Goal: Task Accomplishment & Management: Manage account settings

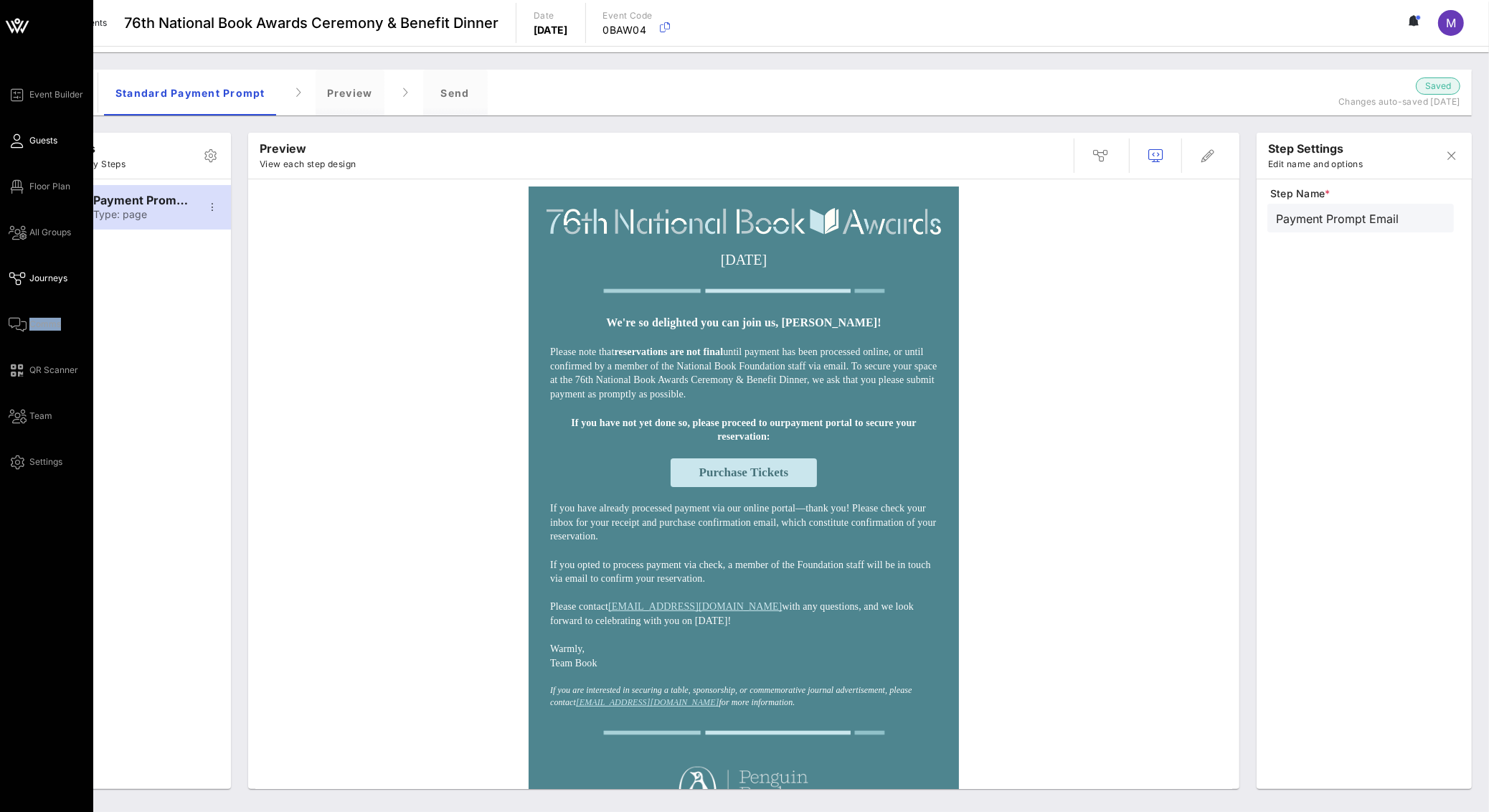
click at [32, 143] on span "Guests" at bounding box center [43, 140] width 28 height 13
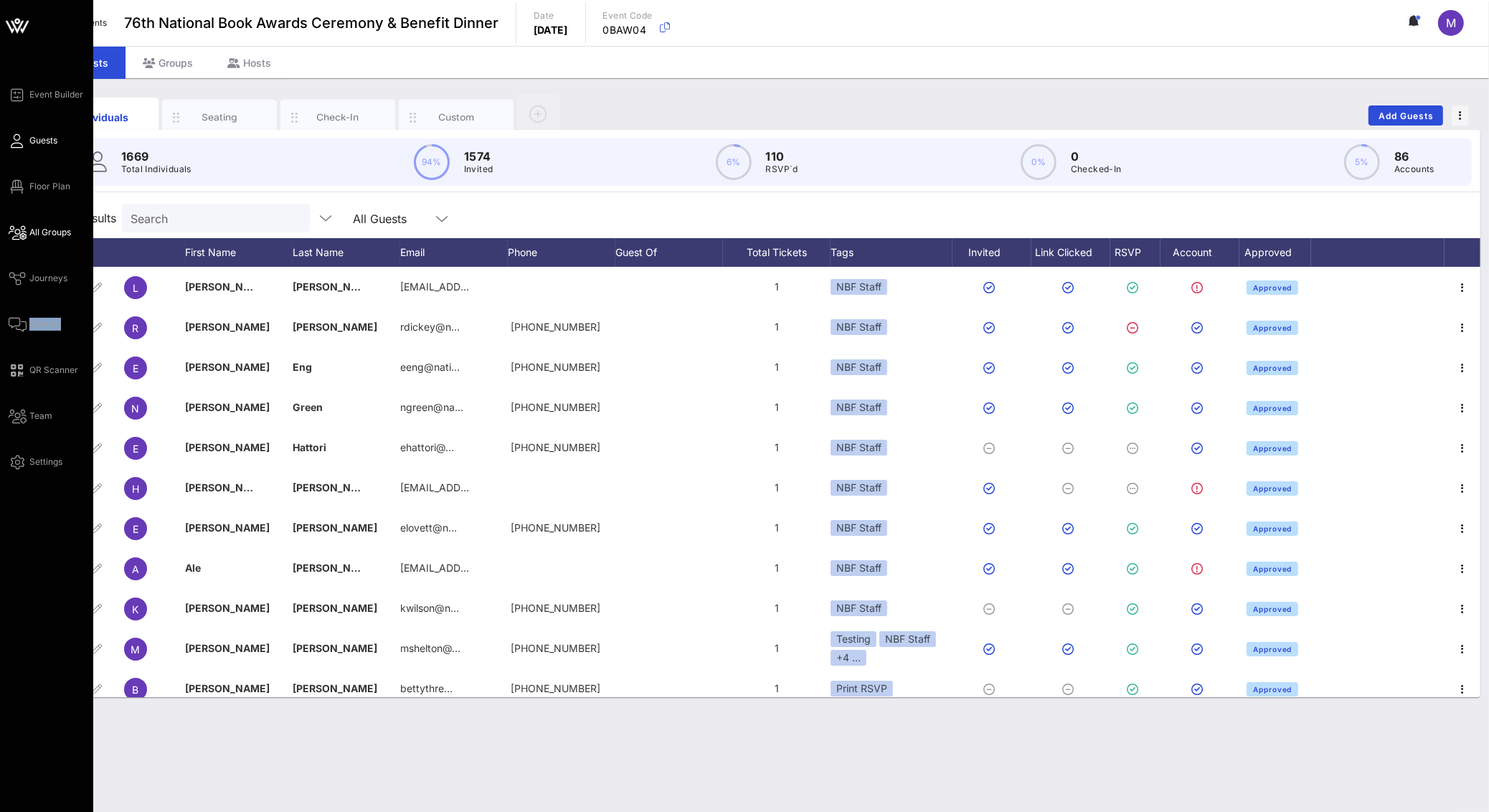
click at [53, 226] on span "All Groups" at bounding box center [50, 232] width 42 height 13
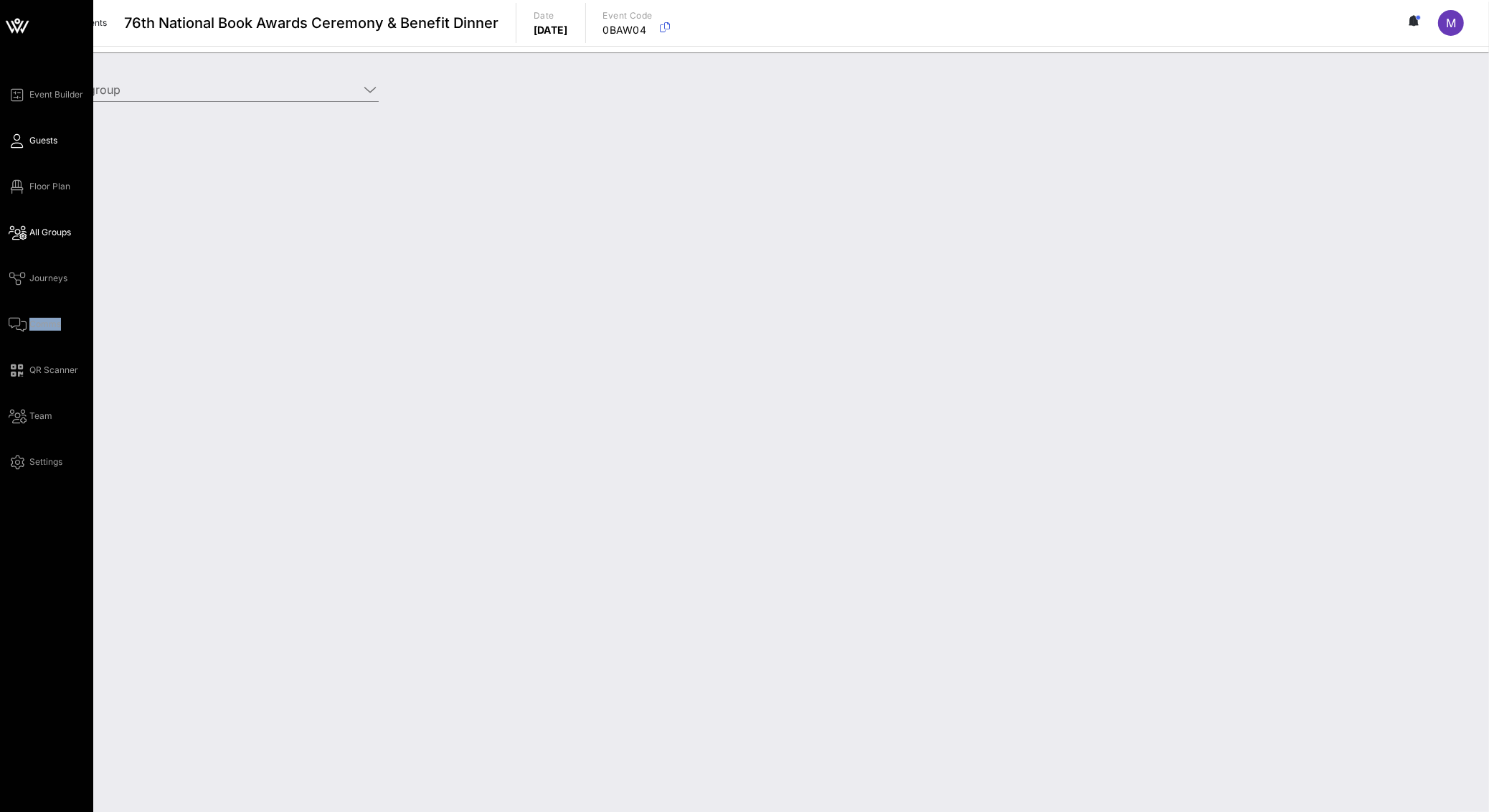
click at [49, 140] on span "Guests" at bounding box center [43, 140] width 28 height 13
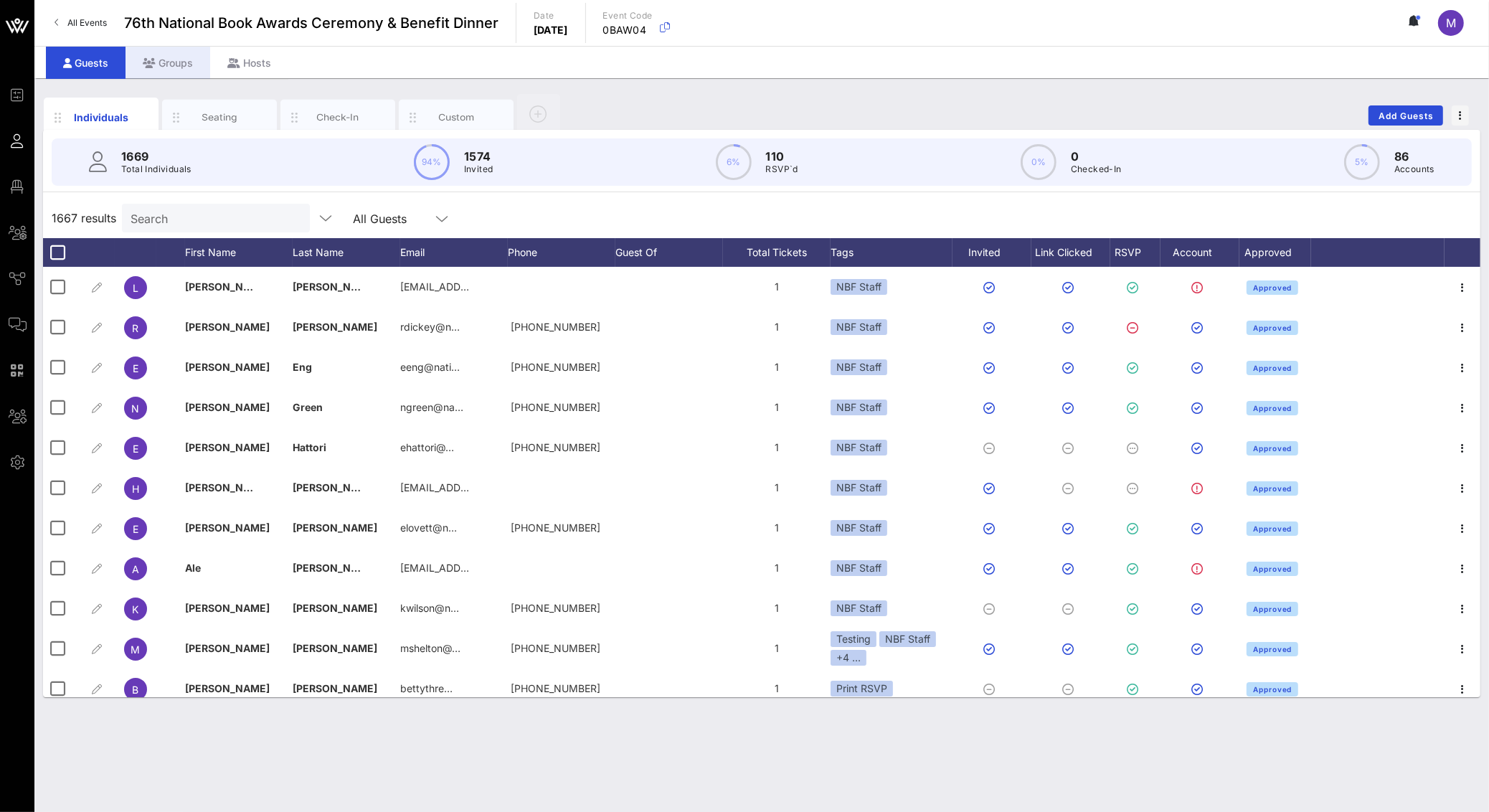
click at [181, 64] on div "Groups" at bounding box center [168, 63] width 85 height 32
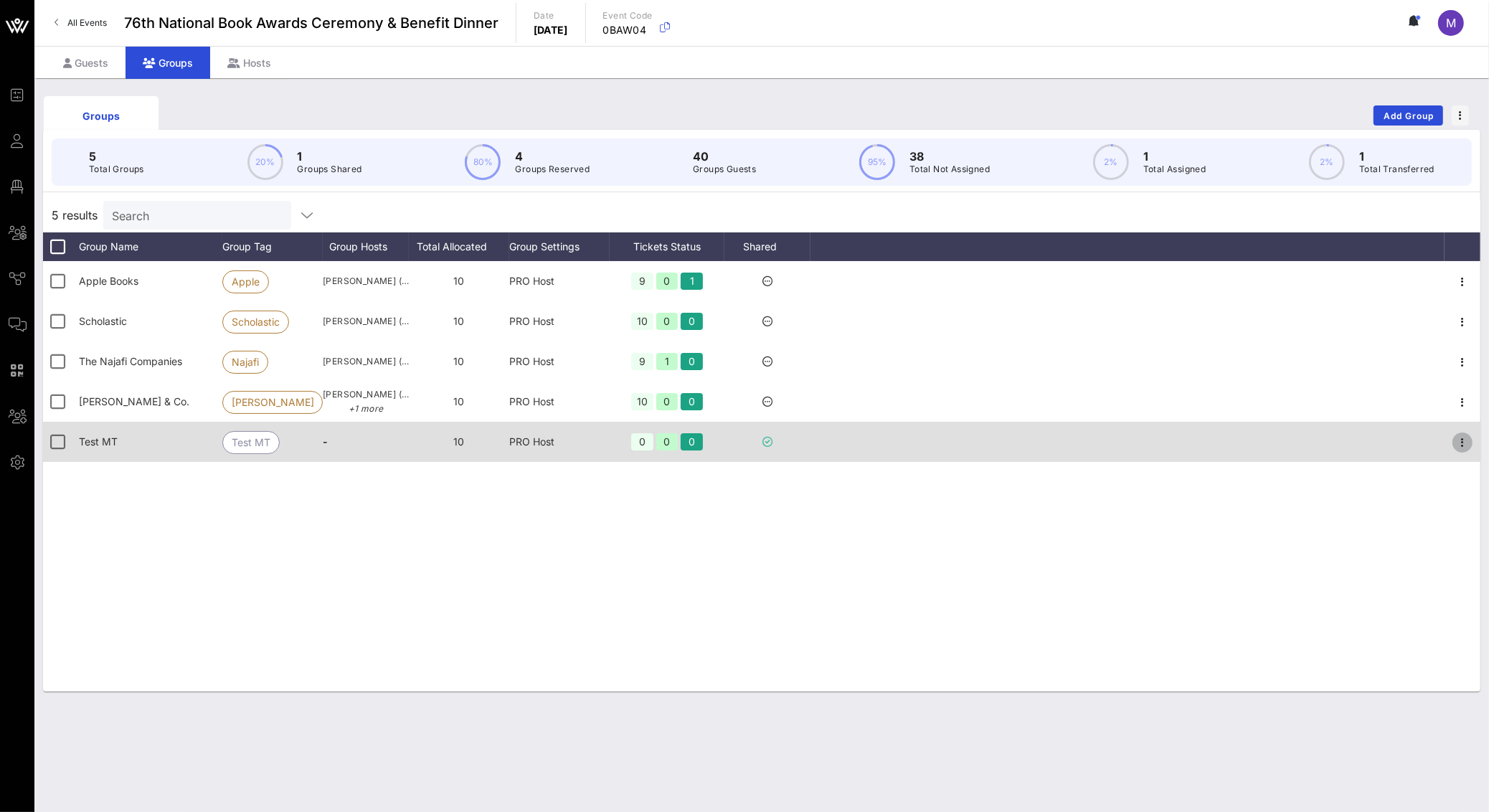
click at [1469, 445] on icon "button" at bounding box center [1463, 443] width 18 height 18
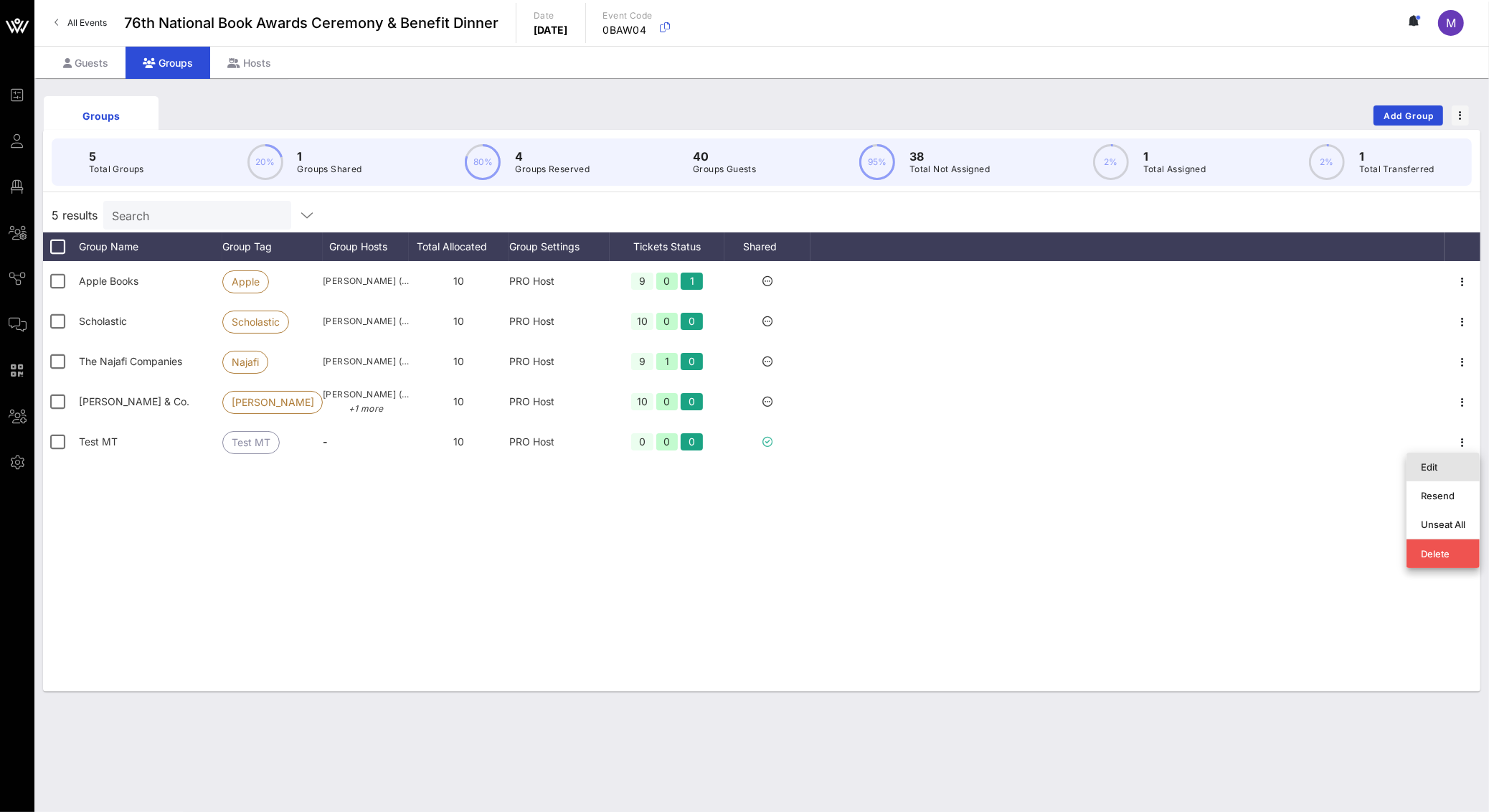
click at [1443, 462] on div "Edit" at bounding box center [1442, 467] width 45 height 12
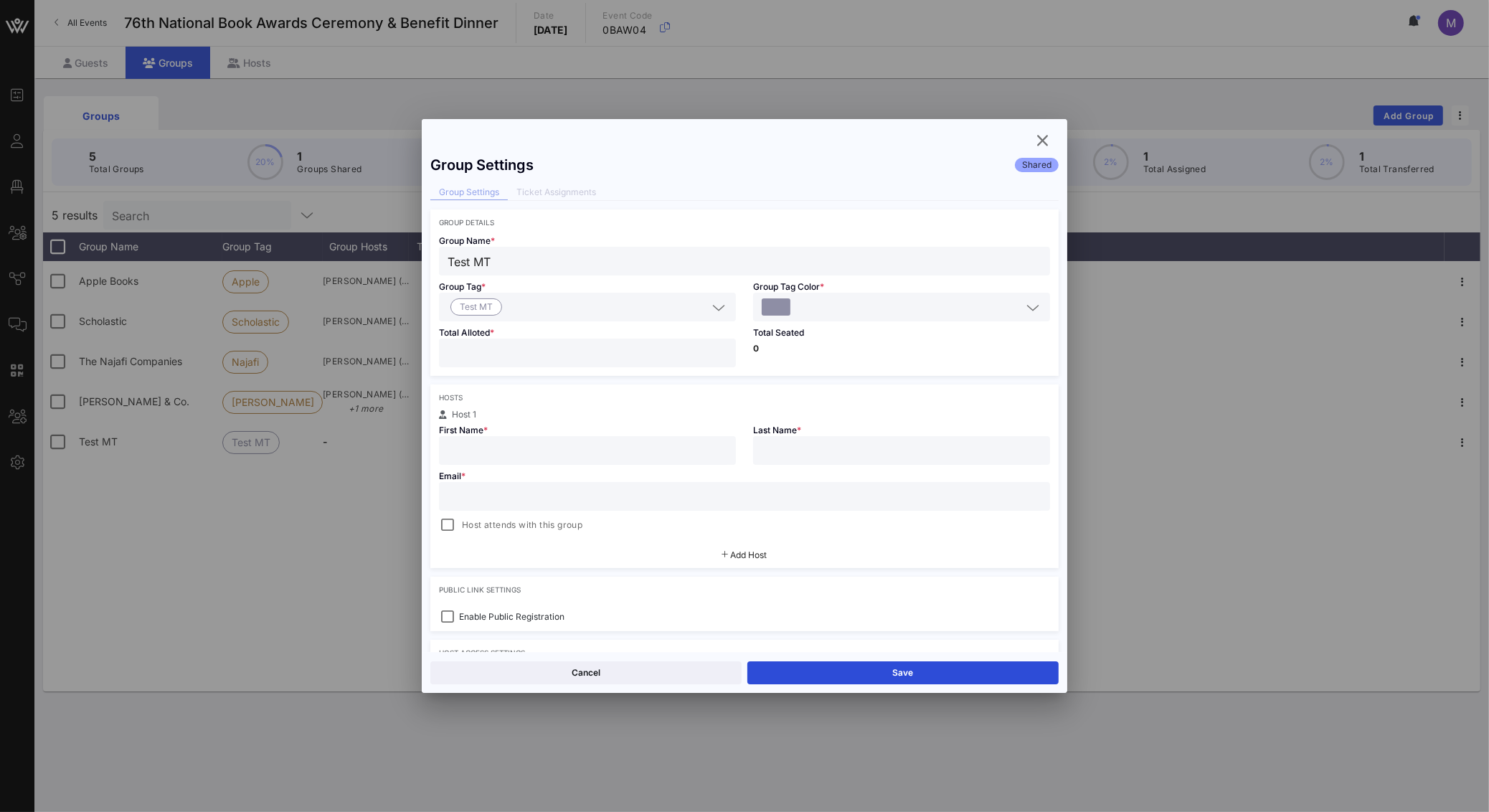
click at [616, 463] on div at bounding box center [587, 449] width 280 height 29
type input "[PERSON_NAME]"
click at [525, 490] on input "text" at bounding box center [744, 496] width 594 height 19
paste input "[EMAIL_ADDRESS][DOMAIN_NAME]"
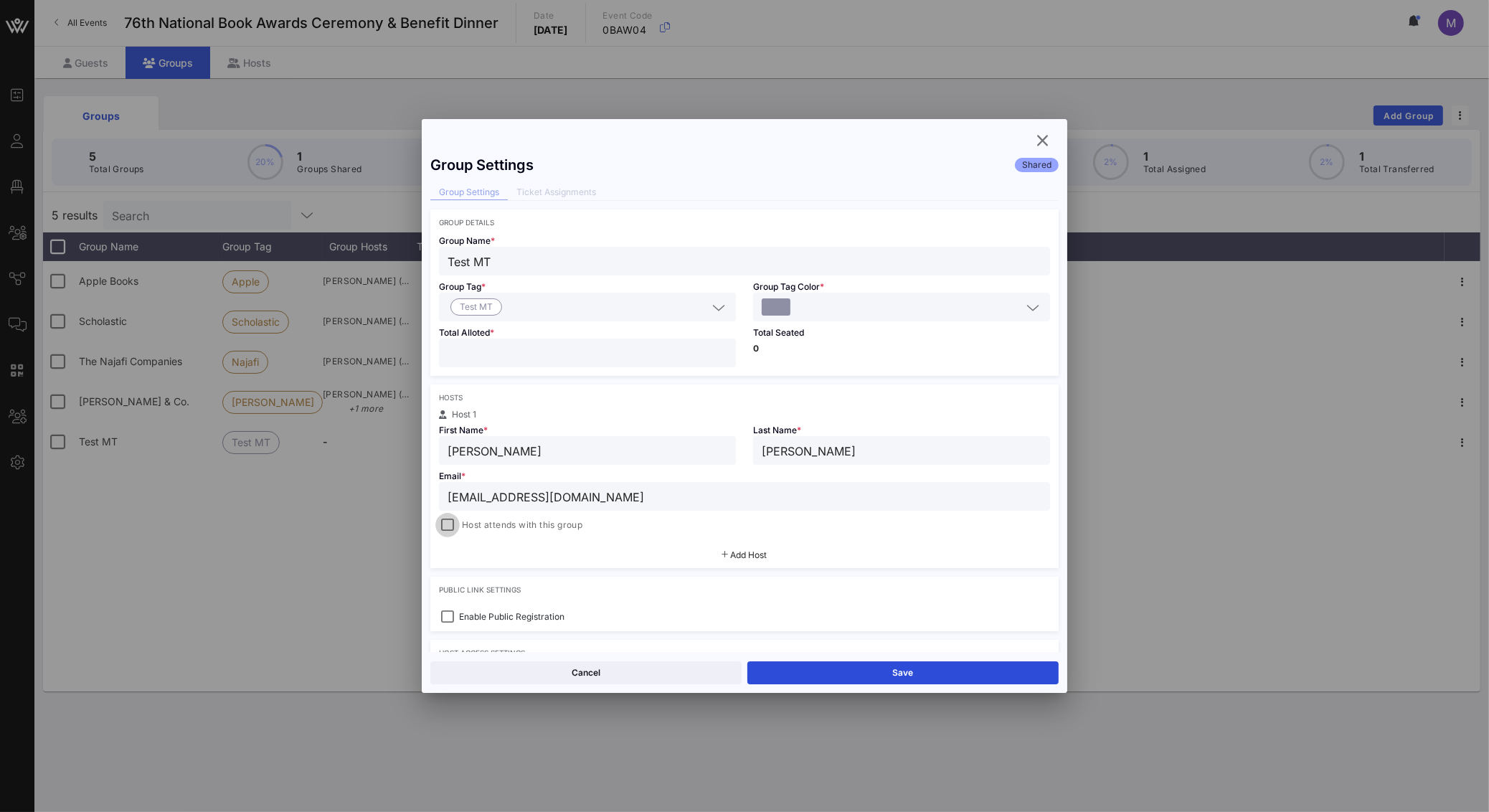
type input "[EMAIL_ADDRESS][DOMAIN_NAME]"
click at [453, 520] on div at bounding box center [447, 524] width 20 height 20
click at [916, 676] on button "Save" at bounding box center [903, 672] width 311 height 23
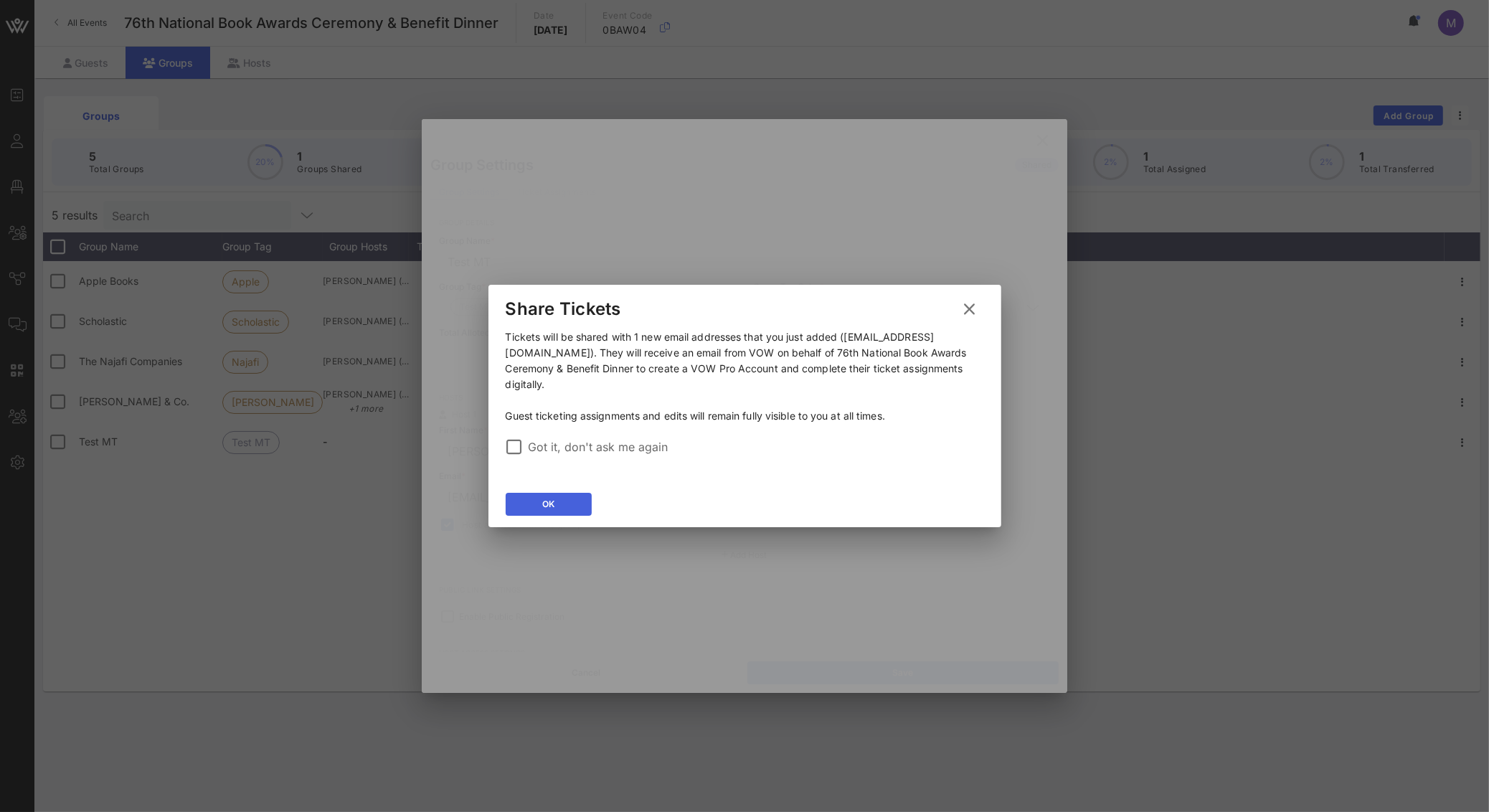
click at [546, 498] on icon at bounding box center [548, 504] width 12 height 12
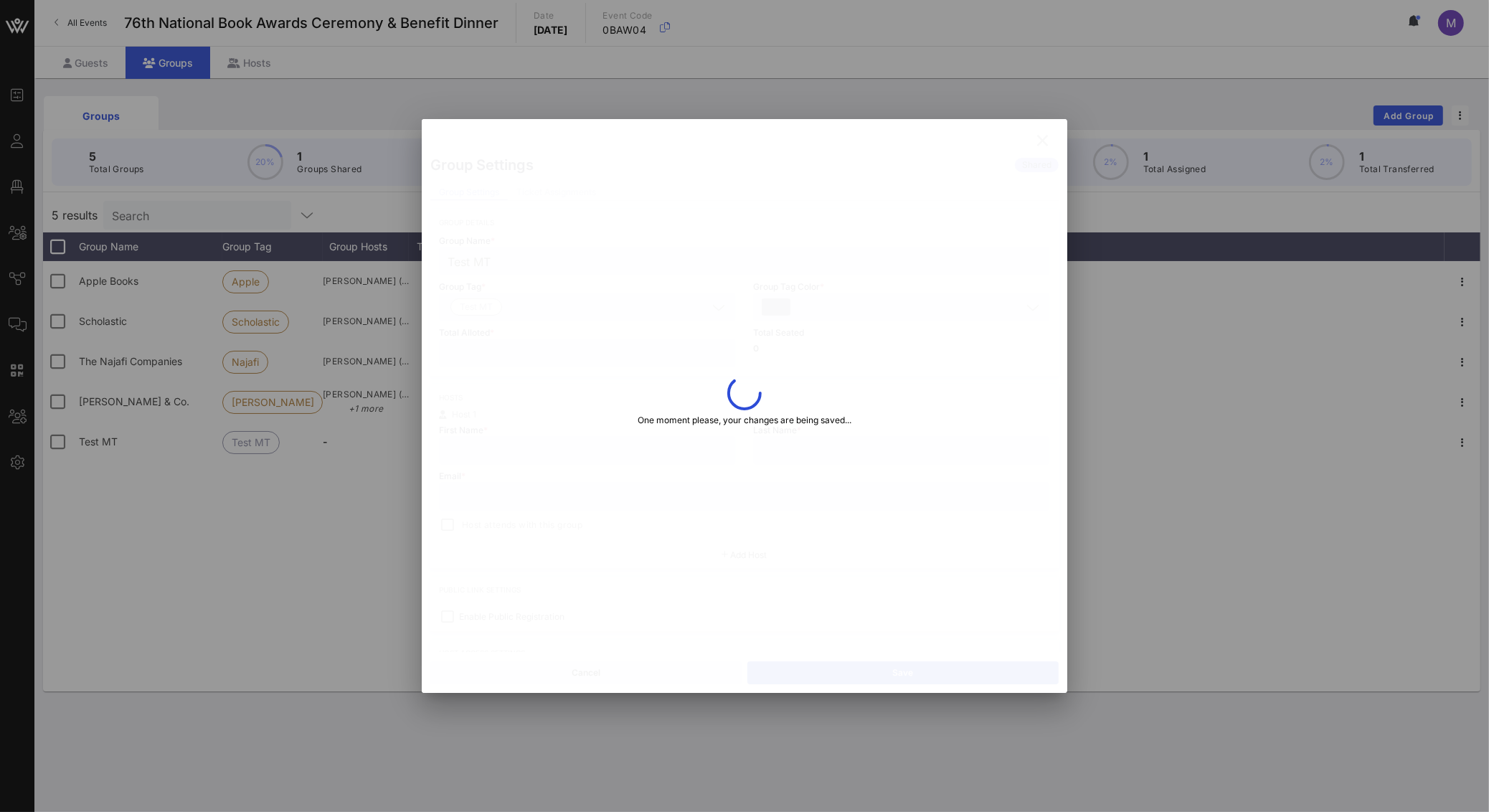
click at [1006, 493] on div at bounding box center [744, 406] width 645 height 574
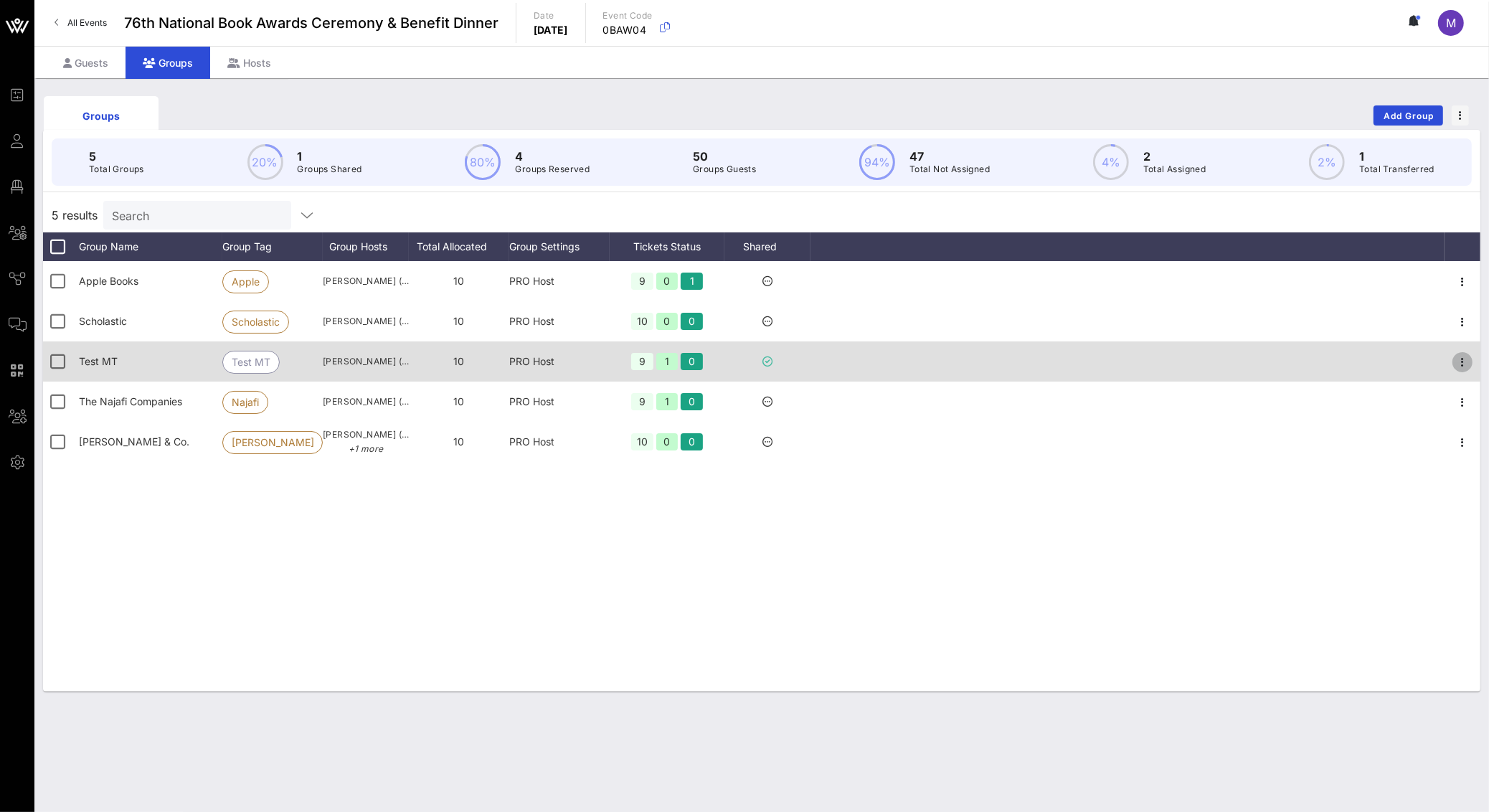
click at [1461, 361] on icon "button" at bounding box center [1463, 363] width 18 height 18
click at [1163, 368] on div at bounding box center [1127, 361] width 634 height 40
click at [1458, 368] on icon "button" at bounding box center [1463, 363] width 18 height 18
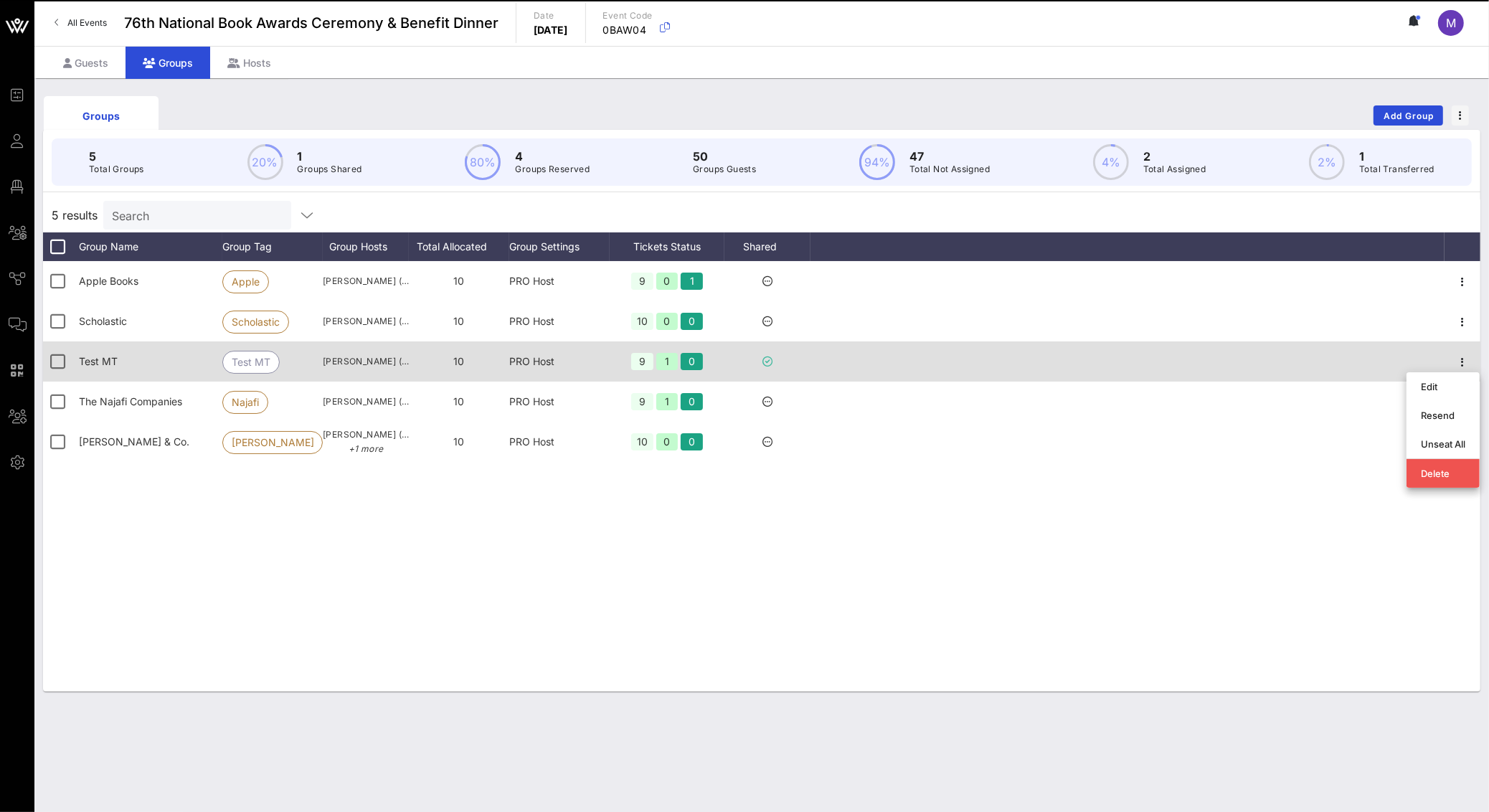
click at [1341, 360] on div at bounding box center [1127, 361] width 634 height 40
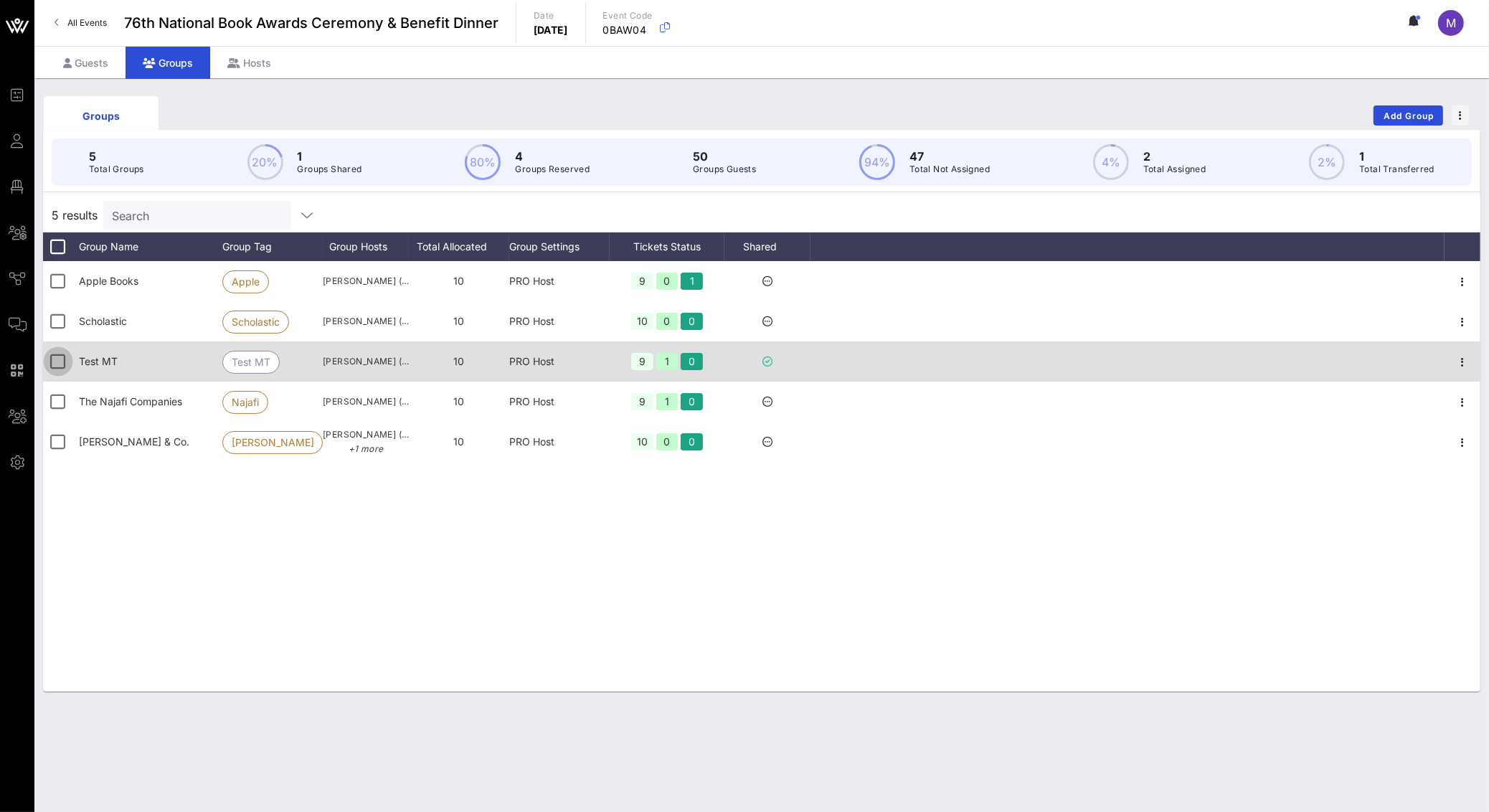
click at [55, 363] on div at bounding box center [58, 361] width 24 height 24
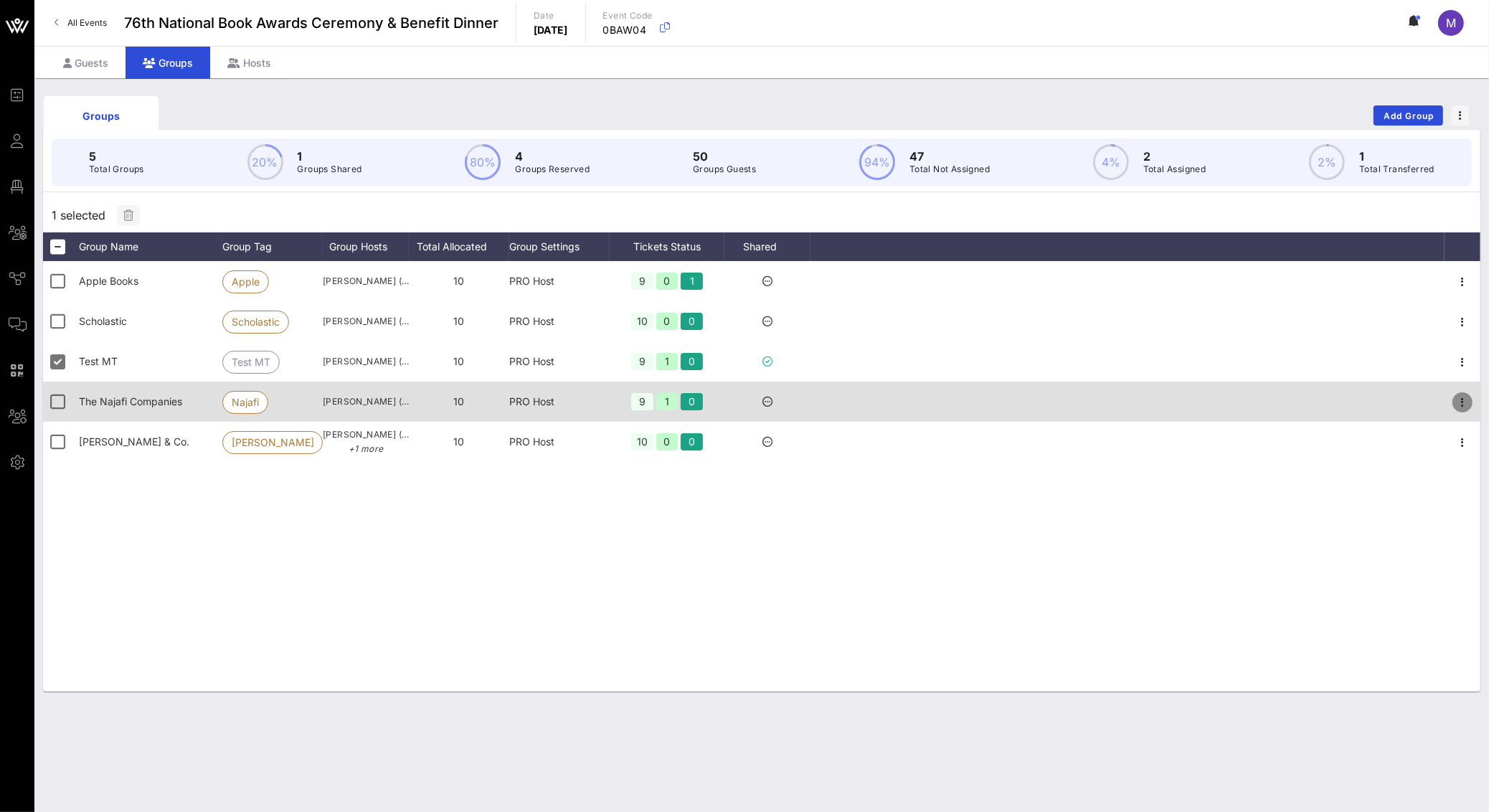
click at [1461, 406] on icon "button" at bounding box center [1463, 403] width 18 height 18
click at [1455, 389] on div at bounding box center [1462, 401] width 36 height 40
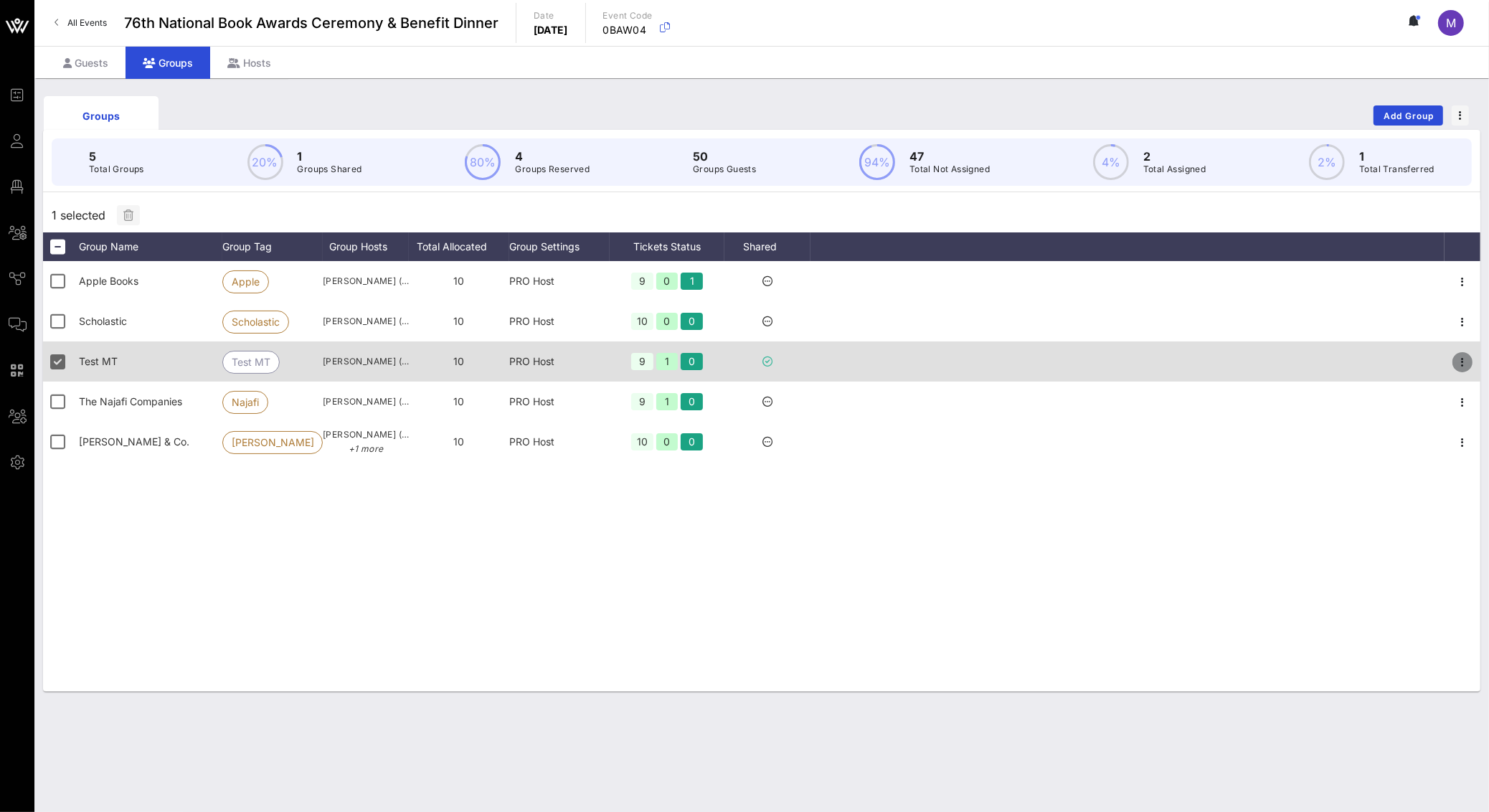
click at [1457, 361] on icon "button" at bounding box center [1463, 363] width 18 height 18
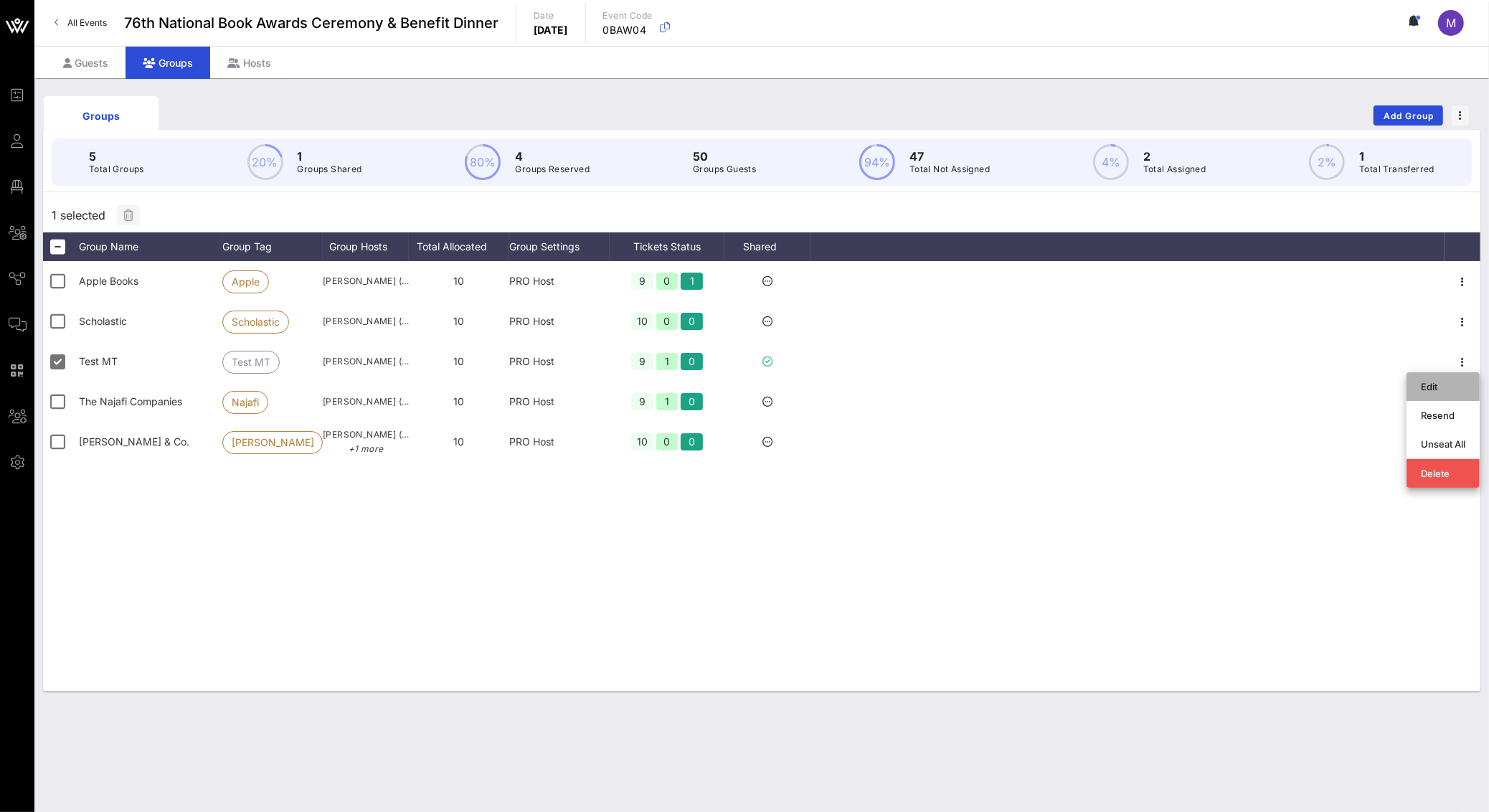
click at [1451, 376] on div "Edit" at bounding box center [1442, 386] width 45 height 23
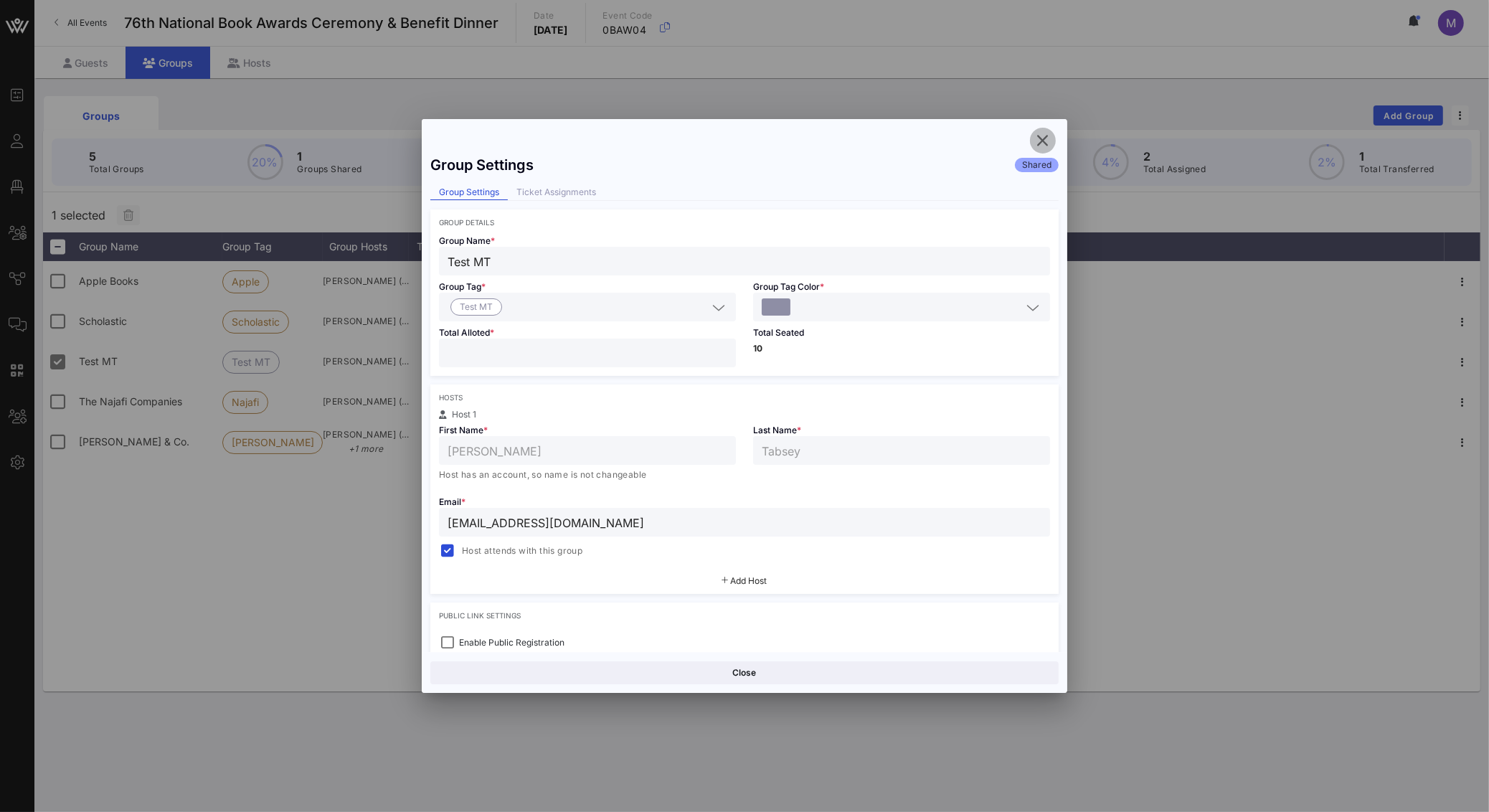
click at [1040, 134] on icon "button" at bounding box center [1043, 141] width 18 height 18
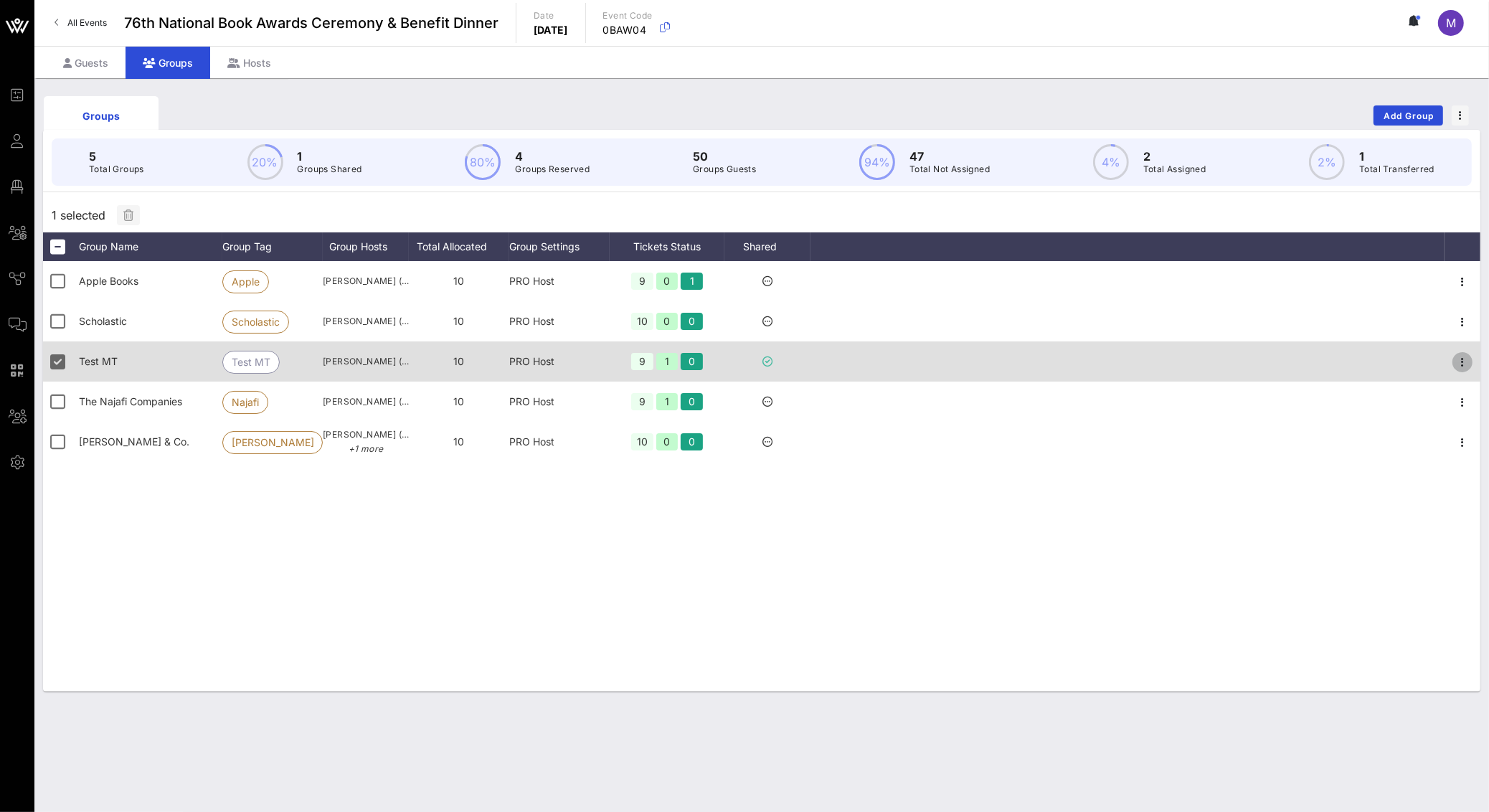
click at [1458, 362] on icon "button" at bounding box center [1463, 363] width 18 height 18
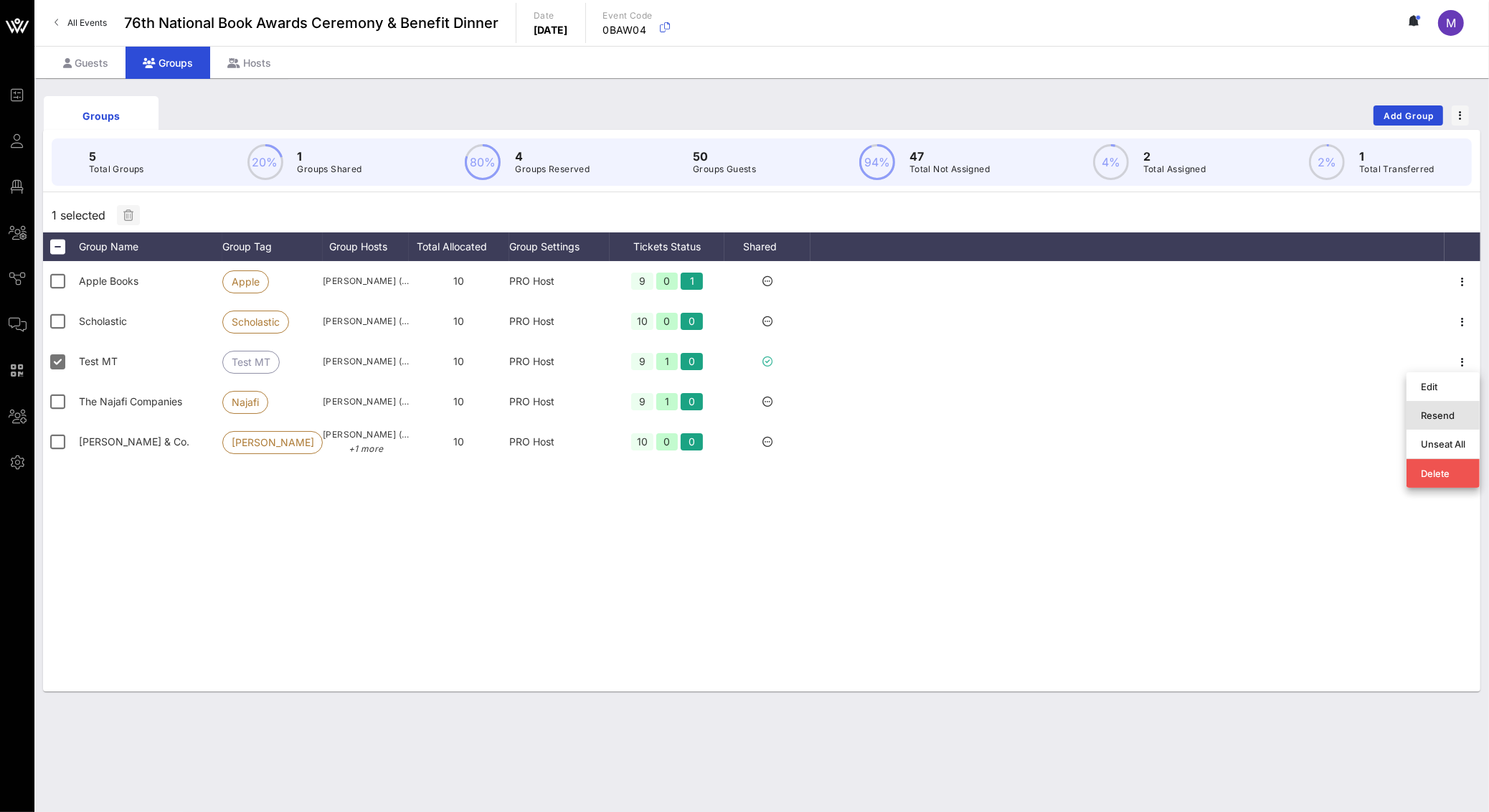
click at [1451, 410] on div "Resend" at bounding box center [1442, 415] width 45 height 12
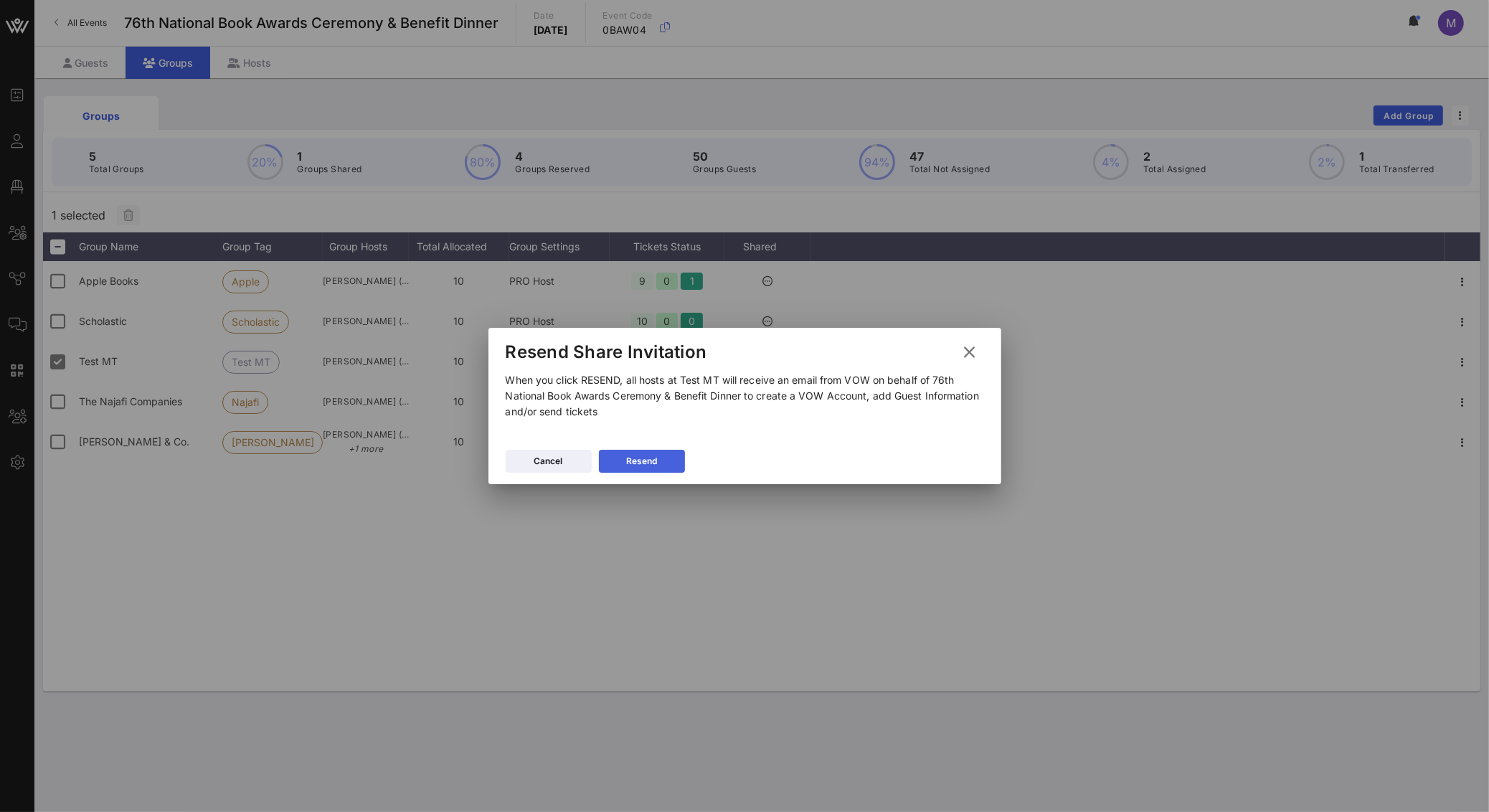
click at [659, 459] on button "Resend" at bounding box center [642, 460] width 86 height 23
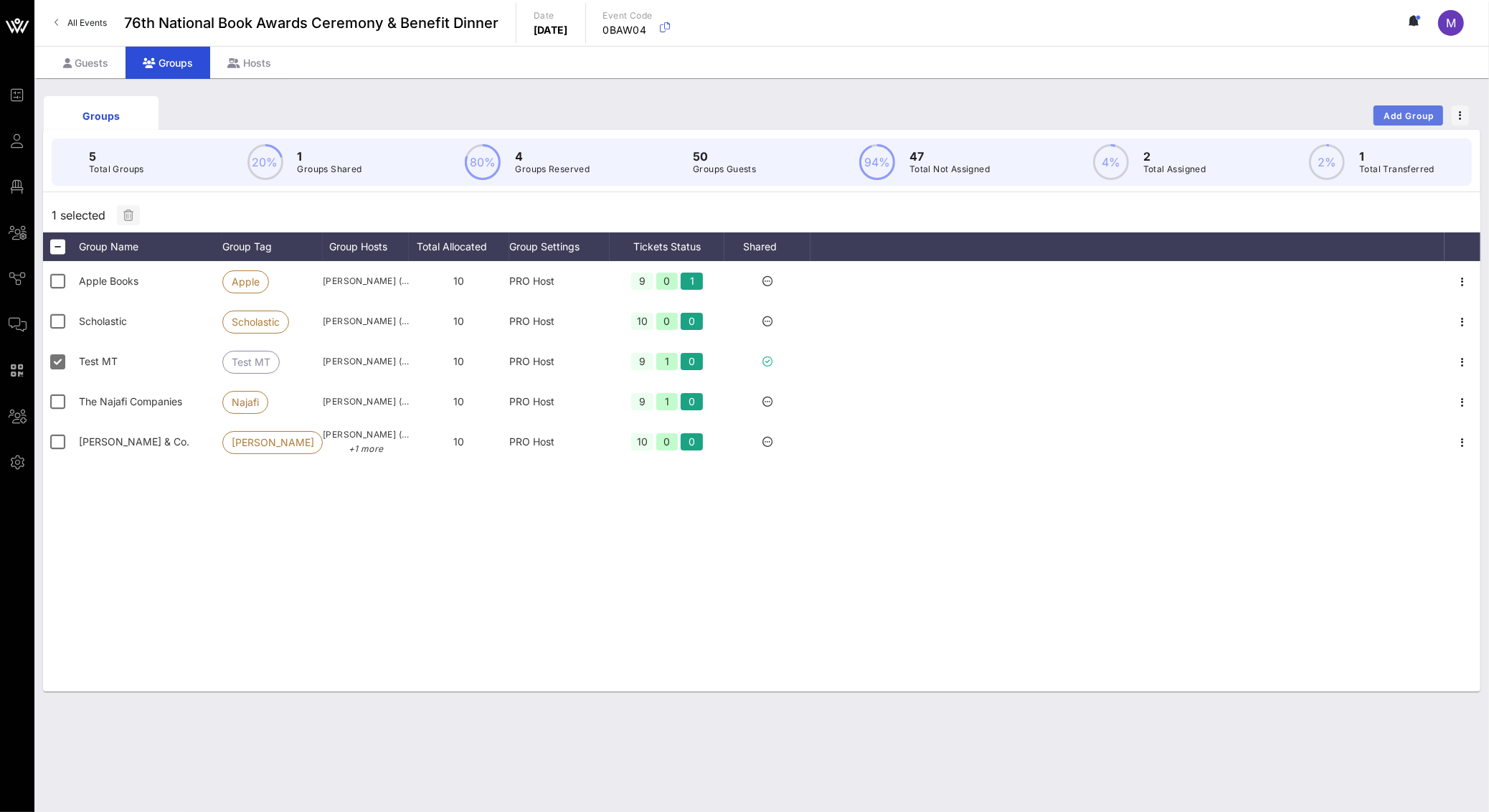
click at [1431, 110] on button "Add Group" at bounding box center [1408, 115] width 69 height 20
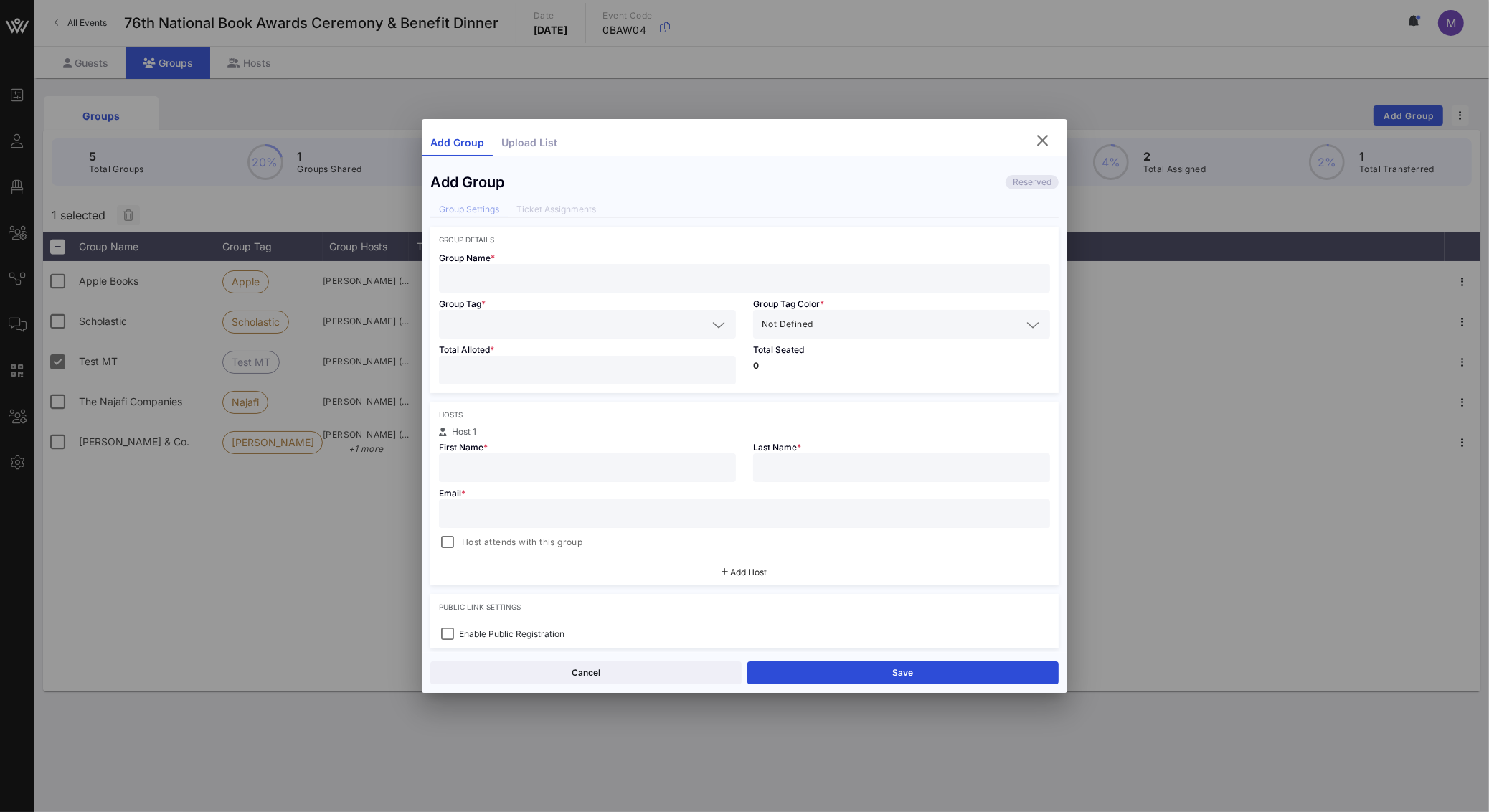
click at [518, 282] on input "text" at bounding box center [744, 278] width 594 height 19
type input "Test MR"
click at [482, 336] on div at bounding box center [587, 324] width 280 height 29
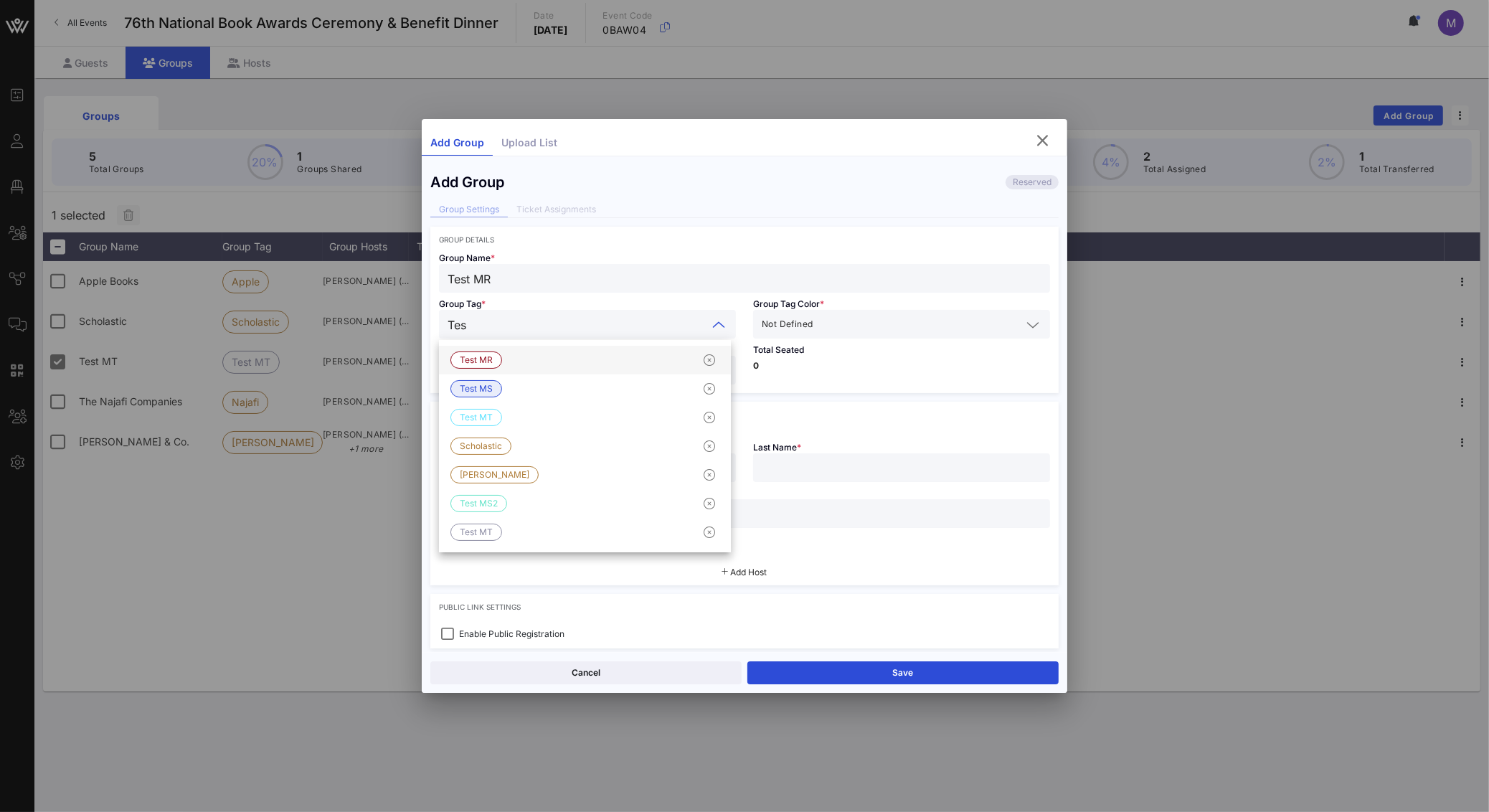
type input "Test"
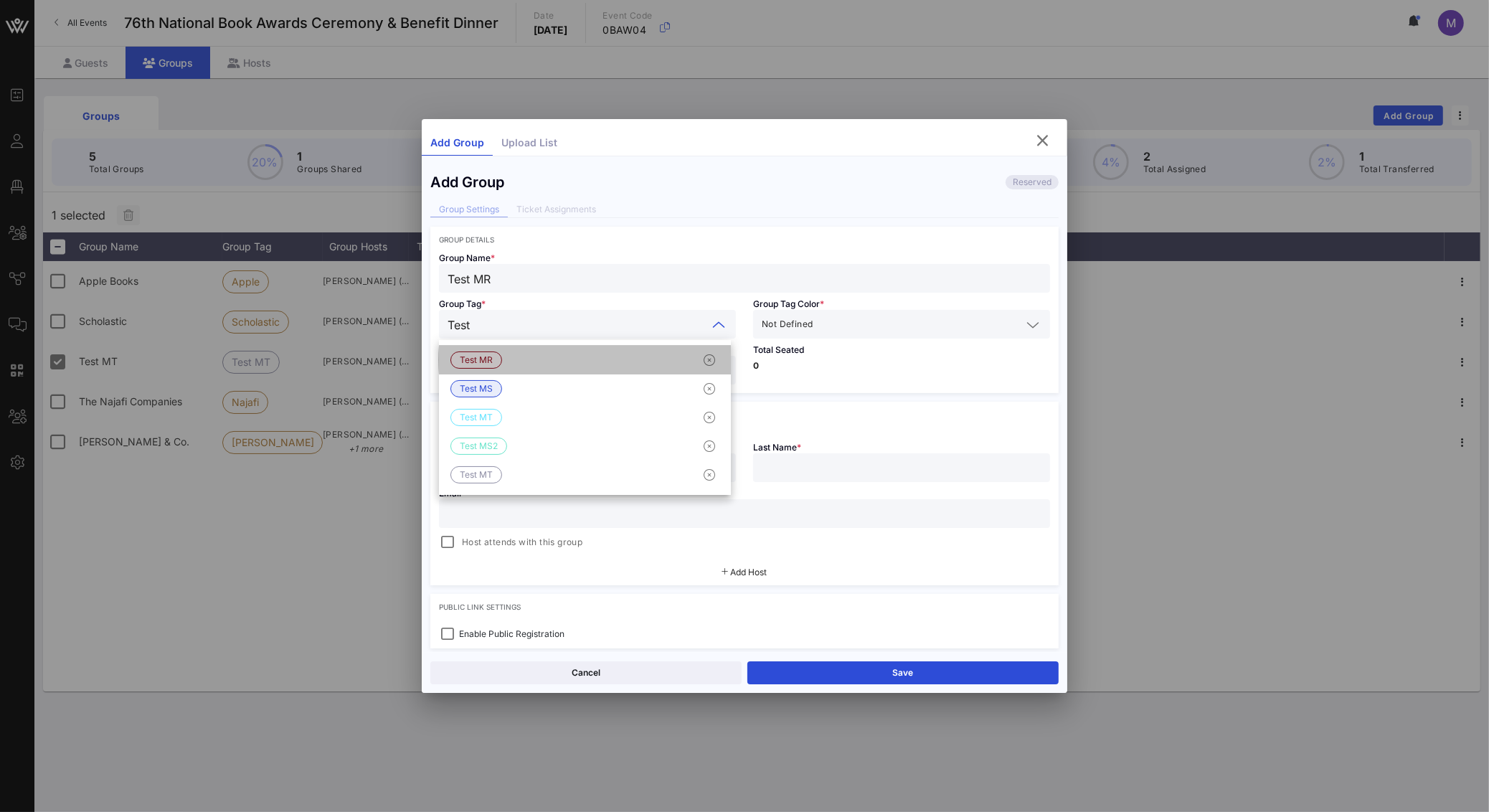
click at [499, 353] on span "Test MR" at bounding box center [476, 360] width 52 height 18
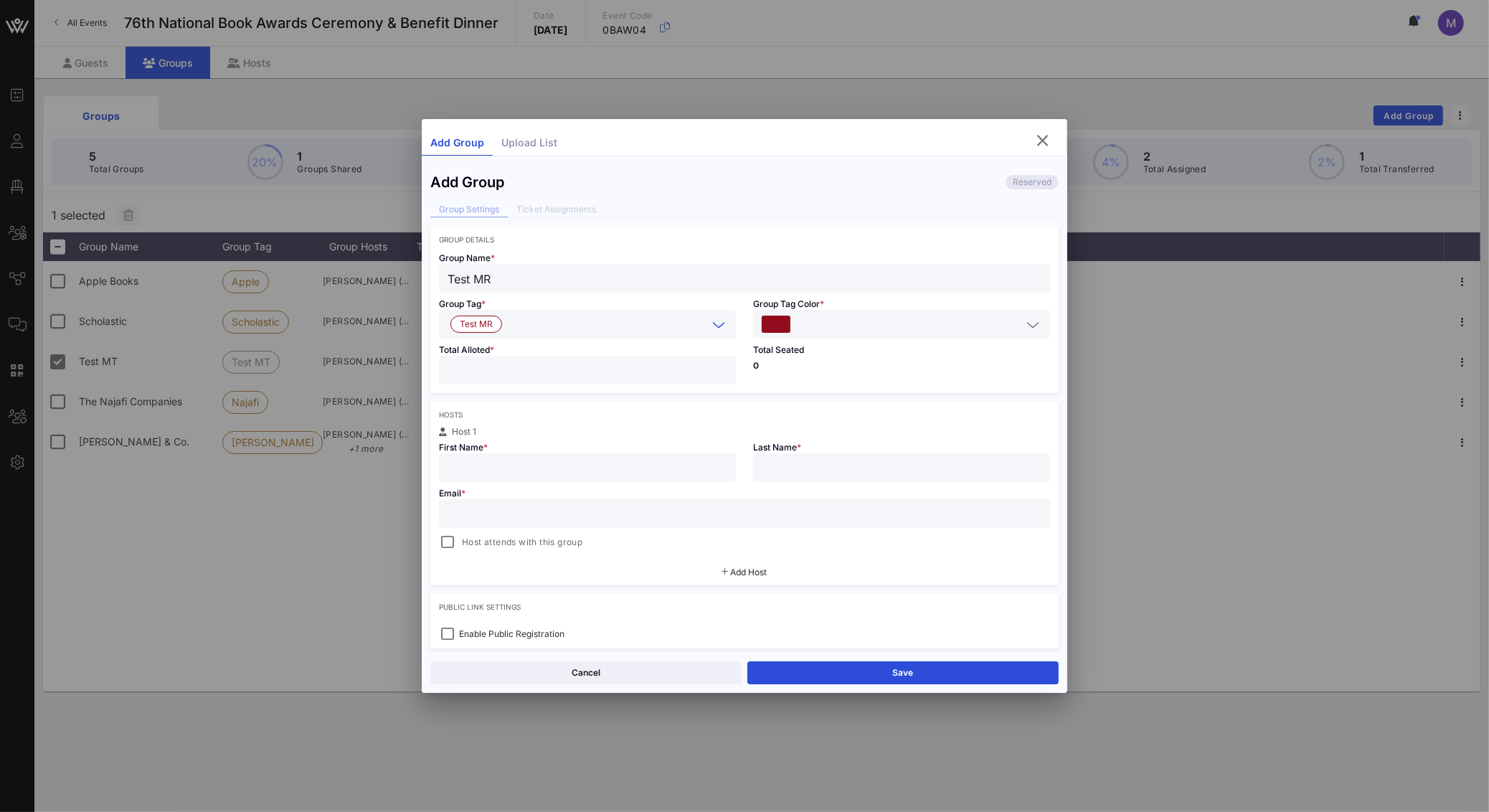
click at [549, 369] on input "number" at bounding box center [587, 370] width 280 height 19
type input "**"
click at [564, 463] on input "text" at bounding box center [587, 468] width 280 height 19
type input "[PERSON_NAME]"
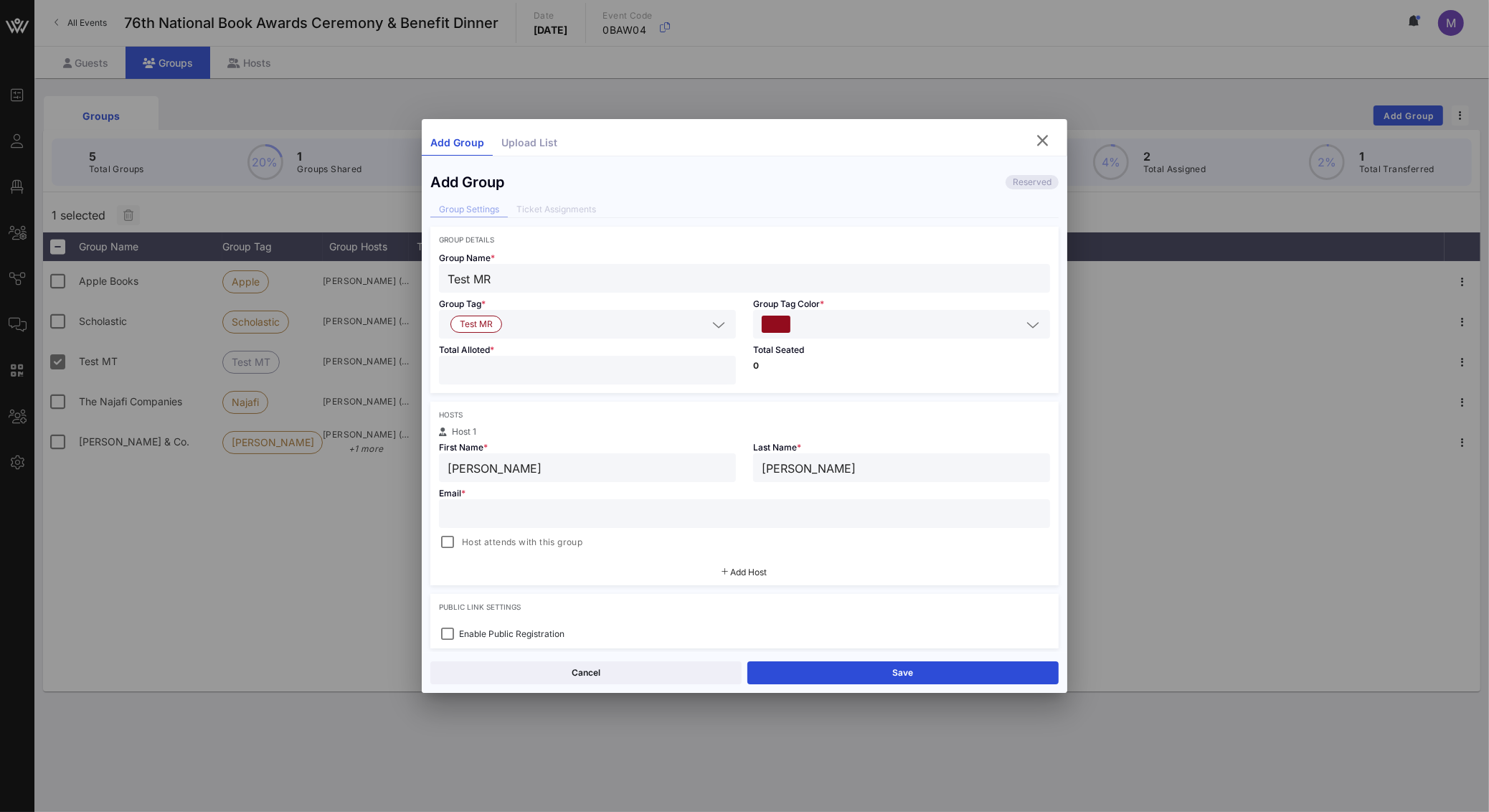
click at [549, 520] on input "text" at bounding box center [744, 514] width 594 height 19
paste input "mvreynolds@gmail.com"
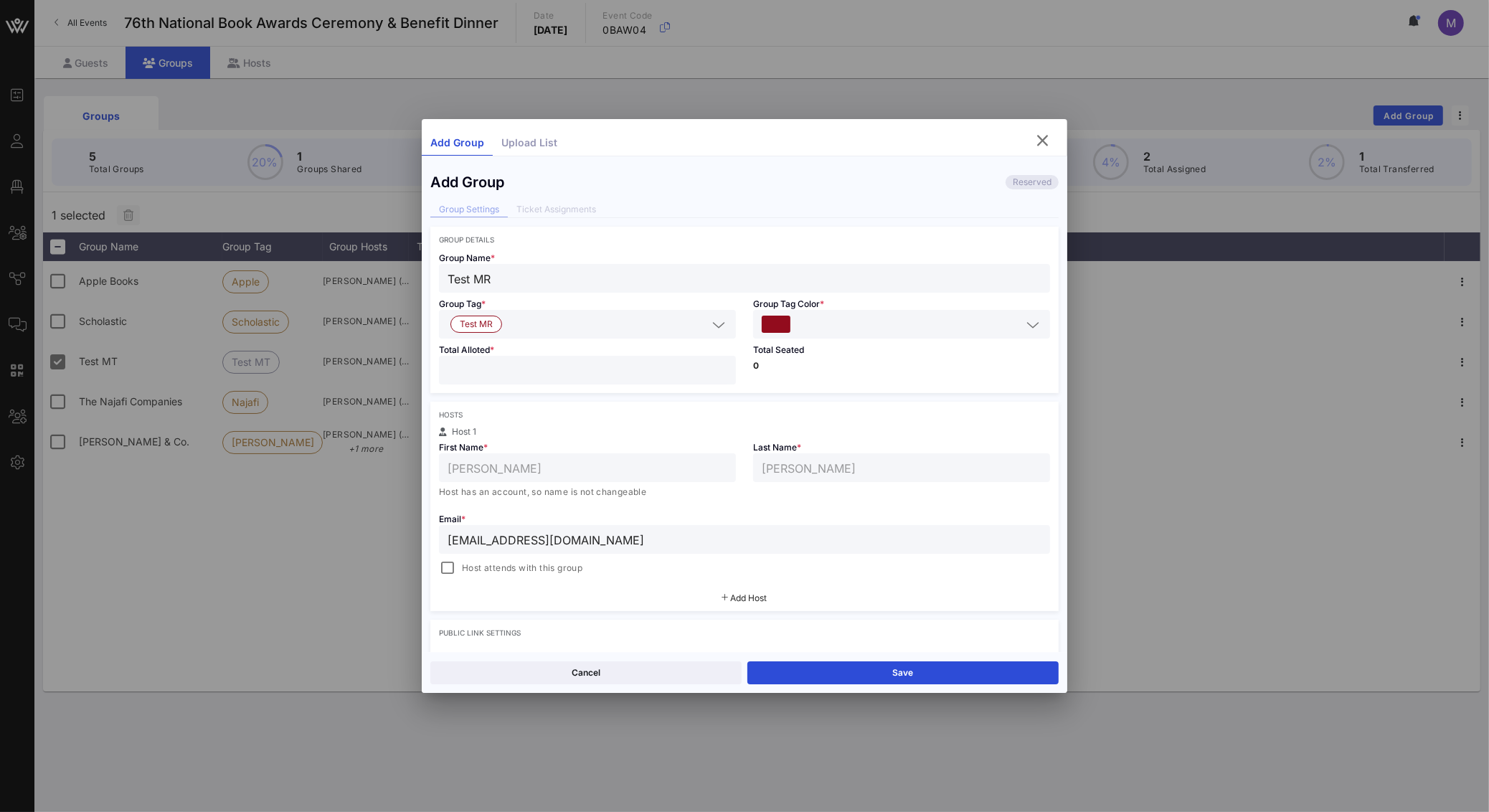
scroll to position [243, 0]
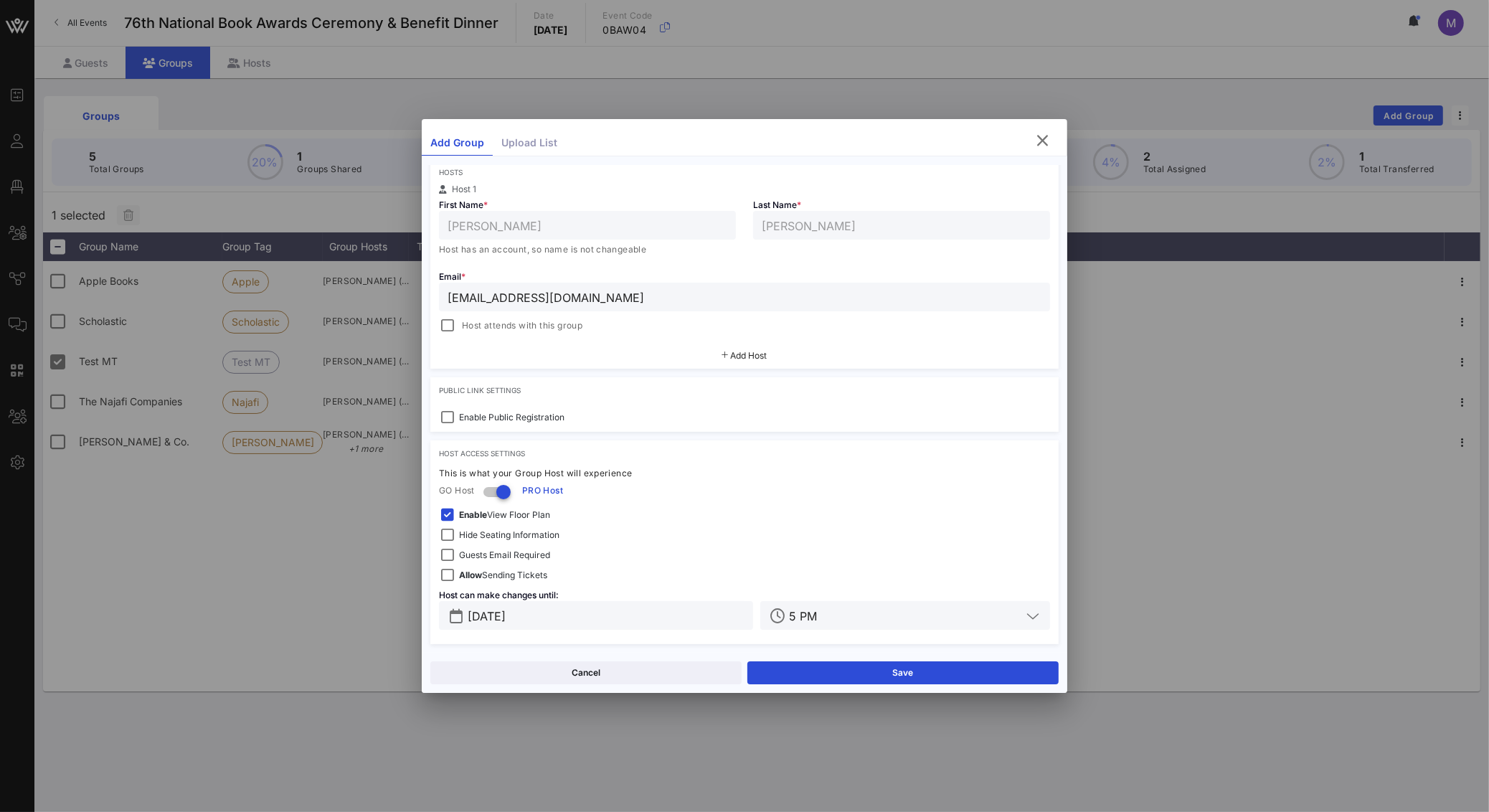
type input "mvreynolds@gmail.com"
click at [938, 658] on div "Cancel Save" at bounding box center [744, 672] width 645 height 41
click at [947, 670] on button "Save" at bounding box center [903, 672] width 311 height 23
click at [1037, 139] on icon "button" at bounding box center [1043, 141] width 18 height 18
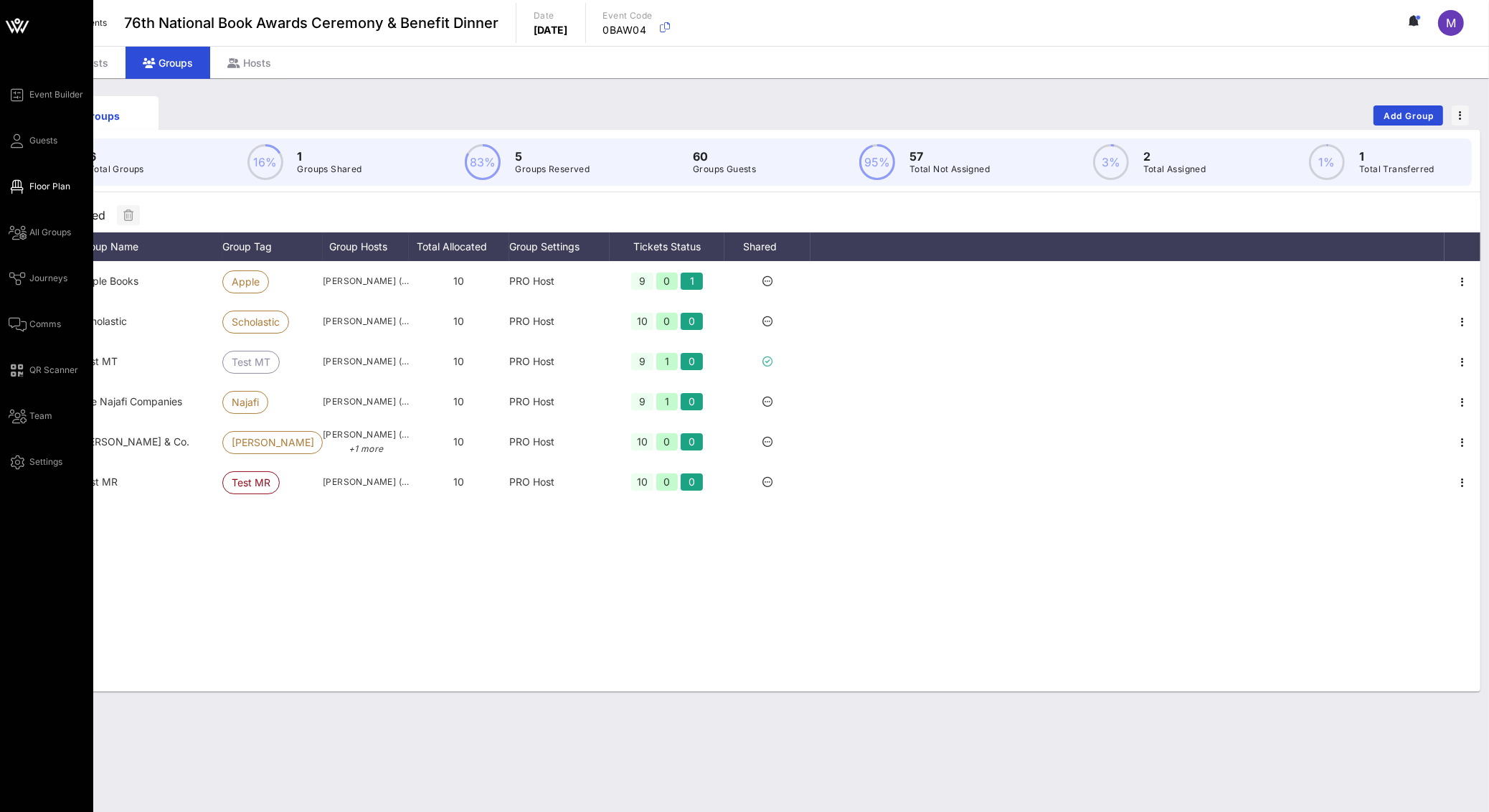
click at [57, 181] on span "Floor Plan" at bounding box center [50, 186] width 41 height 13
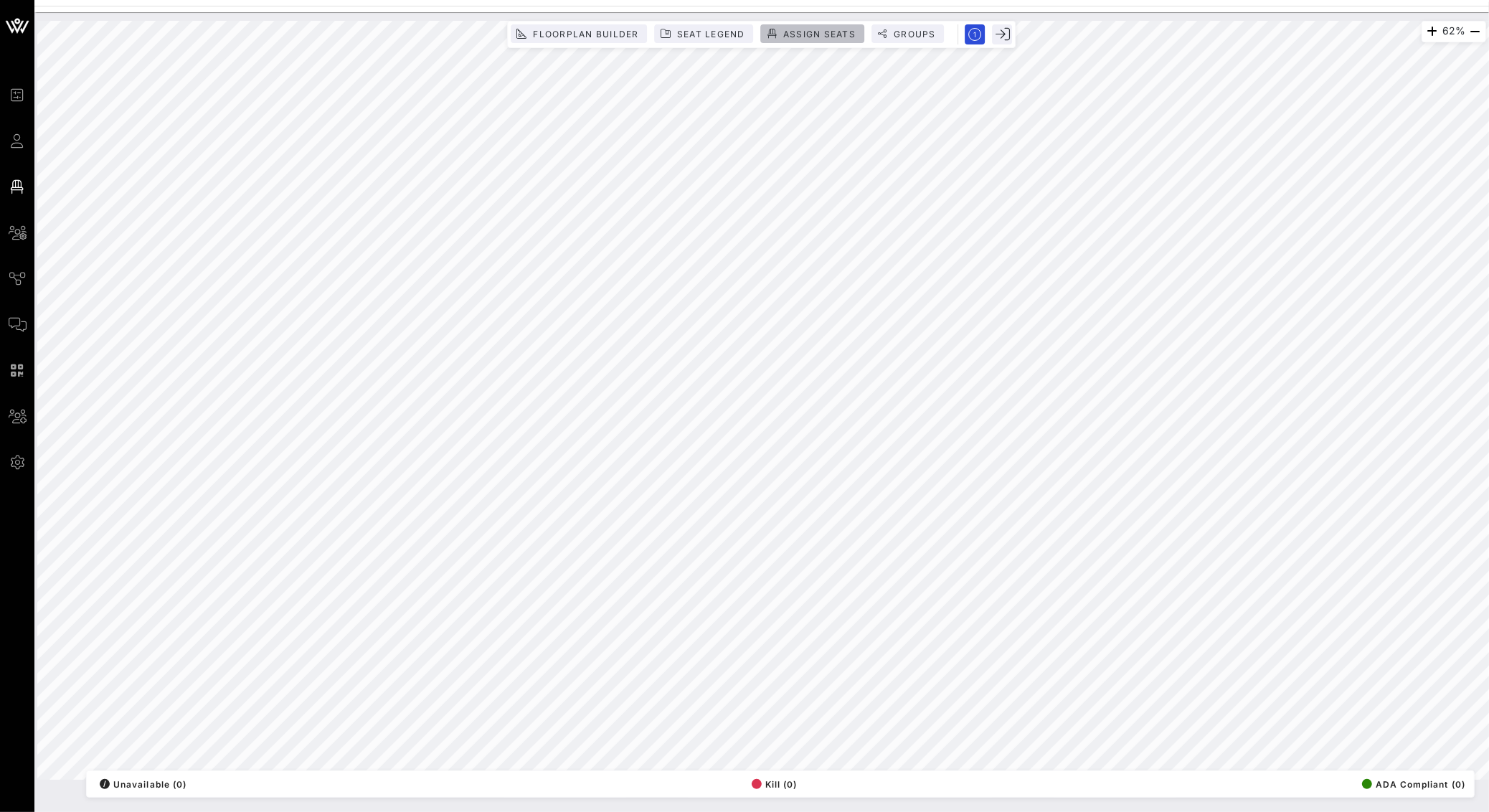
click at [819, 37] on span "Assign Seats" at bounding box center [819, 34] width 73 height 11
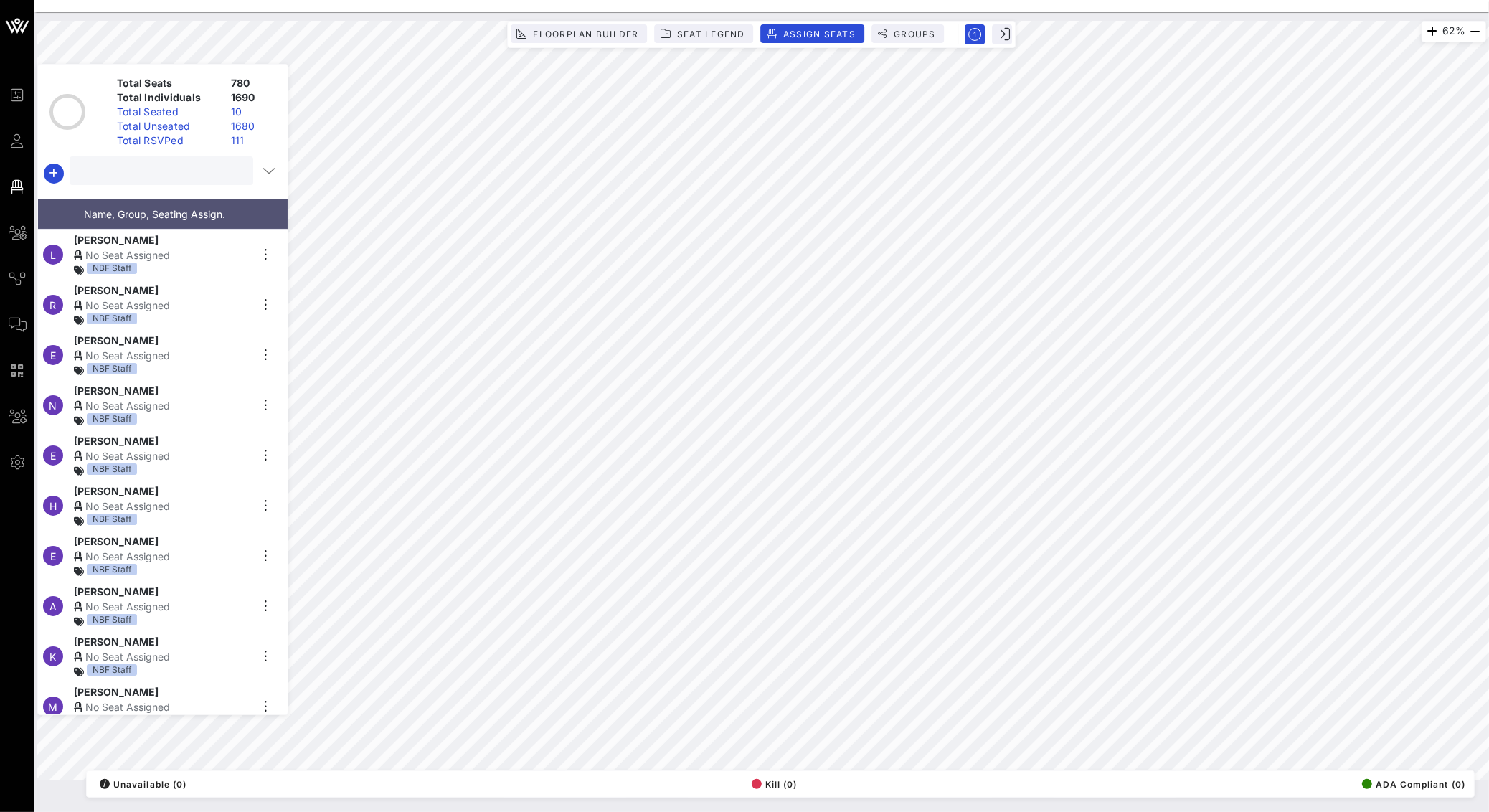
click at [200, 172] on input "text" at bounding box center [160, 171] width 164 height 19
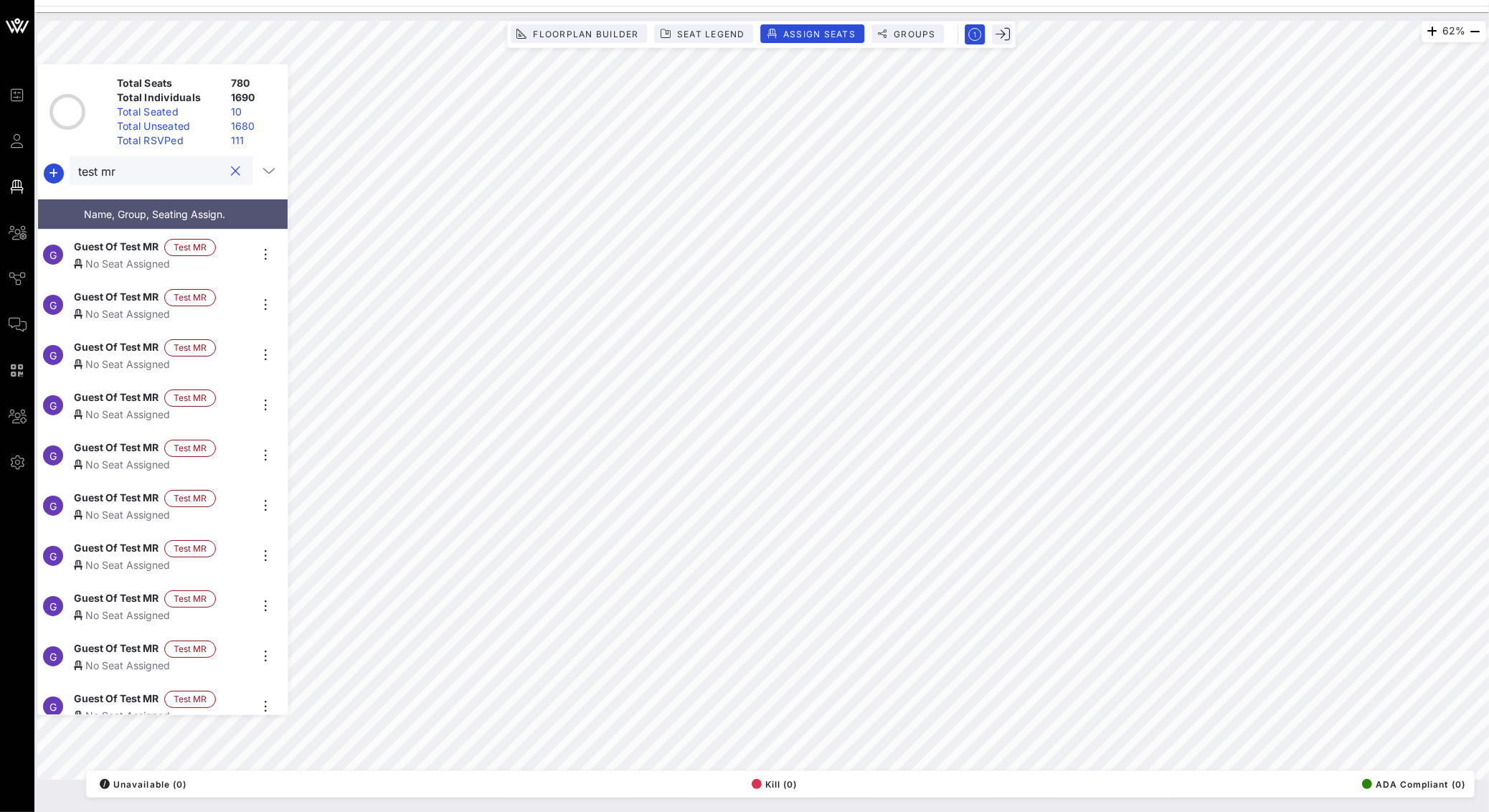
type input "test mr"
click at [115, 256] on div "No Seat Assigned" at bounding box center [162, 263] width 176 height 15
click at [138, 306] on div "No Seat Assigned" at bounding box center [162, 314] width 176 height 15
click at [80, 339] on span "Guest Of Test MR" at bounding box center [116, 348] width 85 height 18
click at [134, 396] on span "Guest Of Test MR" at bounding box center [116, 398] width 85 height 18
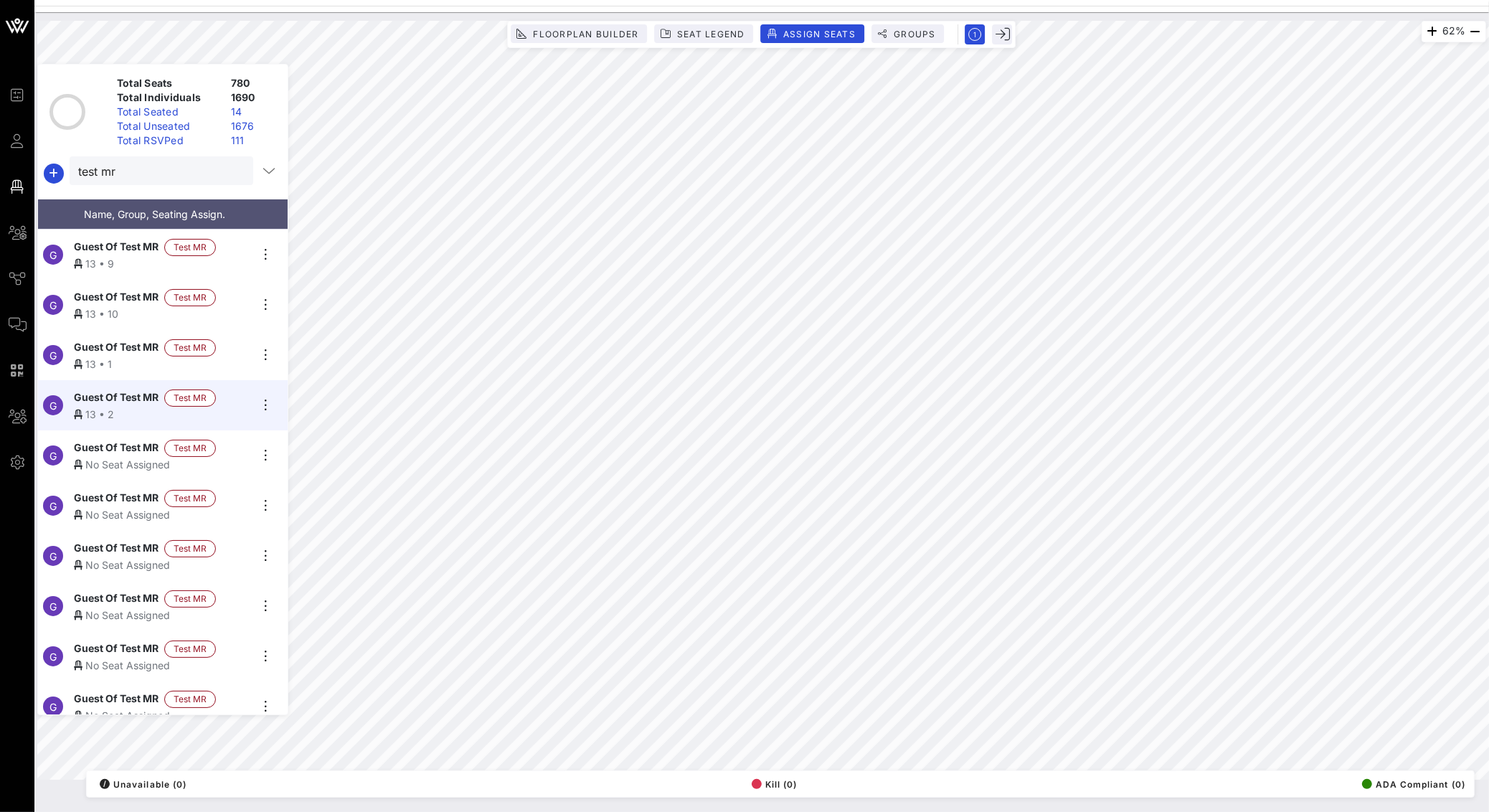
click at [113, 447] on span "Guest Of Test MR" at bounding box center [116, 448] width 85 height 18
click at [126, 490] on span "Guest Of Test MR" at bounding box center [116, 498] width 85 height 18
click at [129, 542] on span "Guest Of Test MR" at bounding box center [116, 549] width 85 height 18
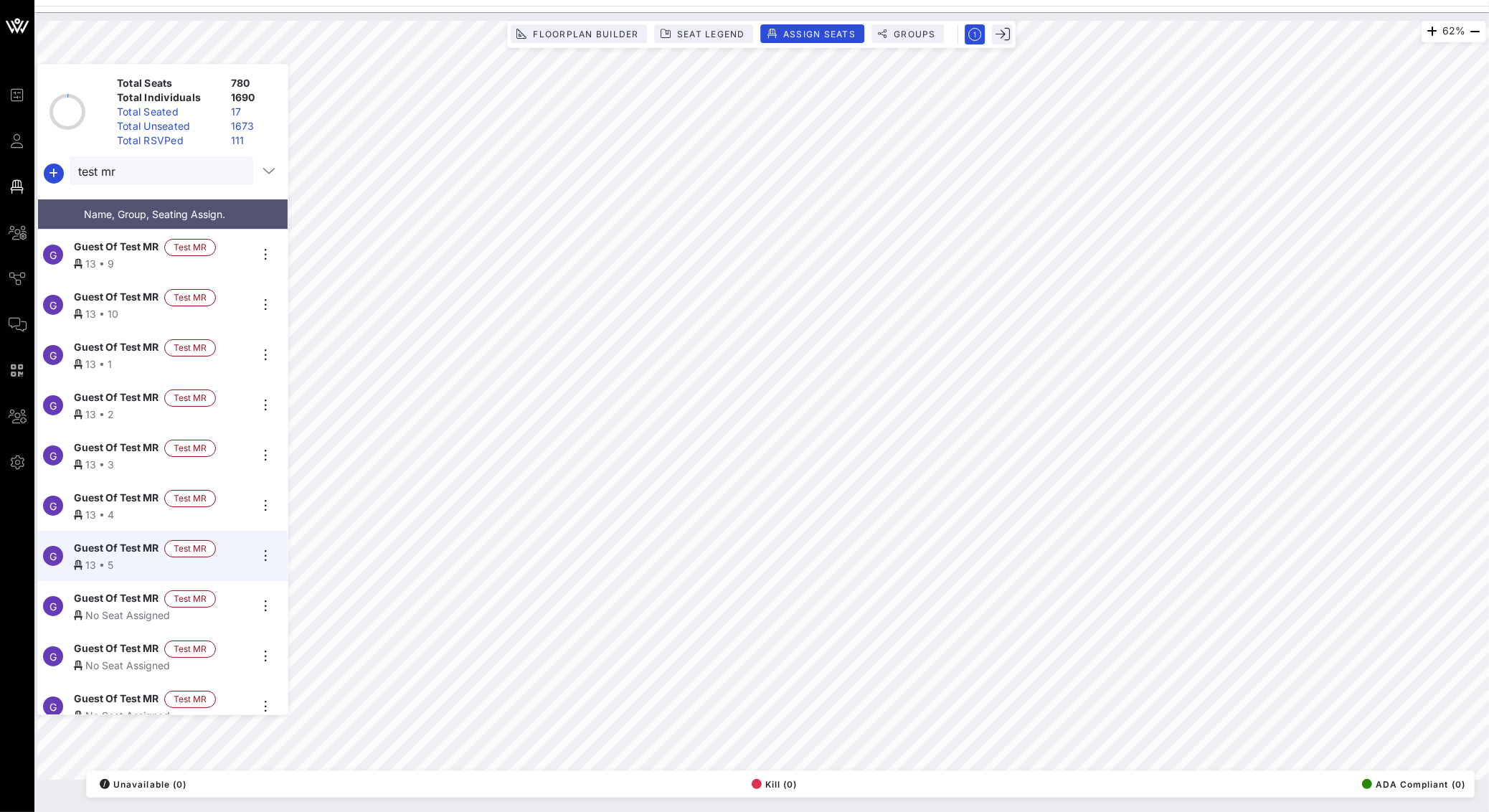
click at [107, 590] on span "Guest Of Test MR" at bounding box center [116, 599] width 85 height 18
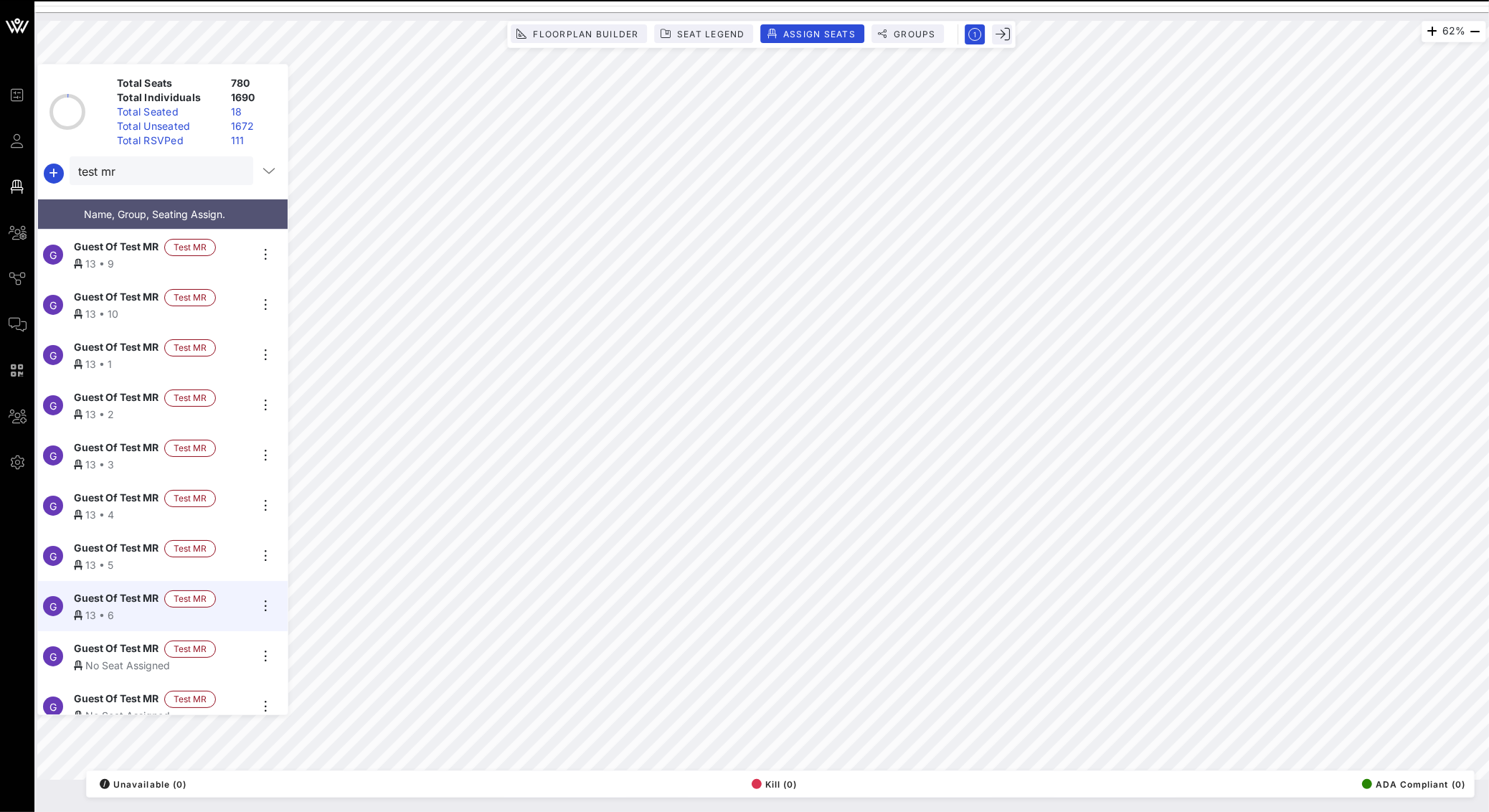
click at [103, 640] on span "Guest Of Test MR" at bounding box center [116, 649] width 85 height 18
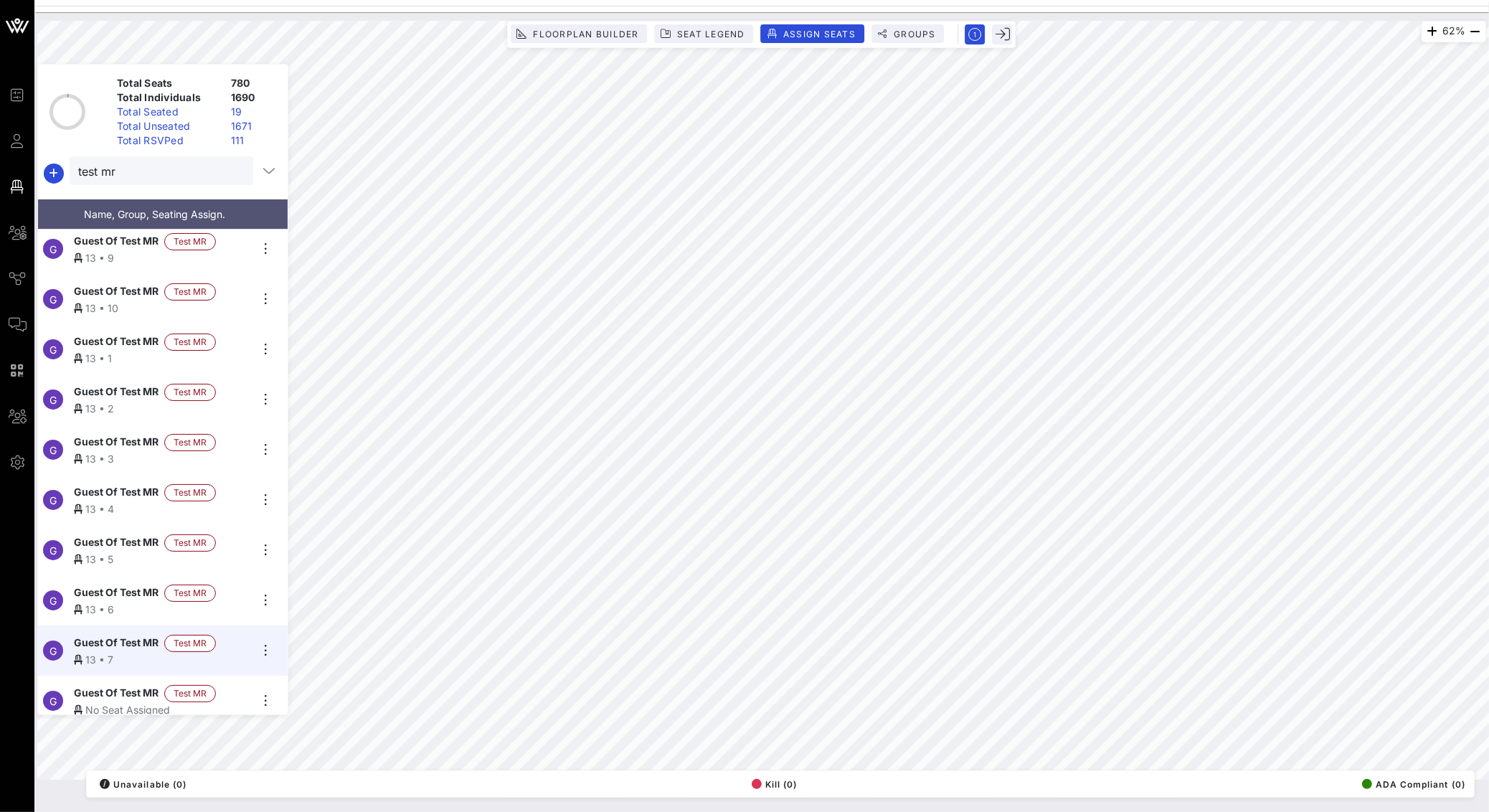
scroll to position [12, 0]
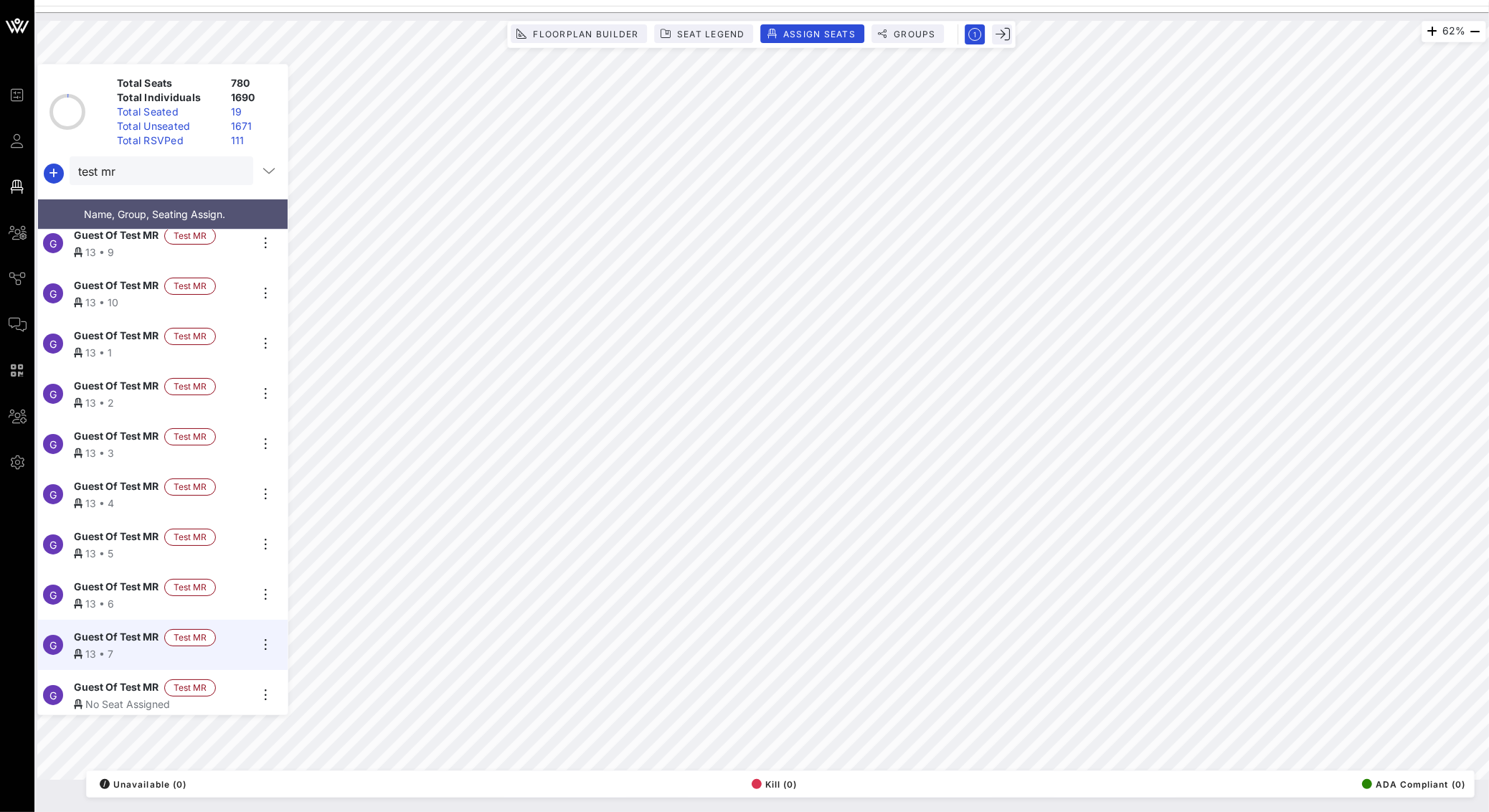
click at [130, 683] on span "Guest Of Test MR" at bounding box center [116, 688] width 85 height 18
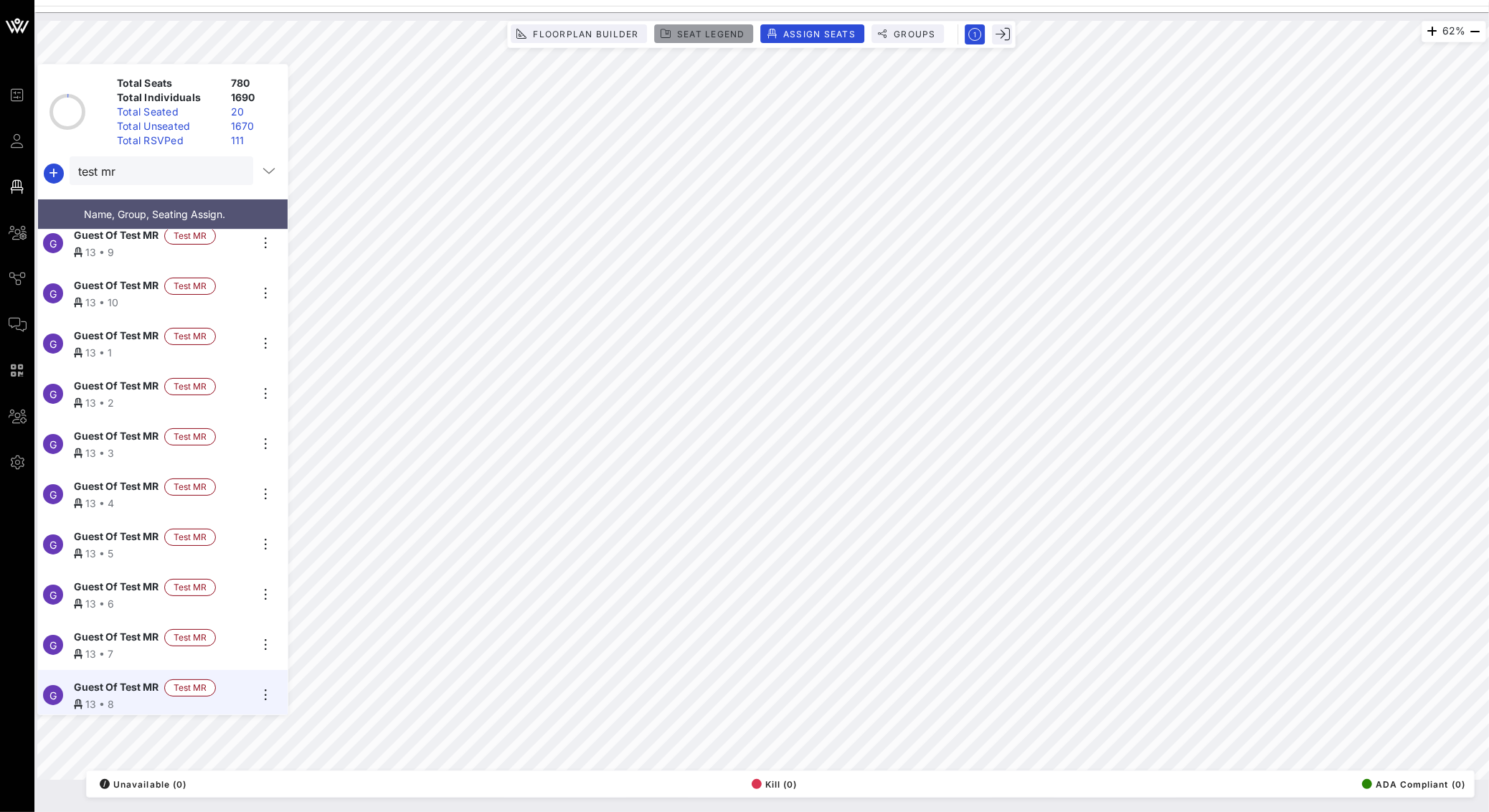
click at [693, 28] on button "Seat Legend" at bounding box center [704, 34] width 99 height 19
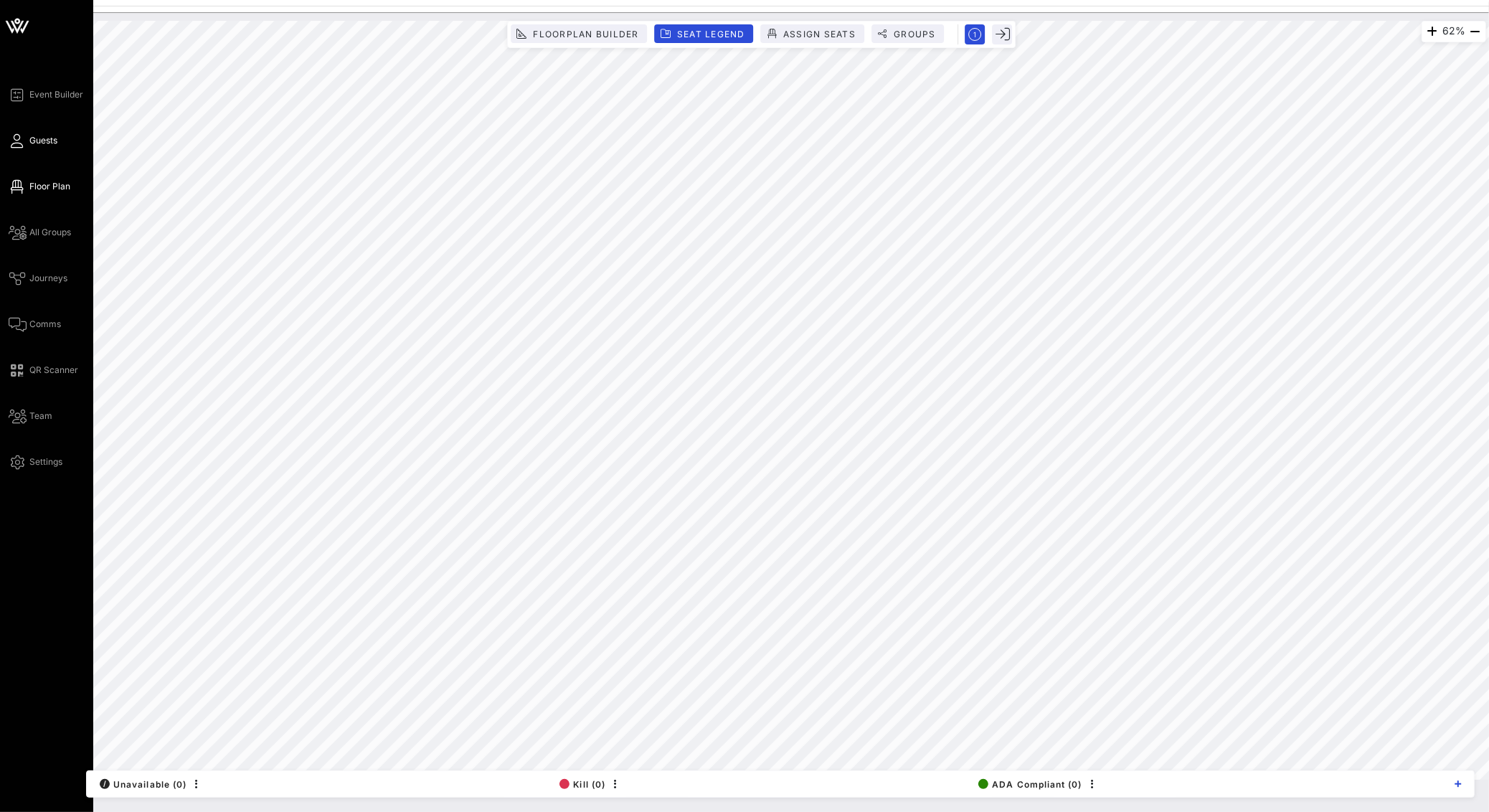
click at [41, 142] on span "Guests" at bounding box center [43, 140] width 28 height 13
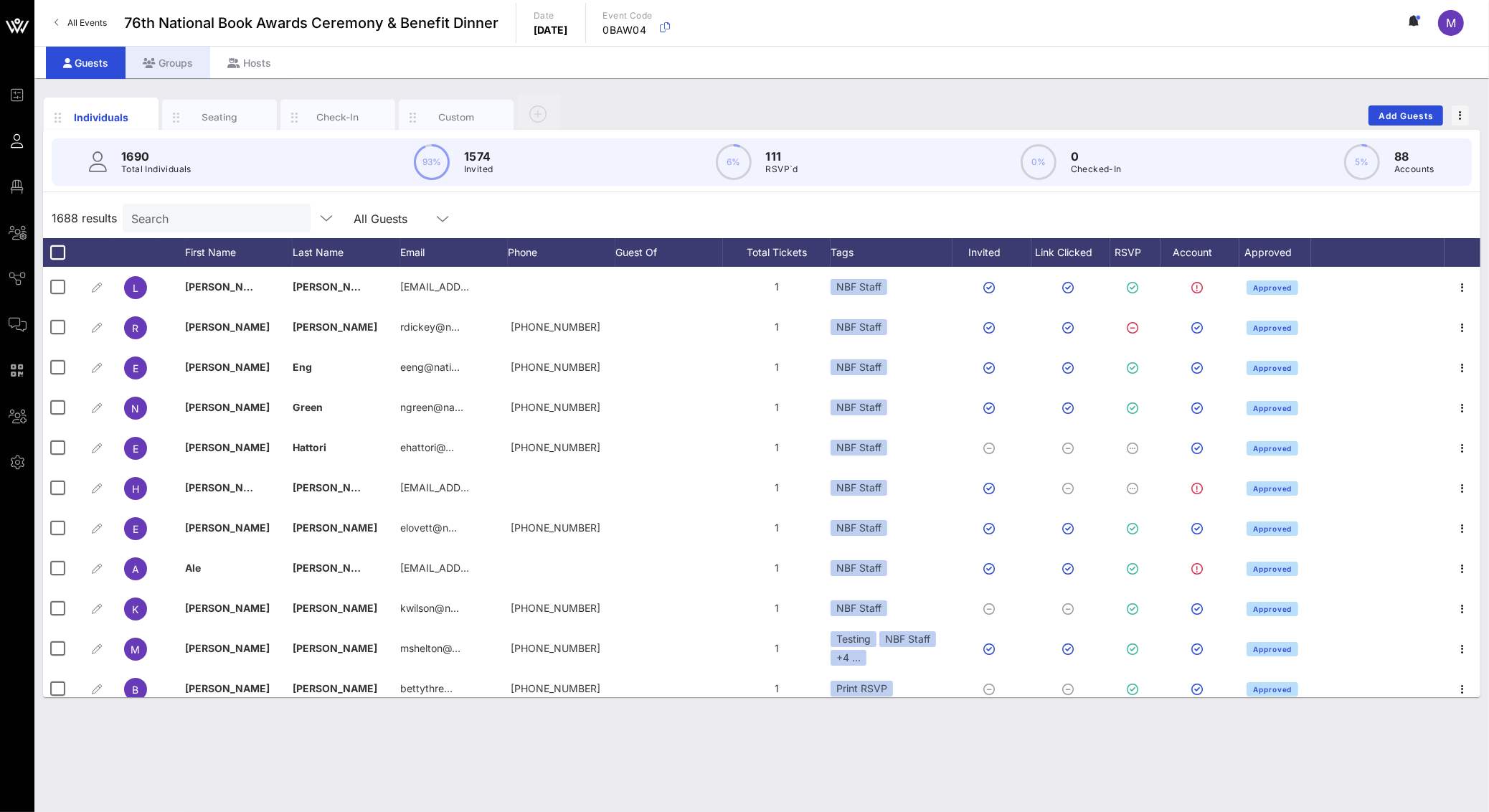
click at [162, 63] on div "Groups" at bounding box center [168, 63] width 85 height 32
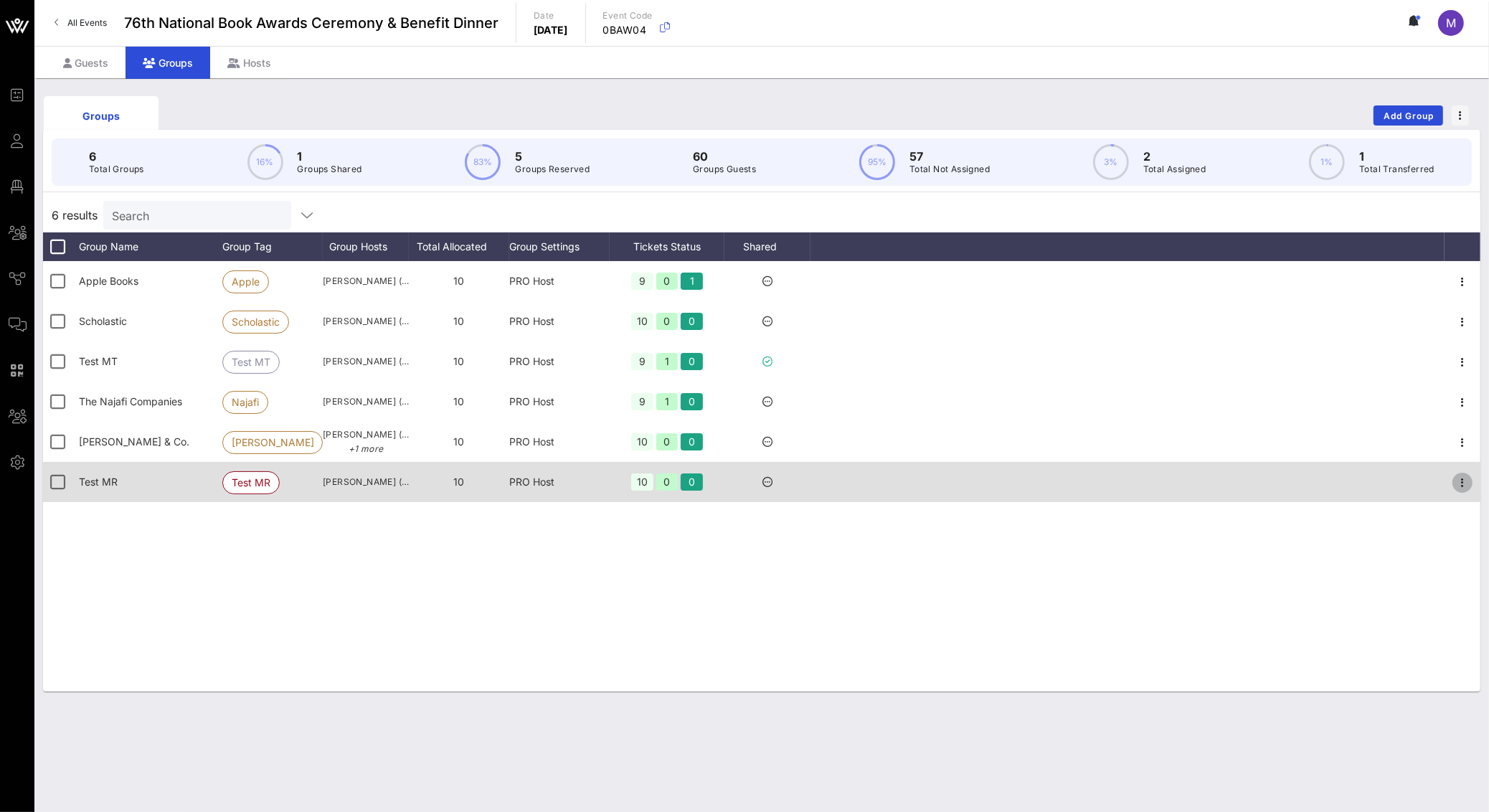
click at [1458, 484] on icon "button" at bounding box center [1463, 482] width 18 height 18
click at [1428, 482] on div at bounding box center [1127, 482] width 634 height 40
click at [1460, 487] on icon "button" at bounding box center [1463, 482] width 18 height 18
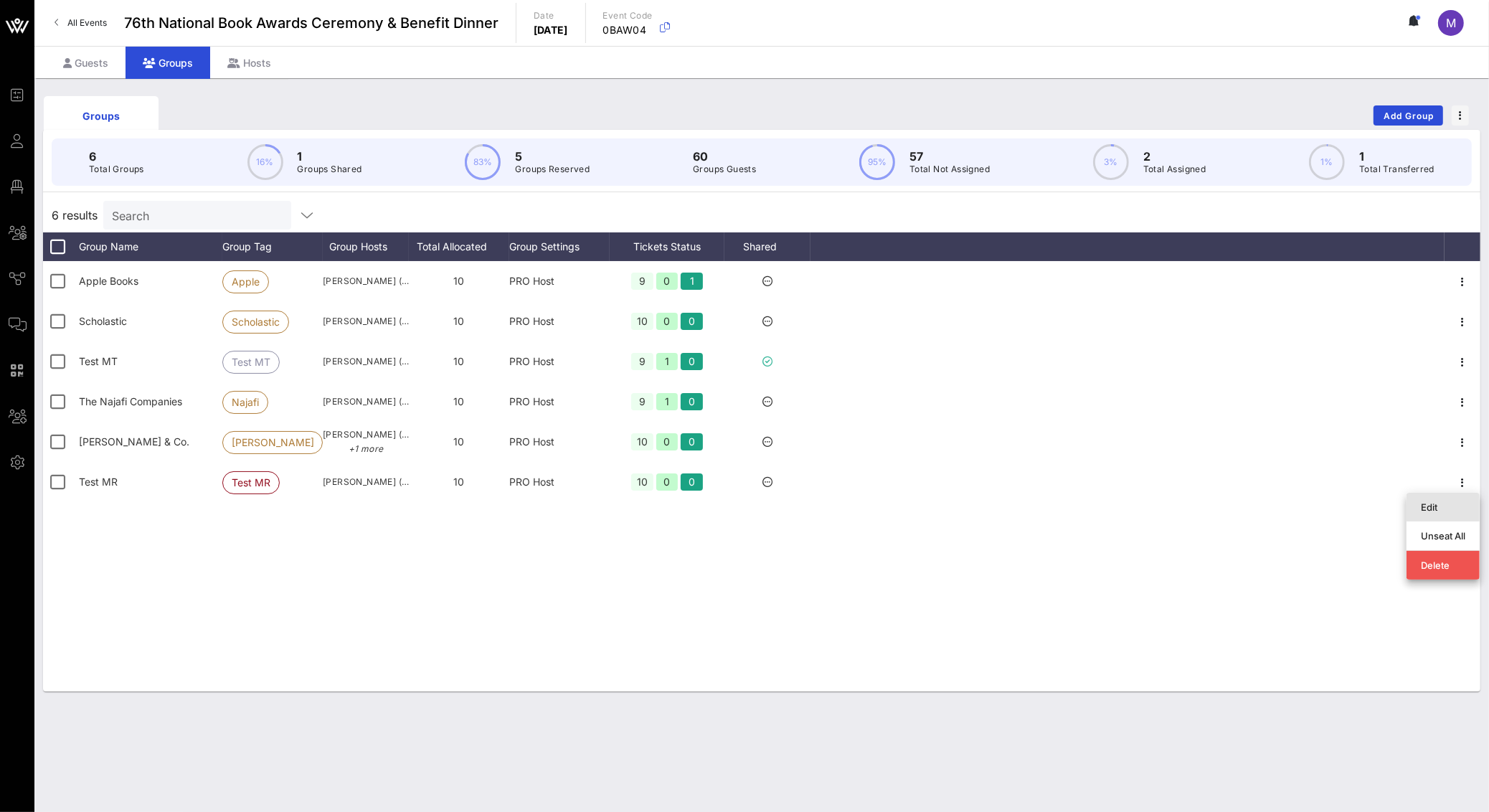
click at [1460, 509] on div "Edit" at bounding box center [1442, 507] width 45 height 12
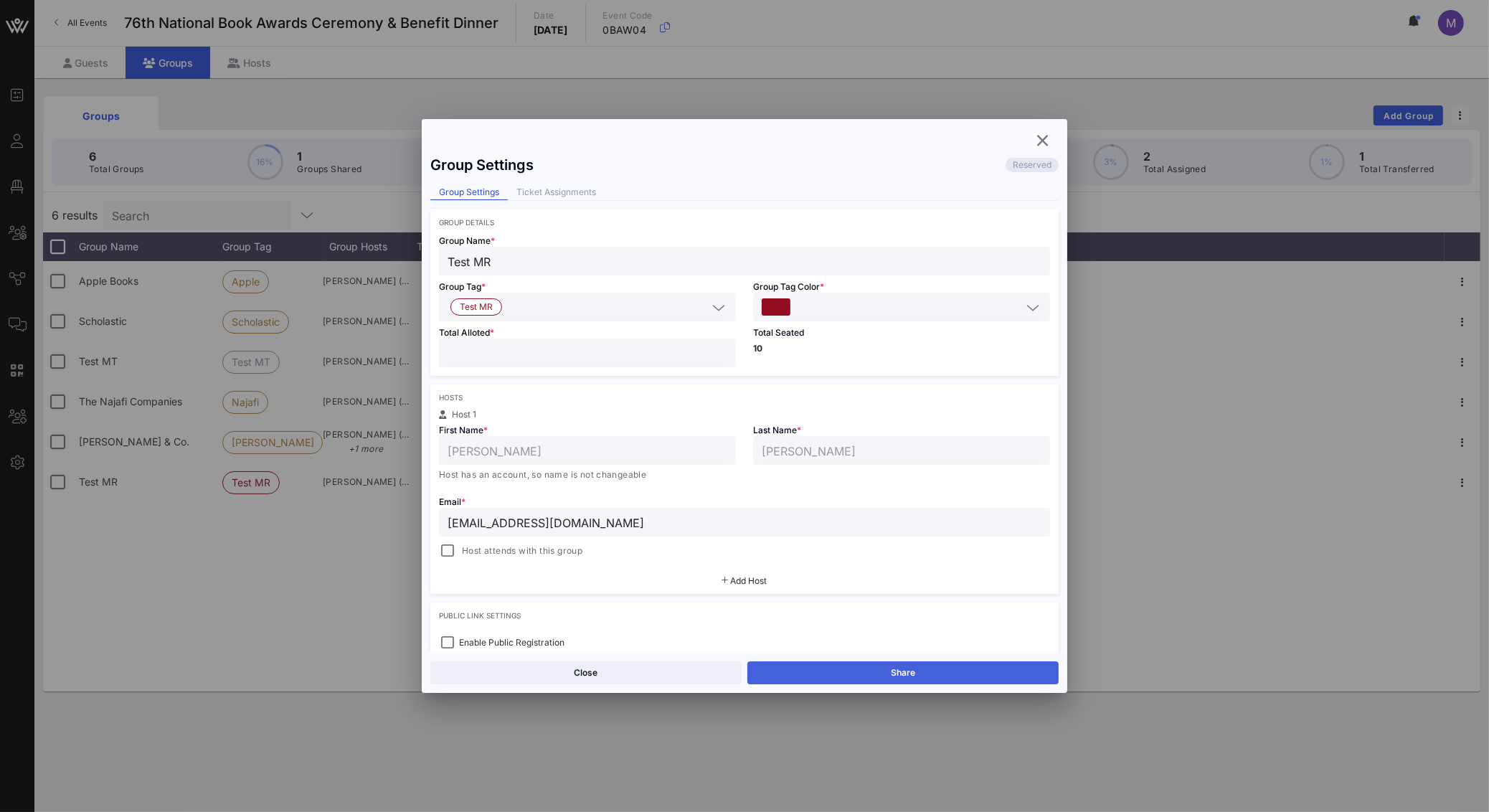
click at [896, 665] on button "Share" at bounding box center [903, 672] width 311 height 23
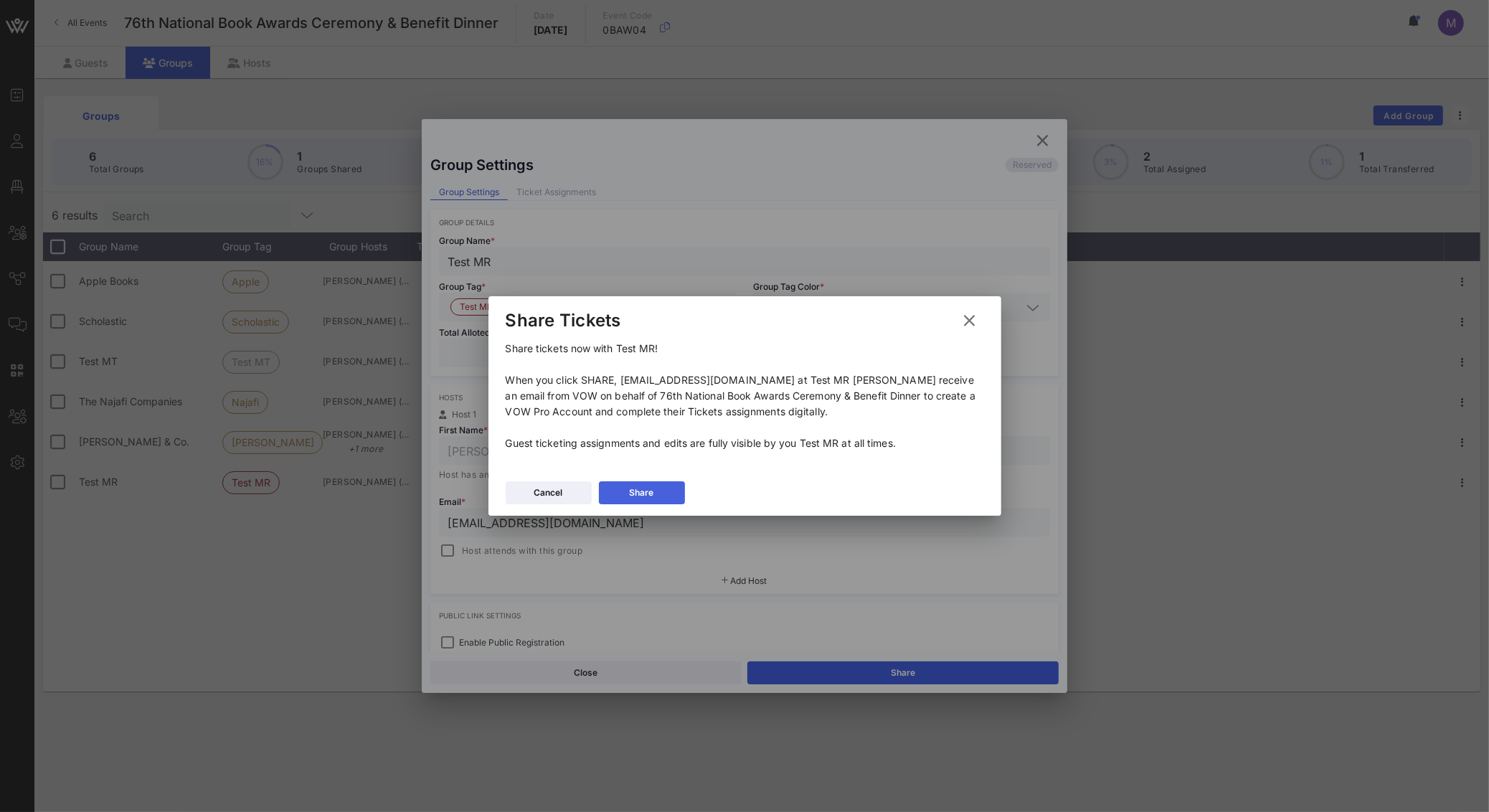
click at [657, 486] on button "Share" at bounding box center [642, 492] width 86 height 23
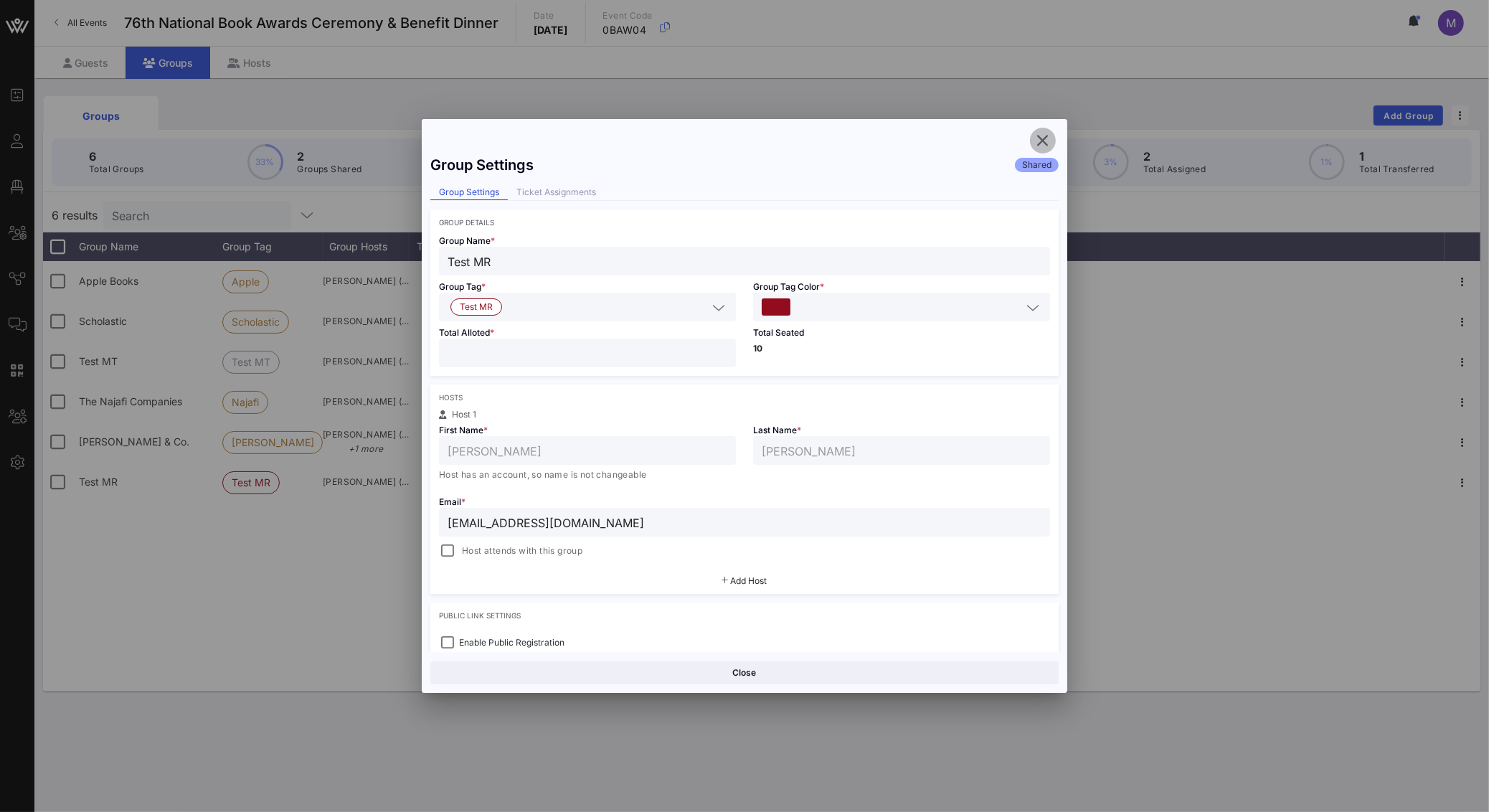
click at [1047, 144] on icon "button" at bounding box center [1043, 141] width 18 height 18
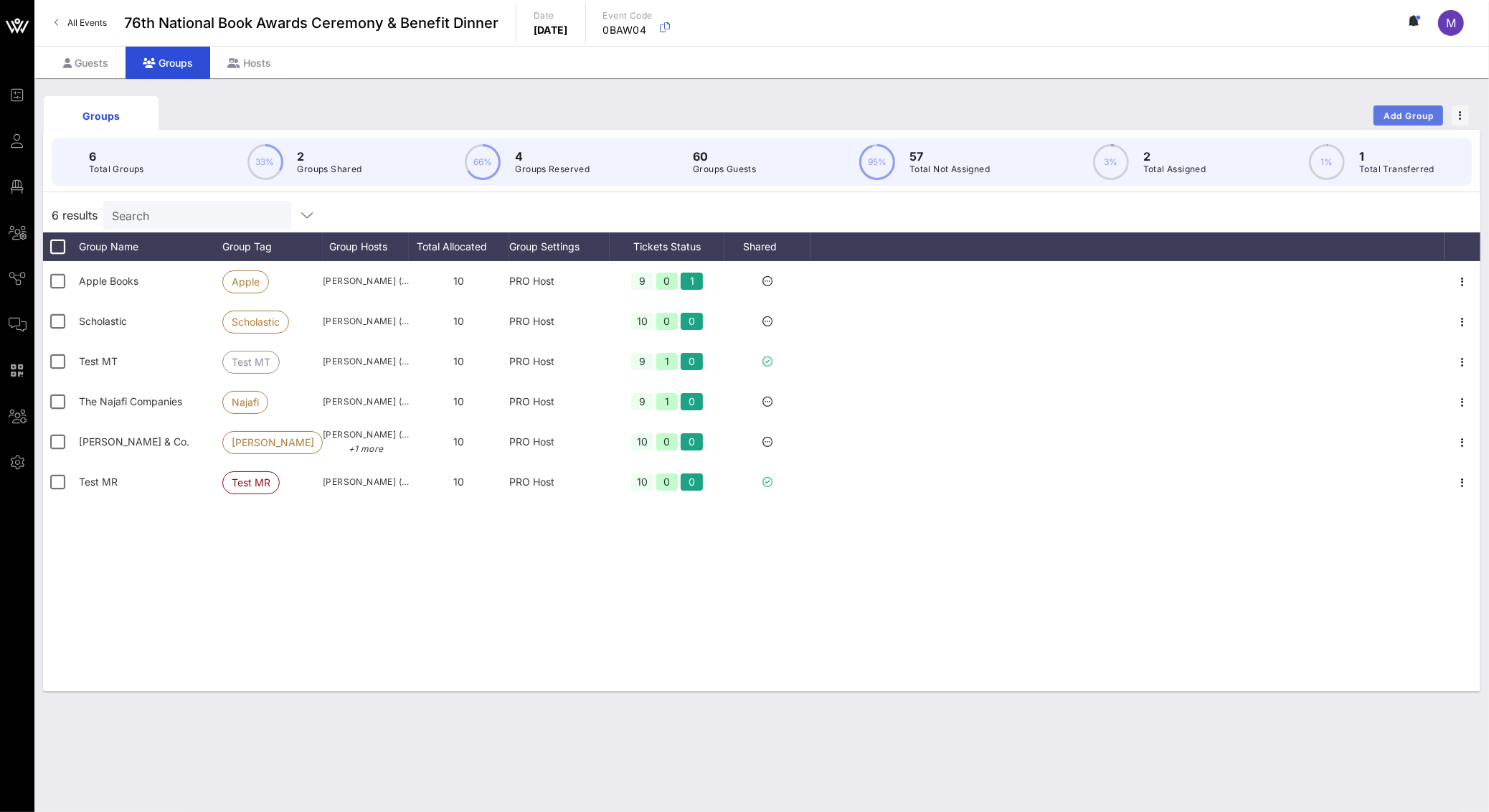
click at [1391, 105] on button "Add Group" at bounding box center [1408, 115] width 69 height 20
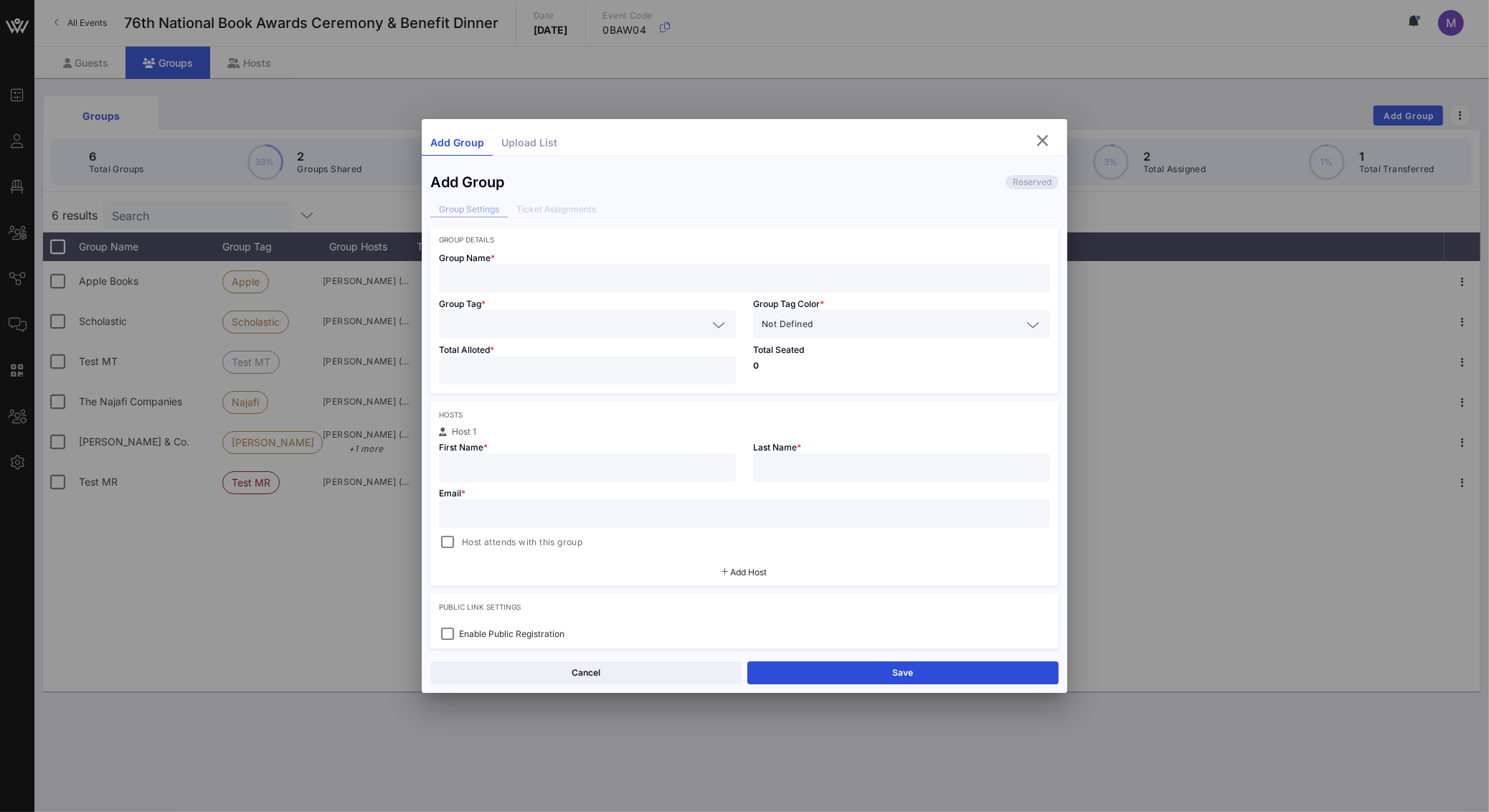
click at [620, 283] on input "text" at bounding box center [744, 278] width 594 height 19
type input "Test KW"
click at [614, 330] on input "text" at bounding box center [577, 325] width 259 height 19
type input "Test KW"
click at [566, 414] on div "Hosts" at bounding box center [744, 414] width 611 height 9
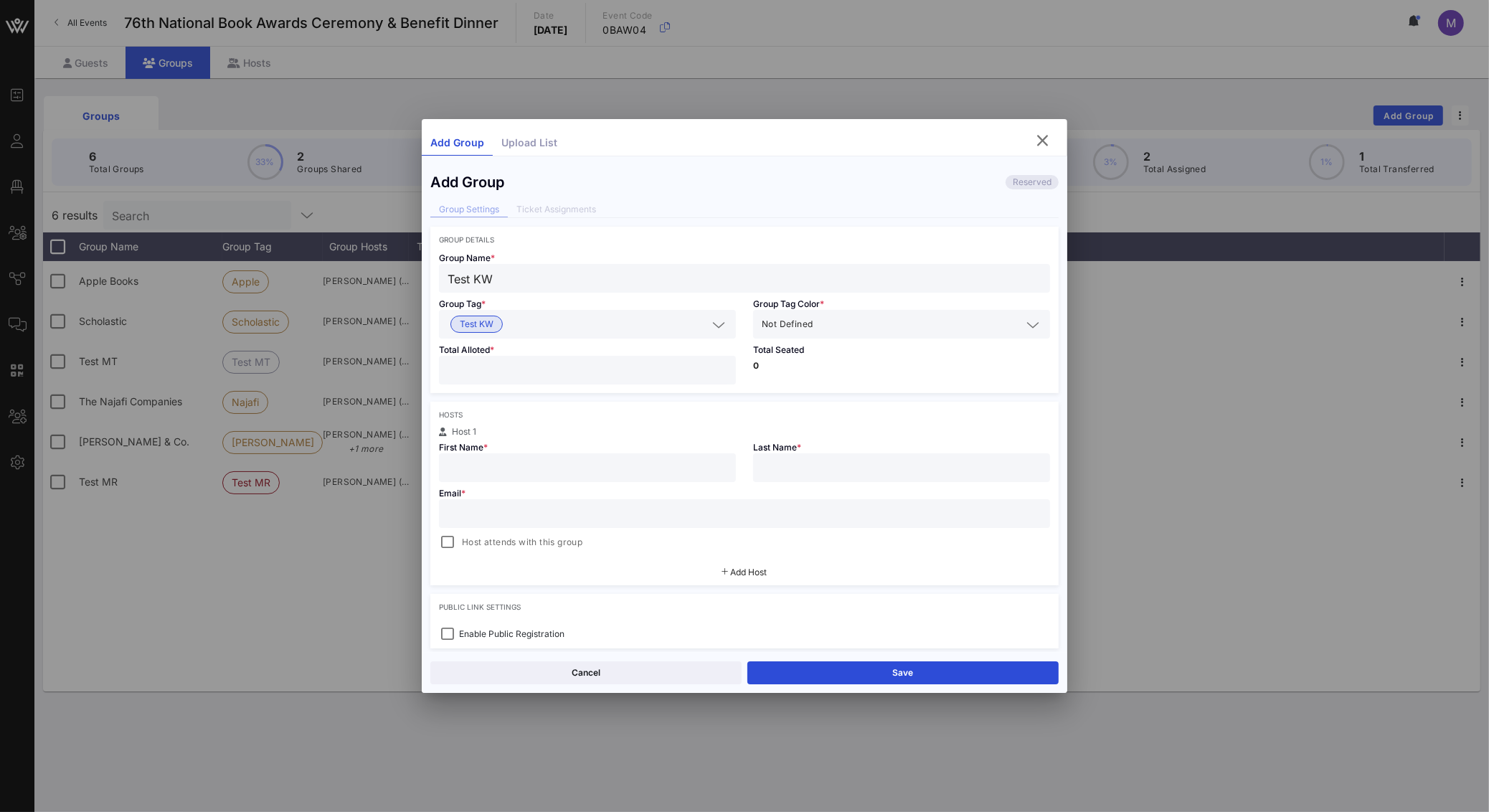
click at [599, 365] on input "number" at bounding box center [587, 370] width 280 height 19
type input "**"
click at [651, 458] on div at bounding box center [587, 467] width 280 height 29
type input "[PERSON_NAME]"
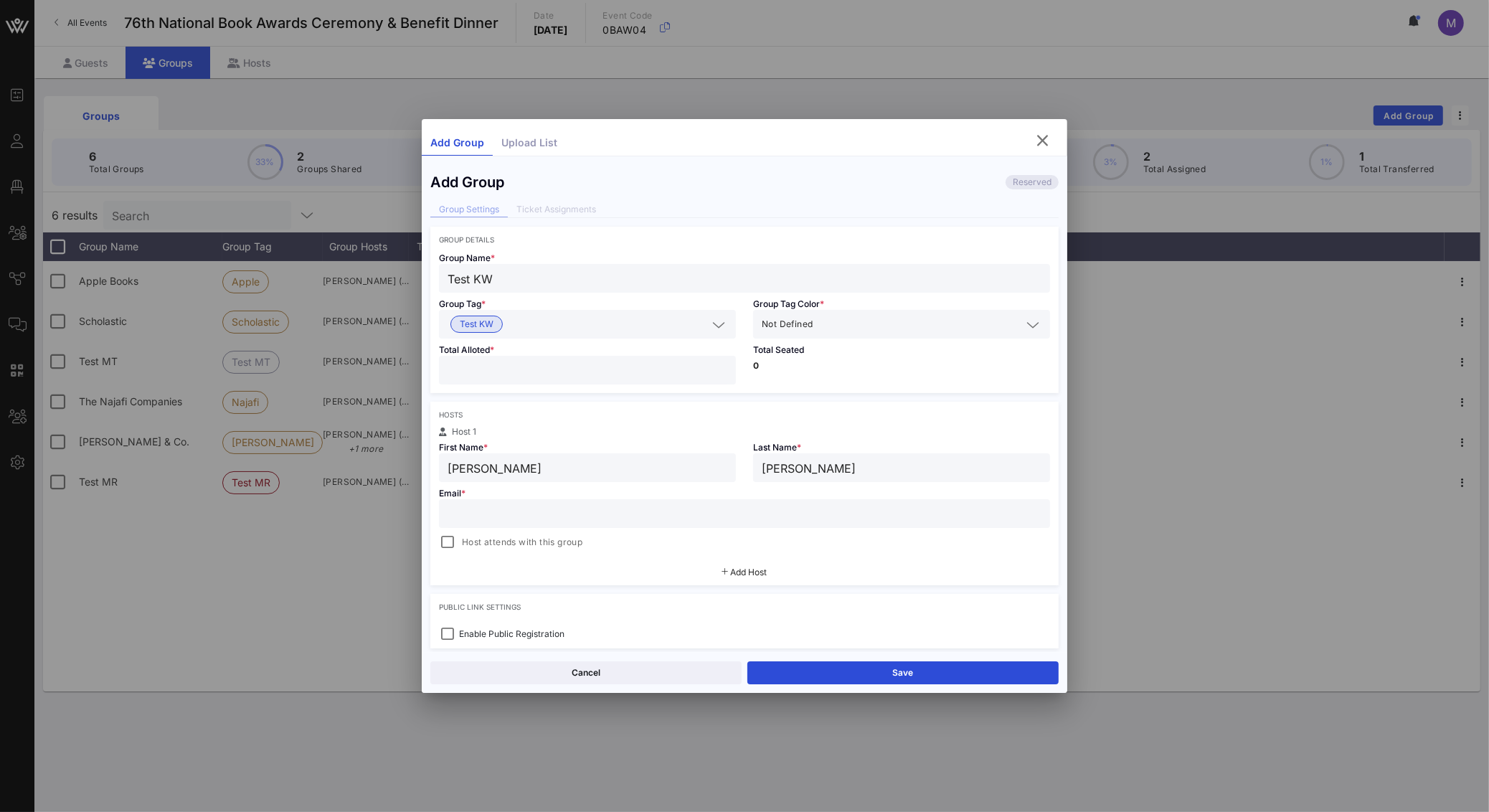
click at [569, 510] on input "text" at bounding box center [744, 514] width 594 height 19
paste input "kirawilson598@gmail.com"
type input "kirawilson598@gmail.com"
click at [462, 542] on span "Host attends with this group" at bounding box center [522, 542] width 121 height 15
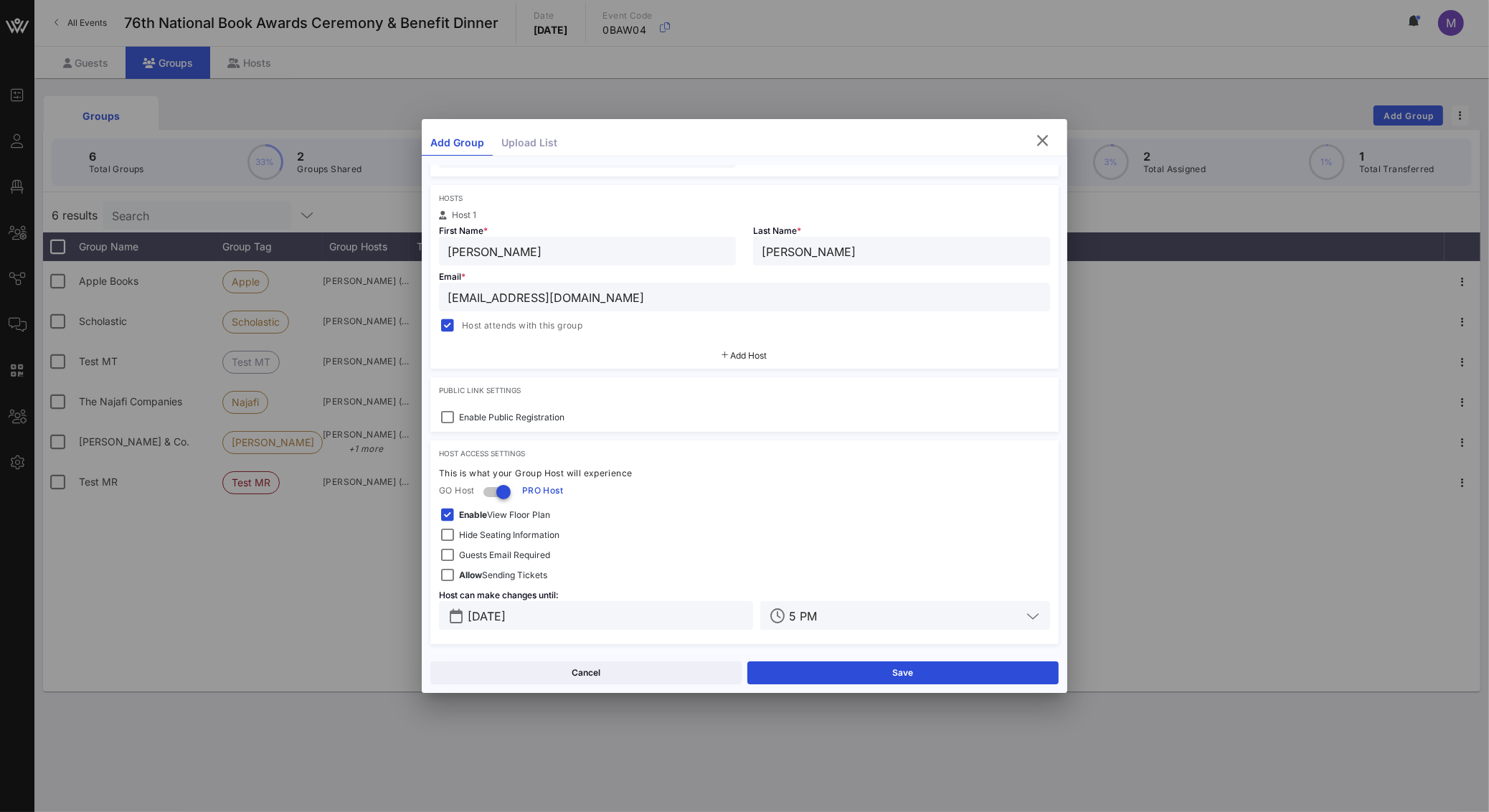
click at [872, 661] on div "Cancel Save" at bounding box center [744, 672] width 645 height 41
click at [886, 676] on button "Save" at bounding box center [903, 672] width 311 height 23
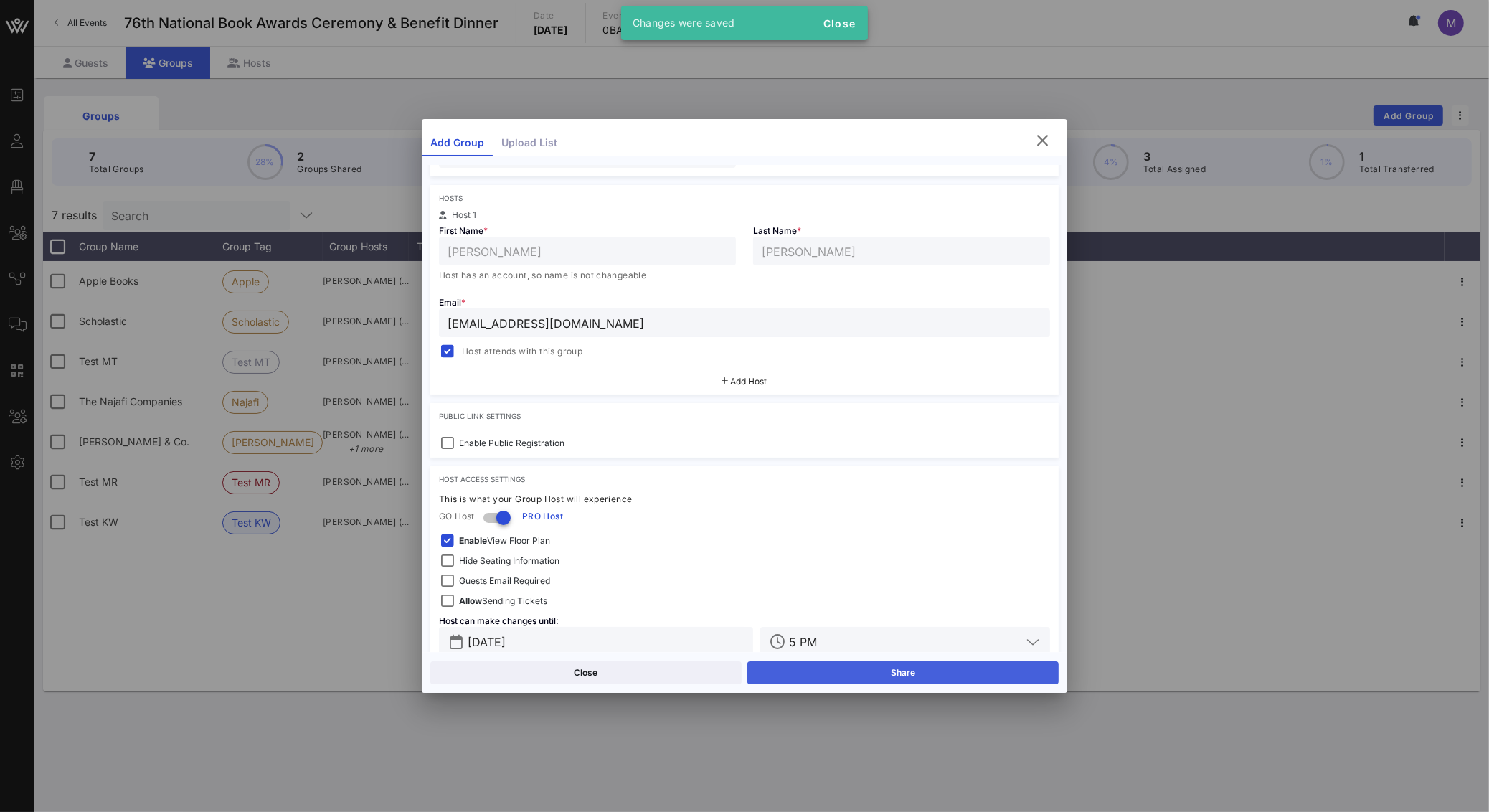
click at [889, 669] on button "Share" at bounding box center [903, 672] width 311 height 23
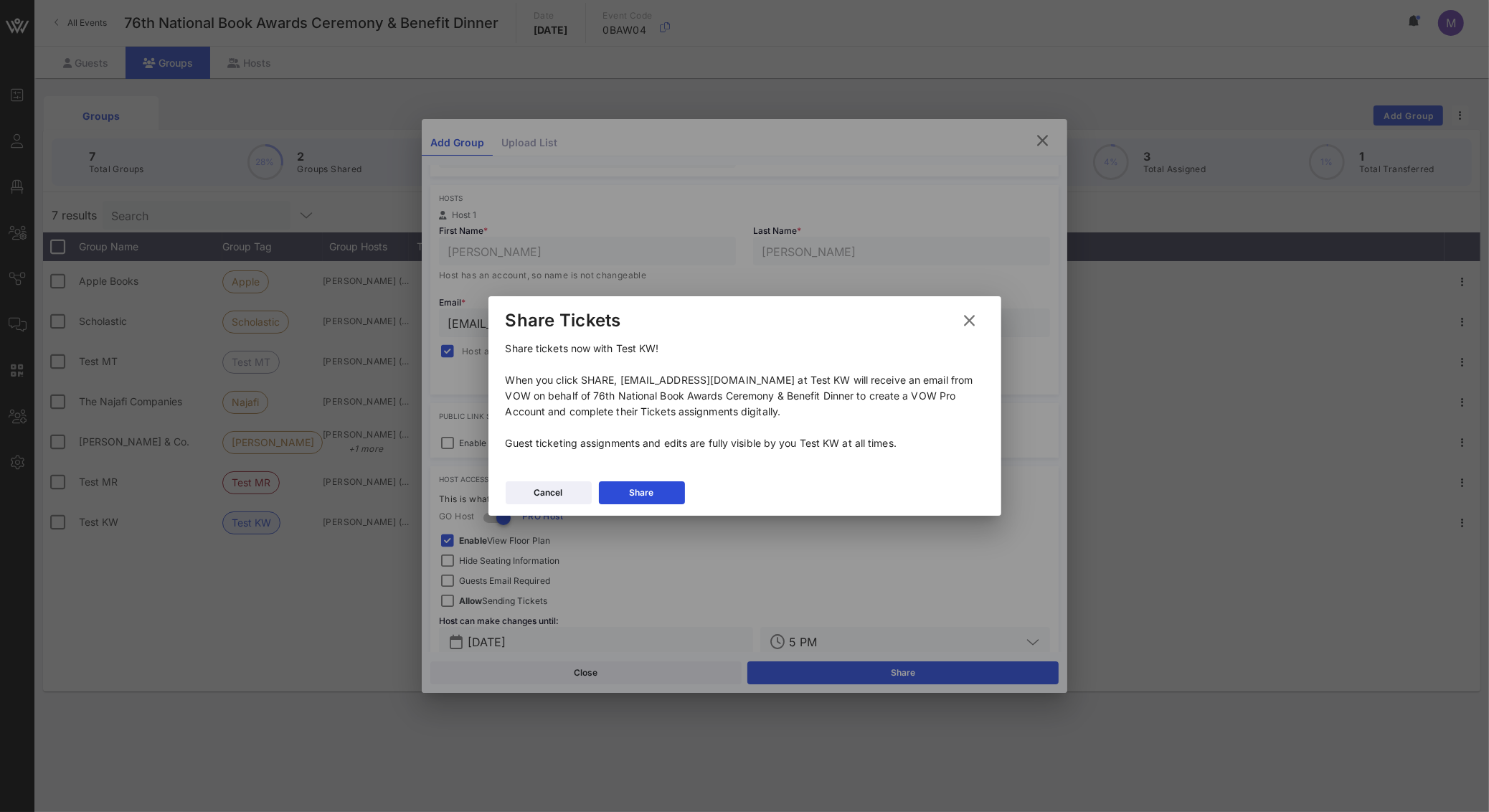
click at [1047, 132] on div at bounding box center [744, 406] width 1489 height 812
click at [971, 319] on icon at bounding box center [970, 321] width 19 height 18
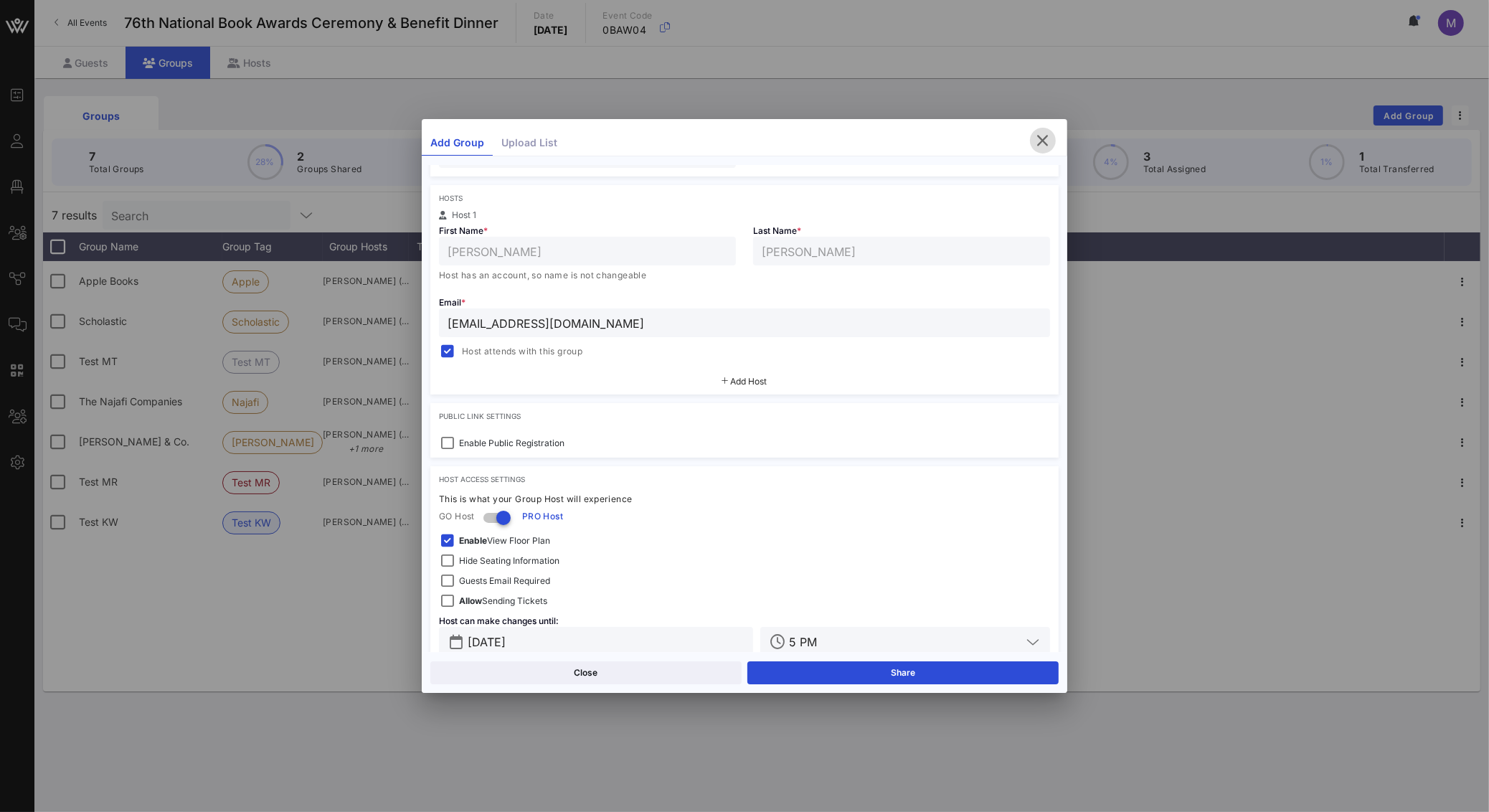
click at [1048, 138] on icon "button" at bounding box center [1043, 141] width 18 height 18
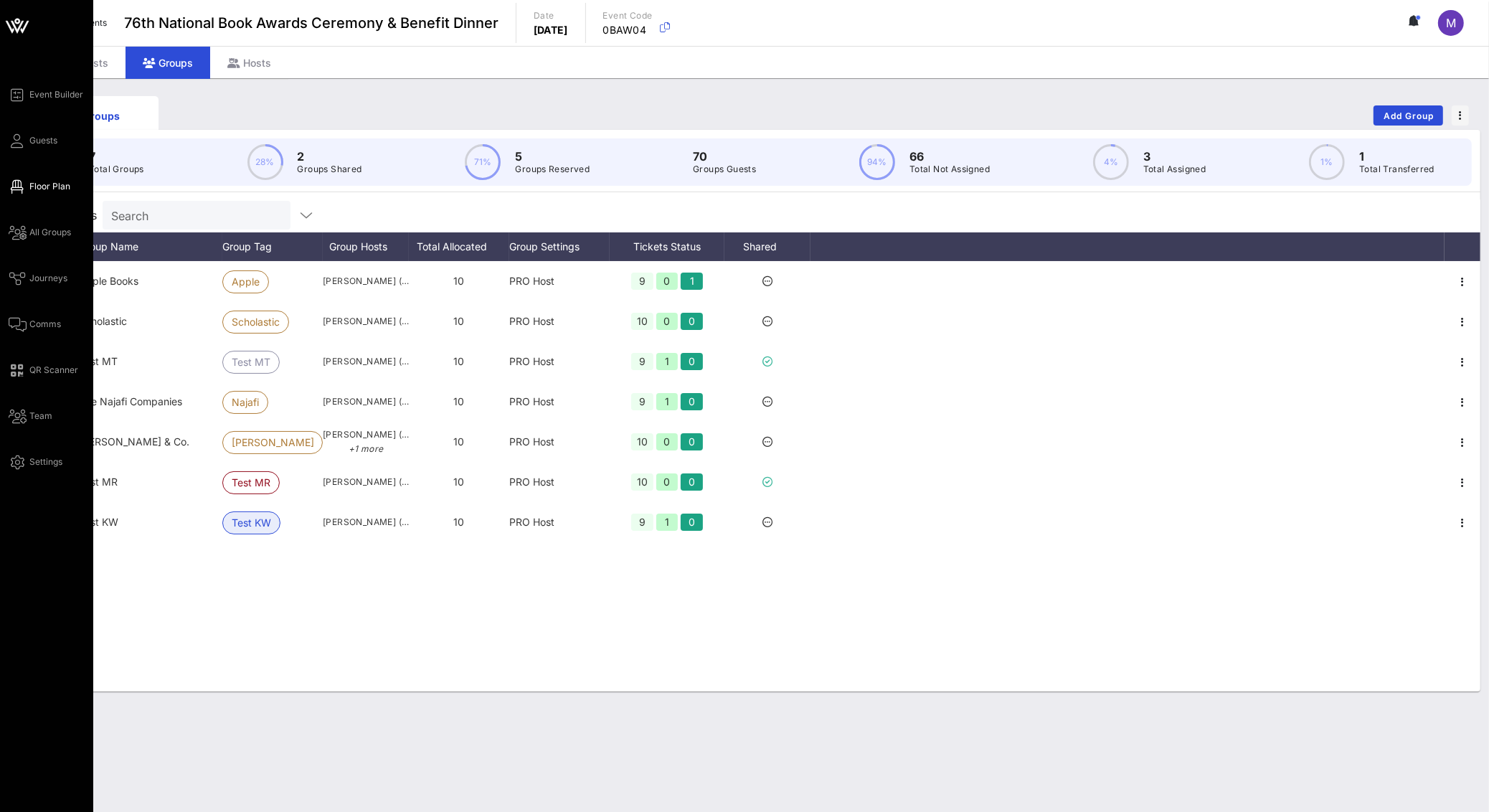
click at [56, 182] on span "Floor Plan" at bounding box center [50, 186] width 41 height 13
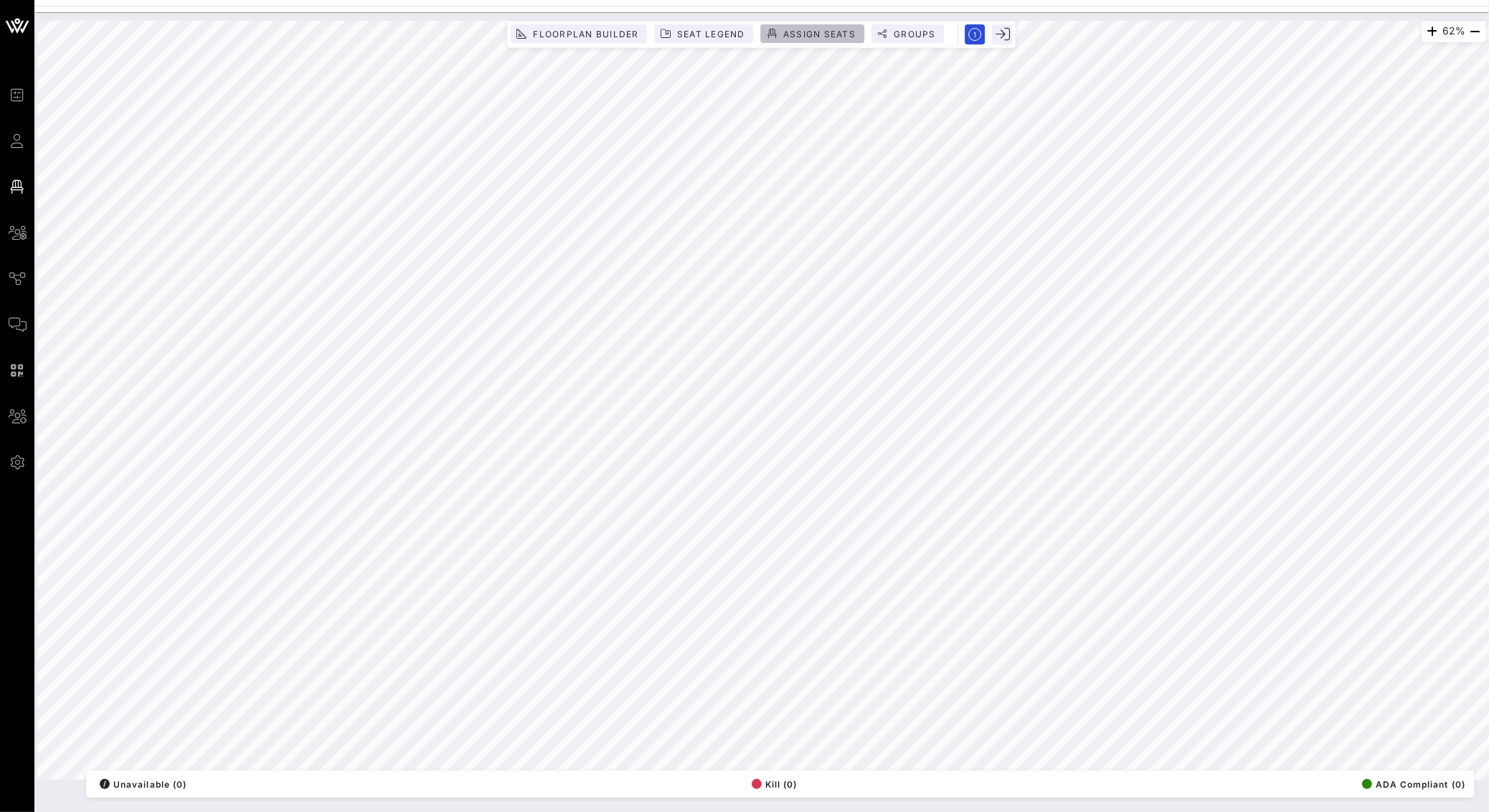
click at [837, 30] on span "Assign Seats" at bounding box center [819, 34] width 73 height 11
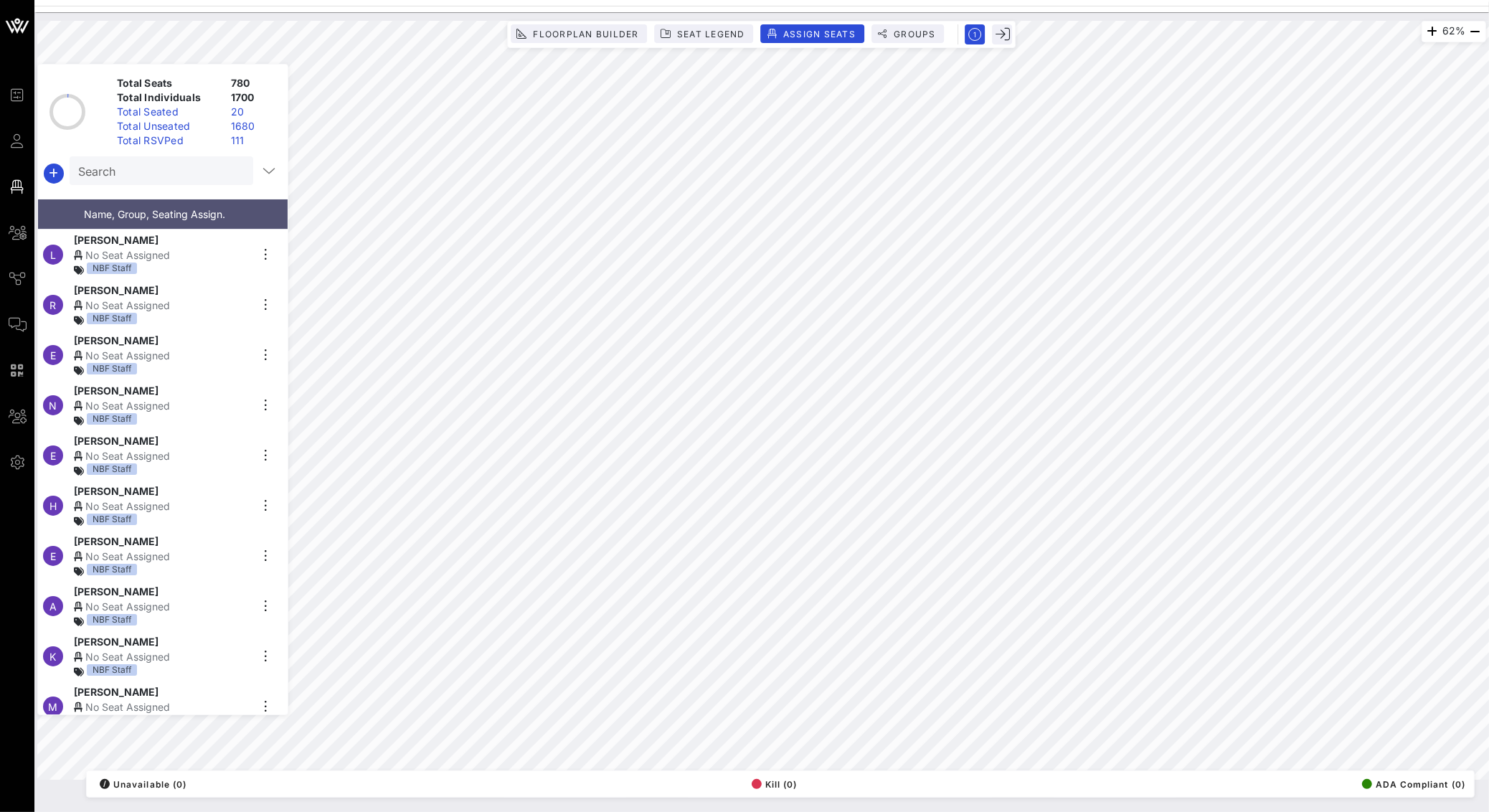
click at [165, 183] on div "Search" at bounding box center [160, 170] width 164 height 29
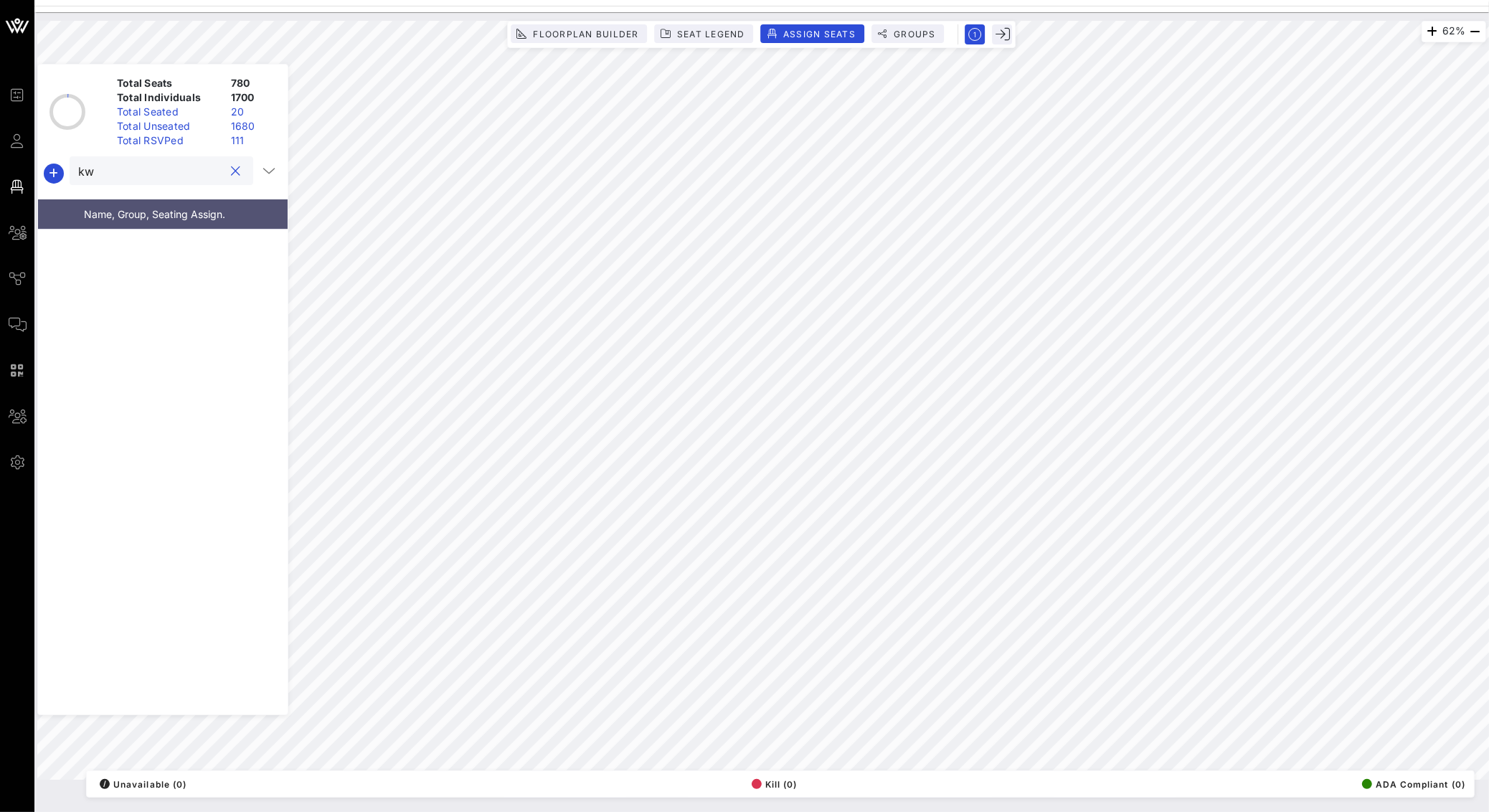
type input "k"
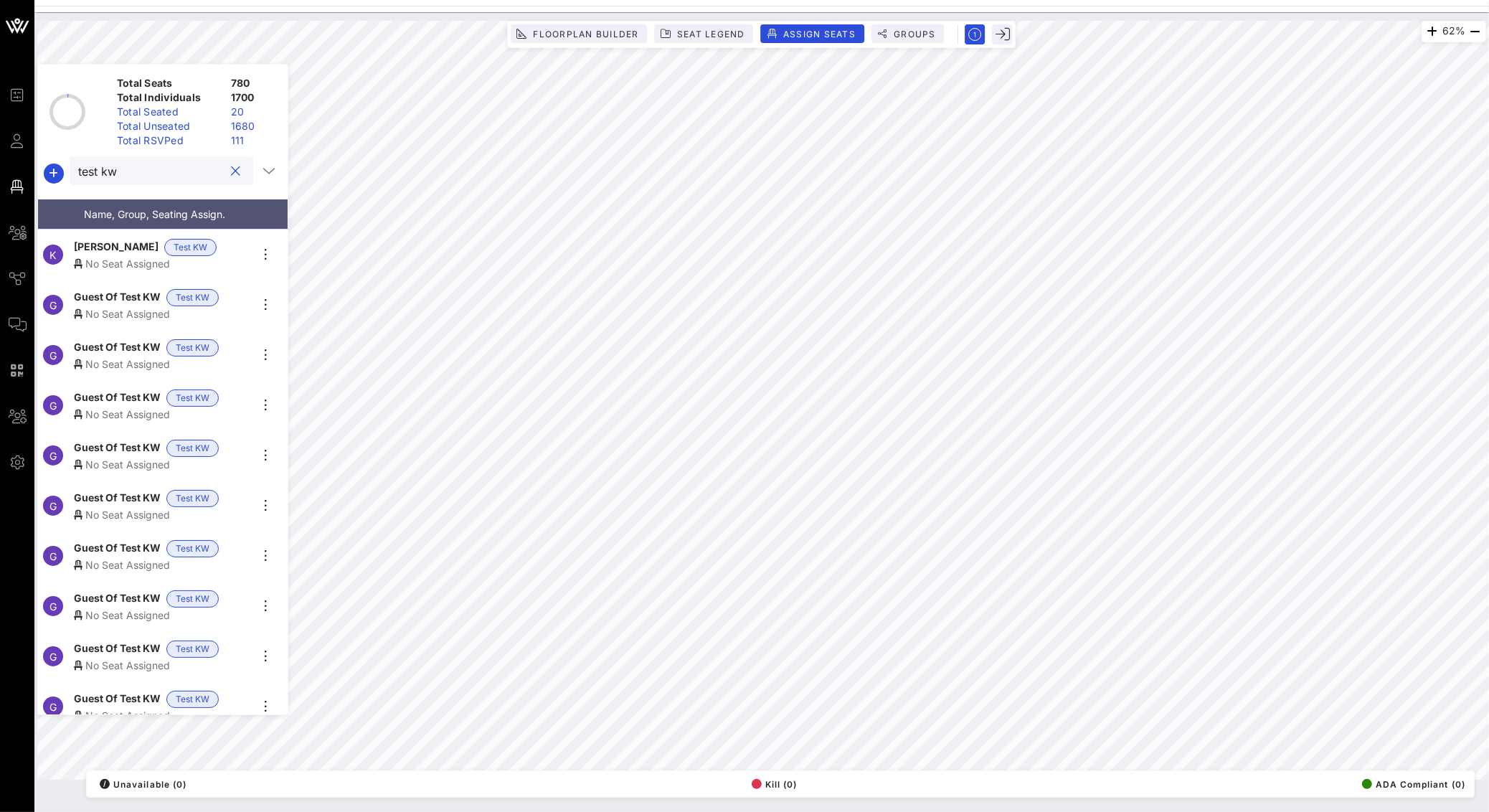
type input "test kw"
click at [202, 256] on div "No Seat Assigned" at bounding box center [162, 263] width 176 height 15
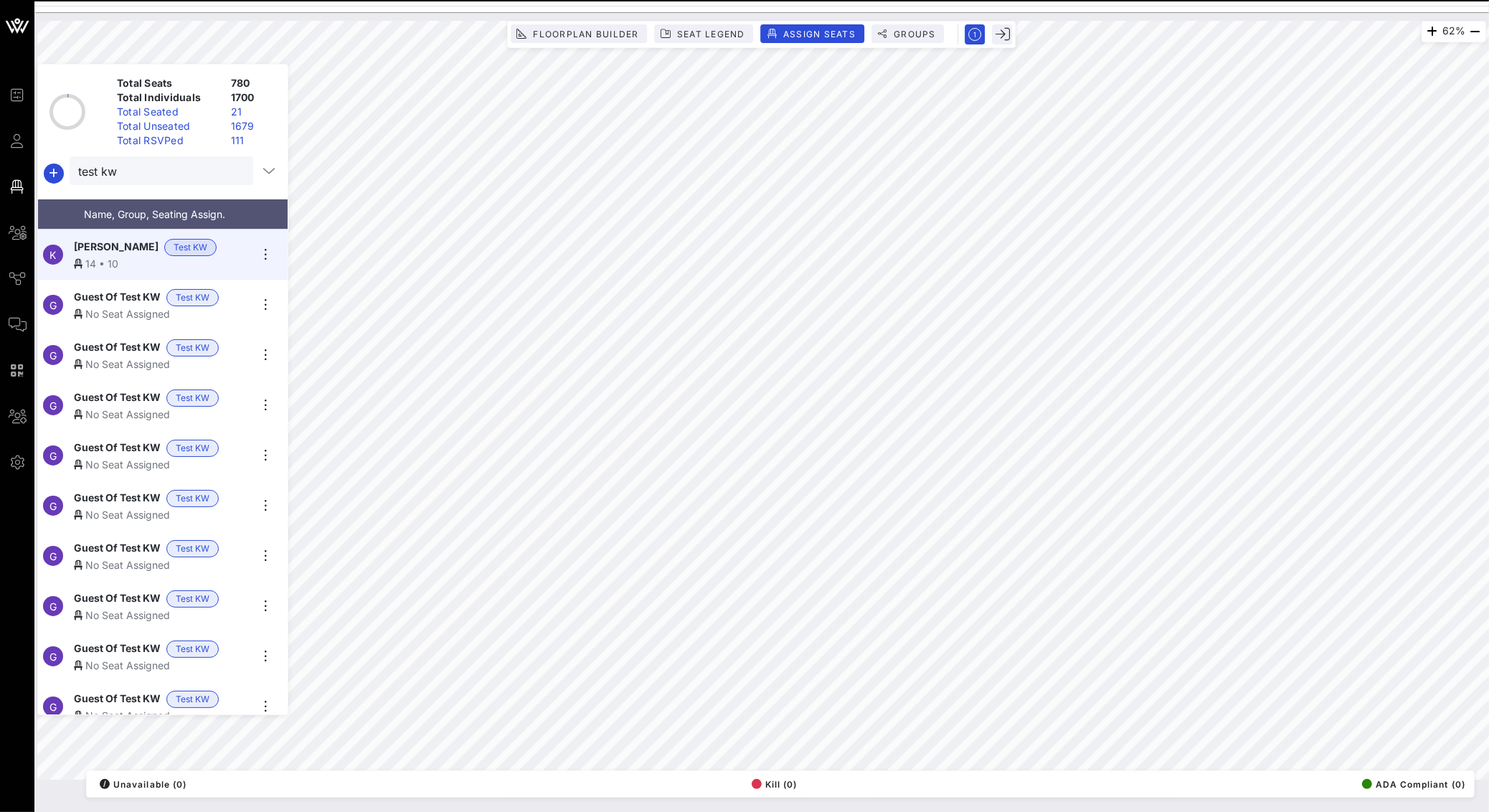
click at [119, 306] on div "No Seat Assigned" at bounding box center [162, 314] width 176 height 15
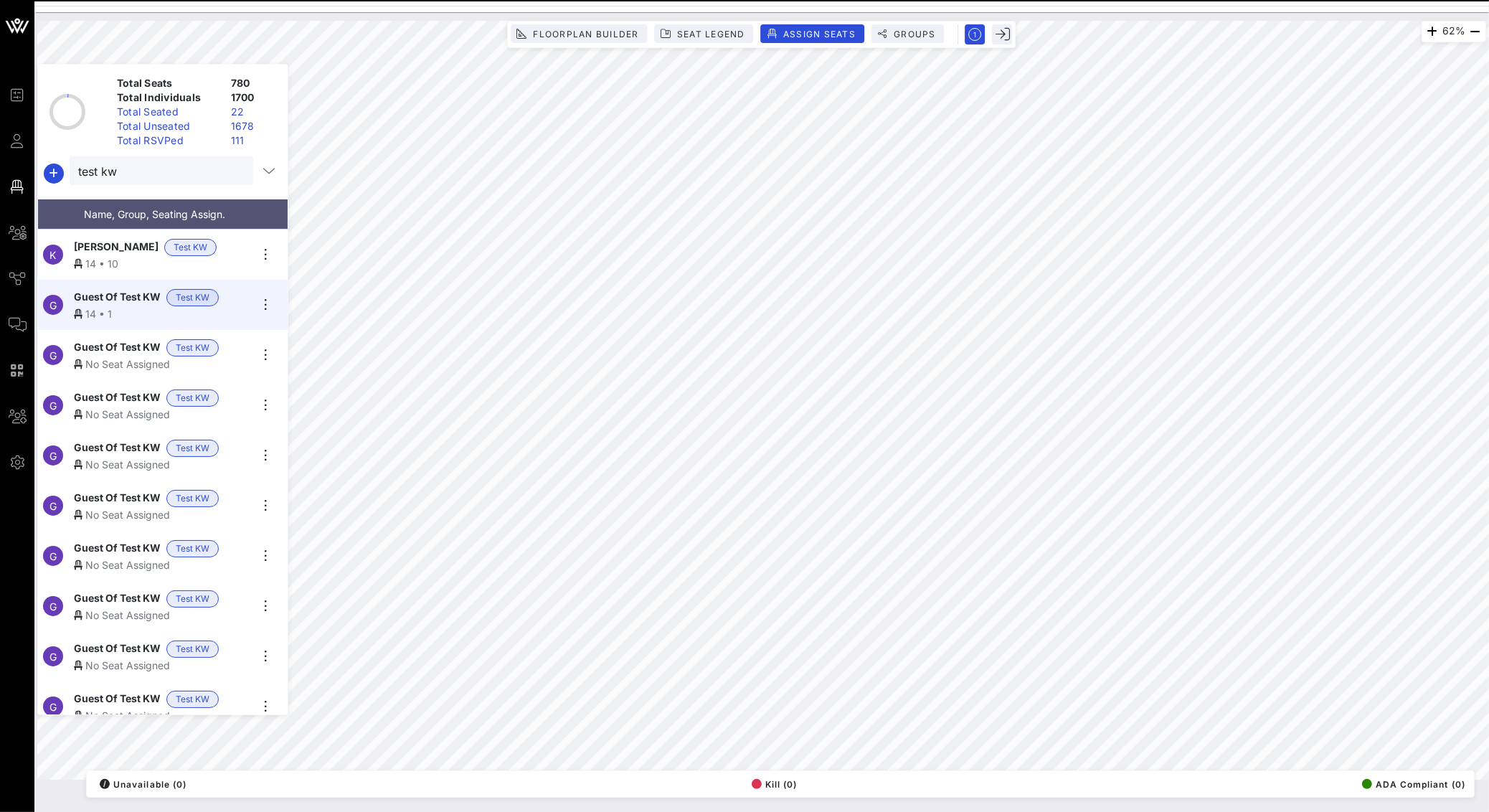
click at [110, 357] on div "No Seat Assigned" at bounding box center [162, 364] width 176 height 15
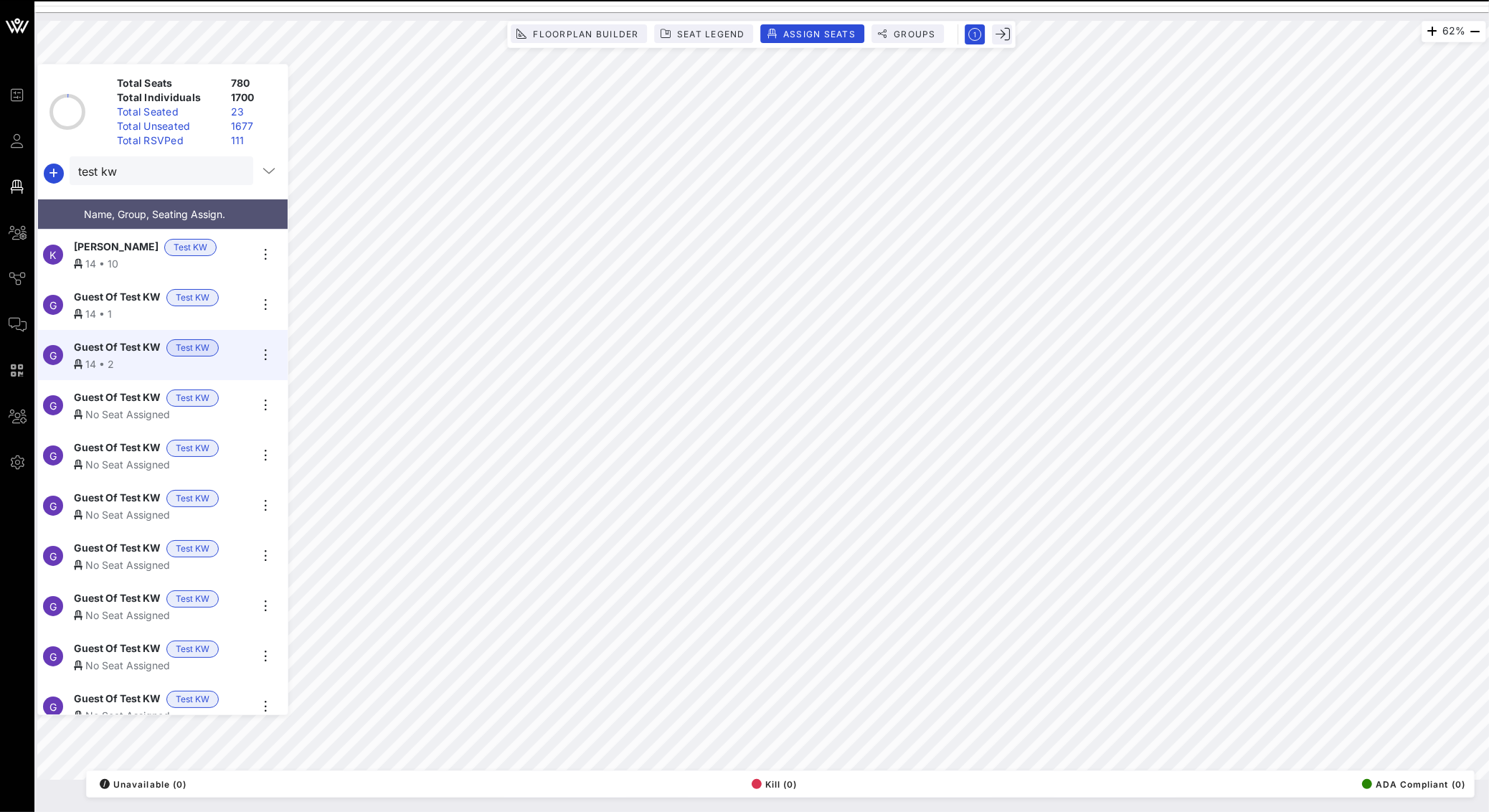
click at [128, 391] on span "Guest Of Test KW" at bounding box center [117, 398] width 87 height 18
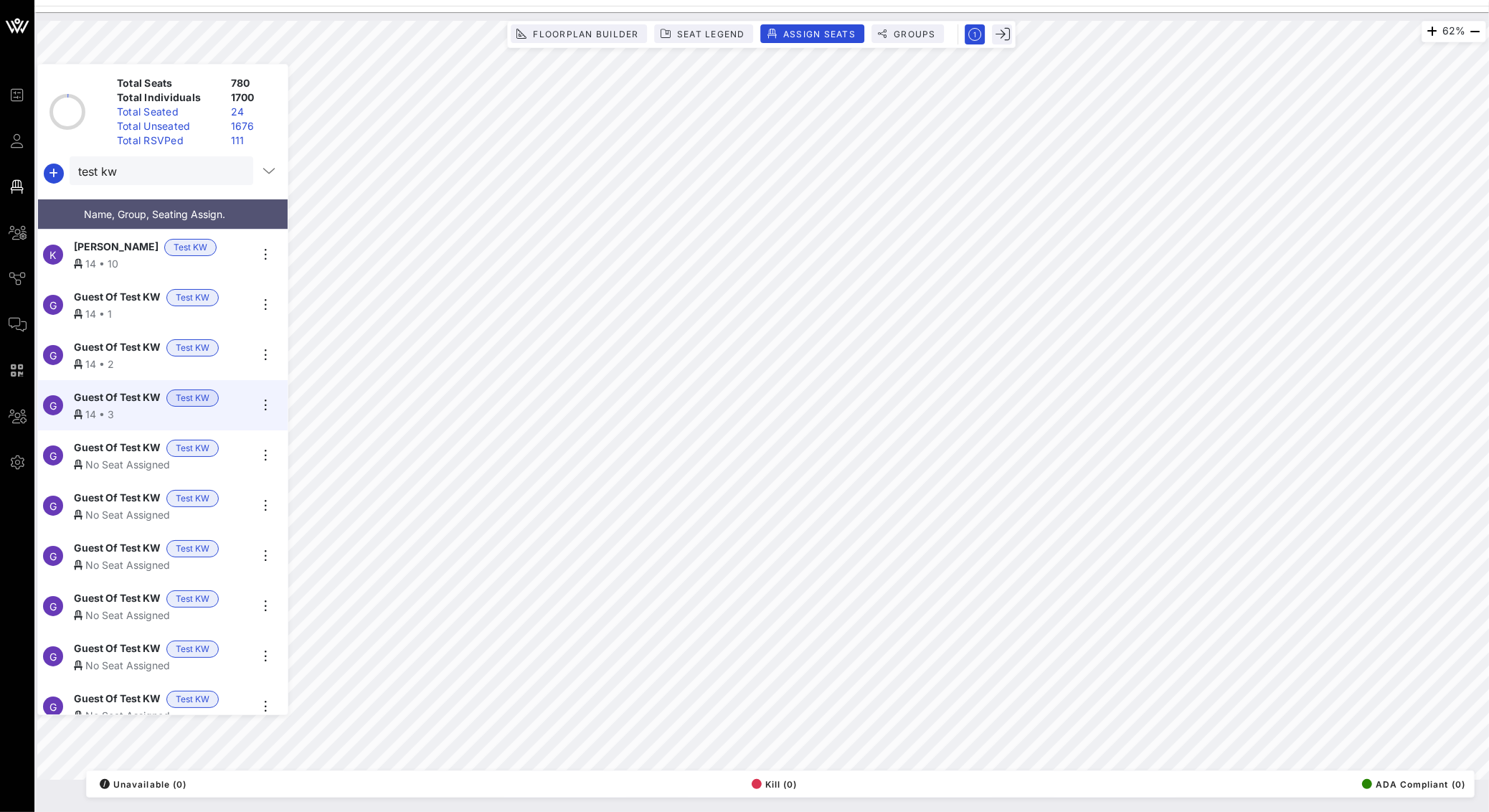
drag, startPoint x: 140, startPoint y: 435, endPoint x: 242, endPoint y: 346, distance: 135.4
click at [140, 439] on span "Guest Of Test KW" at bounding box center [117, 448] width 87 height 18
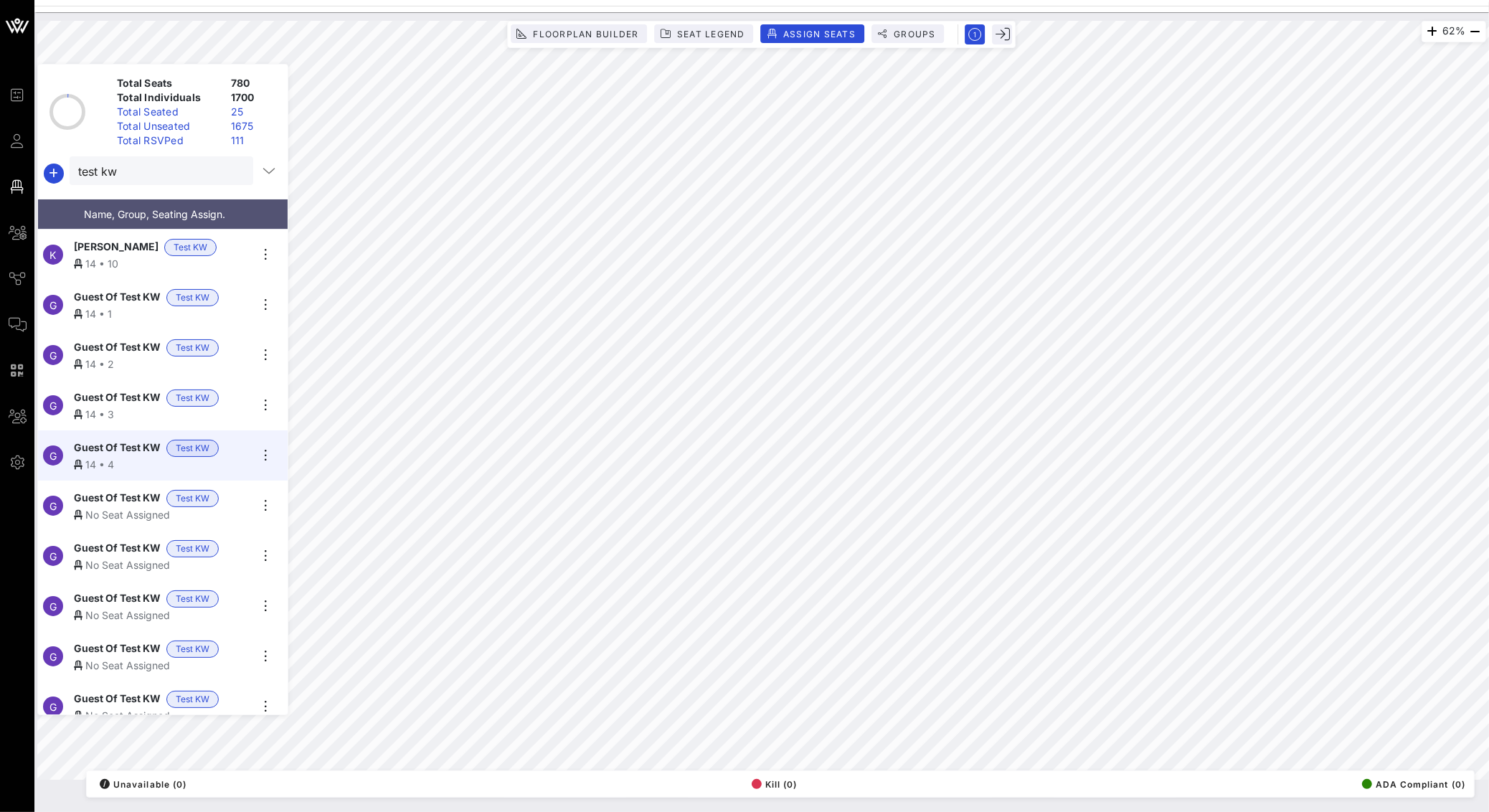
click at [110, 509] on div "No Seat Assigned" at bounding box center [162, 515] width 176 height 15
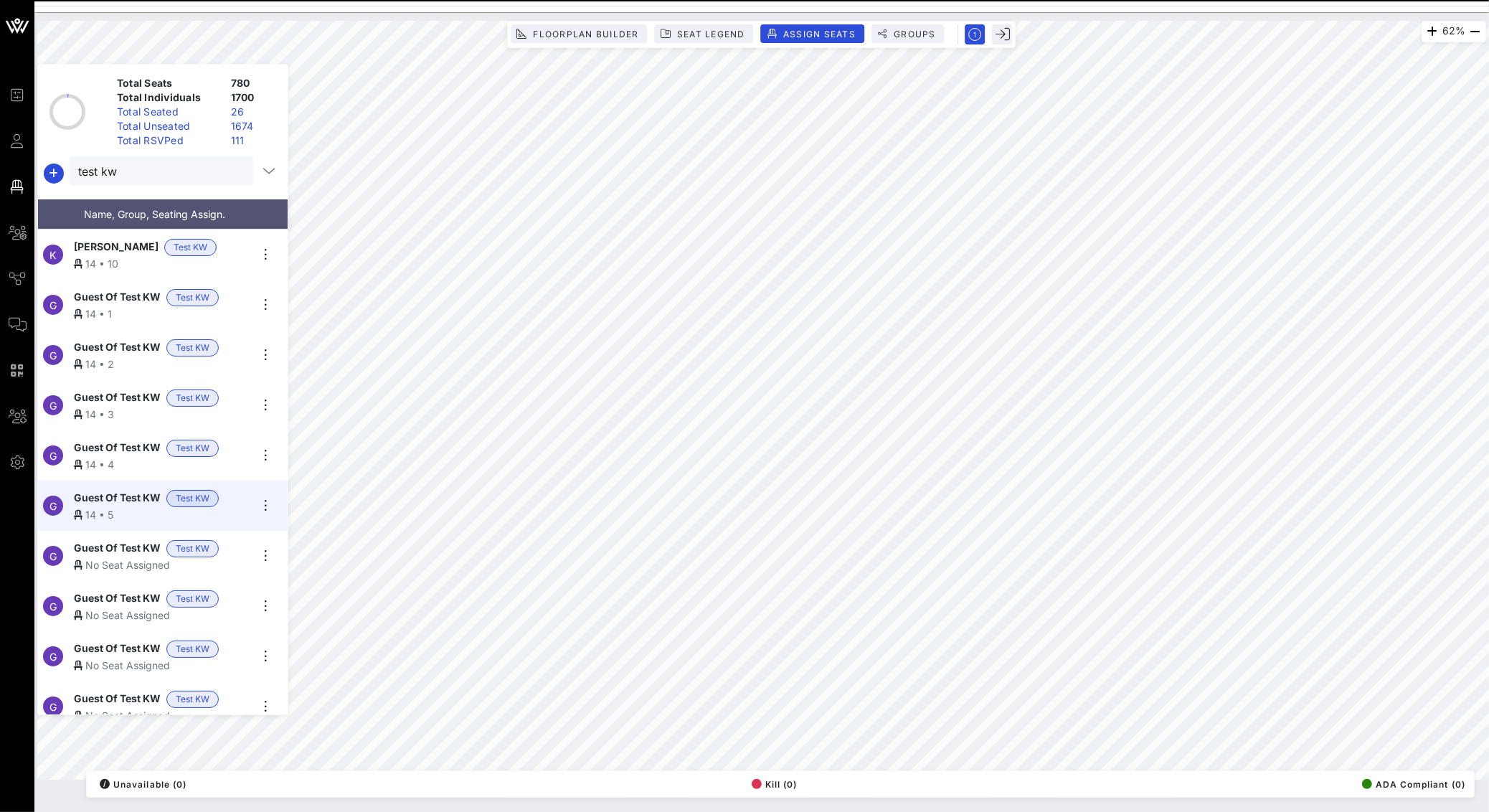
click at [132, 557] on div "No Seat Assigned" at bounding box center [162, 564] width 176 height 15
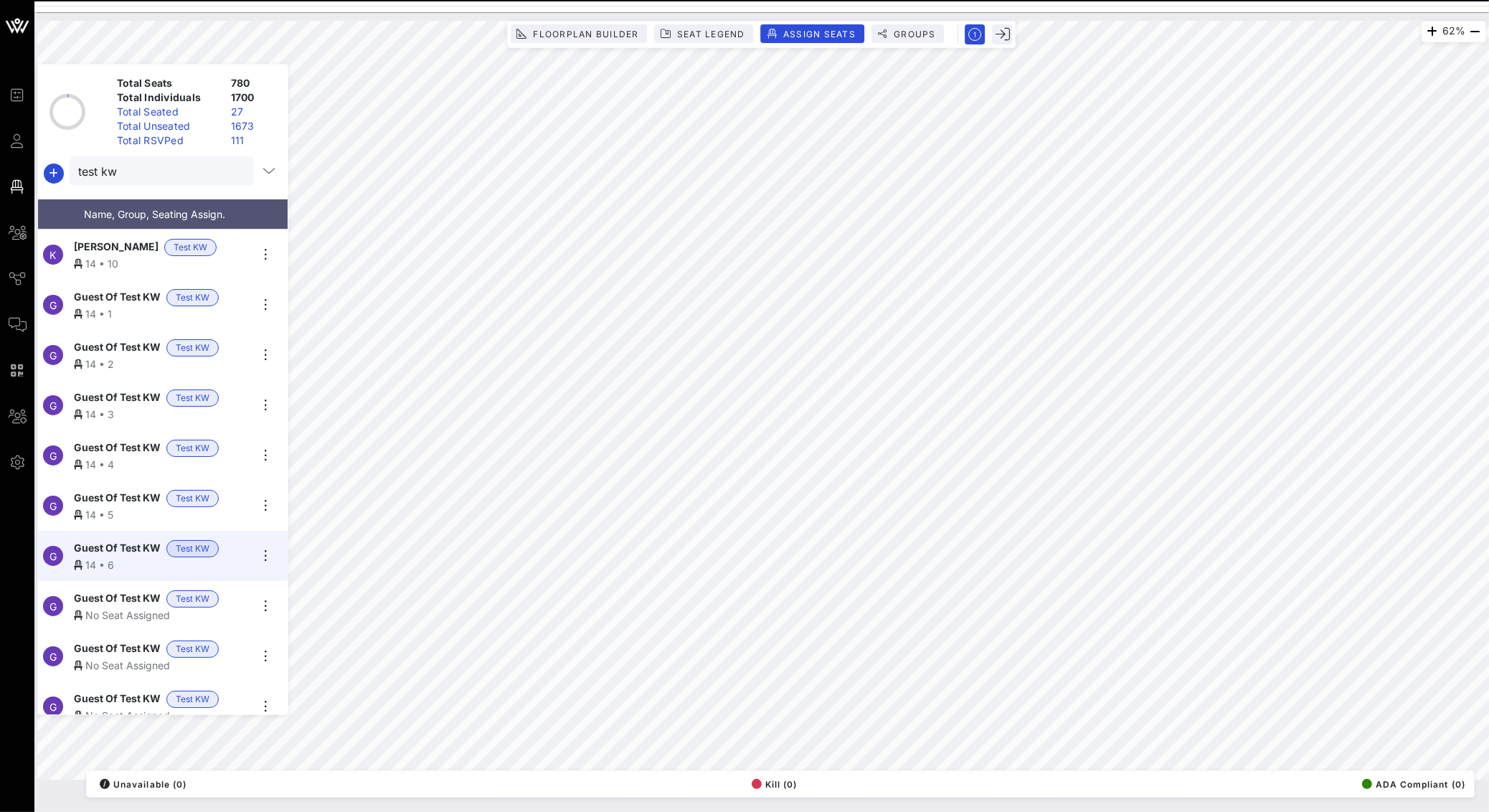
click at [105, 591] on span "Guest Of Test KW" at bounding box center [117, 599] width 87 height 18
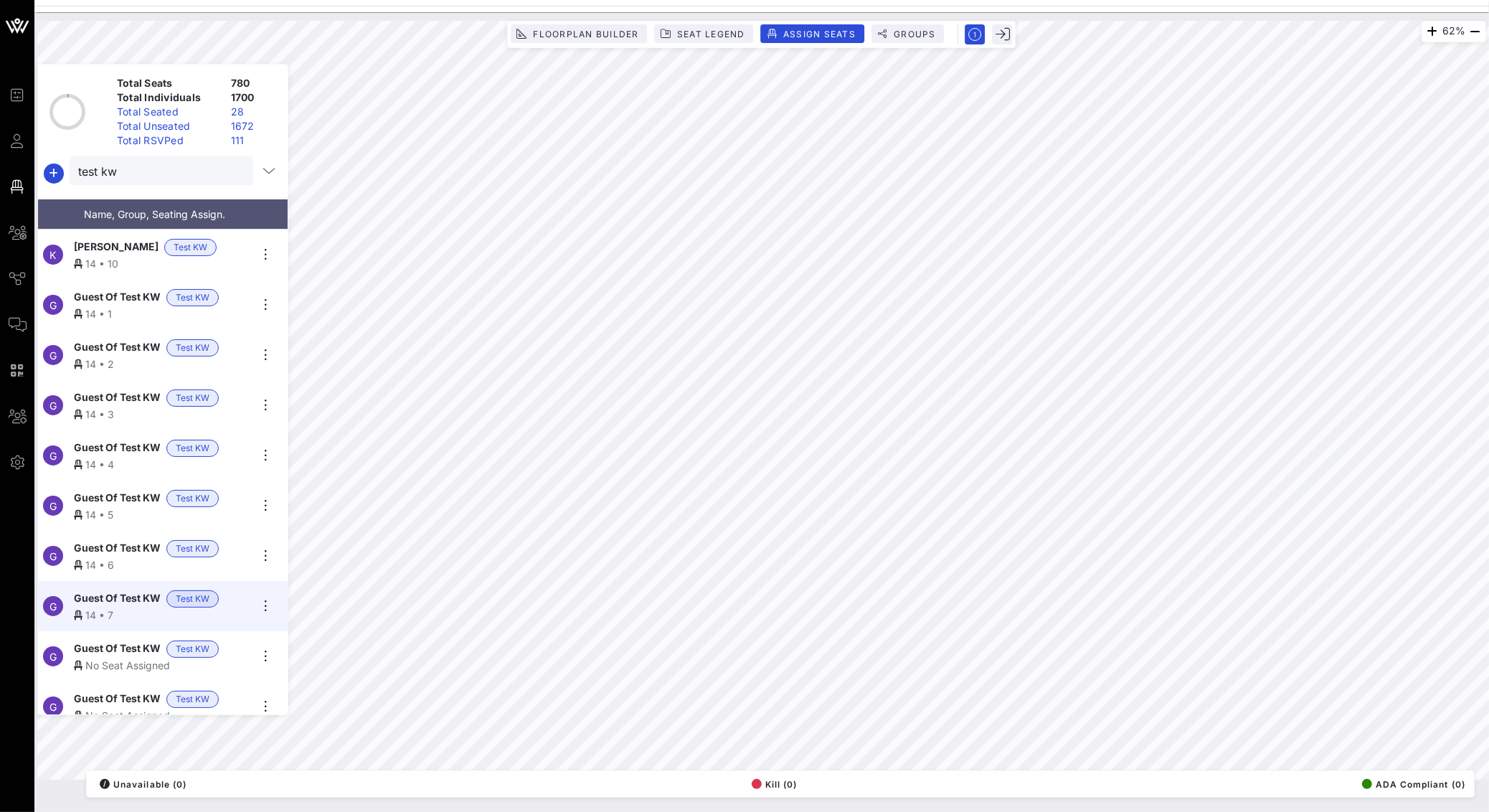
click at [99, 640] on span "Guest Of Test KW" at bounding box center [117, 649] width 87 height 18
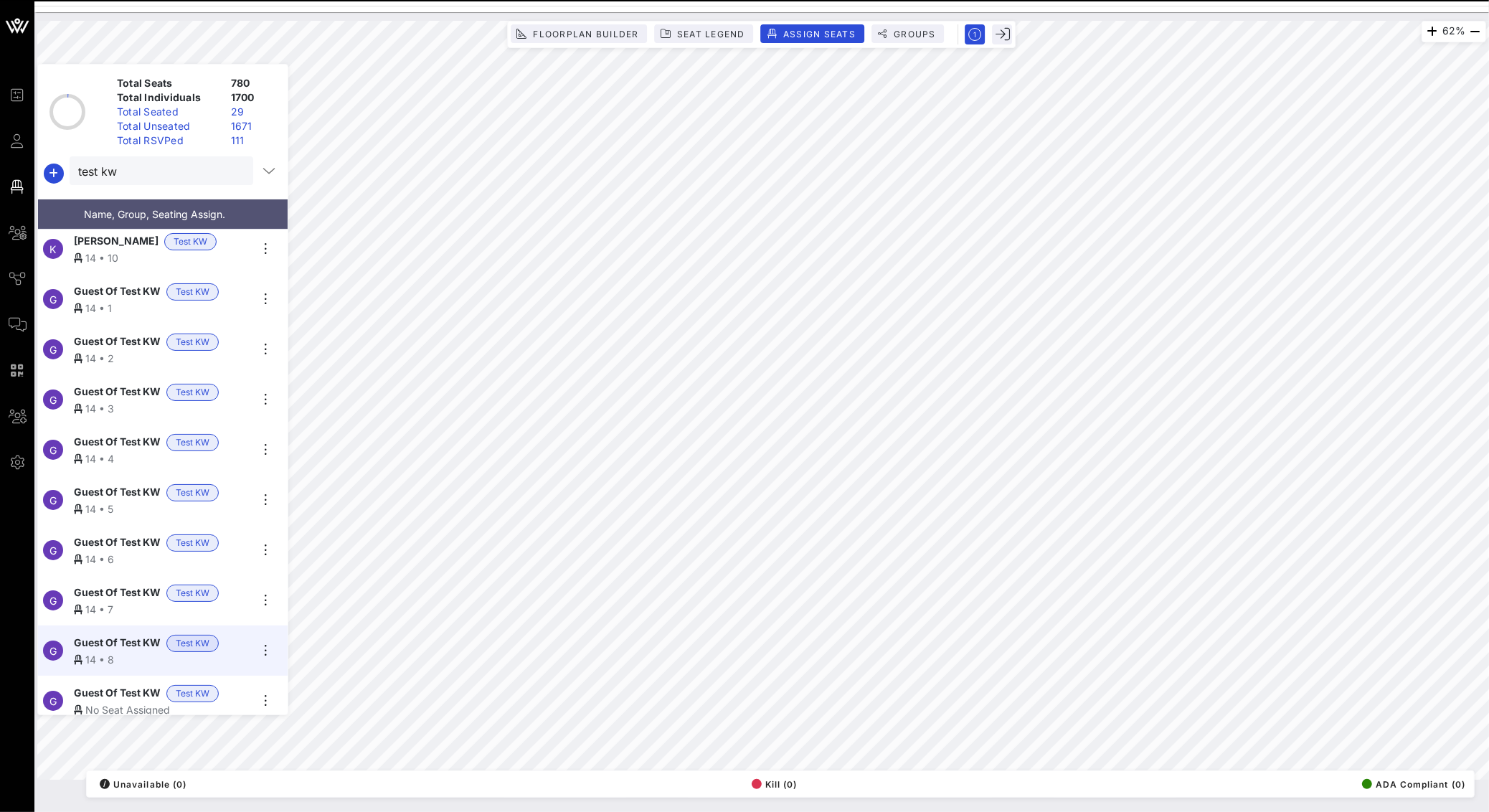
scroll to position [12, 0]
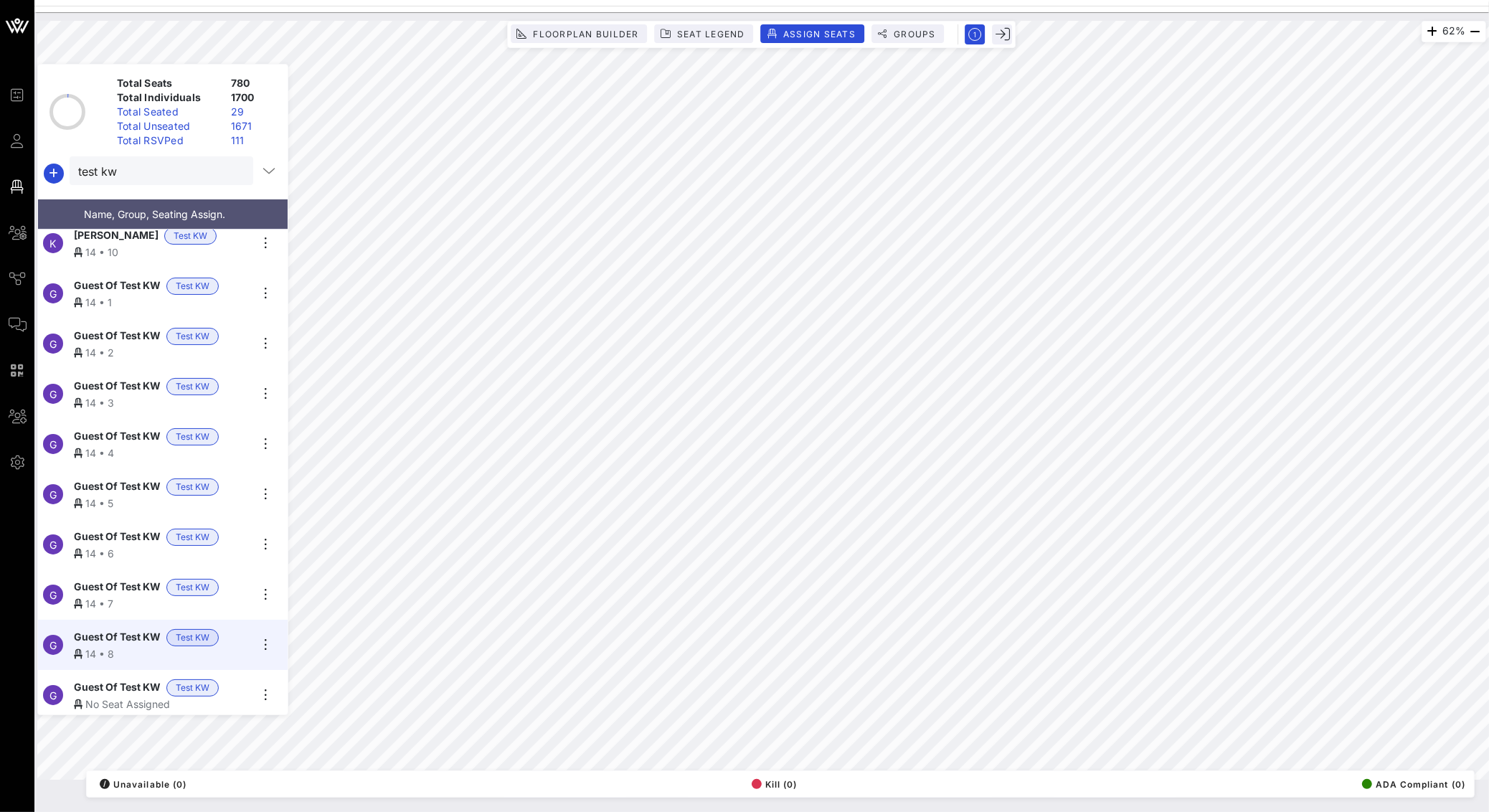
click at [121, 679] on span "Guest Of Test KW" at bounding box center [117, 688] width 87 height 18
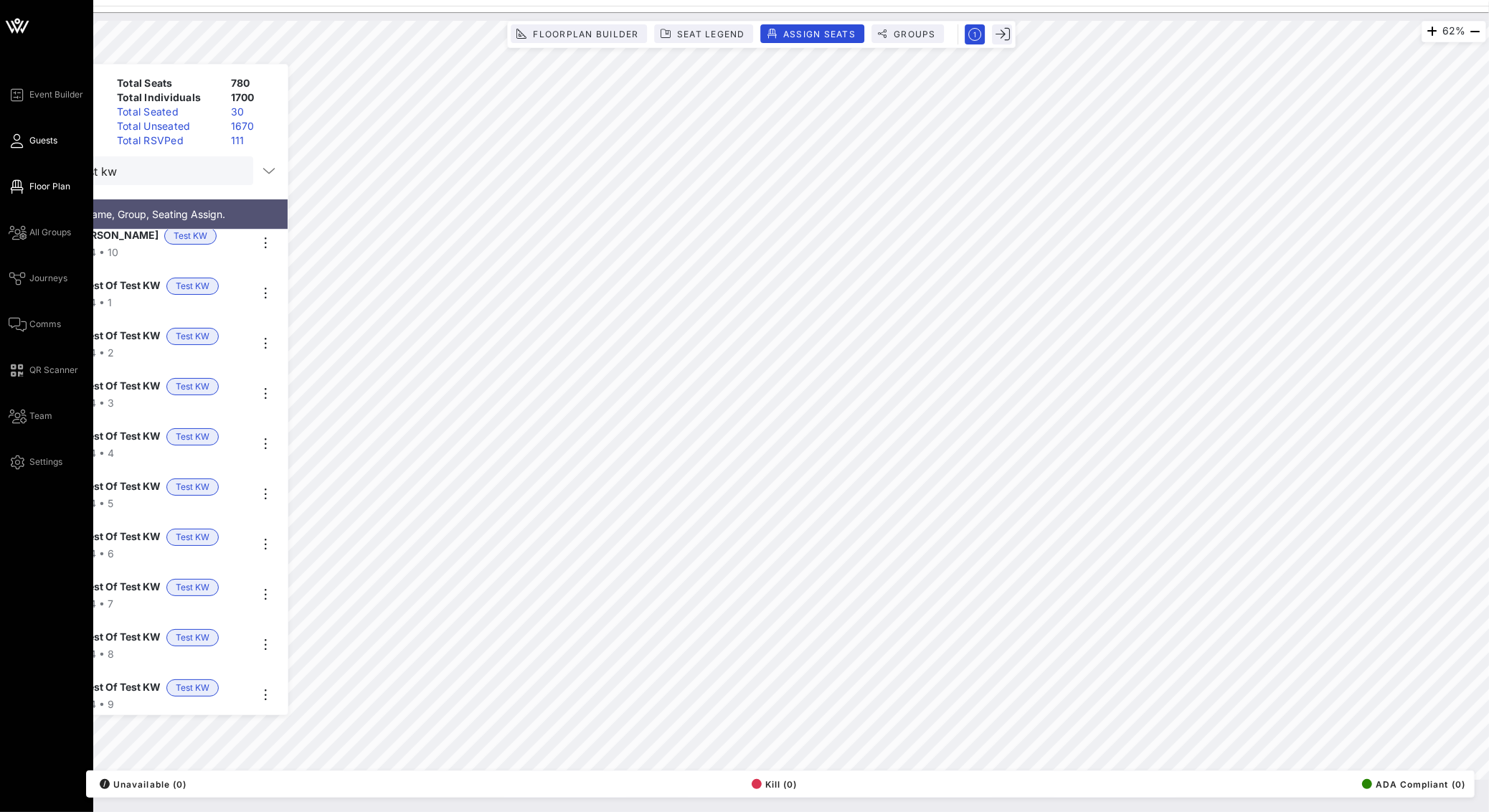
click at [31, 146] on span "Guests" at bounding box center [43, 140] width 28 height 13
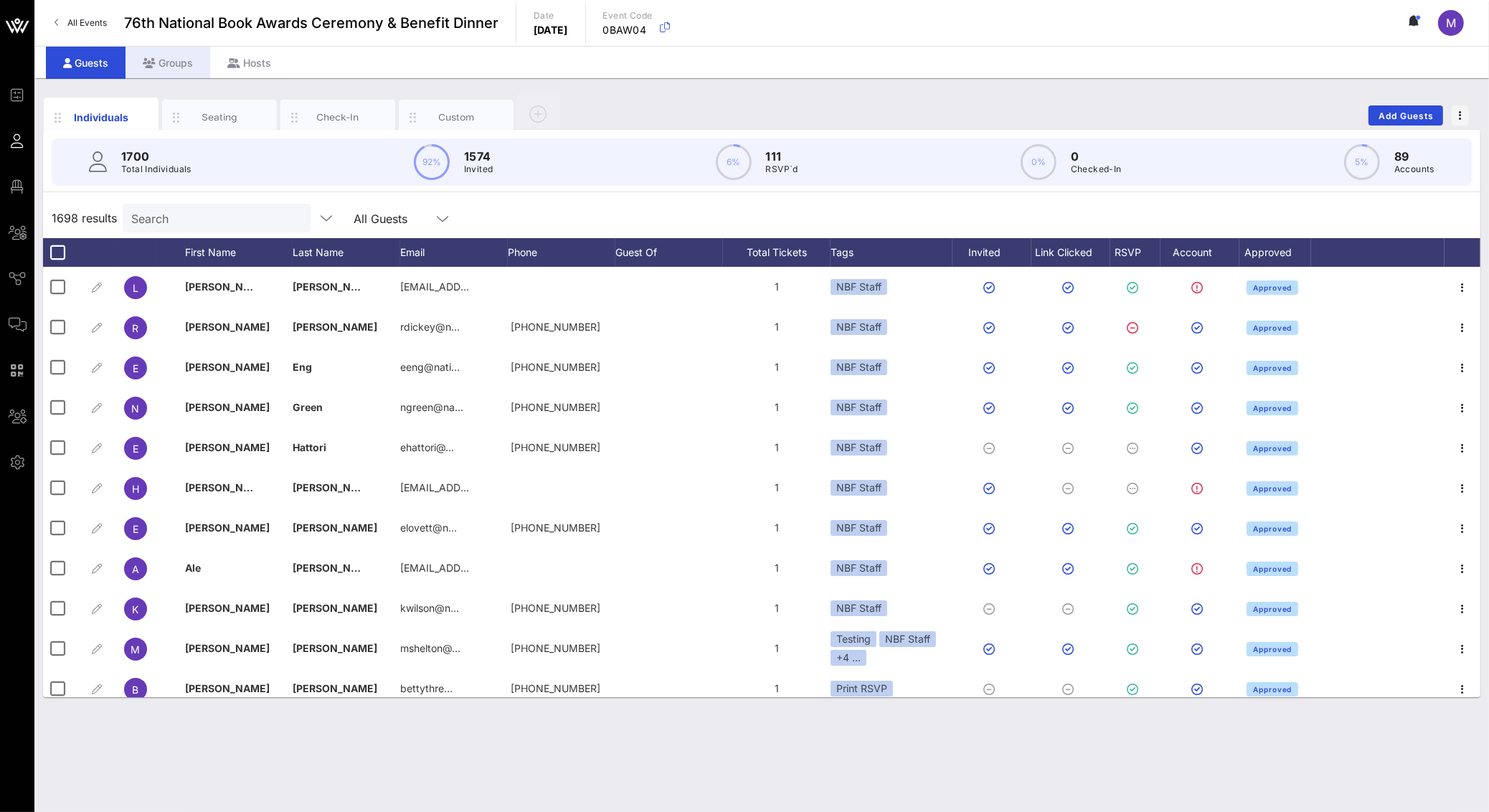
click at [167, 64] on div "Groups" at bounding box center [168, 63] width 85 height 32
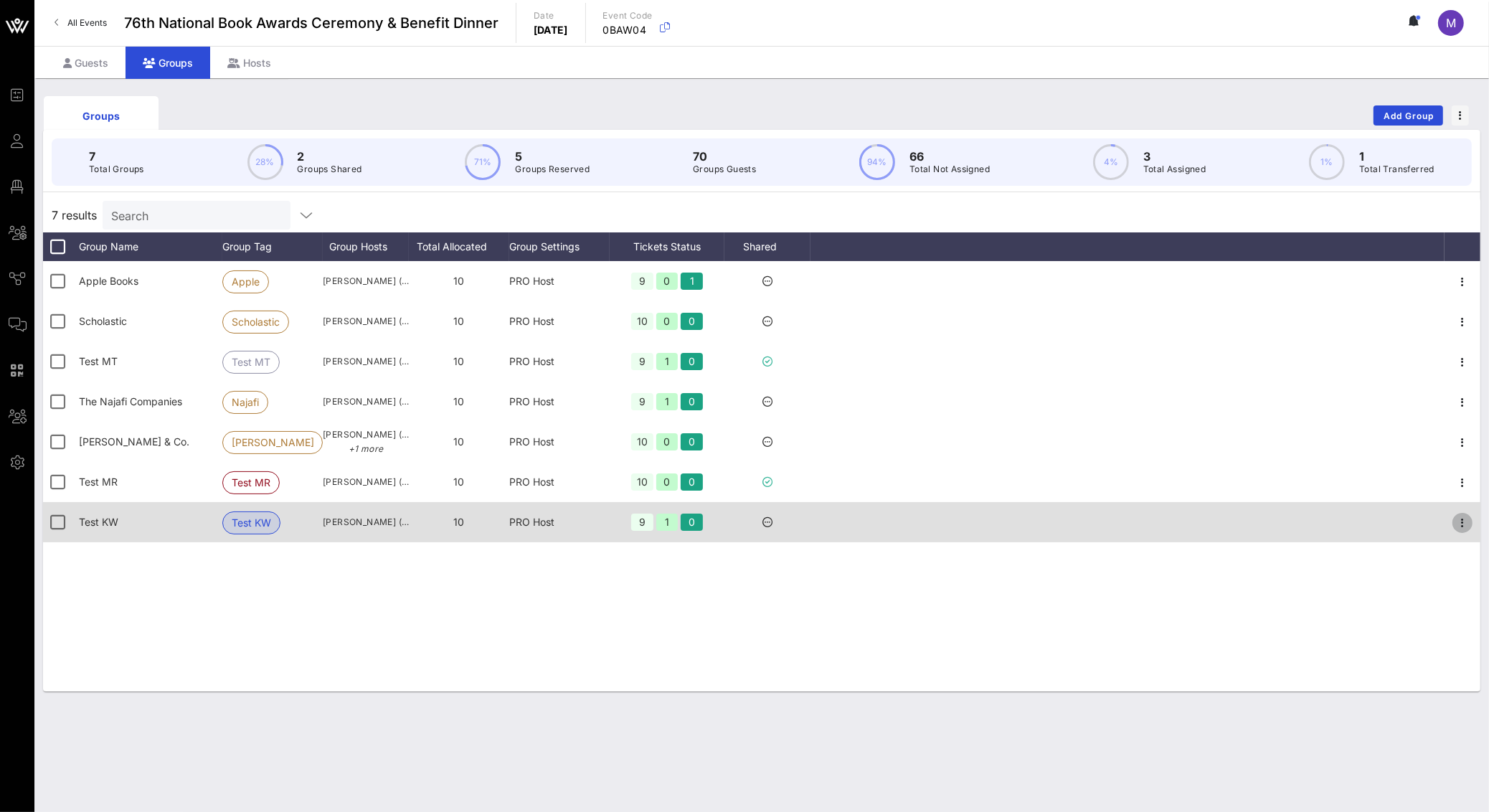
click at [1458, 525] on icon "button" at bounding box center [1463, 523] width 18 height 18
click at [1324, 531] on div at bounding box center [1127, 522] width 634 height 40
click at [1466, 519] on icon "button" at bounding box center [1463, 523] width 18 height 18
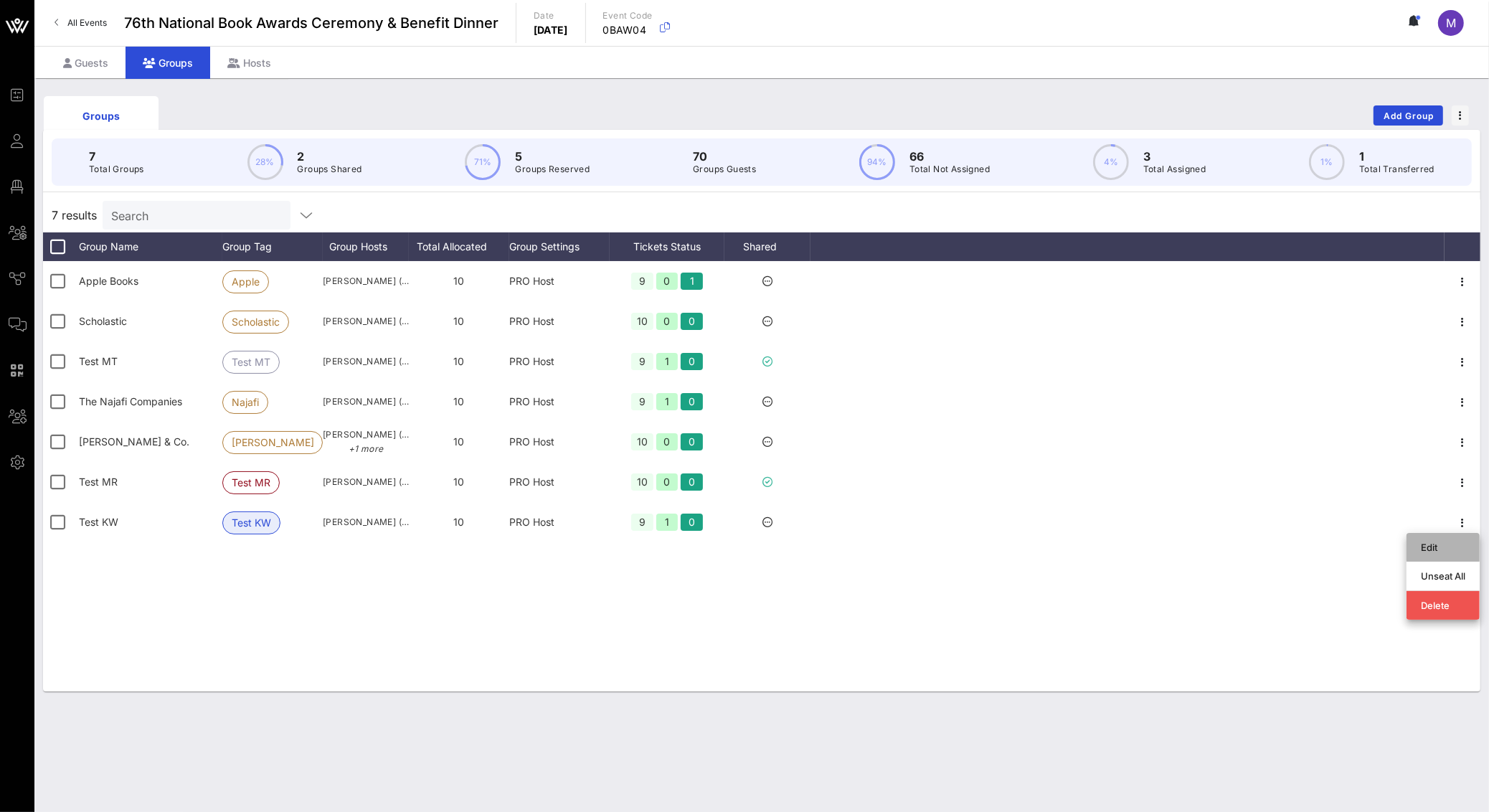
click at [1452, 543] on div "Edit" at bounding box center [1442, 547] width 45 height 12
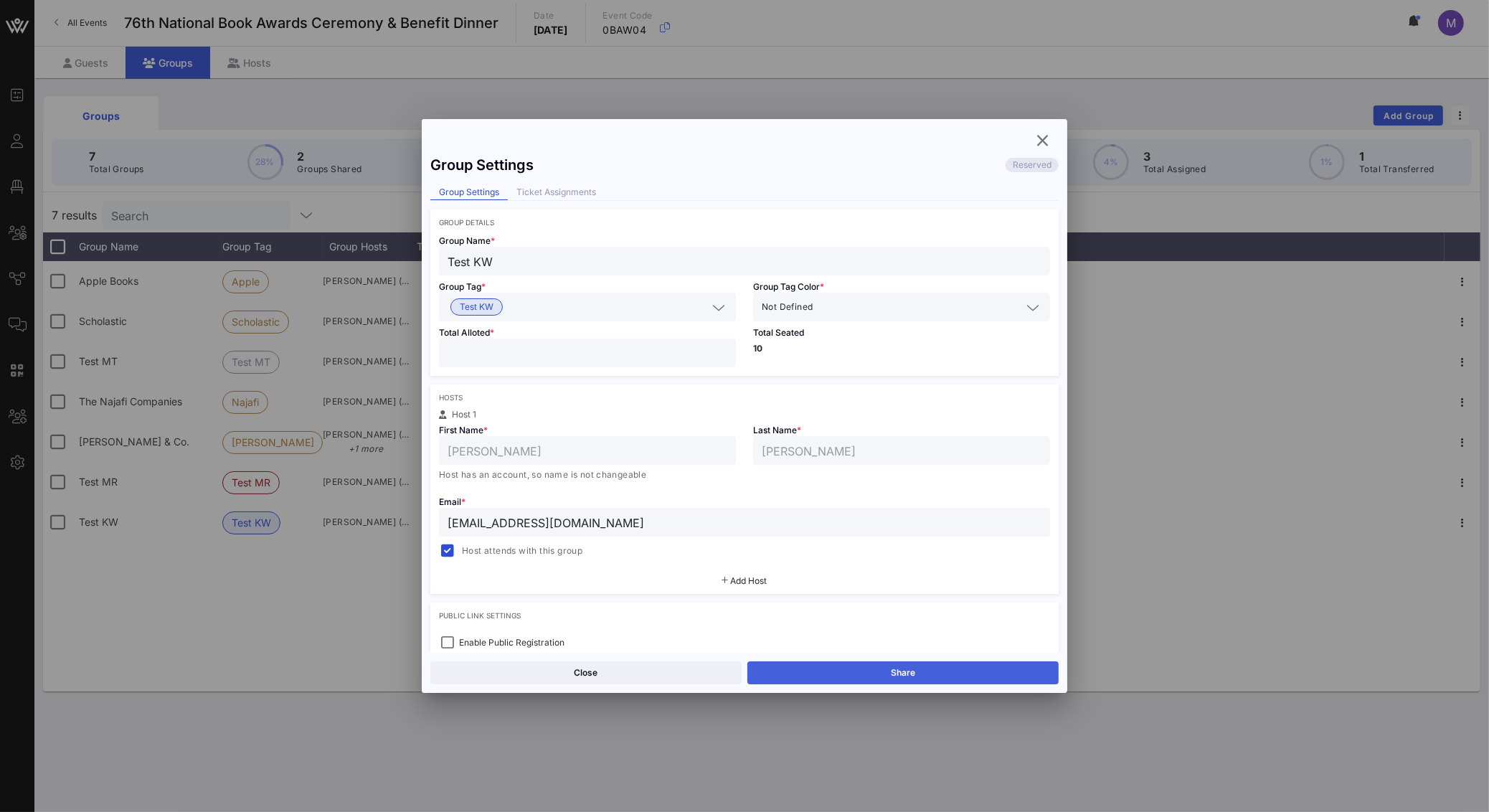
click at [880, 670] on button "Share" at bounding box center [903, 672] width 311 height 23
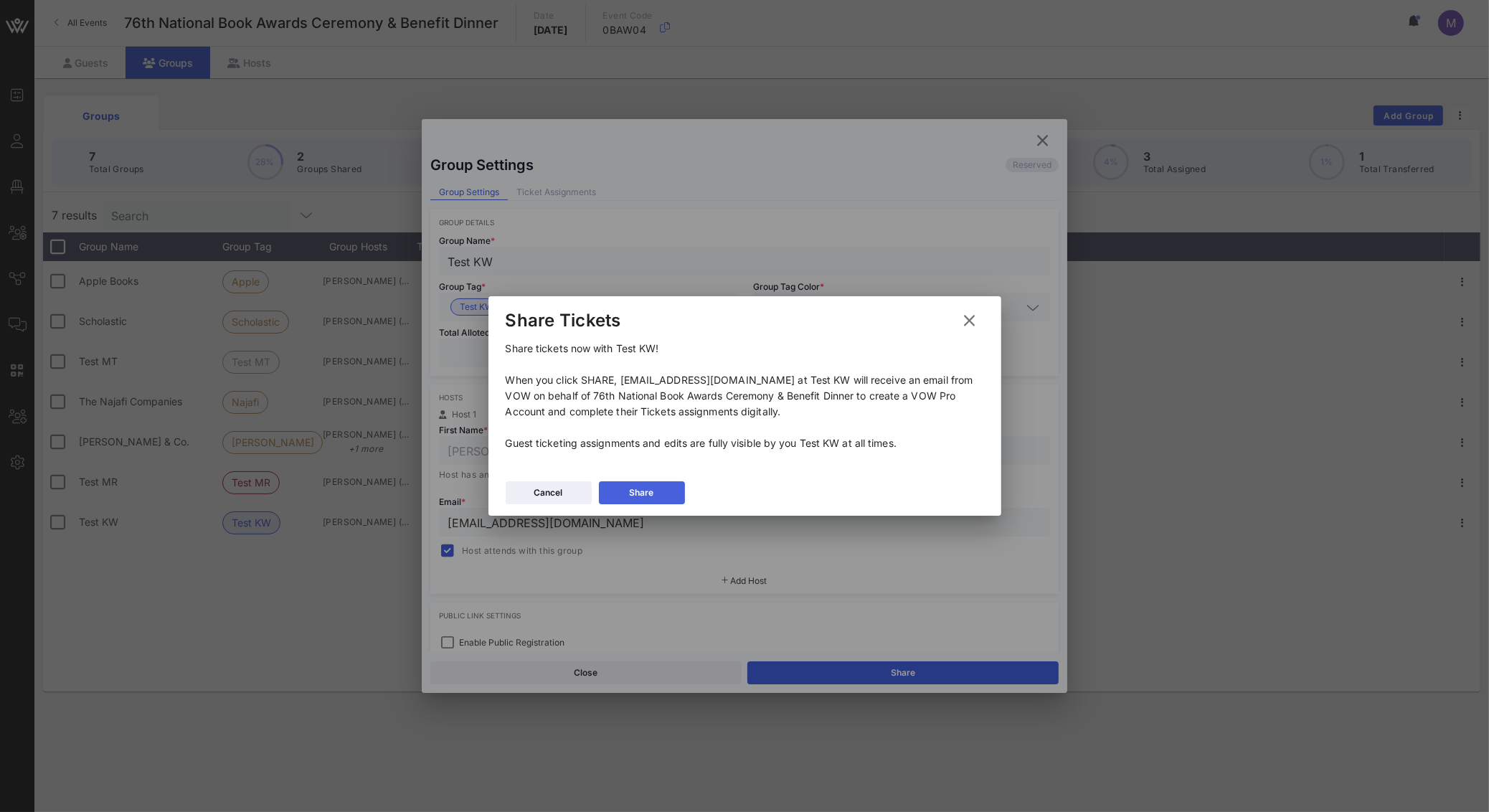
click at [635, 486] on div "Share" at bounding box center [641, 493] width 24 height 15
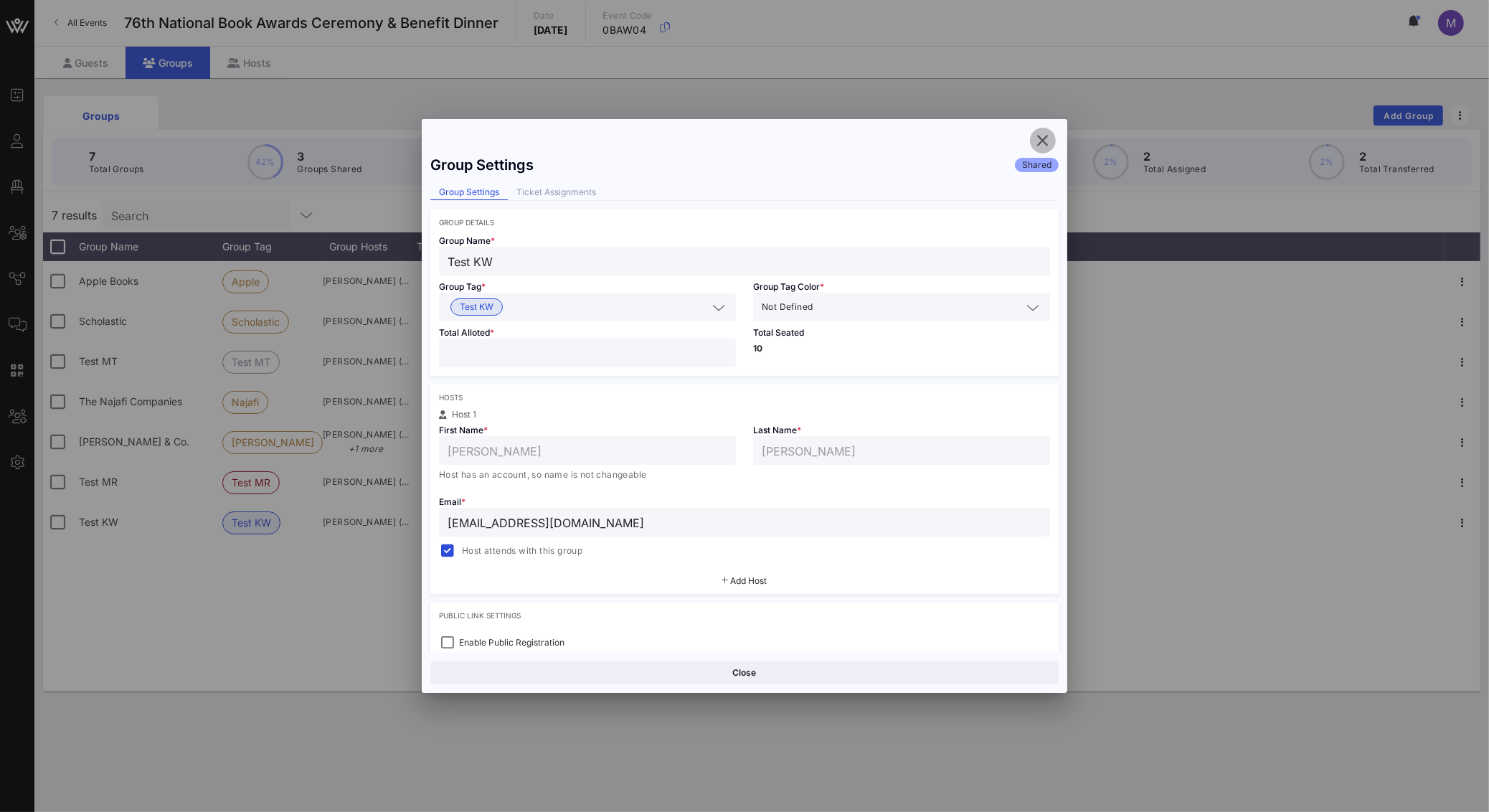
click at [1042, 140] on icon "button" at bounding box center [1043, 141] width 18 height 18
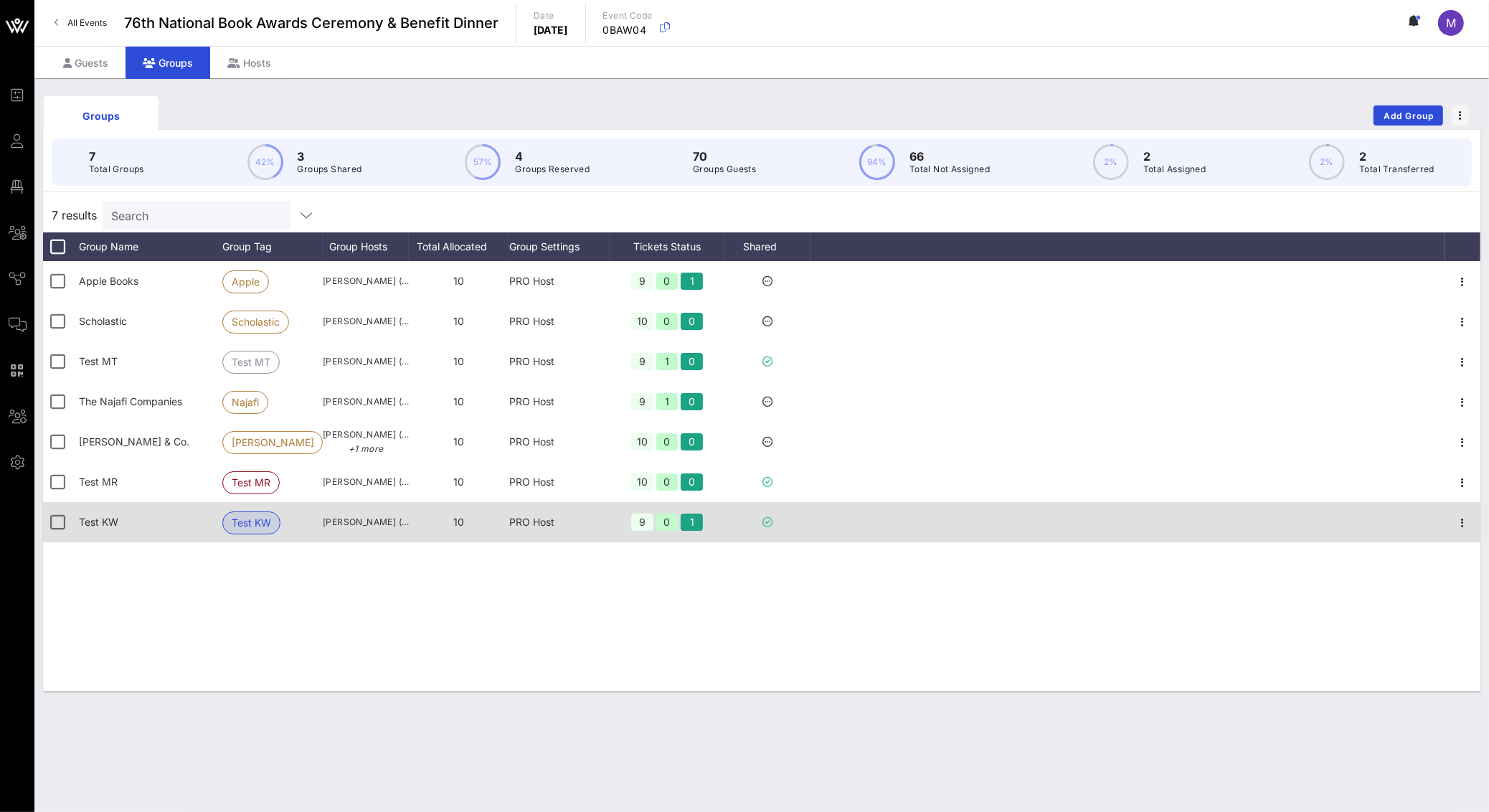
click at [830, 528] on div at bounding box center [1127, 522] width 634 height 40
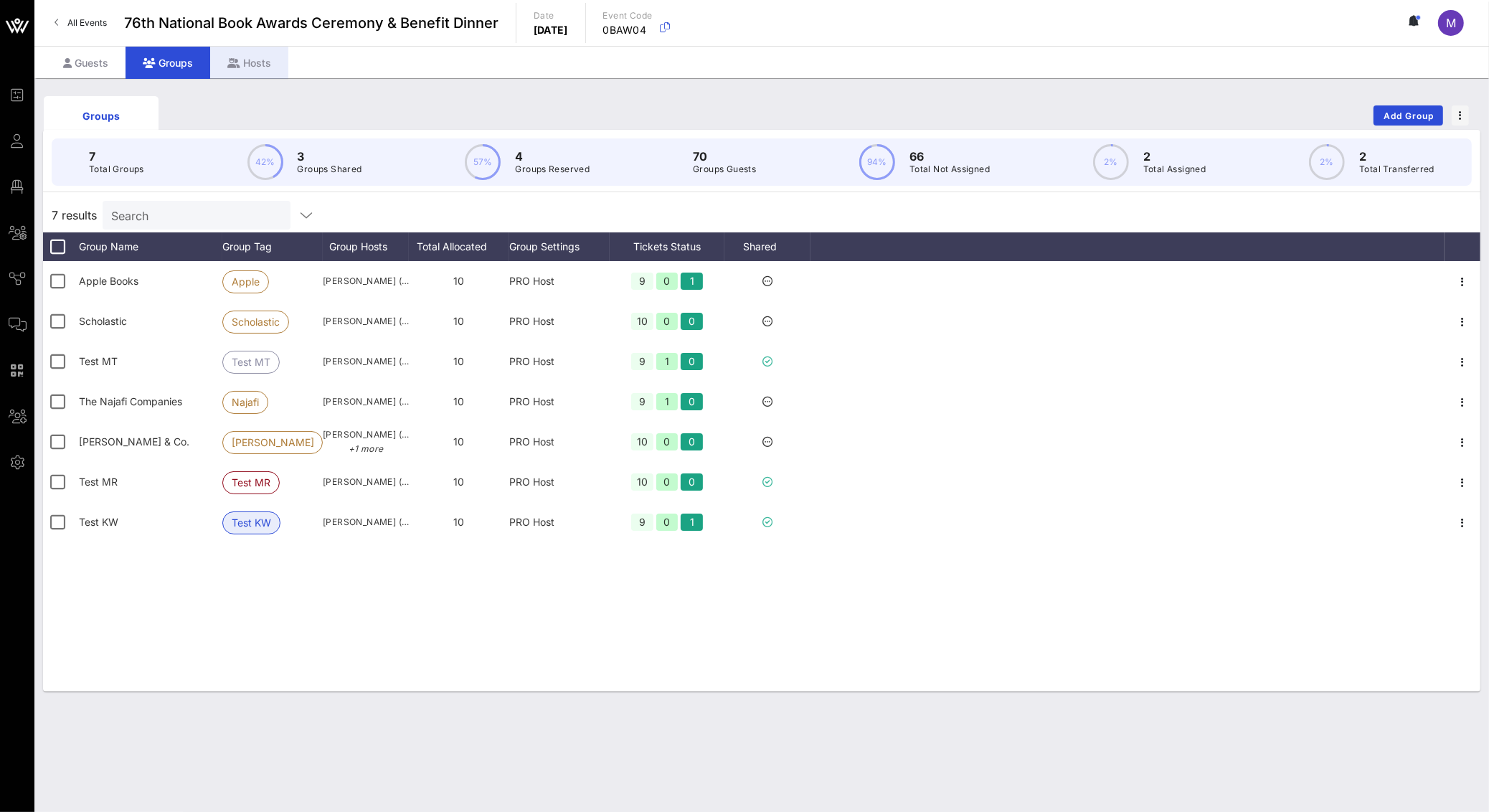
click at [262, 67] on div "Hosts" at bounding box center [249, 63] width 78 height 32
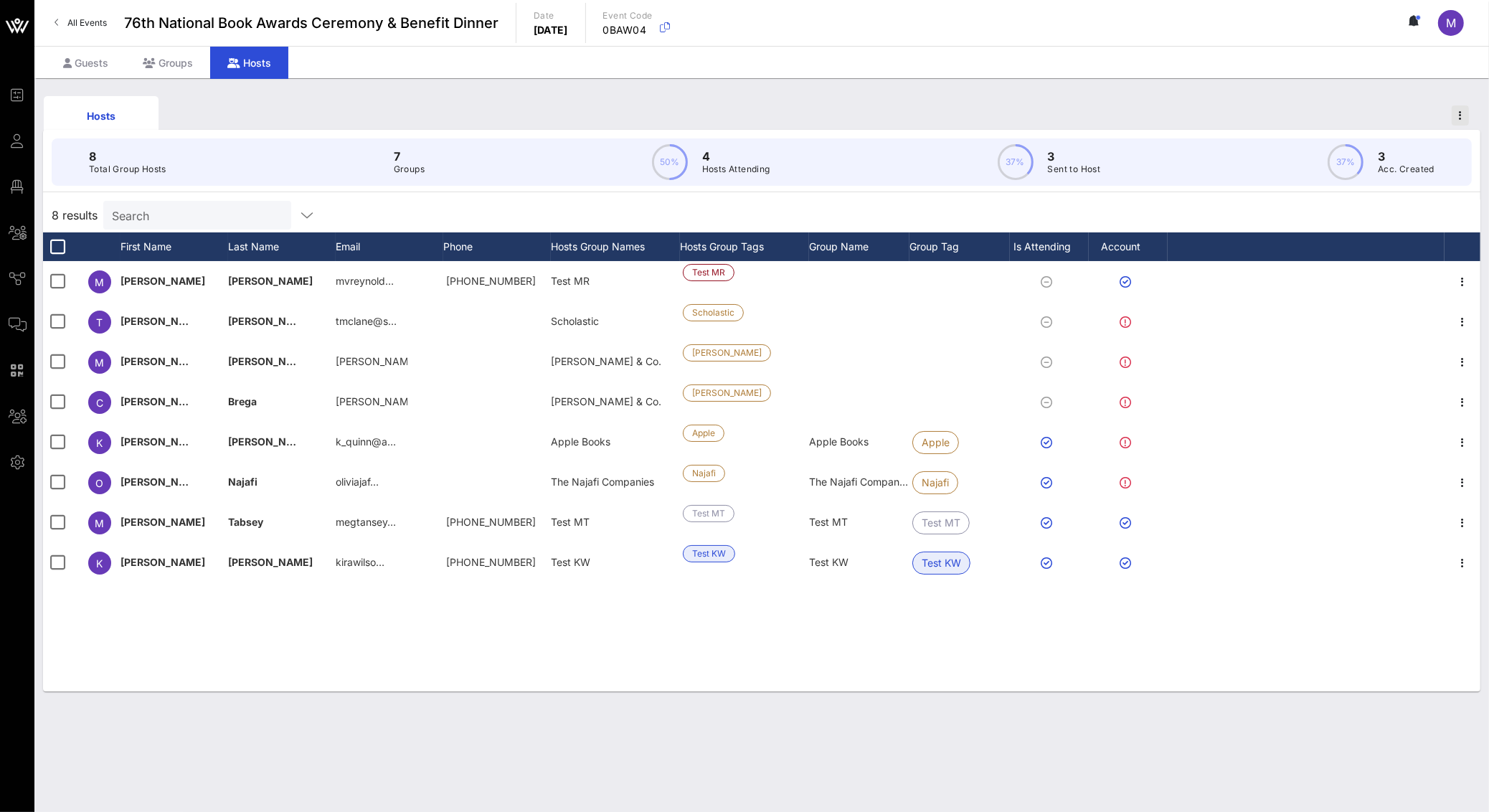
click at [1451, 120] on div "Hosts" at bounding box center [762, 115] width 1437 height 46
click at [1458, 119] on span "button" at bounding box center [1460, 115] width 18 height 10
click at [1395, 95] on div "Hosts" at bounding box center [762, 115] width 1437 height 46
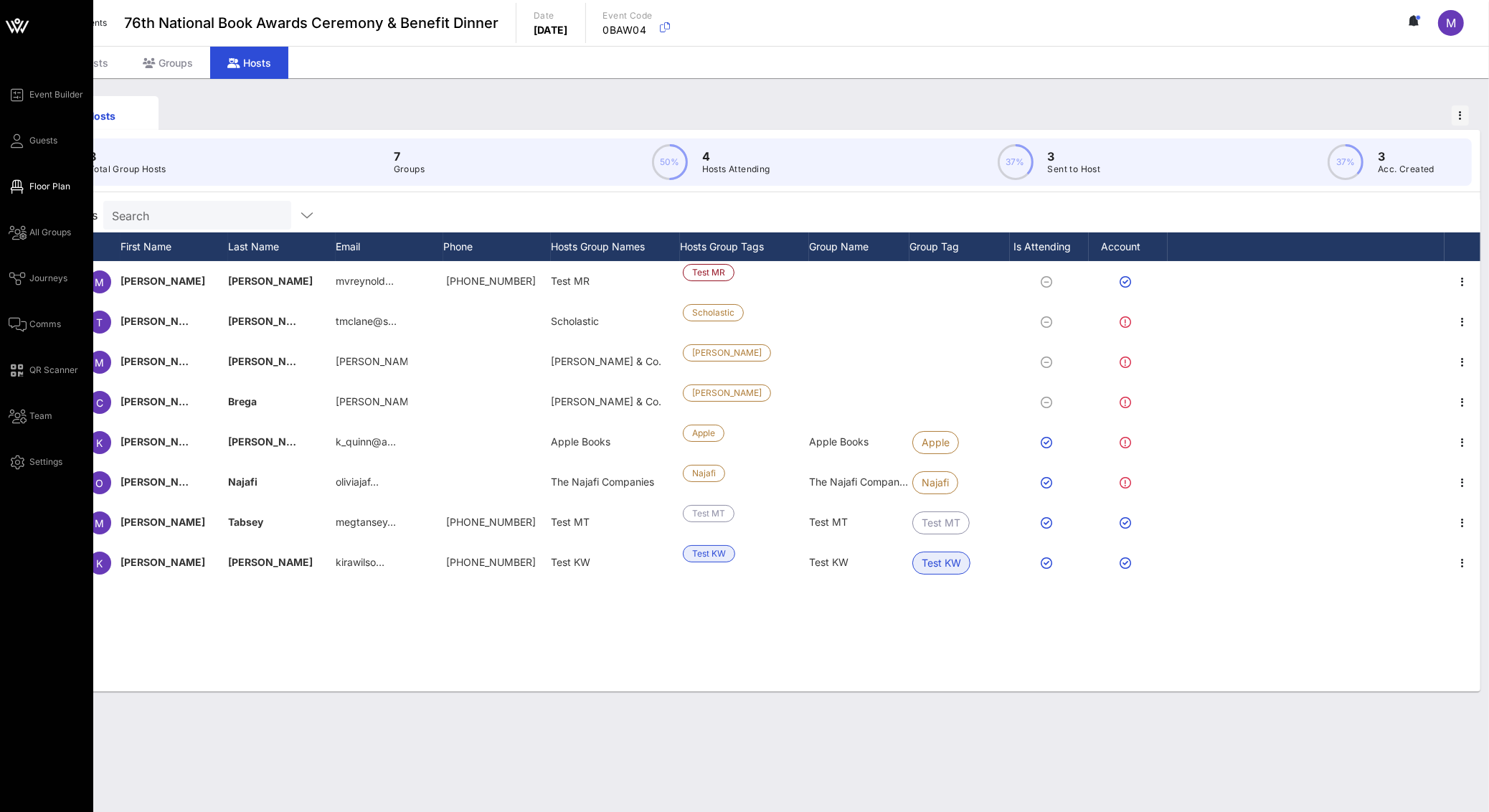
click at [42, 188] on span "Floor Plan" at bounding box center [50, 186] width 41 height 13
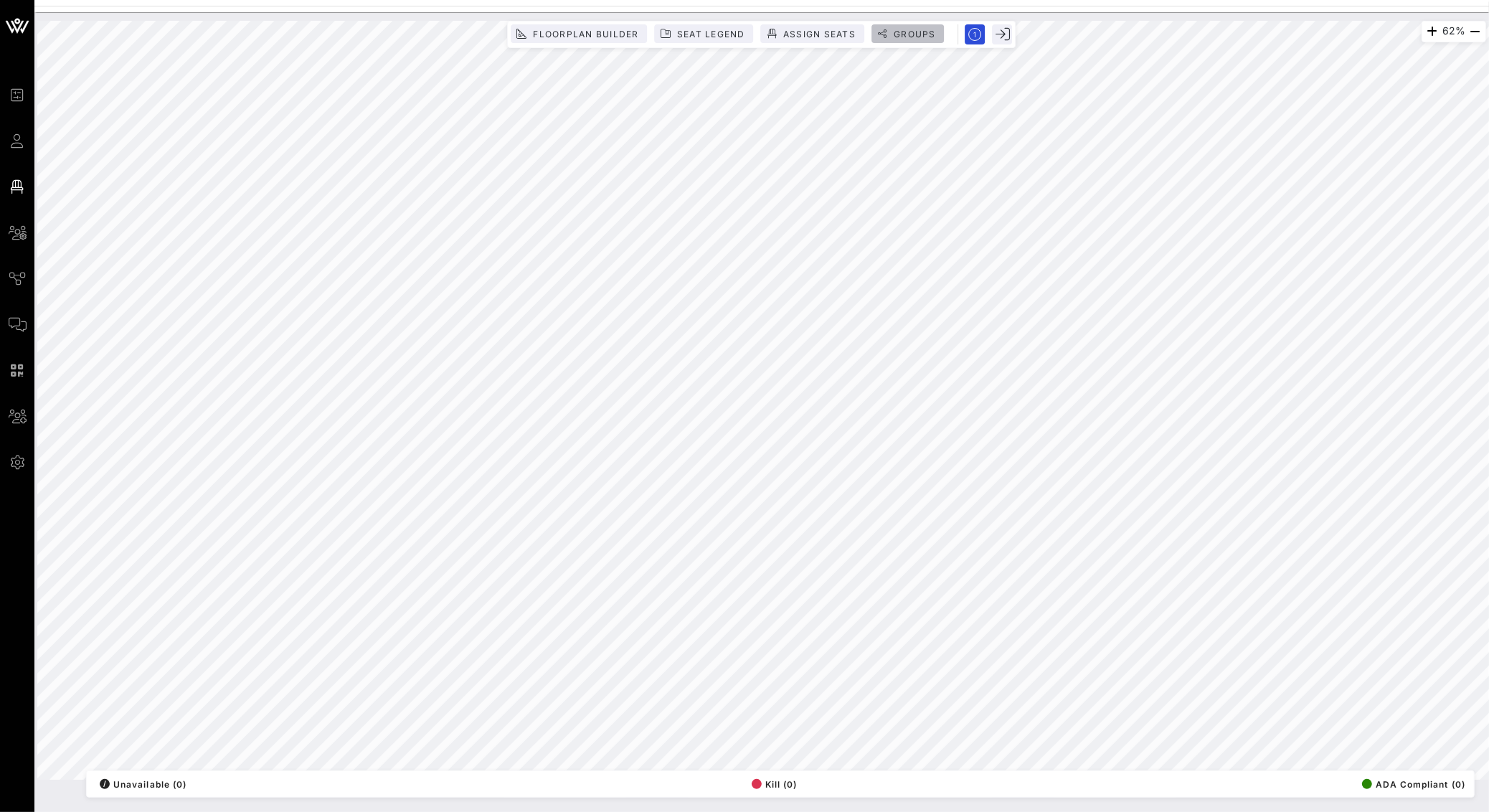
click at [900, 34] on span "Groups" at bounding box center [914, 34] width 43 height 11
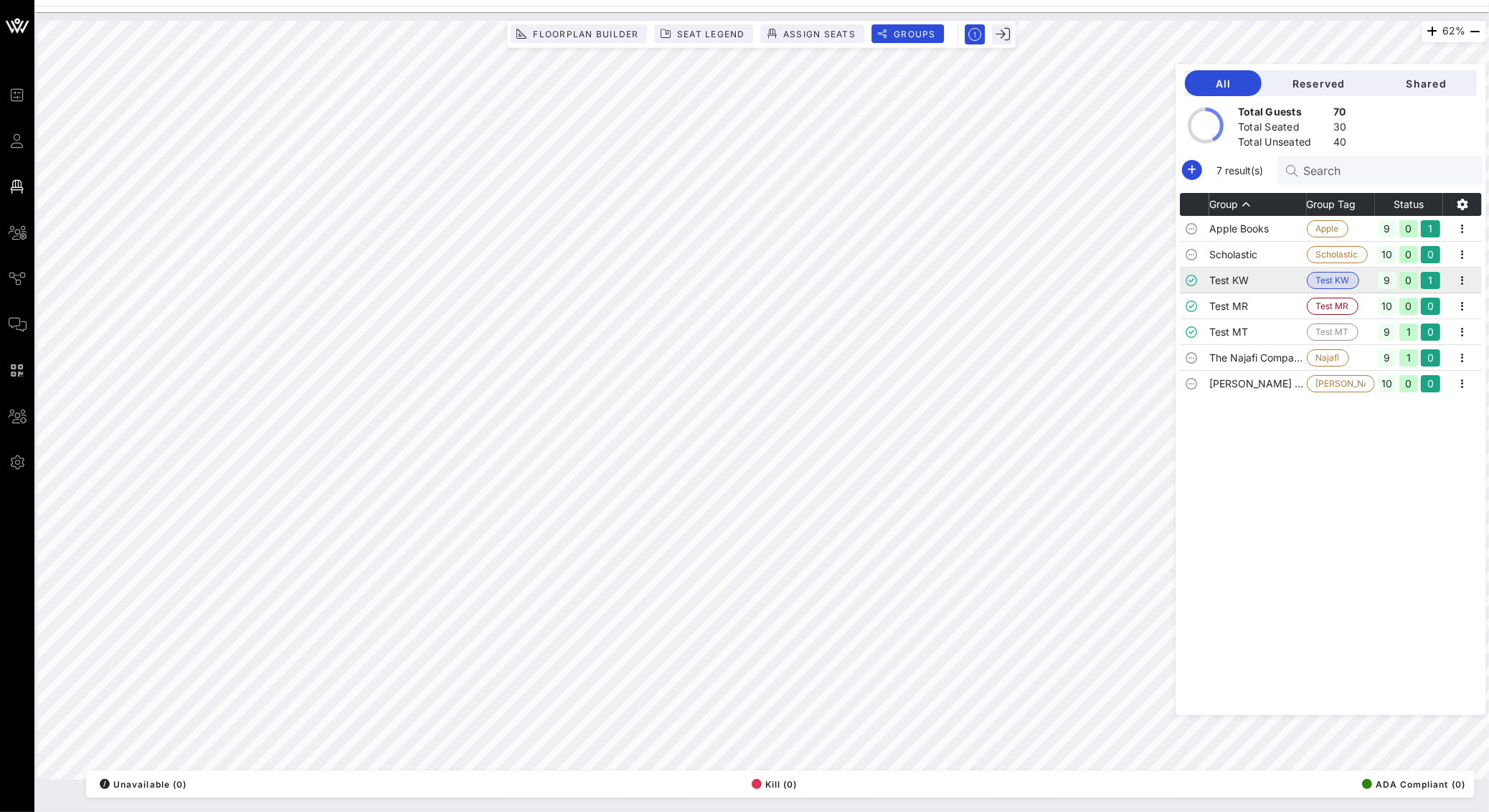
click at [1279, 284] on td "Test KW" at bounding box center [1257, 280] width 97 height 26
click at [1469, 284] on icon "button" at bounding box center [1463, 281] width 18 height 18
click at [1301, 273] on td "Test KW" at bounding box center [1257, 280] width 97 height 26
click at [1352, 80] on span "Reserved" at bounding box center [1318, 83] width 91 height 12
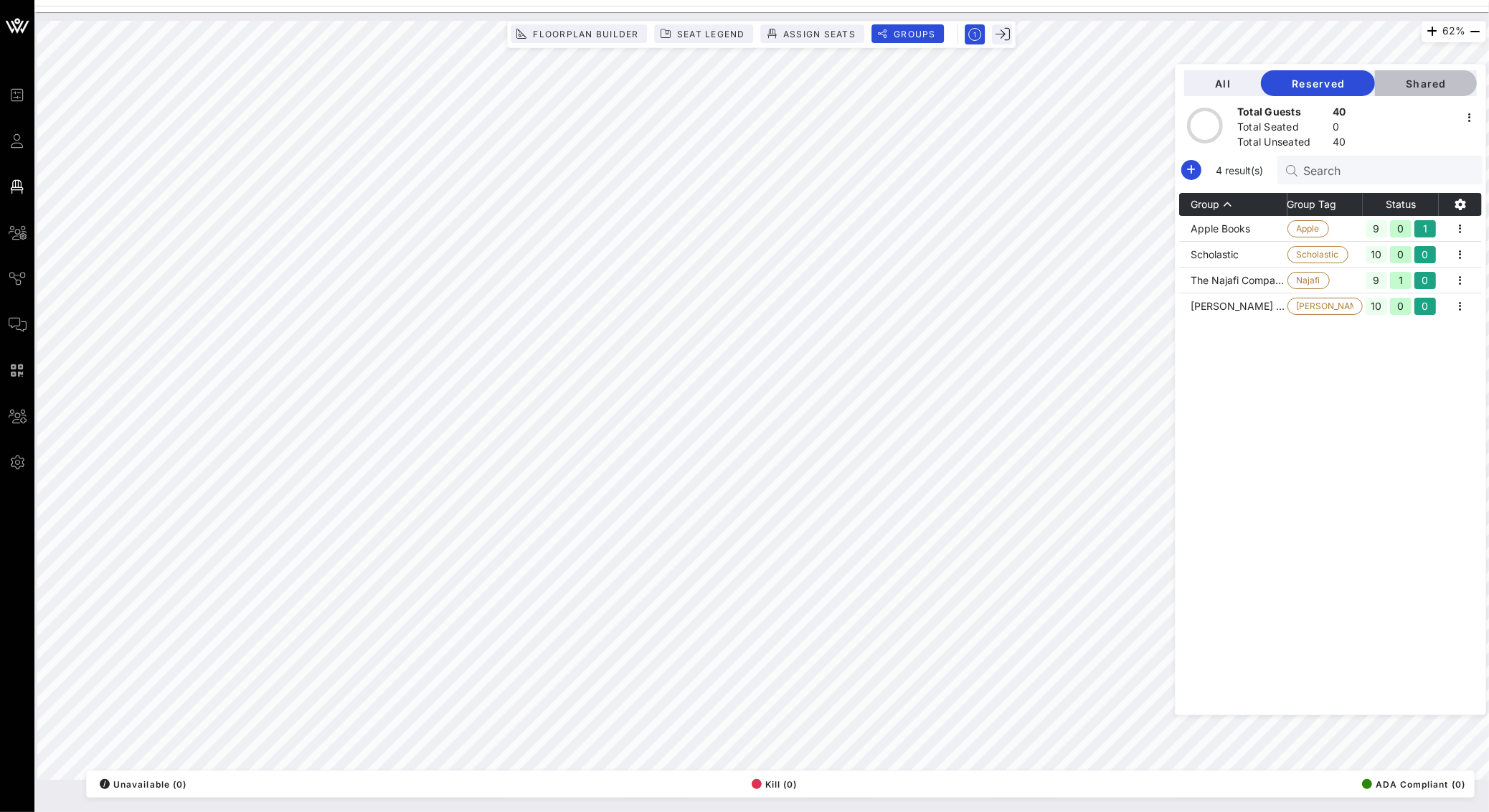
click at [1411, 84] on span "Shared" at bounding box center [1425, 83] width 79 height 12
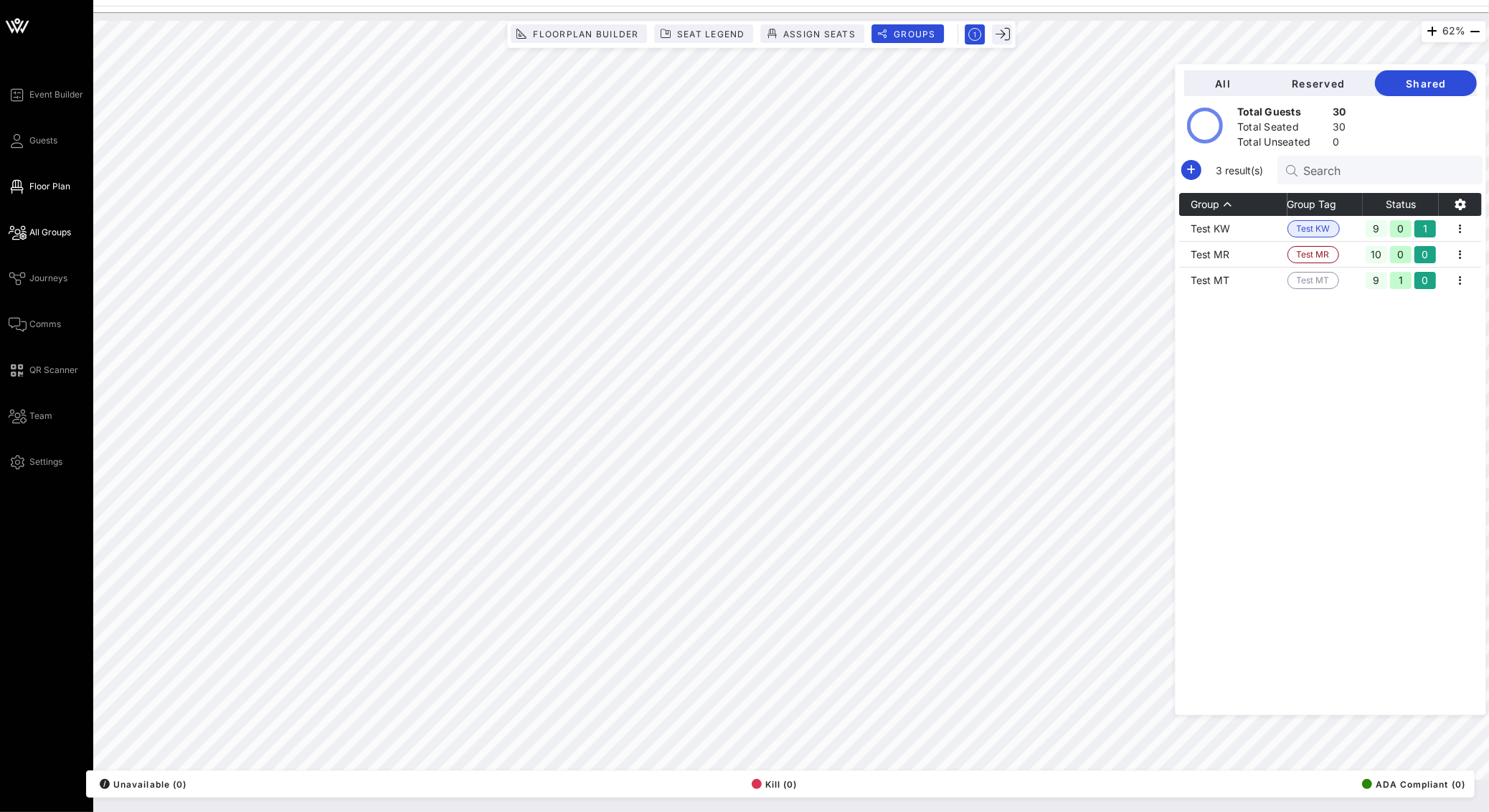
click at [50, 229] on span "All Groups" at bounding box center [50, 232] width 42 height 13
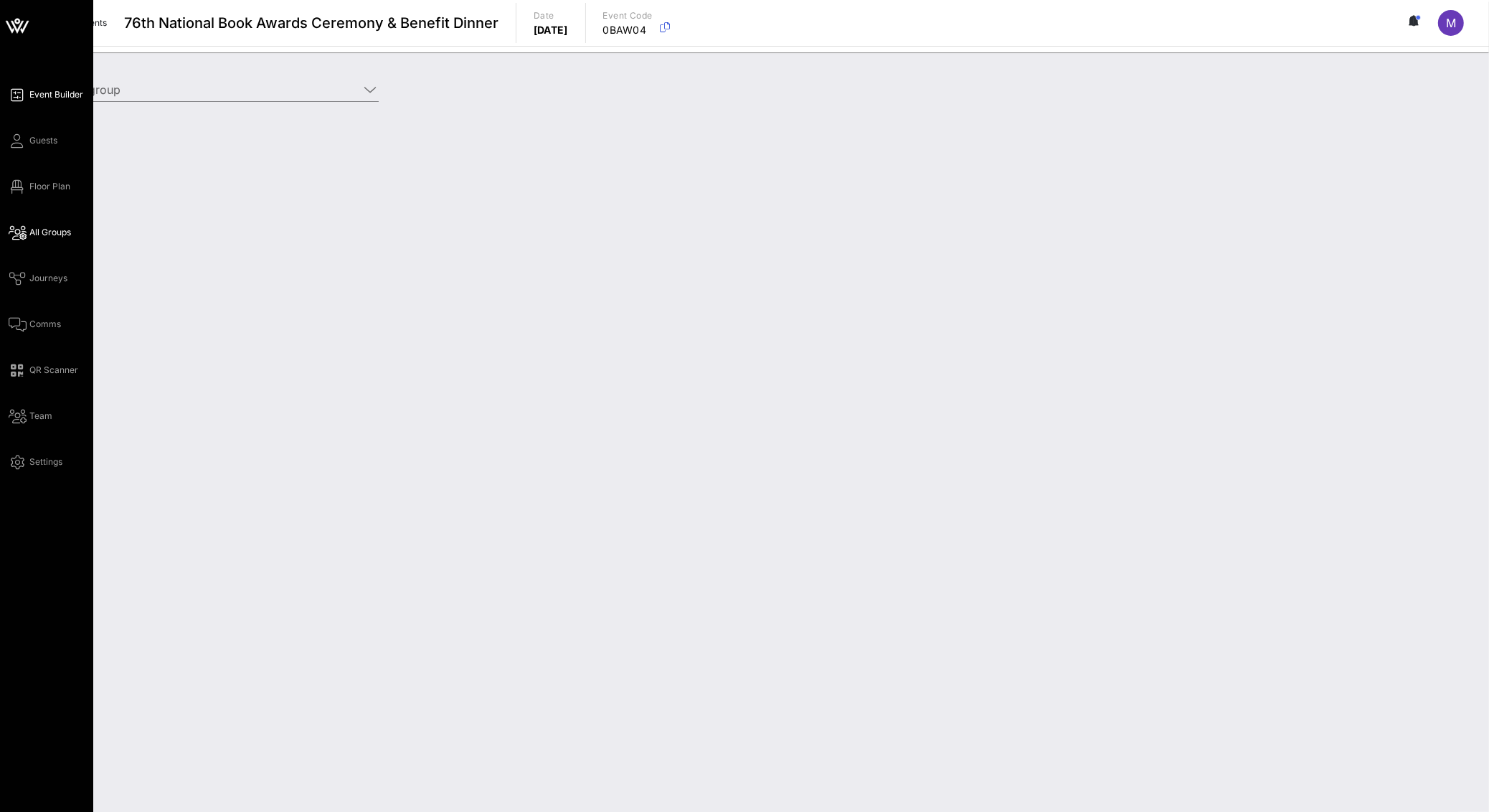
click at [27, 100] on link "Event Builder" at bounding box center [46, 95] width 75 height 18
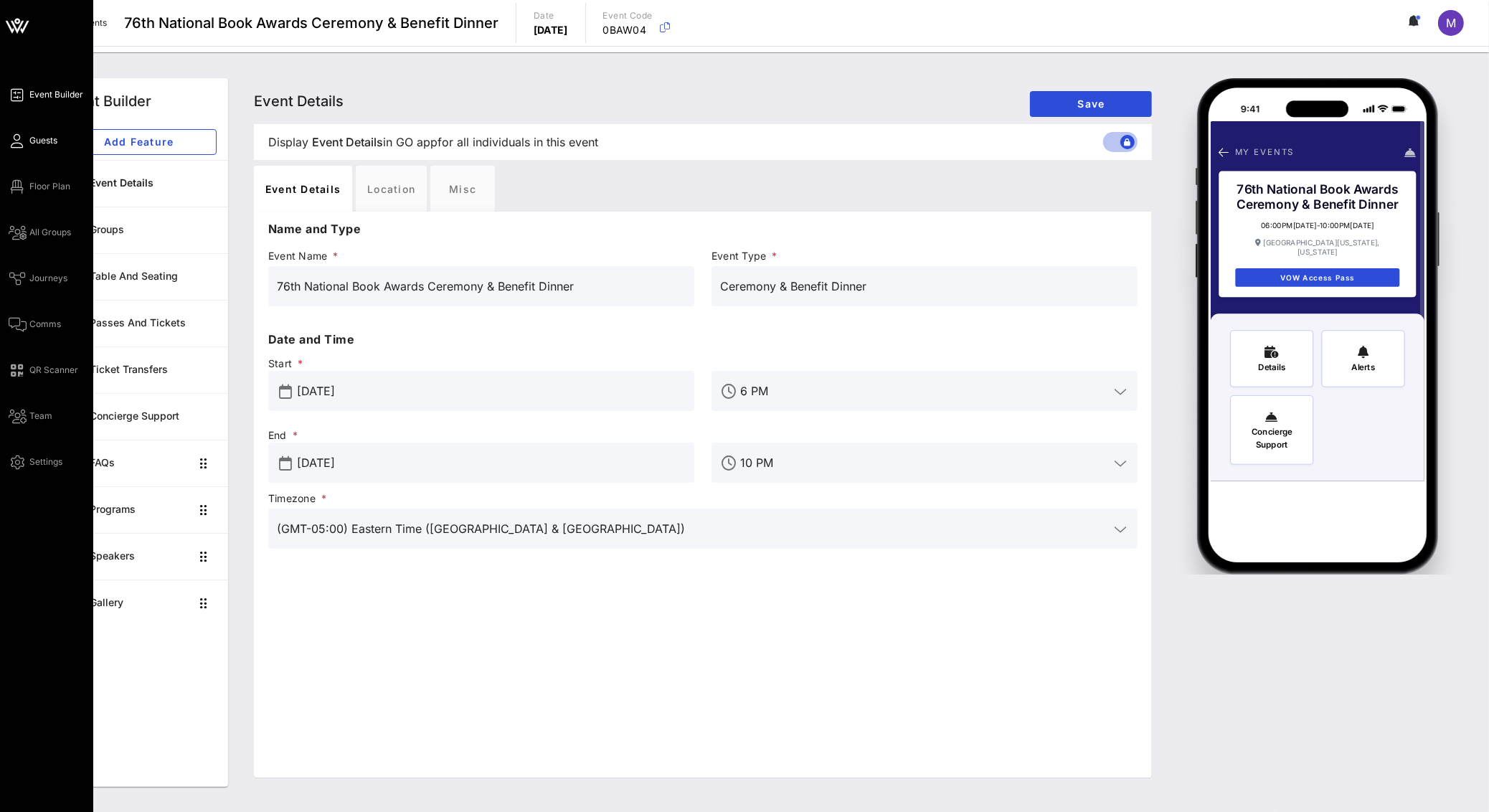
click at [43, 137] on span "Guests" at bounding box center [43, 140] width 28 height 13
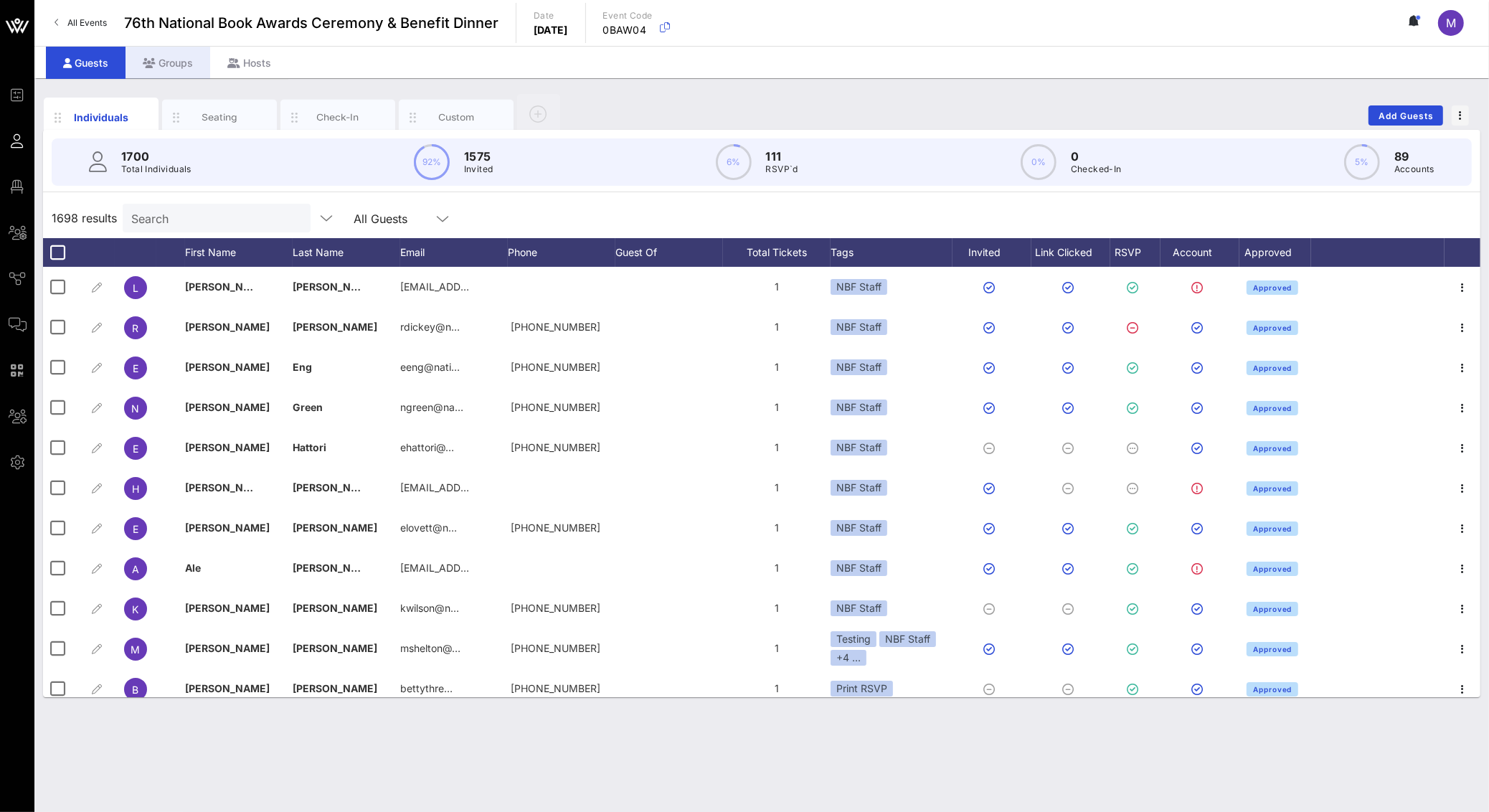
click at [194, 57] on div "Groups" at bounding box center [168, 63] width 85 height 32
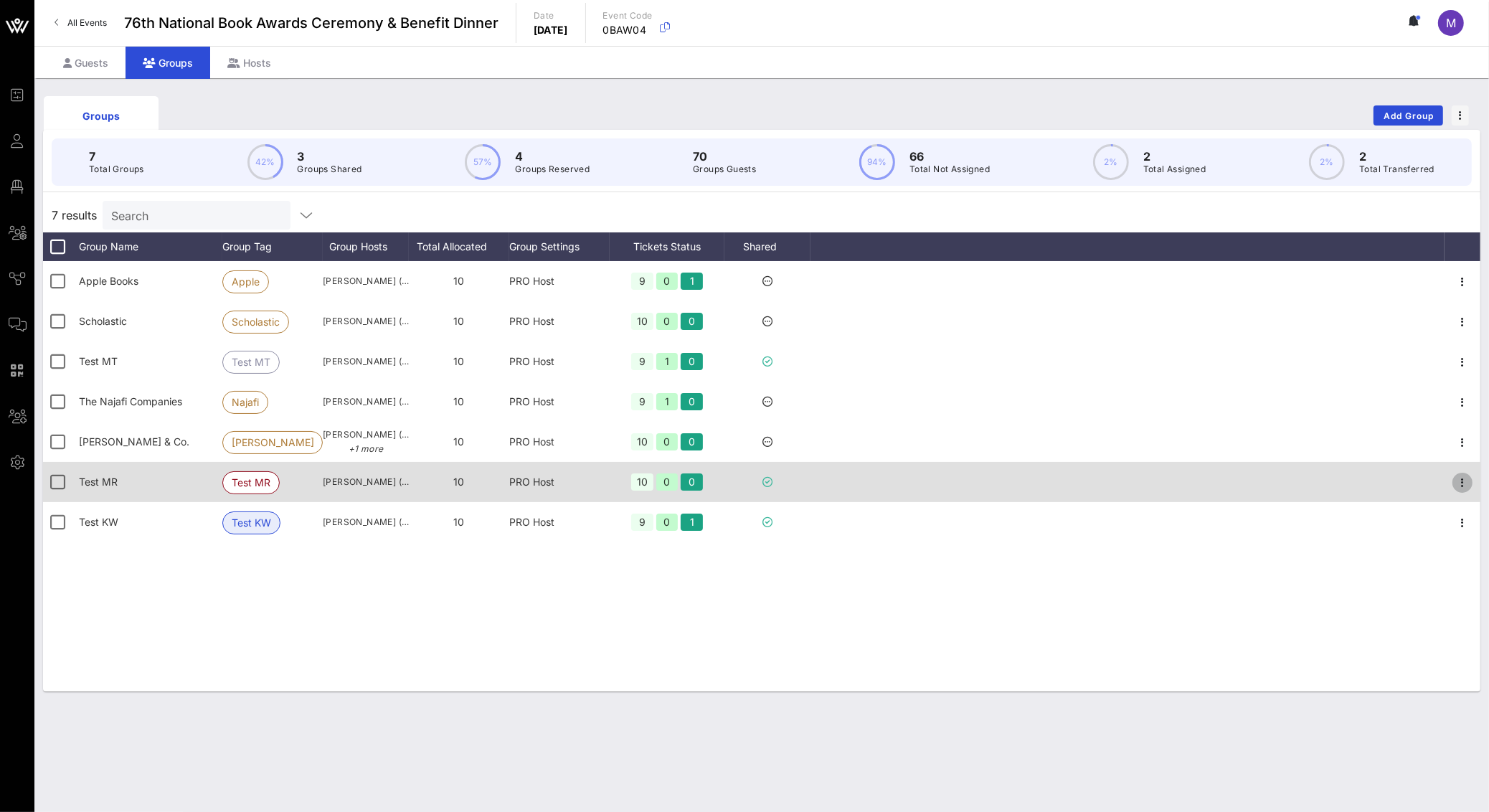
click at [1460, 482] on icon "button" at bounding box center [1463, 482] width 18 height 18
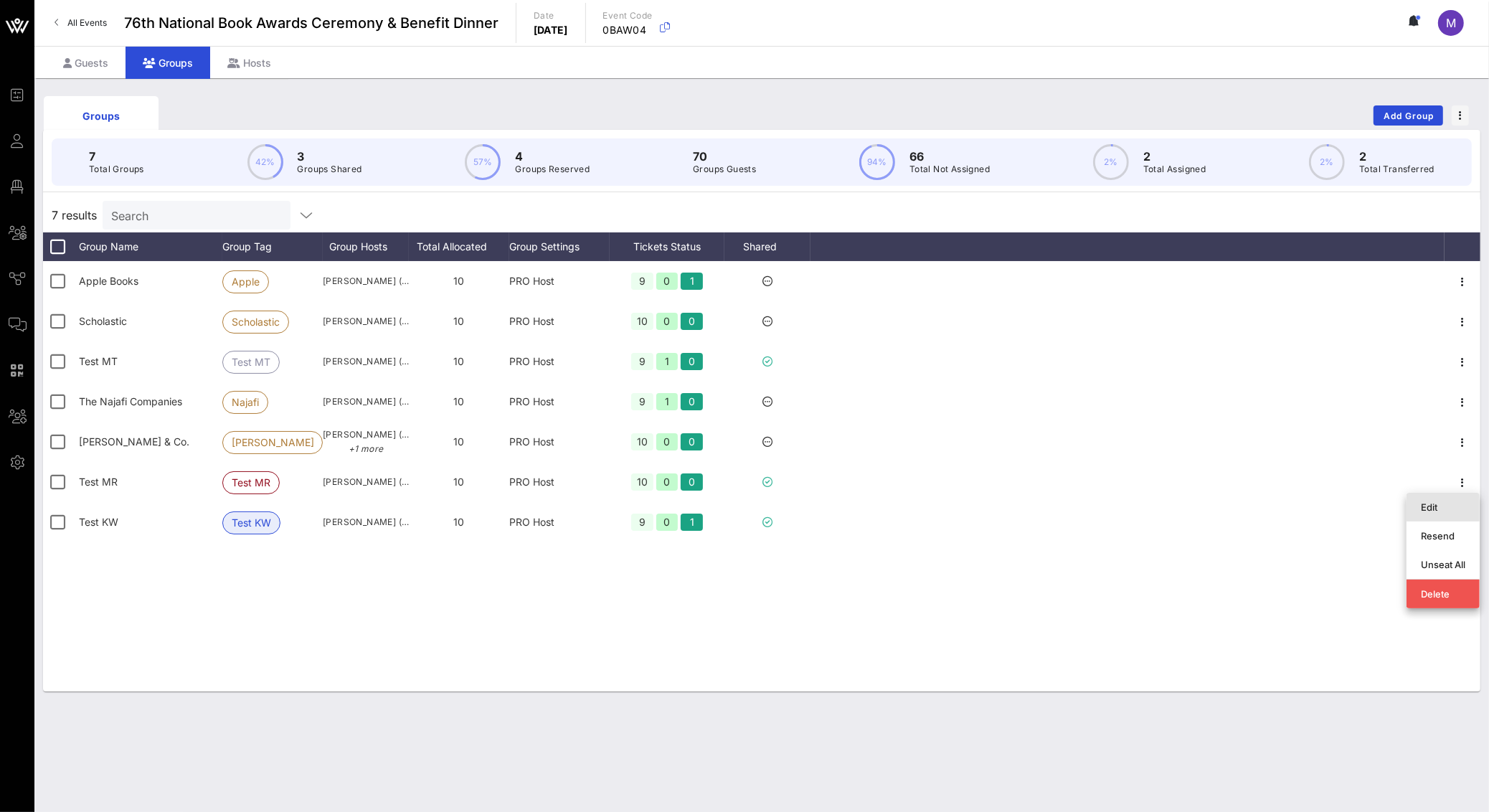
click at [1458, 504] on div "Edit" at bounding box center [1442, 507] width 45 height 12
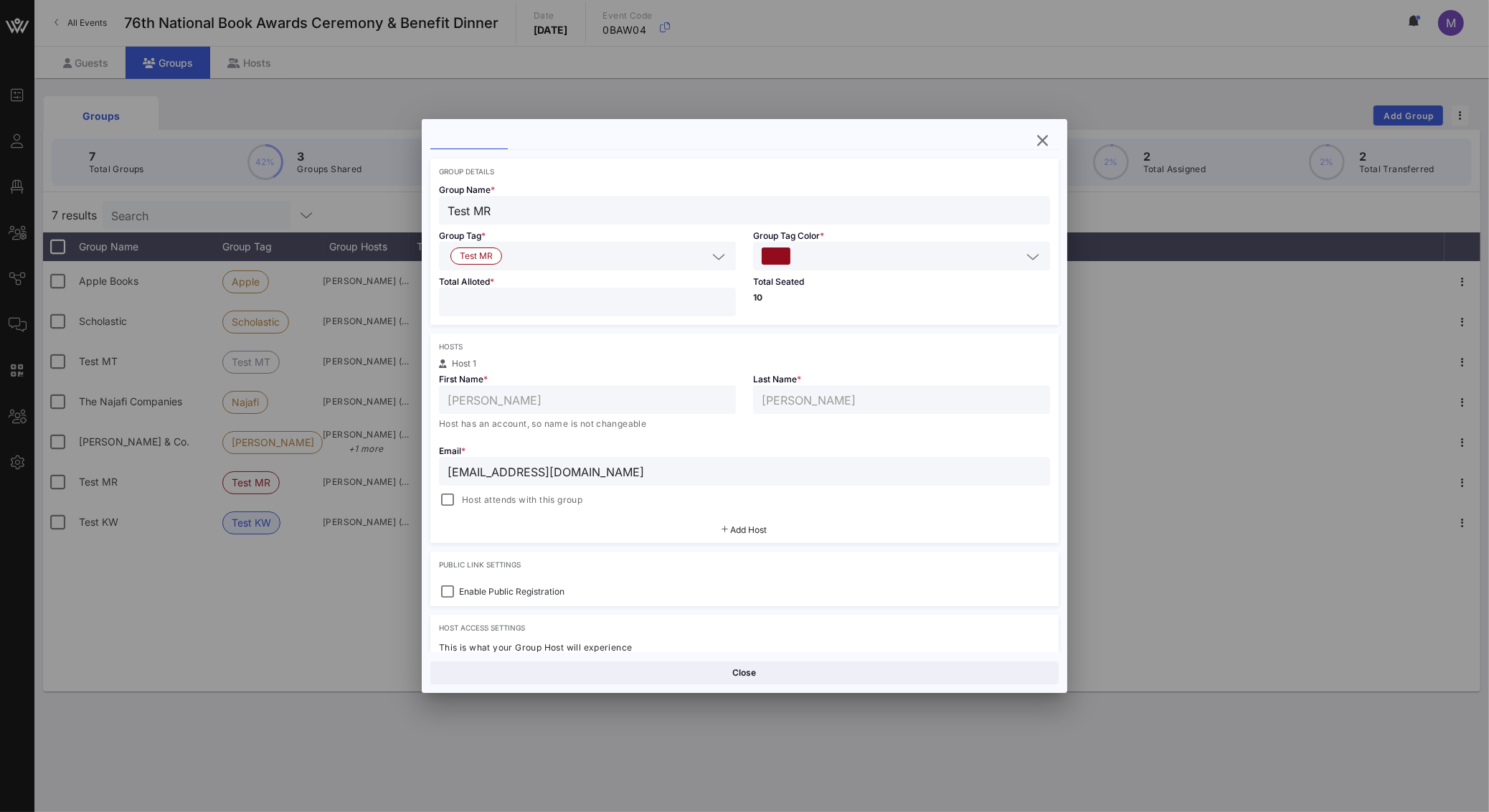
scroll to position [158, 0]
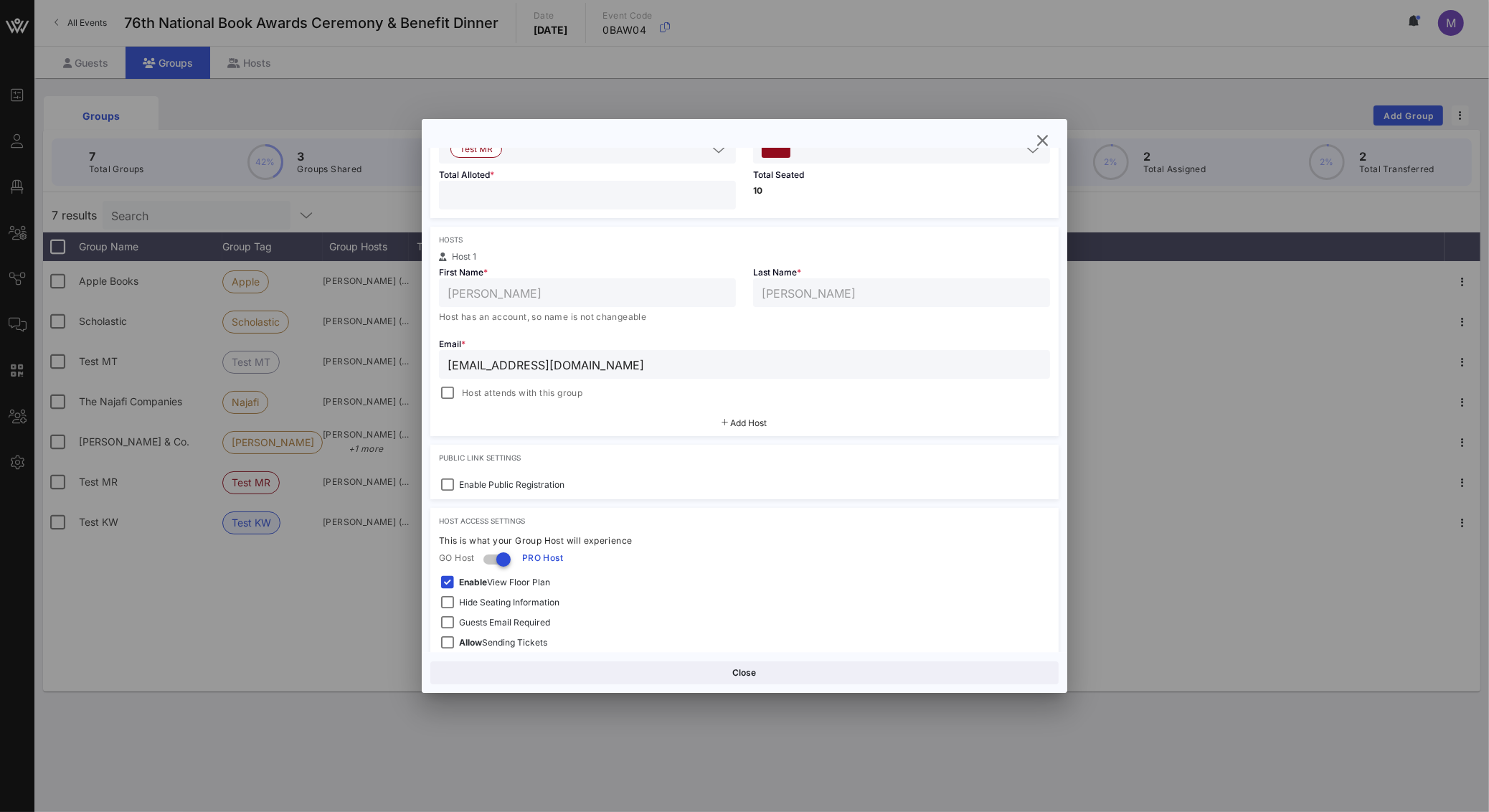
click at [738, 424] on span "Add Host" at bounding box center [749, 422] width 37 height 11
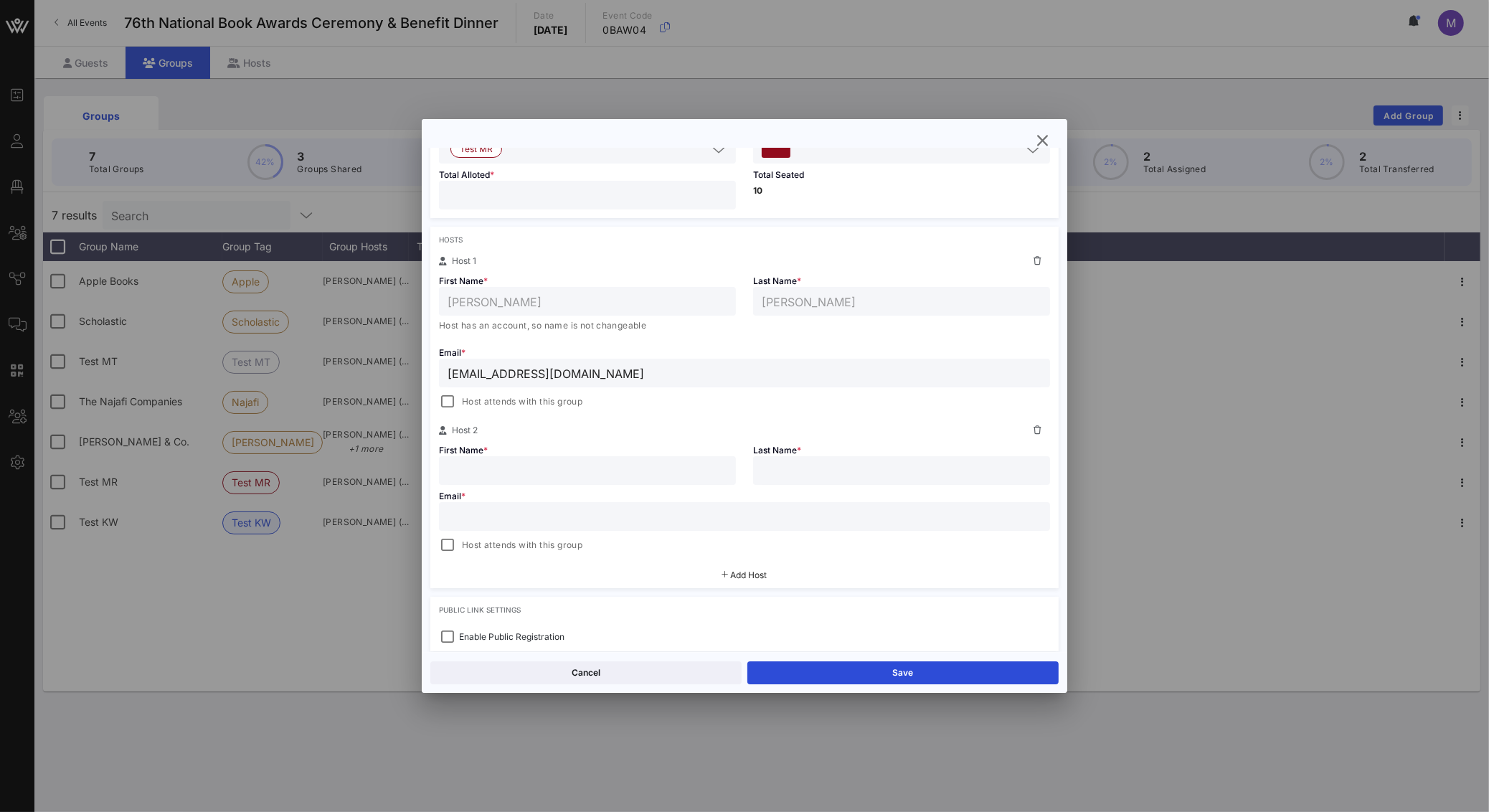
click at [603, 482] on div at bounding box center [587, 470] width 280 height 29
type input "[PERSON_NAME]"
click at [591, 522] on input "text" at bounding box center [744, 517] width 594 height 19
type input "megtansey@mac.co"
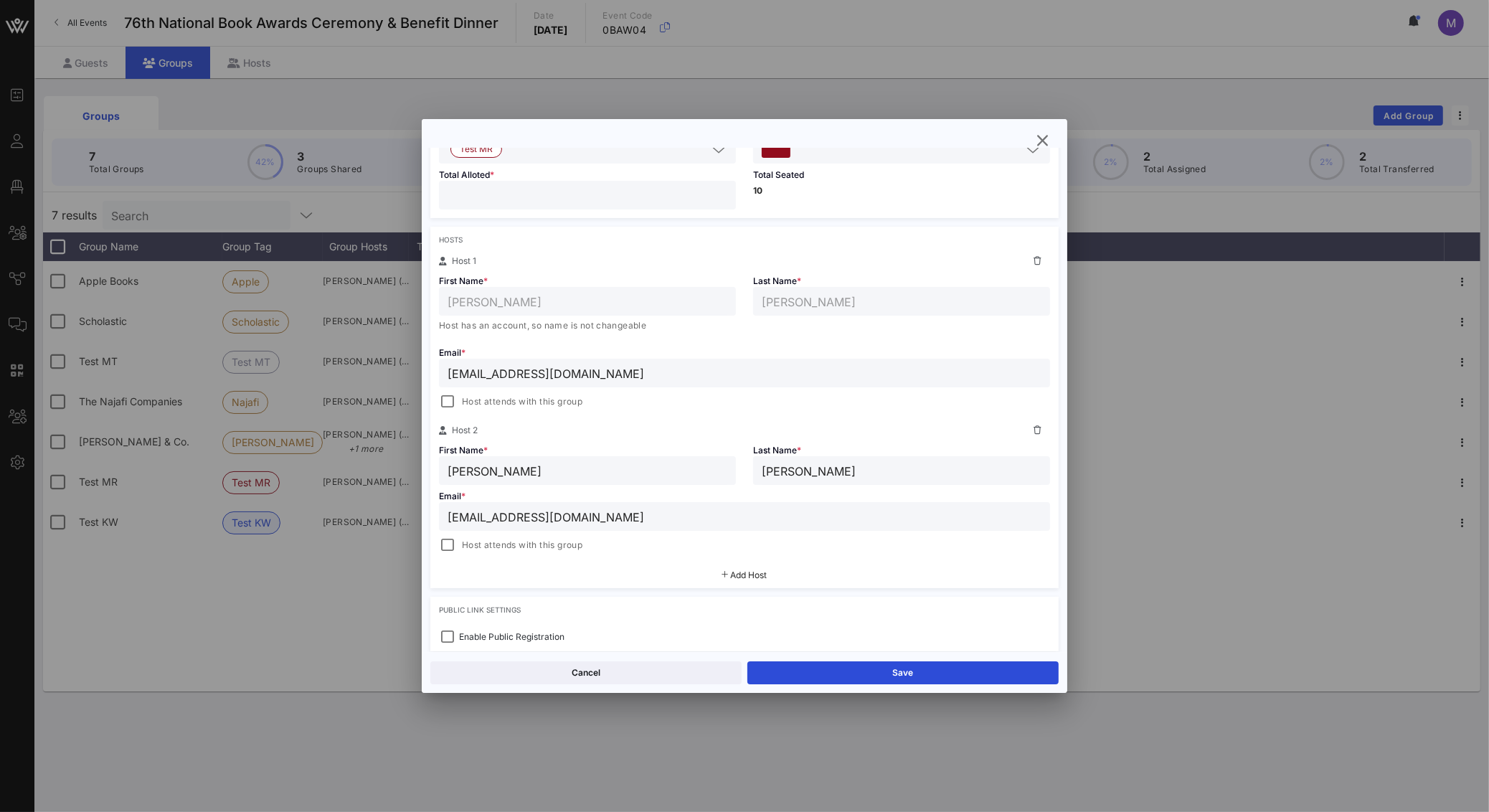
type input "Tabsey"
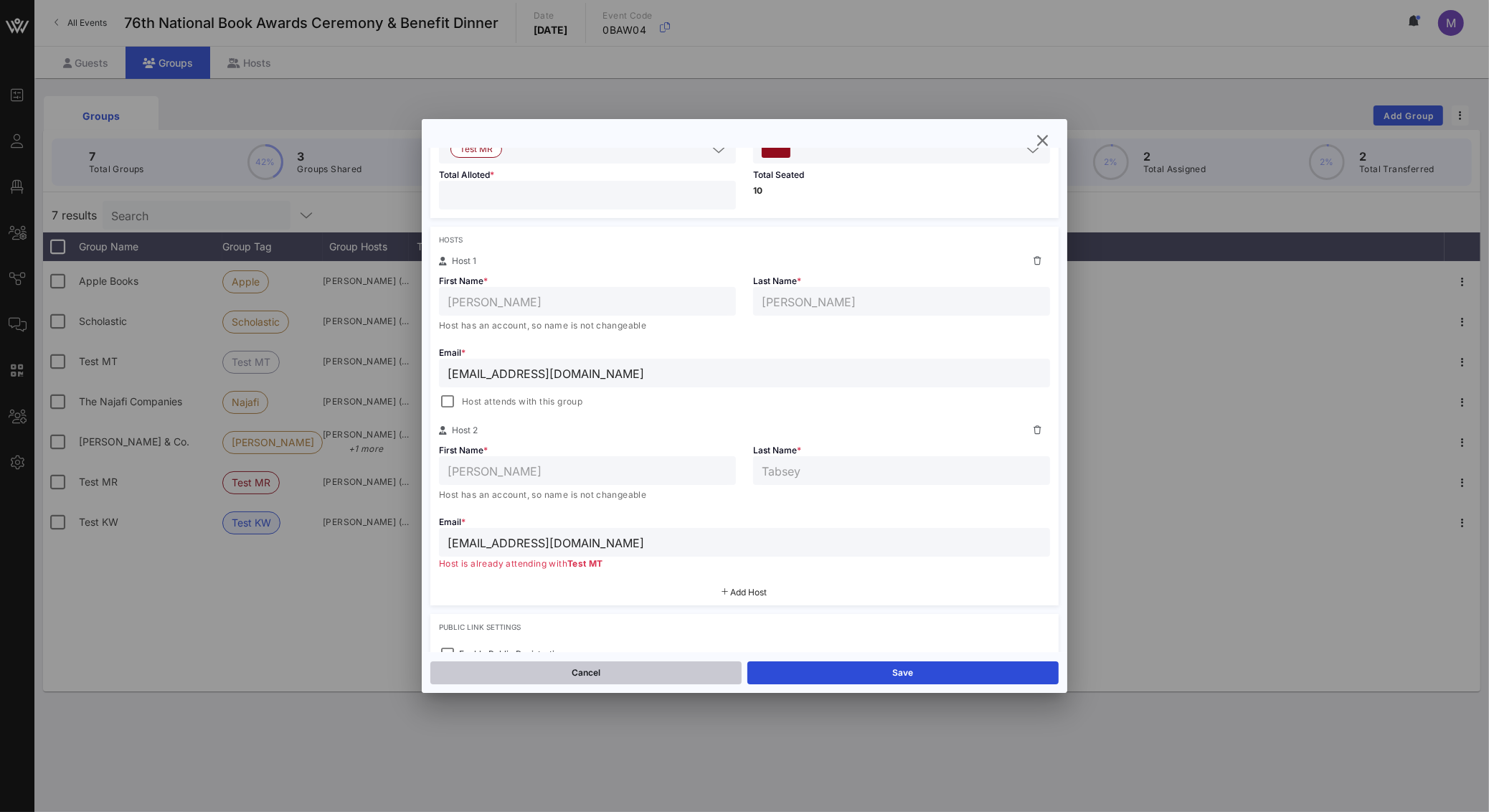
type input "[EMAIL_ADDRESS][DOMAIN_NAME]"
click at [652, 678] on button "Cancel" at bounding box center [586, 672] width 311 height 23
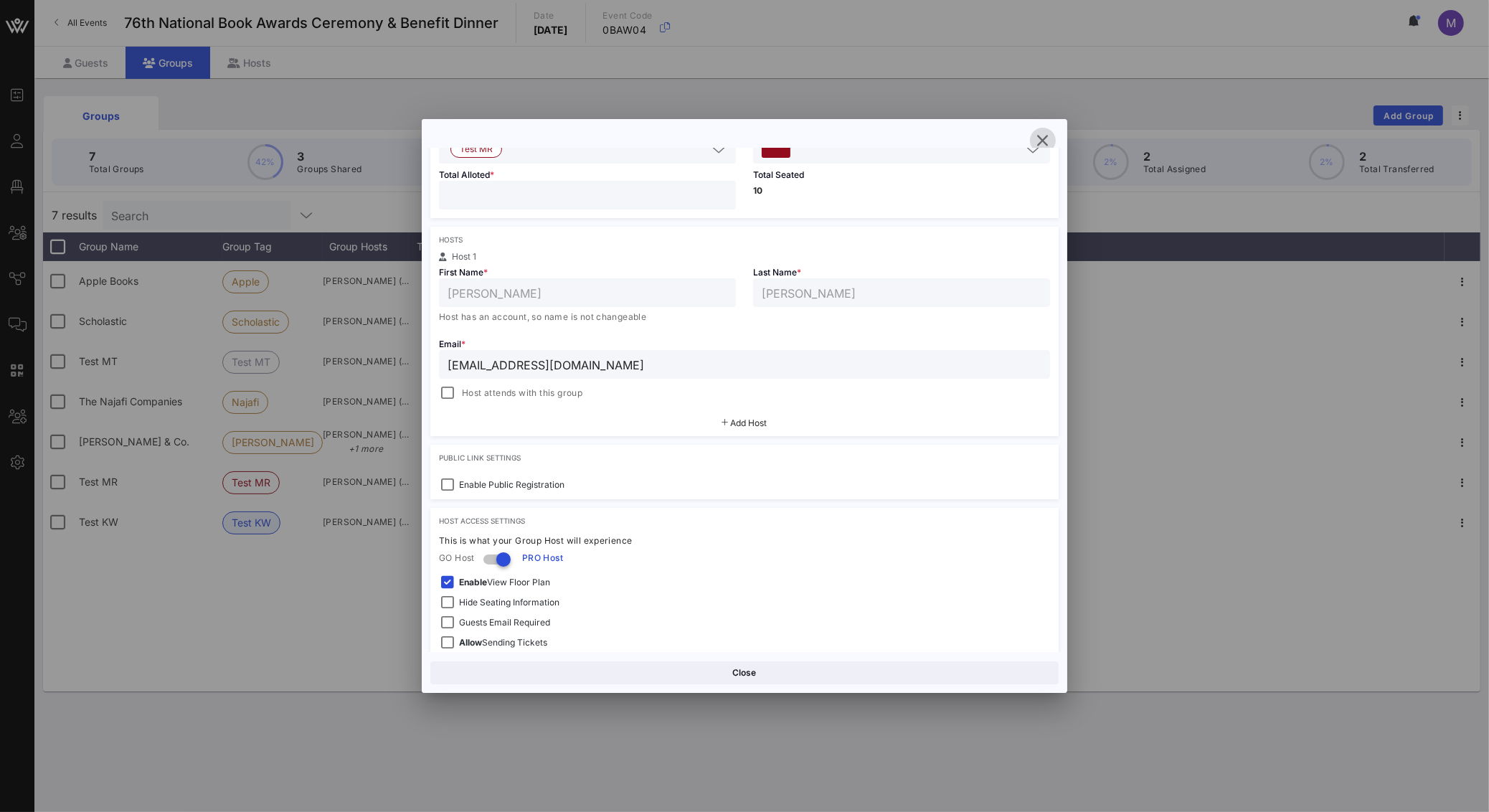
click at [1037, 142] on icon "button" at bounding box center [1043, 141] width 18 height 18
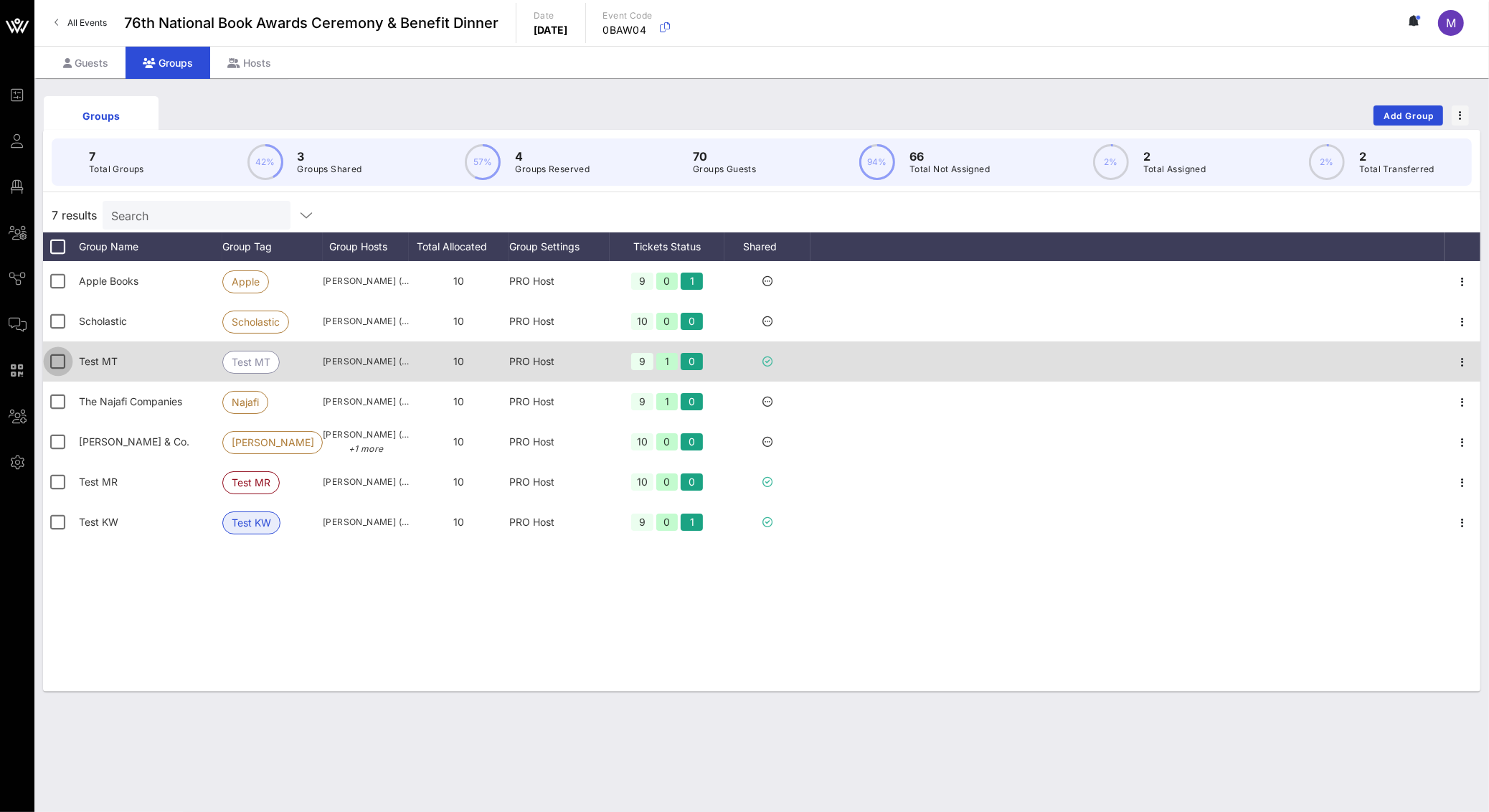
click at [57, 356] on div at bounding box center [58, 361] width 24 height 24
click at [1470, 360] on icon "button" at bounding box center [1463, 363] width 18 height 18
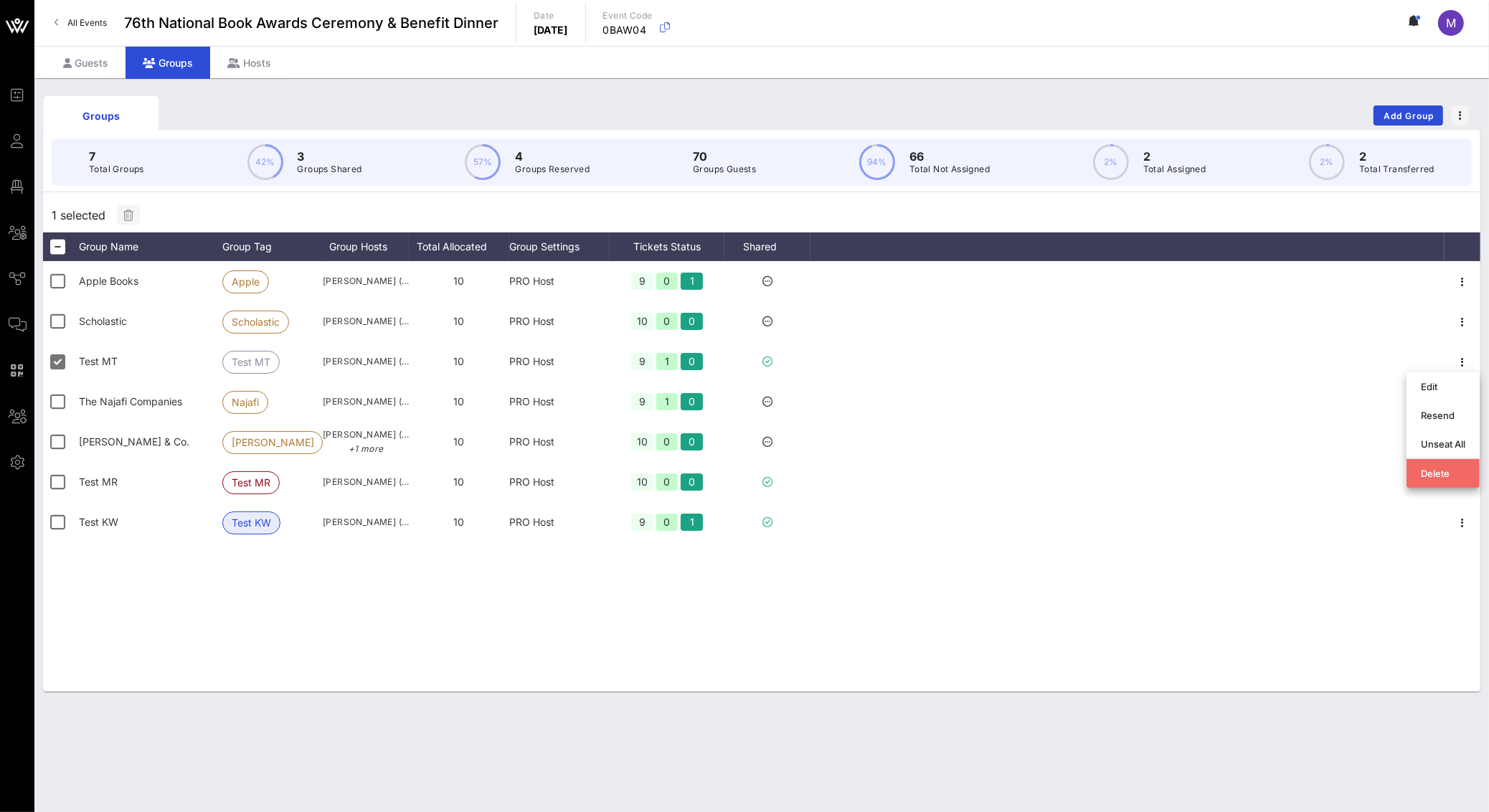
click at [1458, 471] on div "Delete" at bounding box center [1442, 474] width 45 height 12
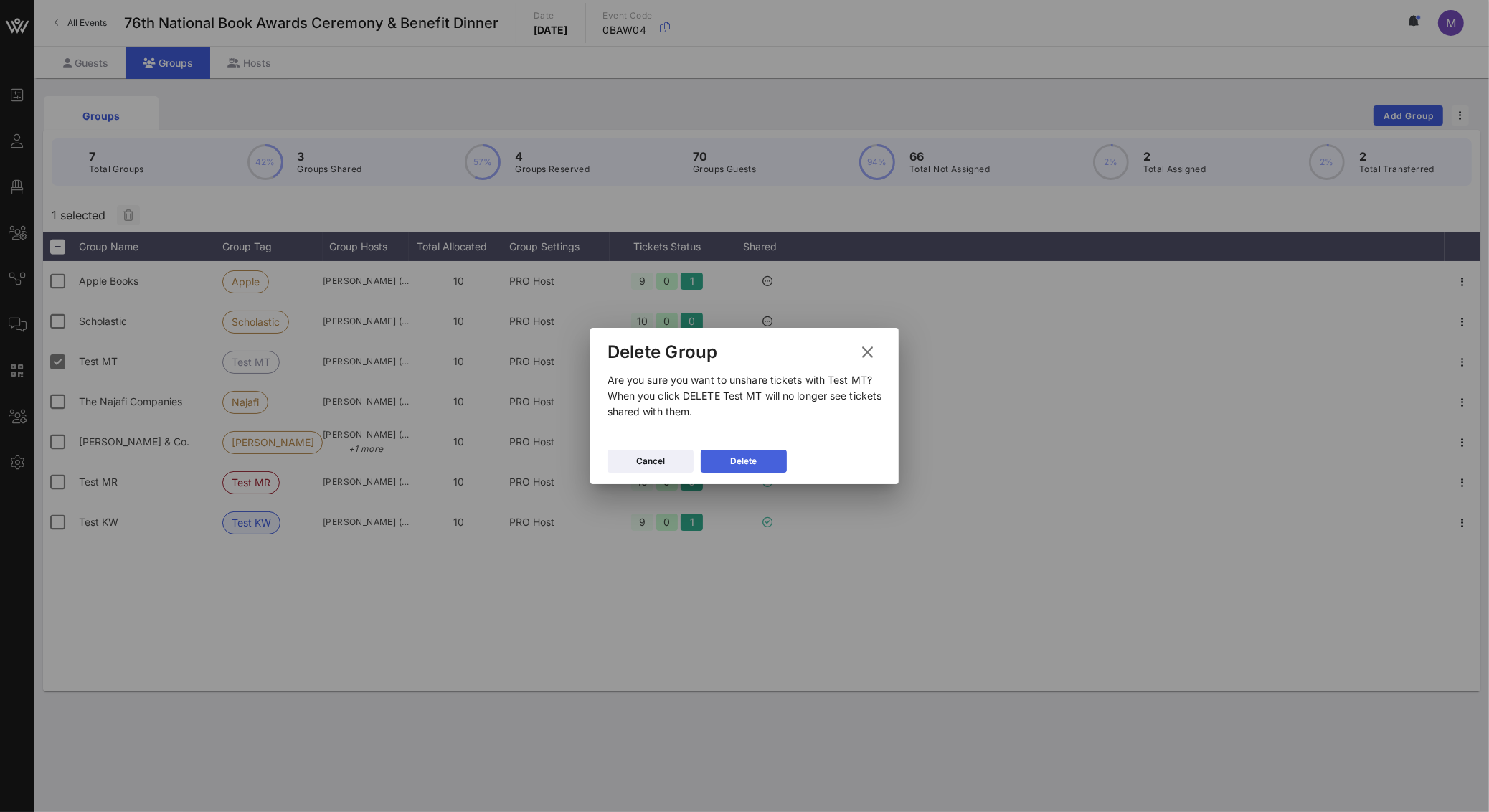
click at [732, 452] on button "Delete" at bounding box center [743, 460] width 86 height 23
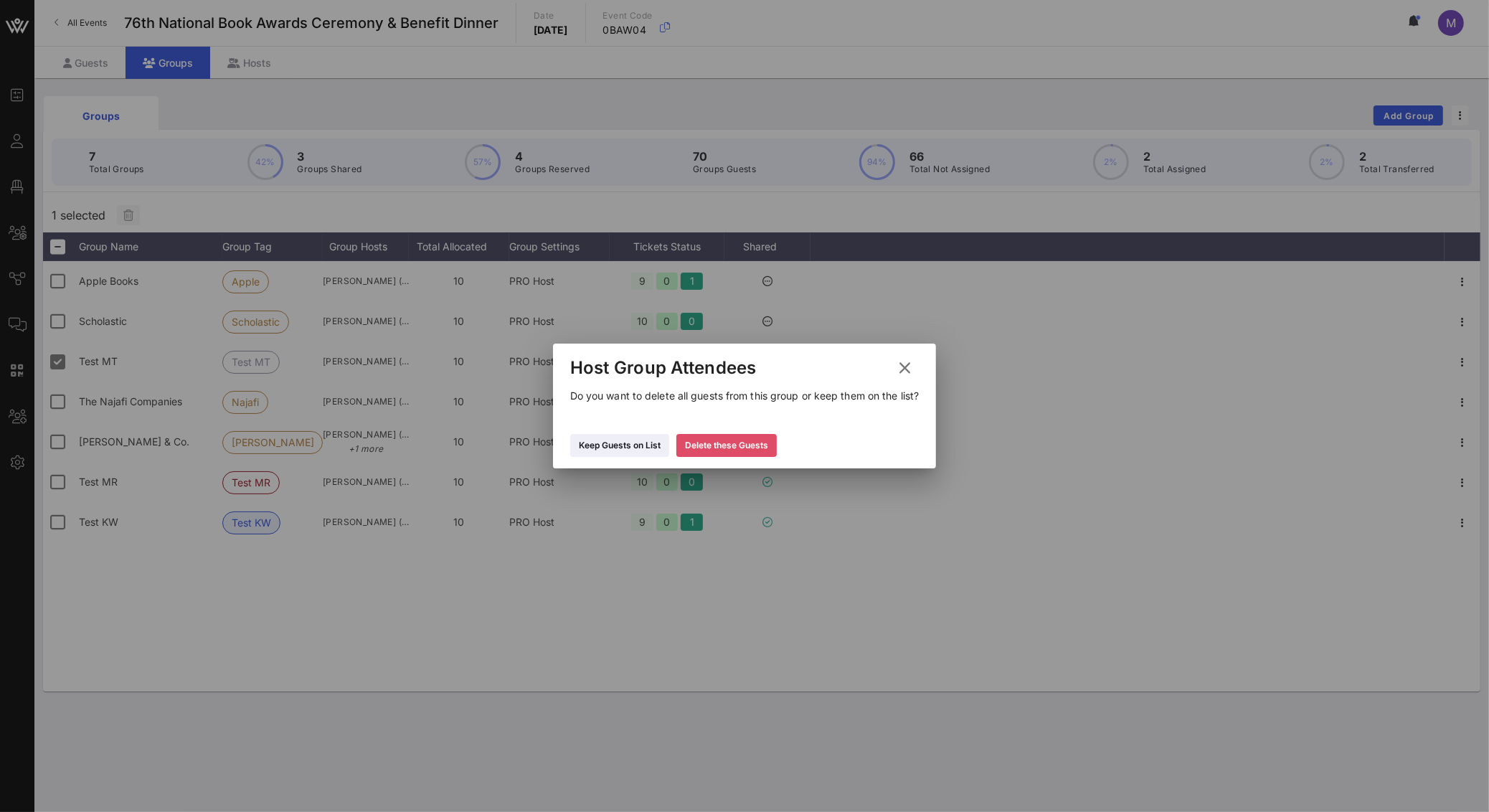
click at [768, 441] on div "Delete these Guests" at bounding box center [727, 445] width 83 height 15
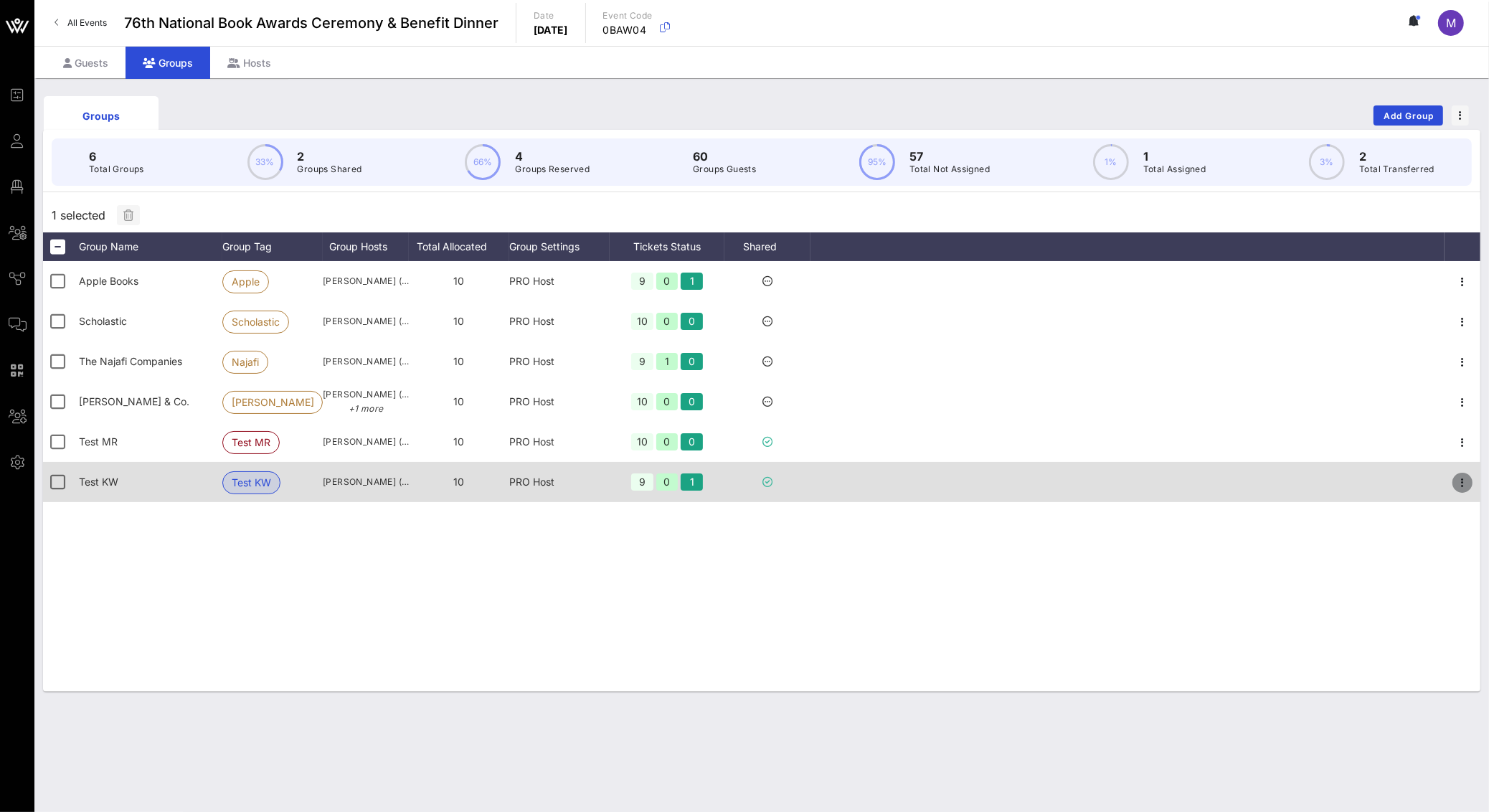
click at [1463, 477] on icon "button" at bounding box center [1463, 482] width 18 height 18
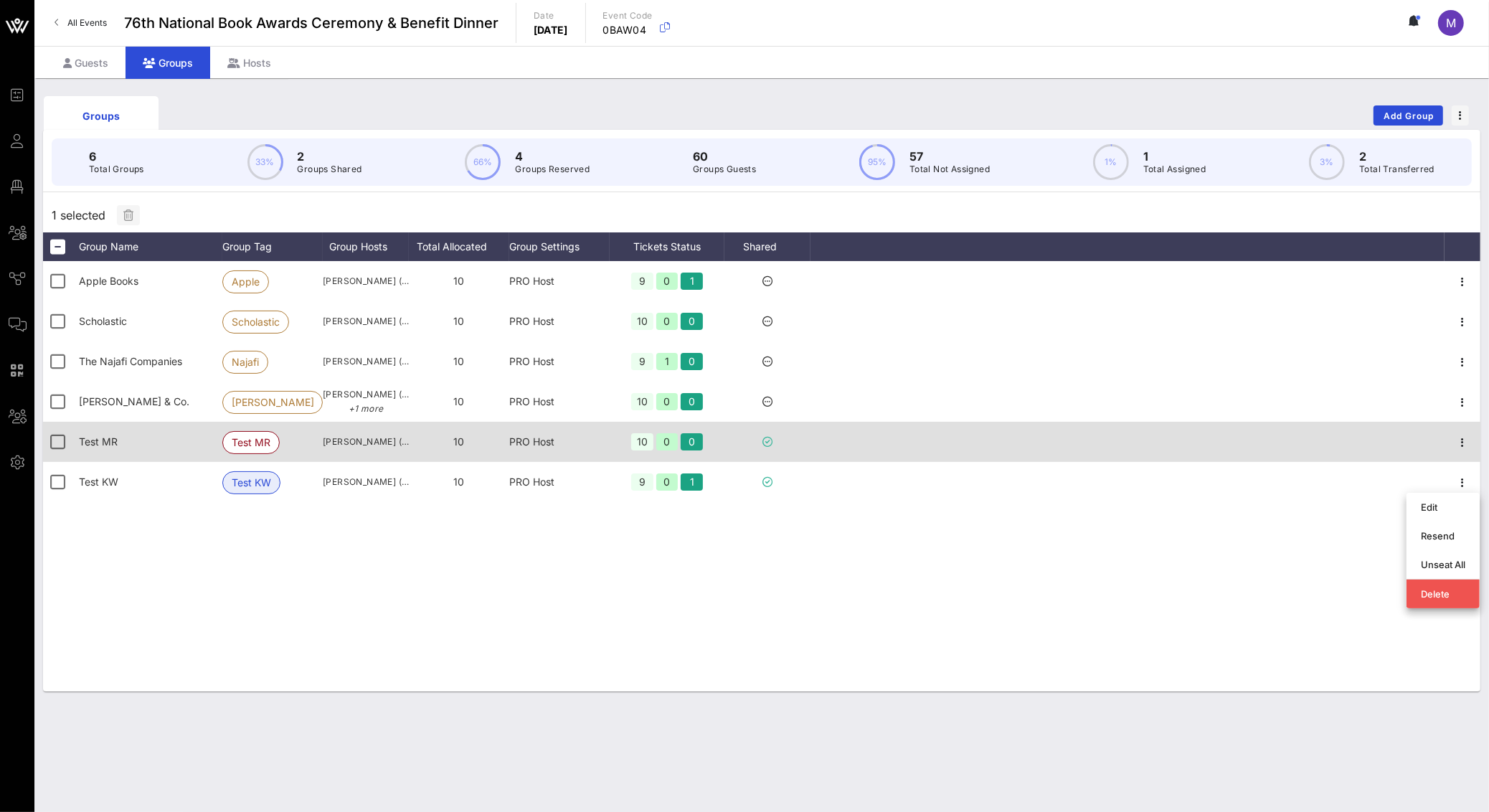
click at [1416, 448] on div at bounding box center [1127, 441] width 634 height 40
click at [1464, 446] on icon "button" at bounding box center [1463, 443] width 18 height 18
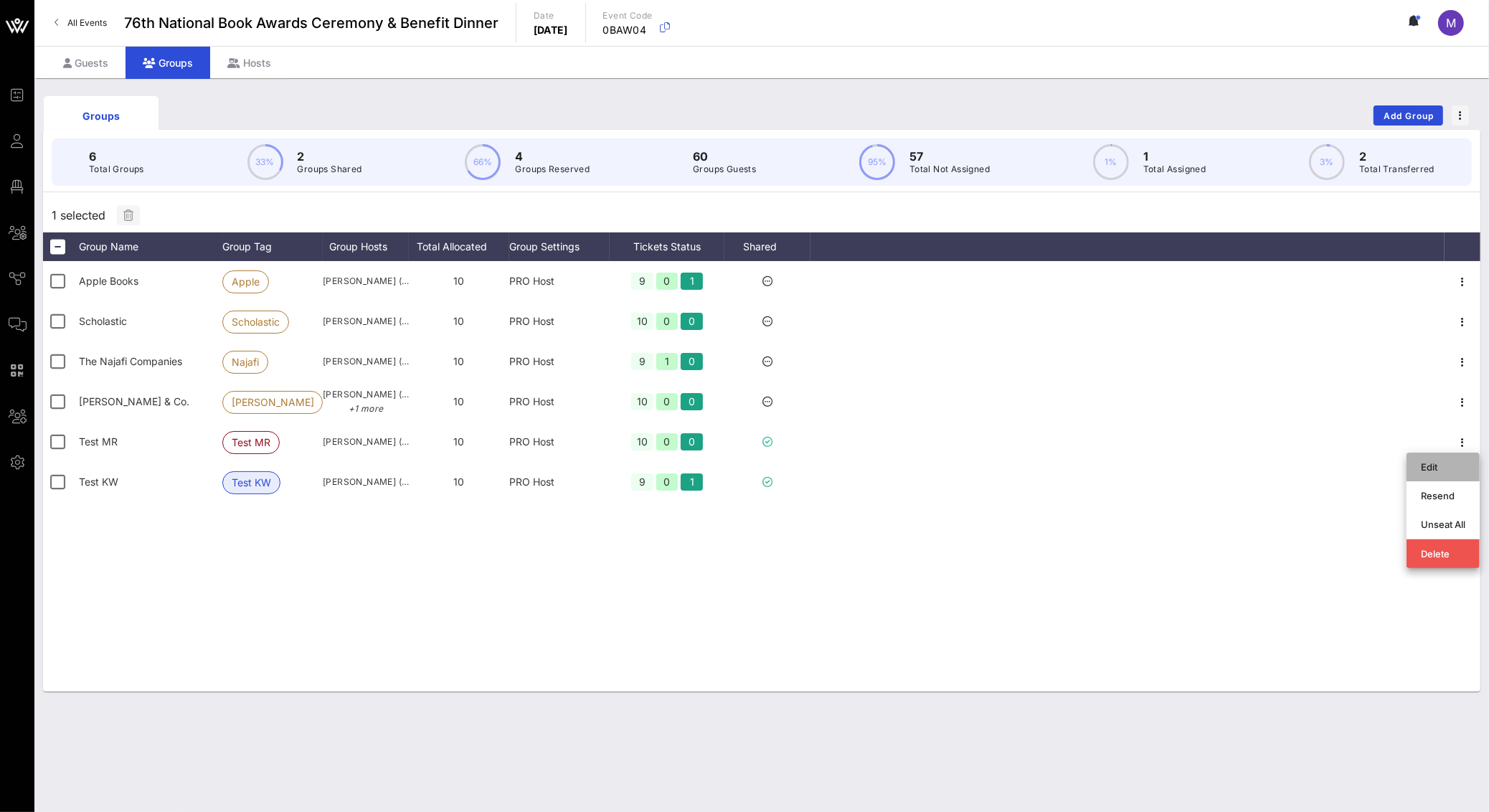
click at [1447, 467] on div "Edit" at bounding box center [1442, 467] width 45 height 12
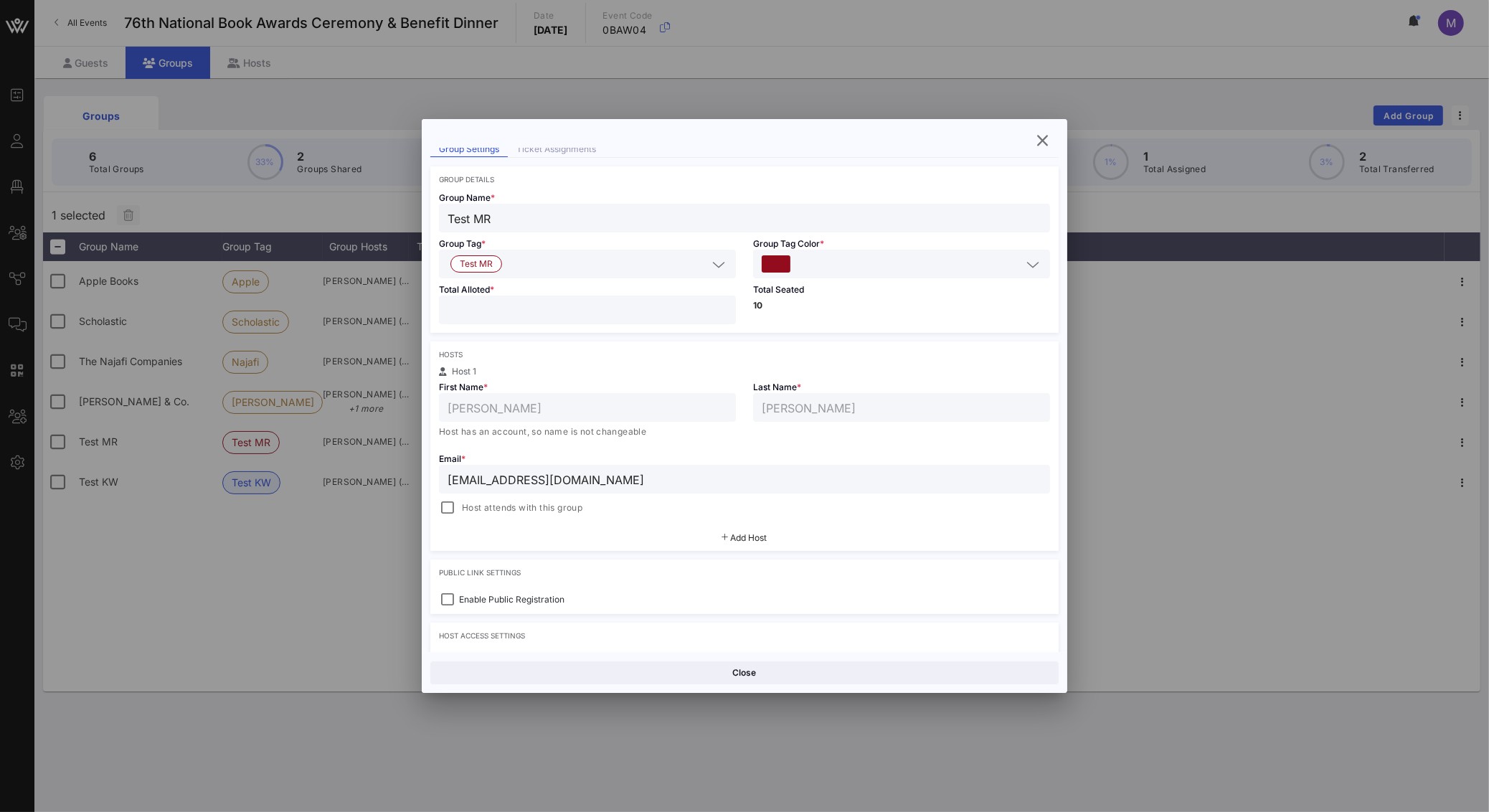
scroll to position [121, 0]
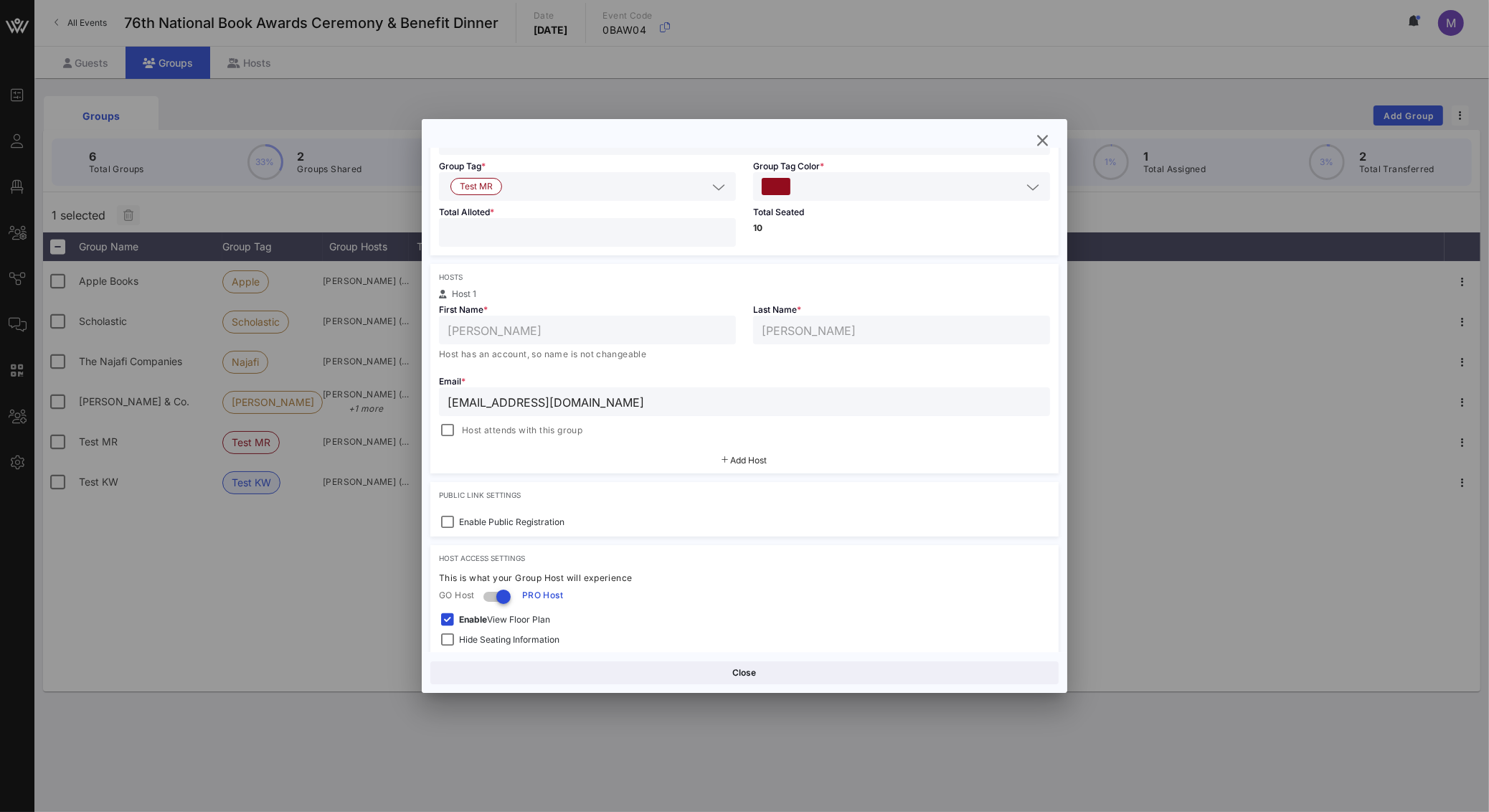
click at [739, 460] on span "Add Host" at bounding box center [749, 460] width 37 height 11
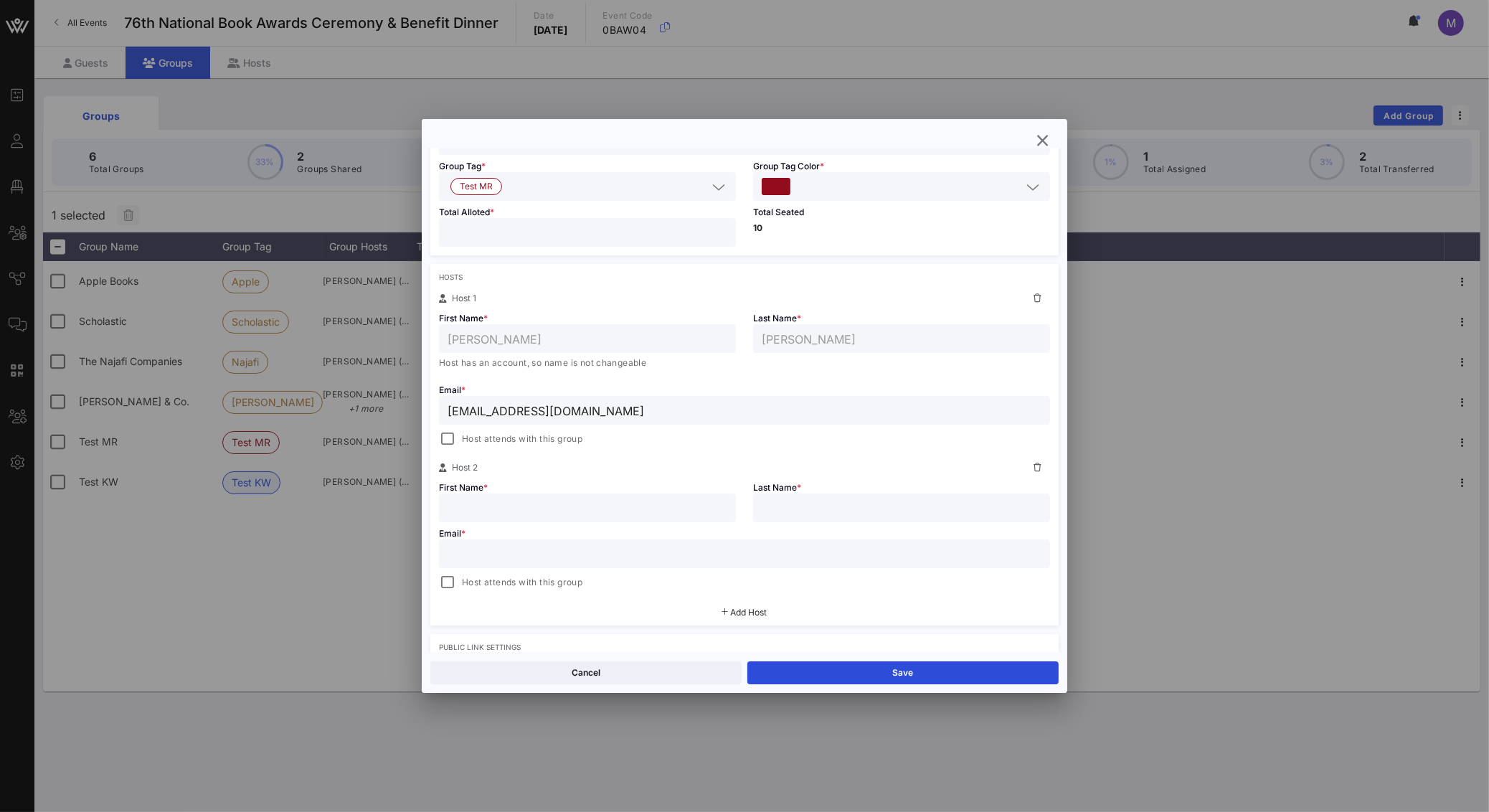
click at [580, 503] on input "text" at bounding box center [587, 508] width 280 height 19
type input "[PERSON_NAME]"
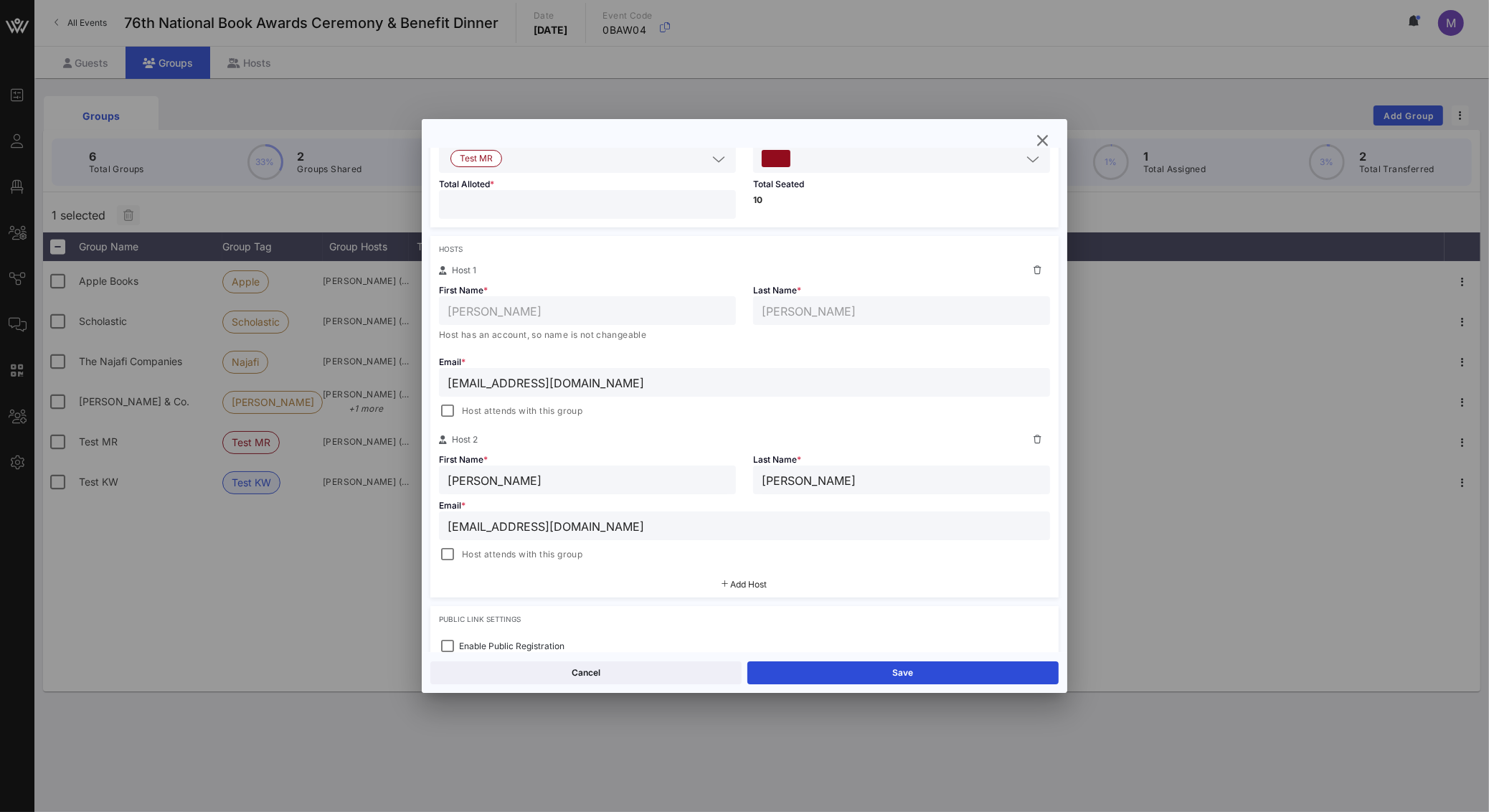
scroll to position [165, 0]
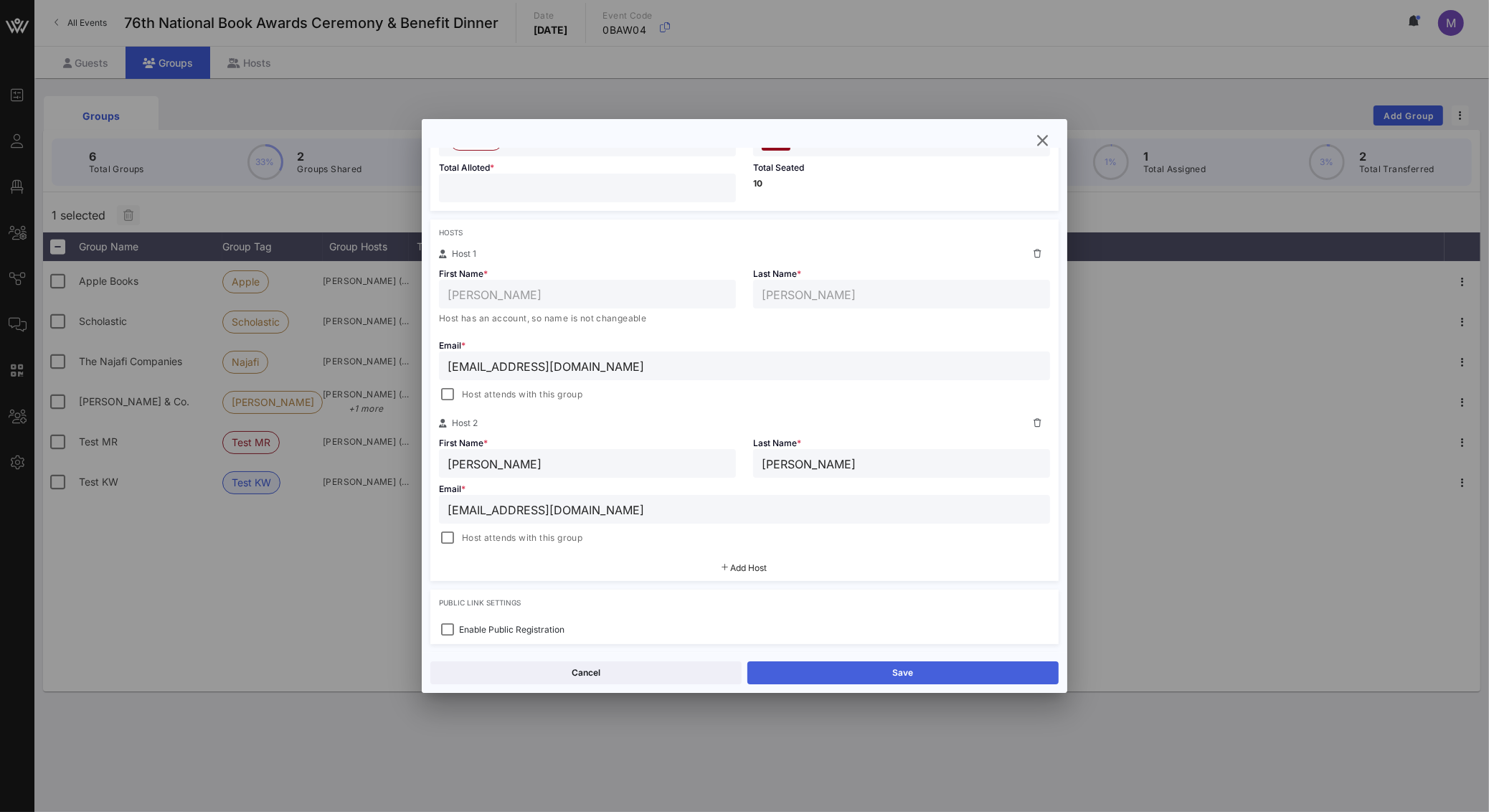
type input "[EMAIL_ADDRESS][DOMAIN_NAME]"
click at [860, 668] on button "Save" at bounding box center [903, 672] width 311 height 23
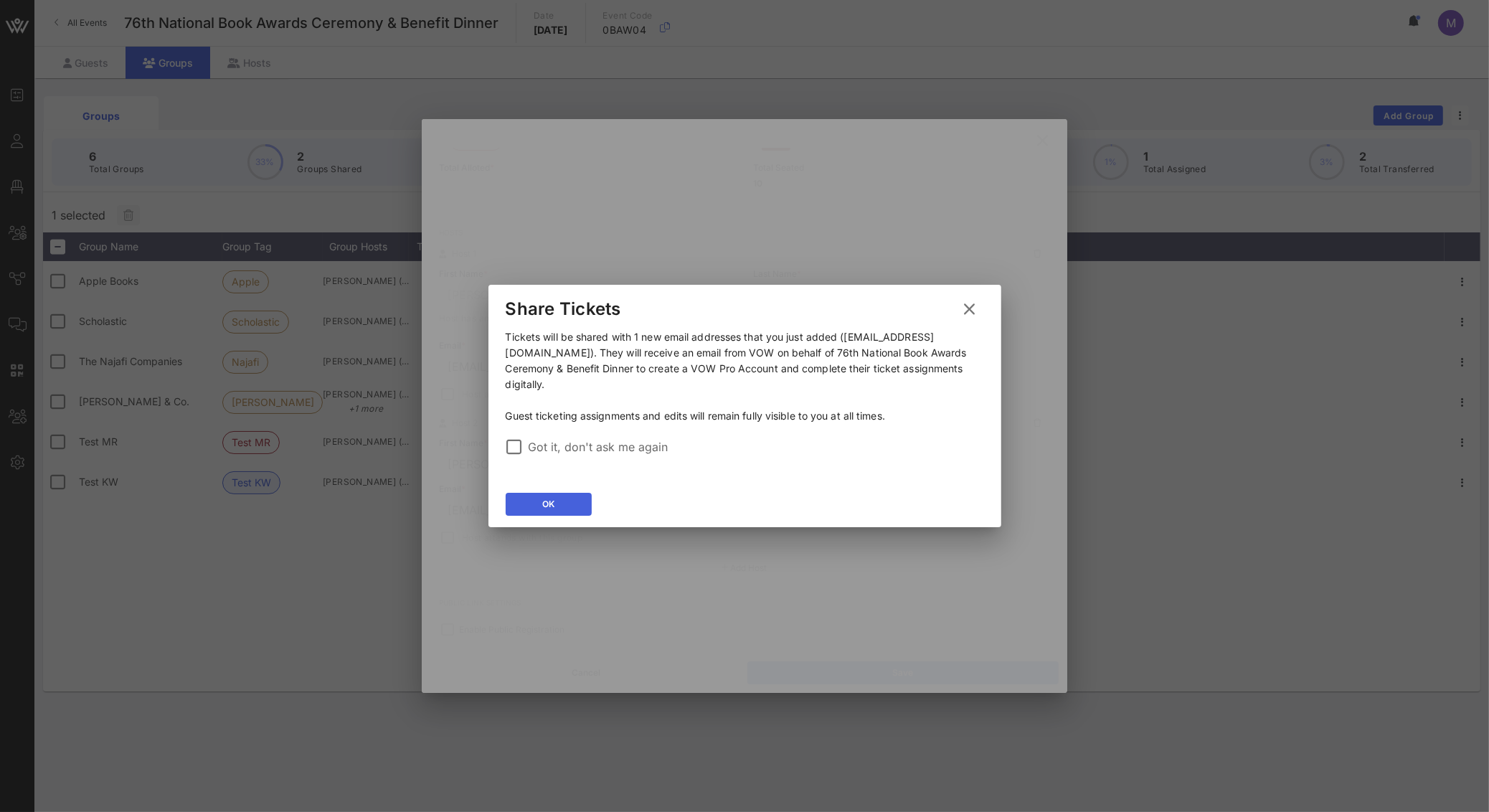
click at [558, 498] on button "OK" at bounding box center [549, 504] width 86 height 23
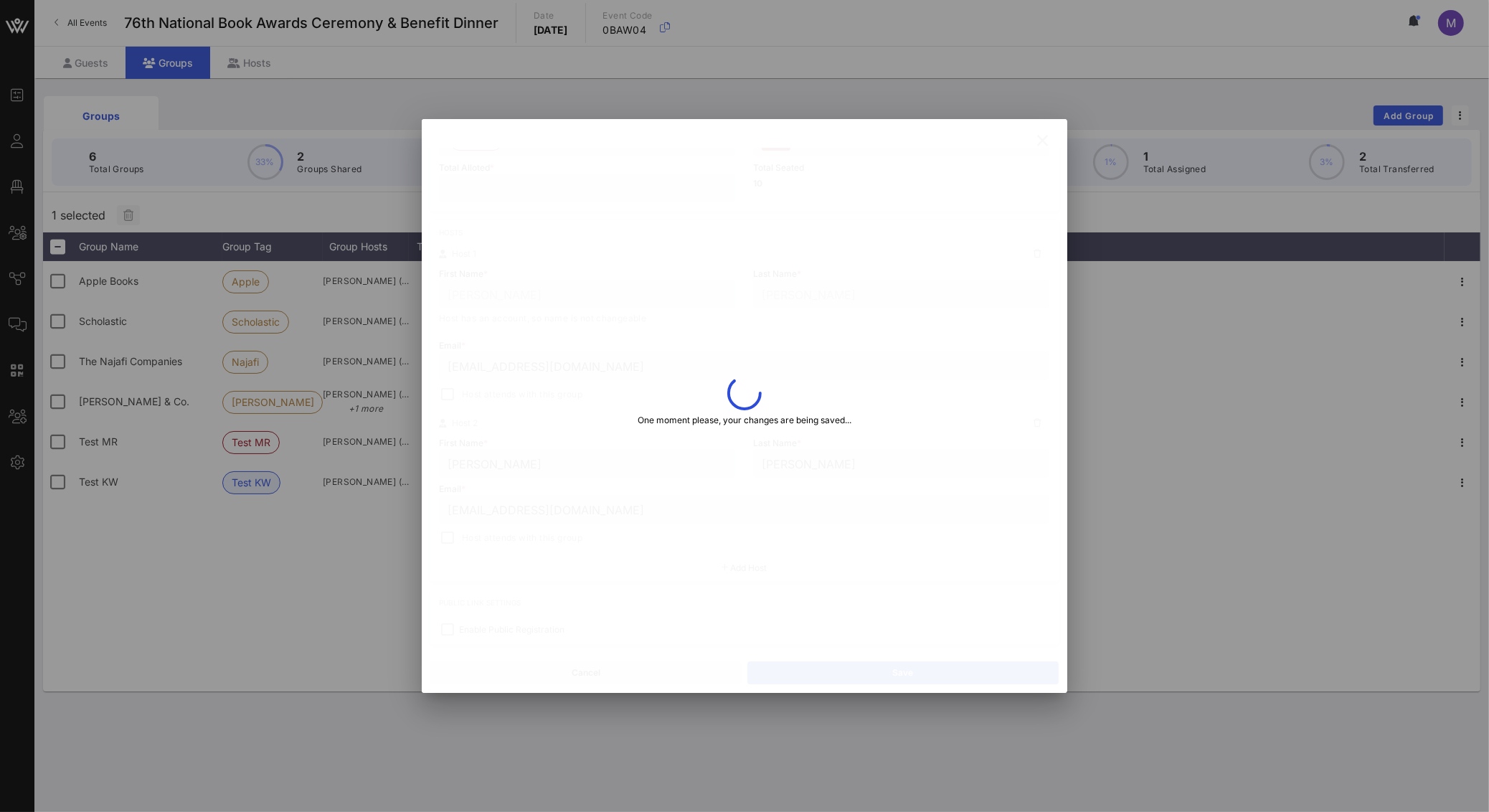
type input "Tabsey"
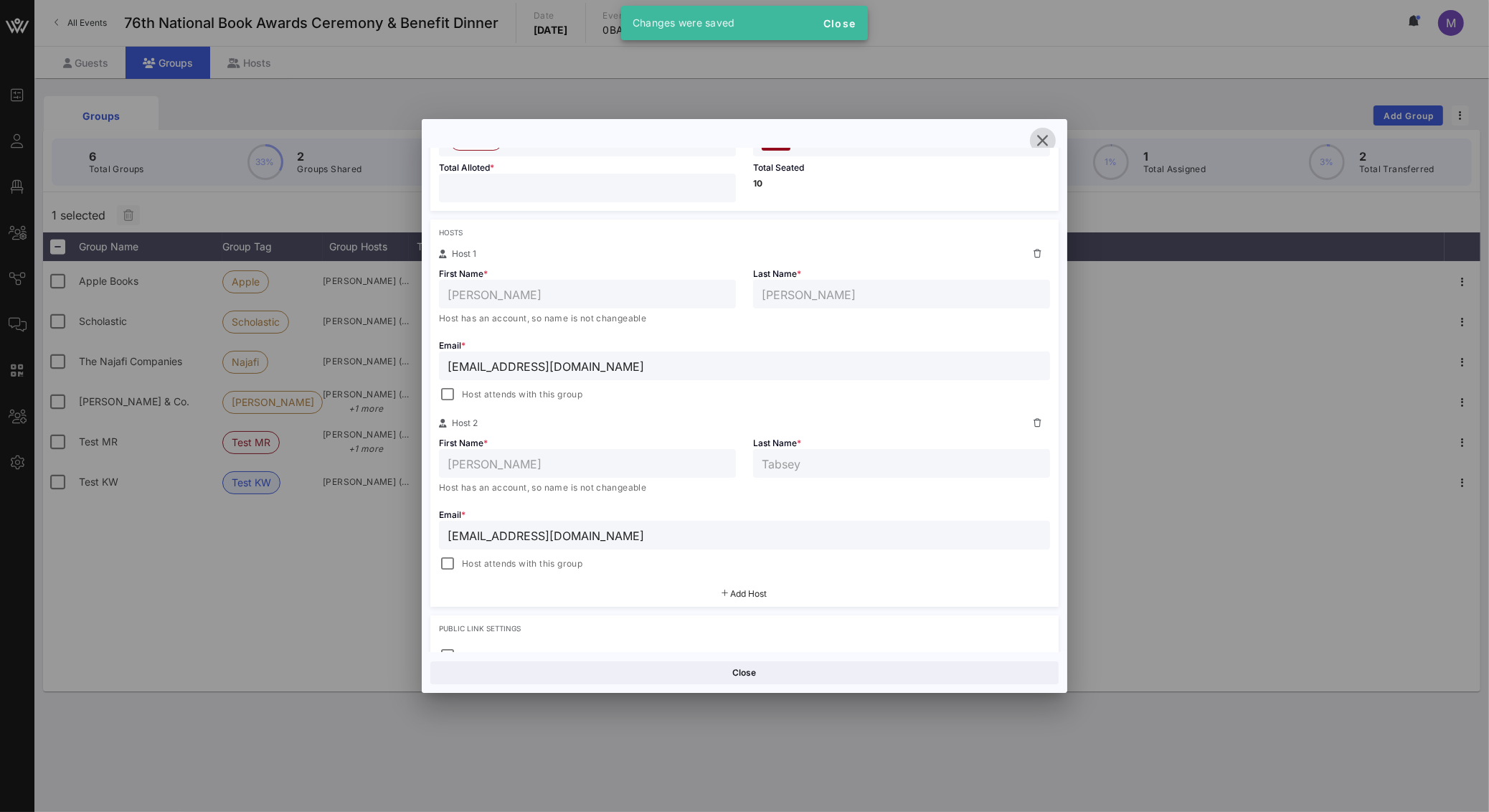
click at [1040, 140] on icon "button" at bounding box center [1043, 141] width 18 height 18
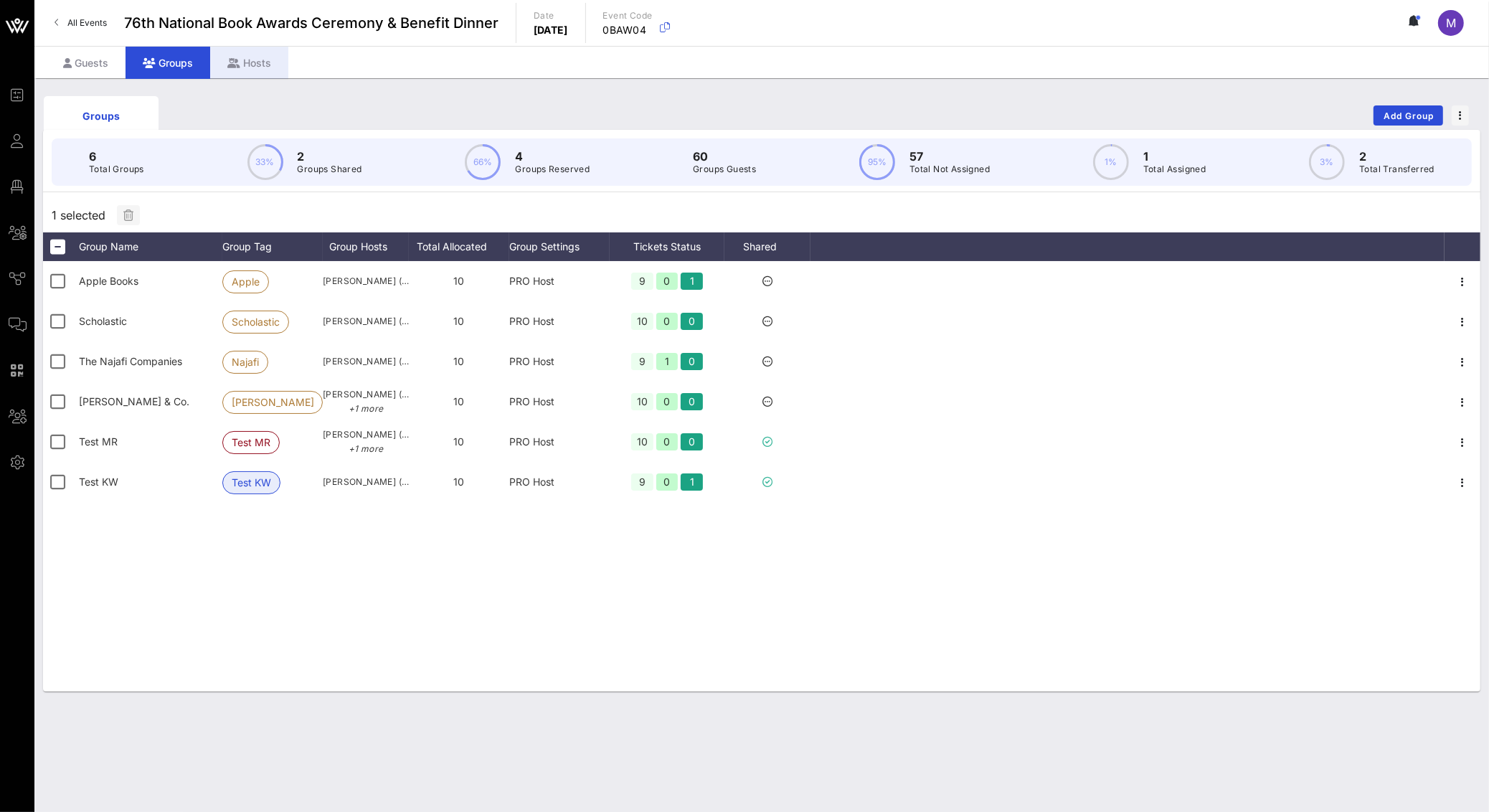
click at [245, 71] on div "Hosts" at bounding box center [249, 63] width 78 height 32
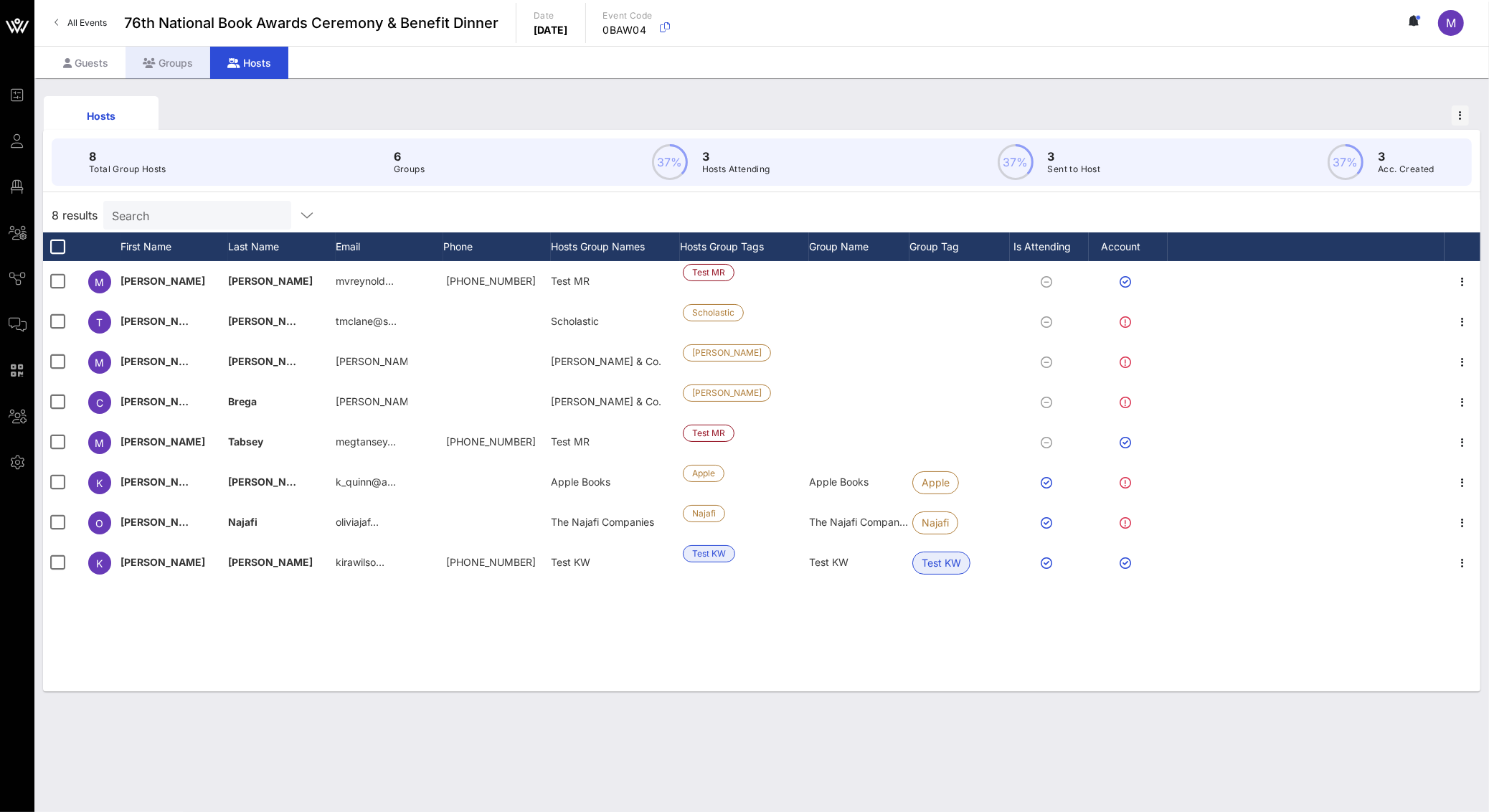
click at [186, 50] on div "Groups" at bounding box center [168, 63] width 85 height 32
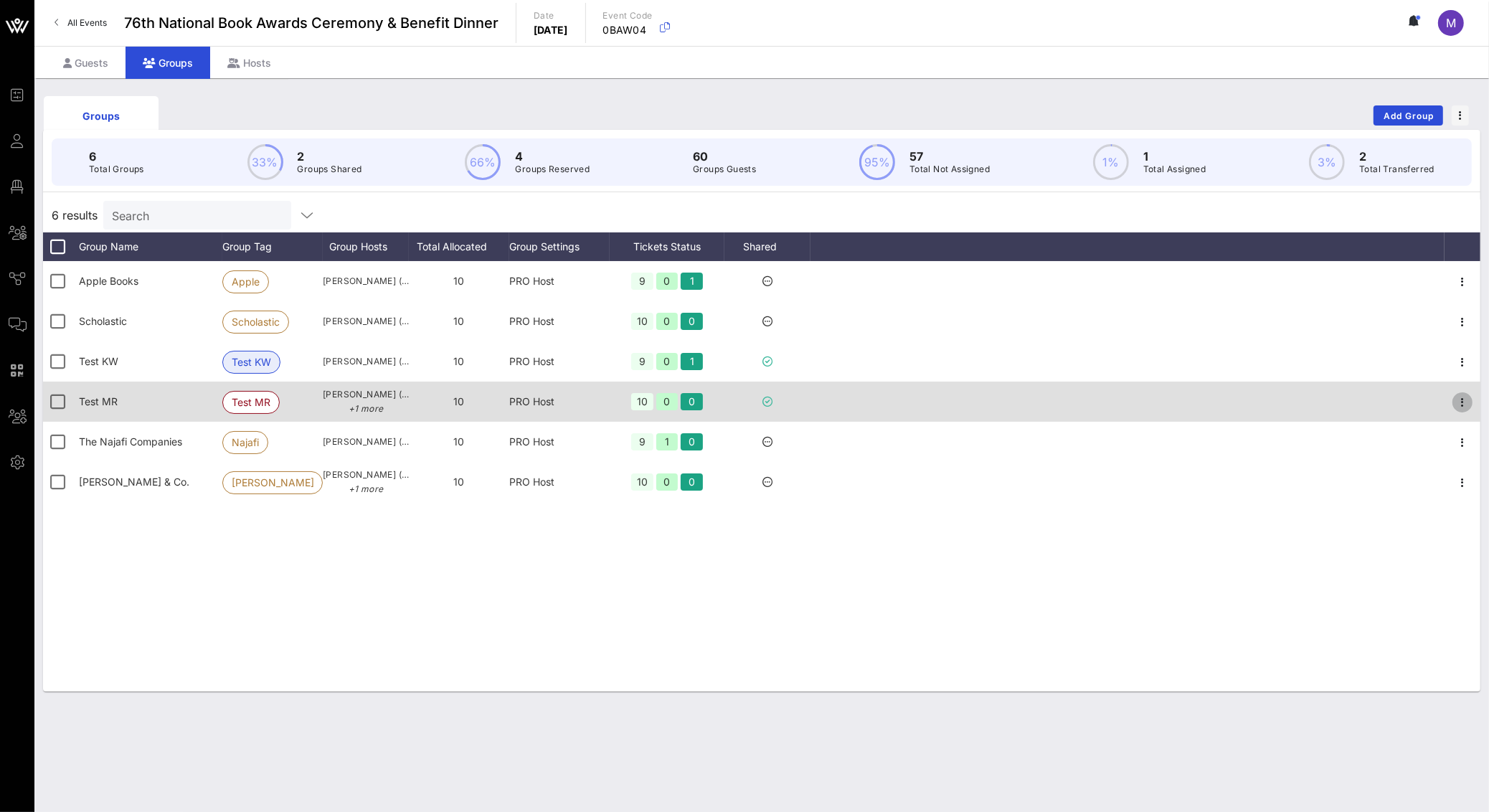
click at [1463, 394] on icon "button" at bounding box center [1463, 403] width 18 height 18
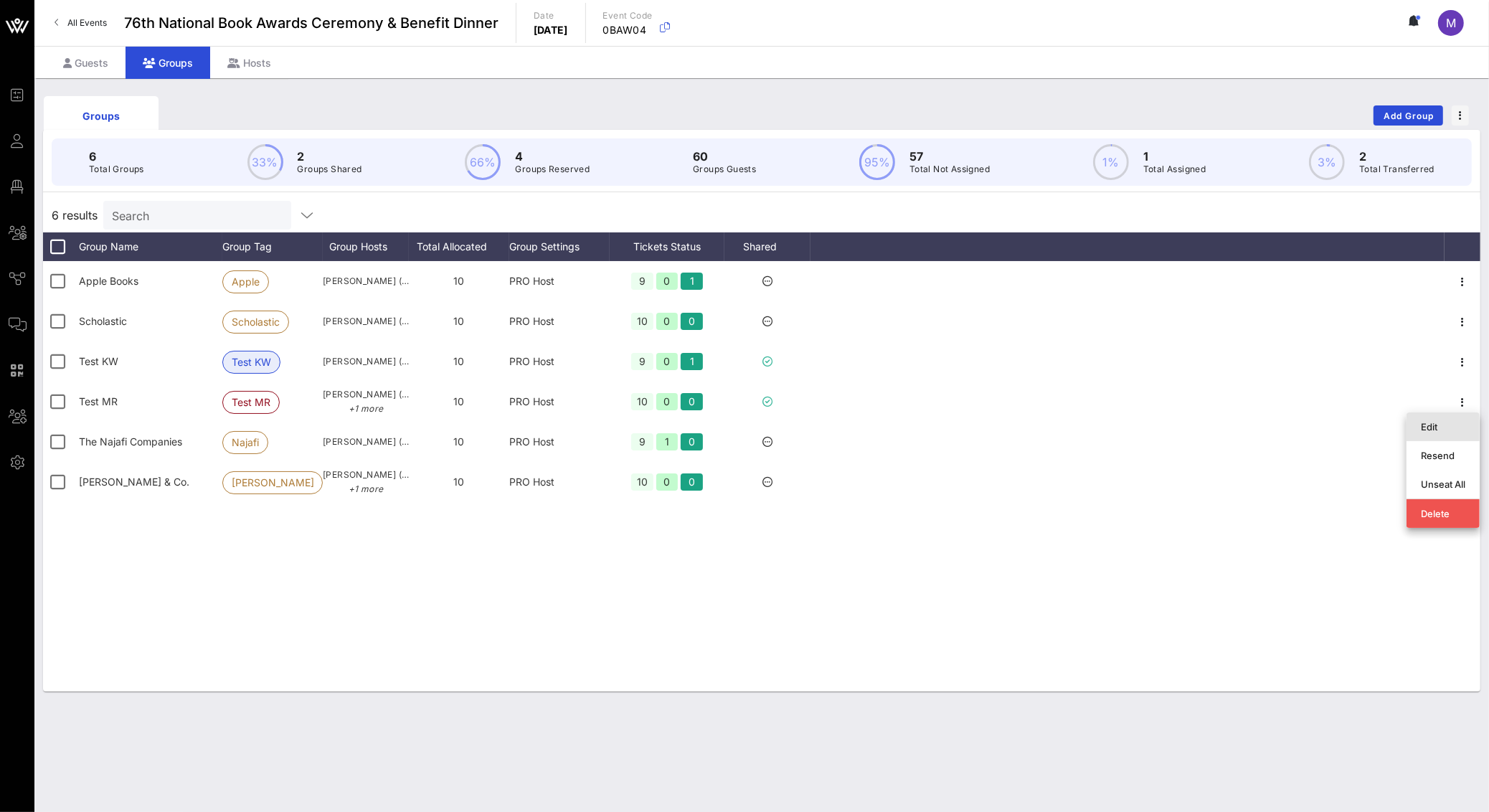
click at [1449, 425] on div "Edit" at bounding box center [1442, 427] width 45 height 12
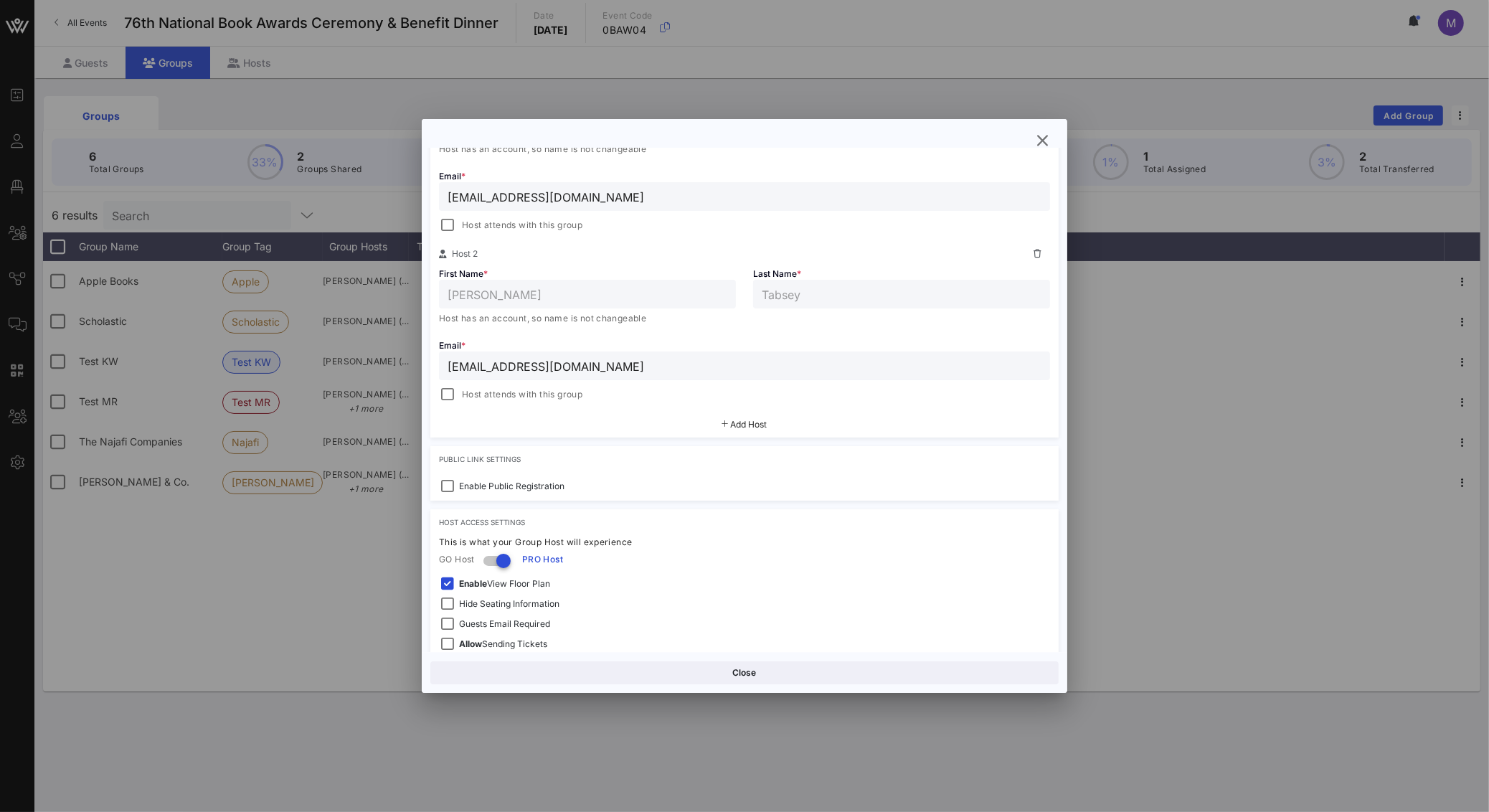
scroll to position [403, 0]
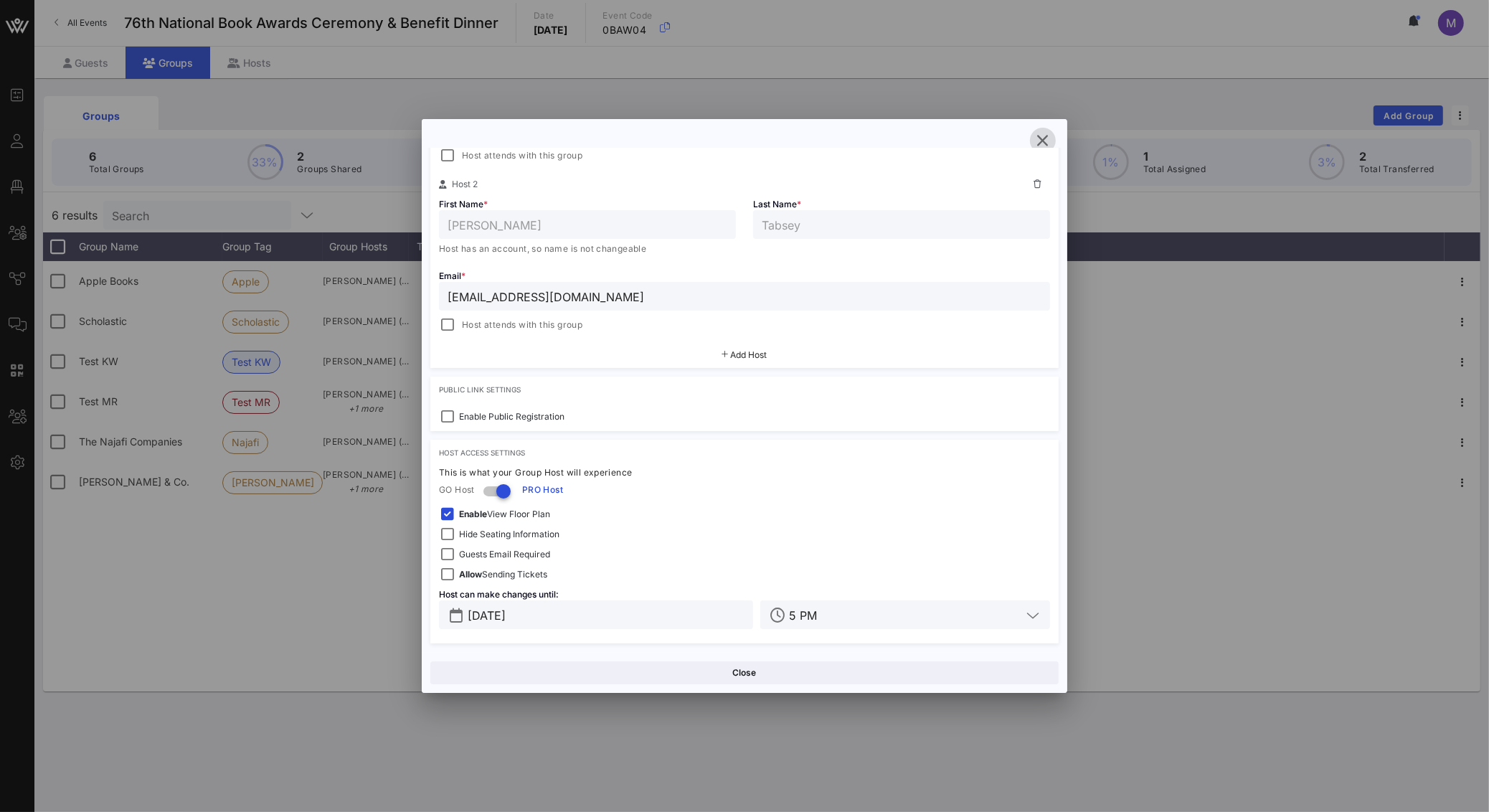
click at [1047, 135] on icon "button" at bounding box center [1043, 141] width 18 height 18
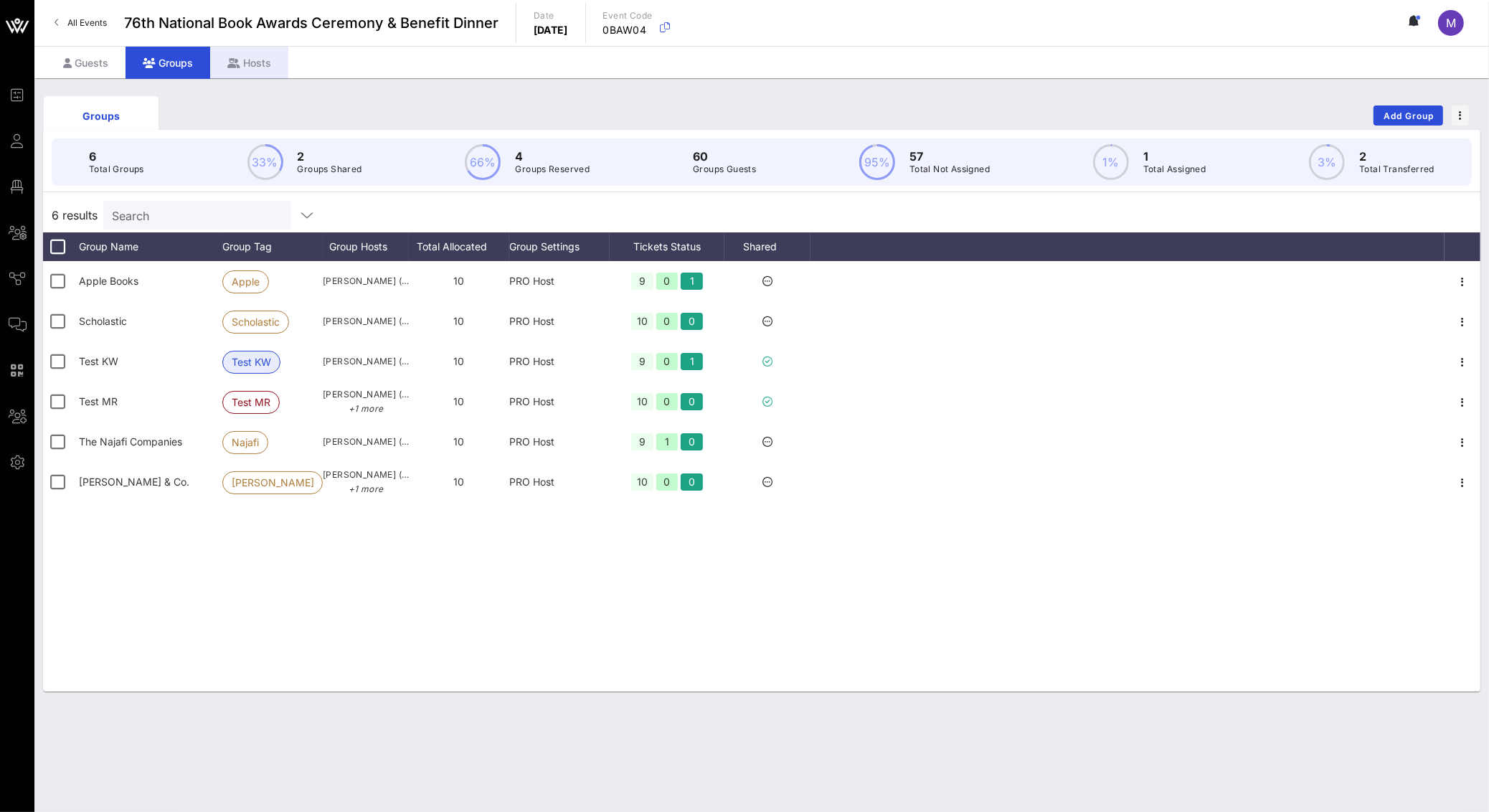
click at [240, 58] on div "Hosts" at bounding box center [249, 63] width 78 height 32
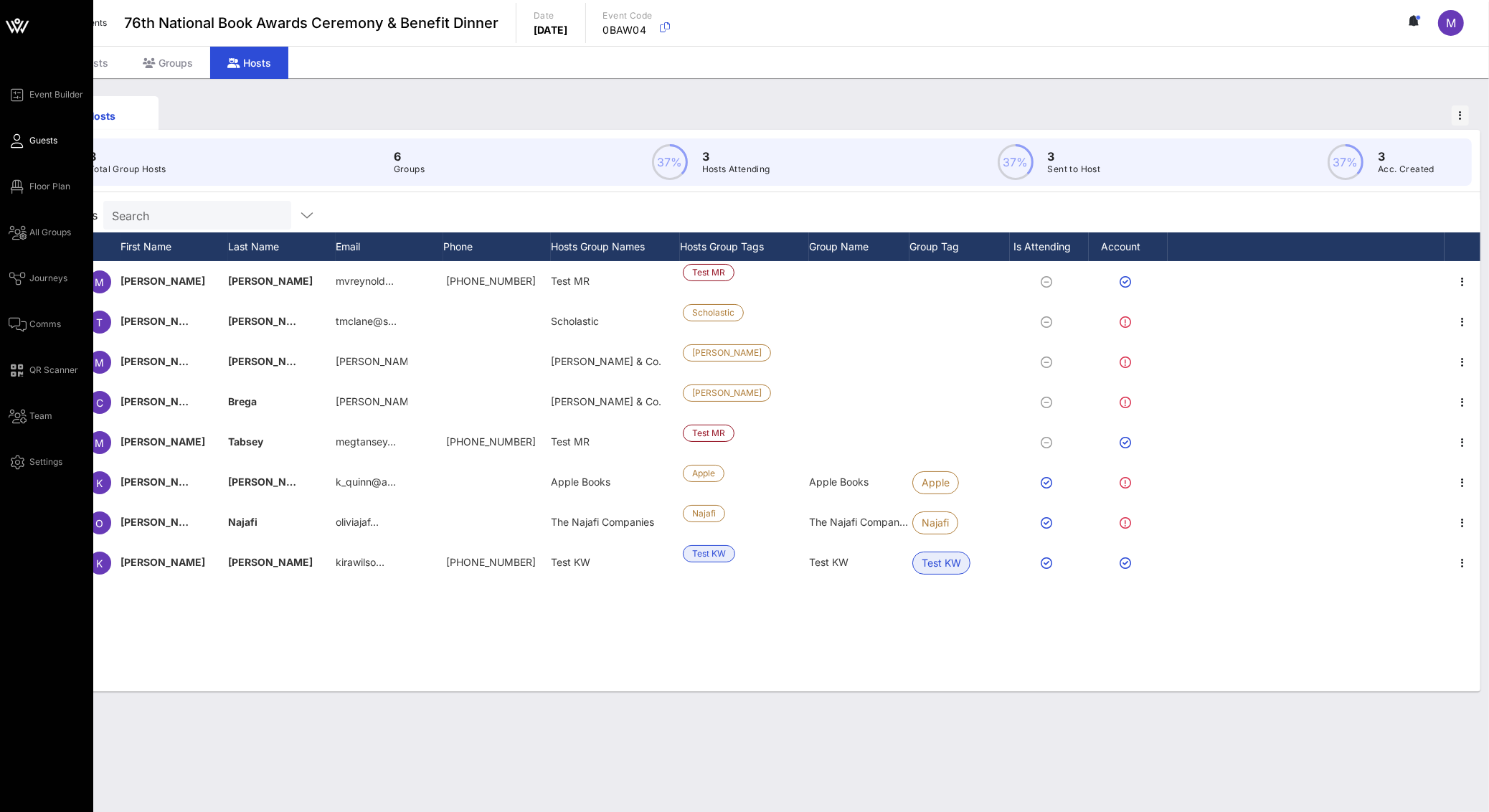
click at [20, 141] on icon at bounding box center [18, 140] width 18 height 2
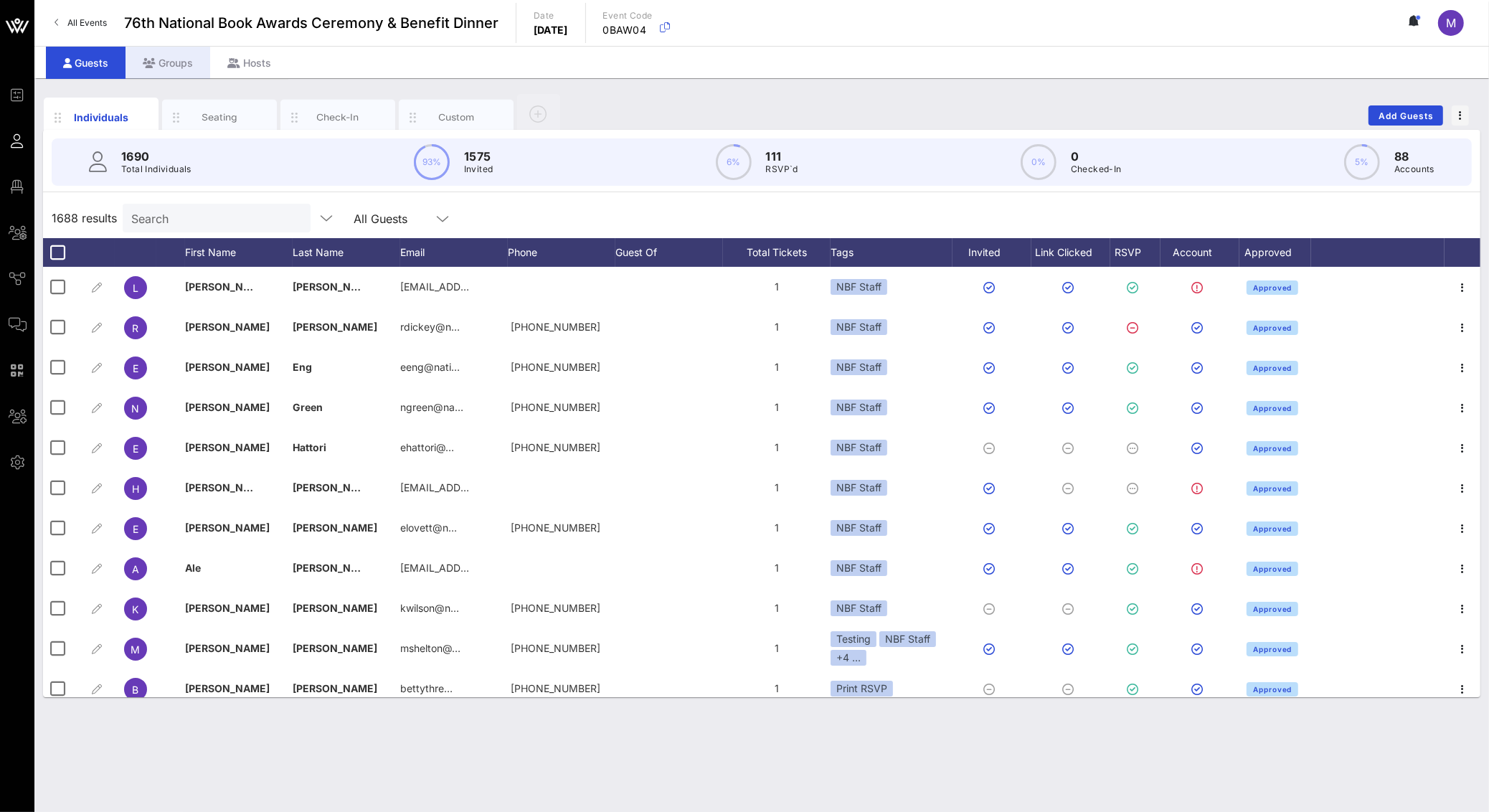
click at [200, 60] on div "Groups" at bounding box center [168, 63] width 85 height 32
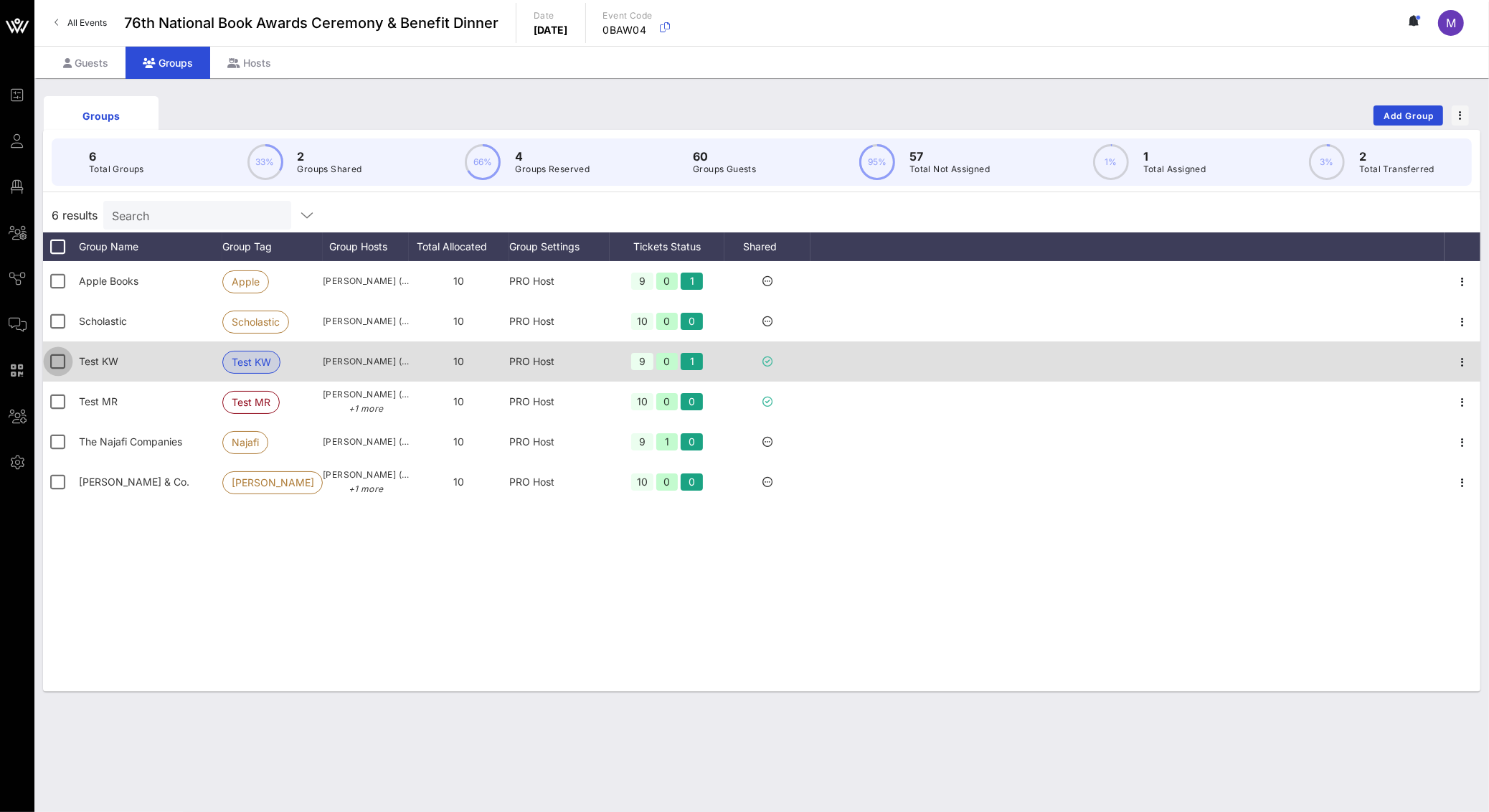
click at [56, 363] on div at bounding box center [58, 361] width 24 height 24
click at [1464, 354] on icon "button" at bounding box center [1463, 363] width 18 height 18
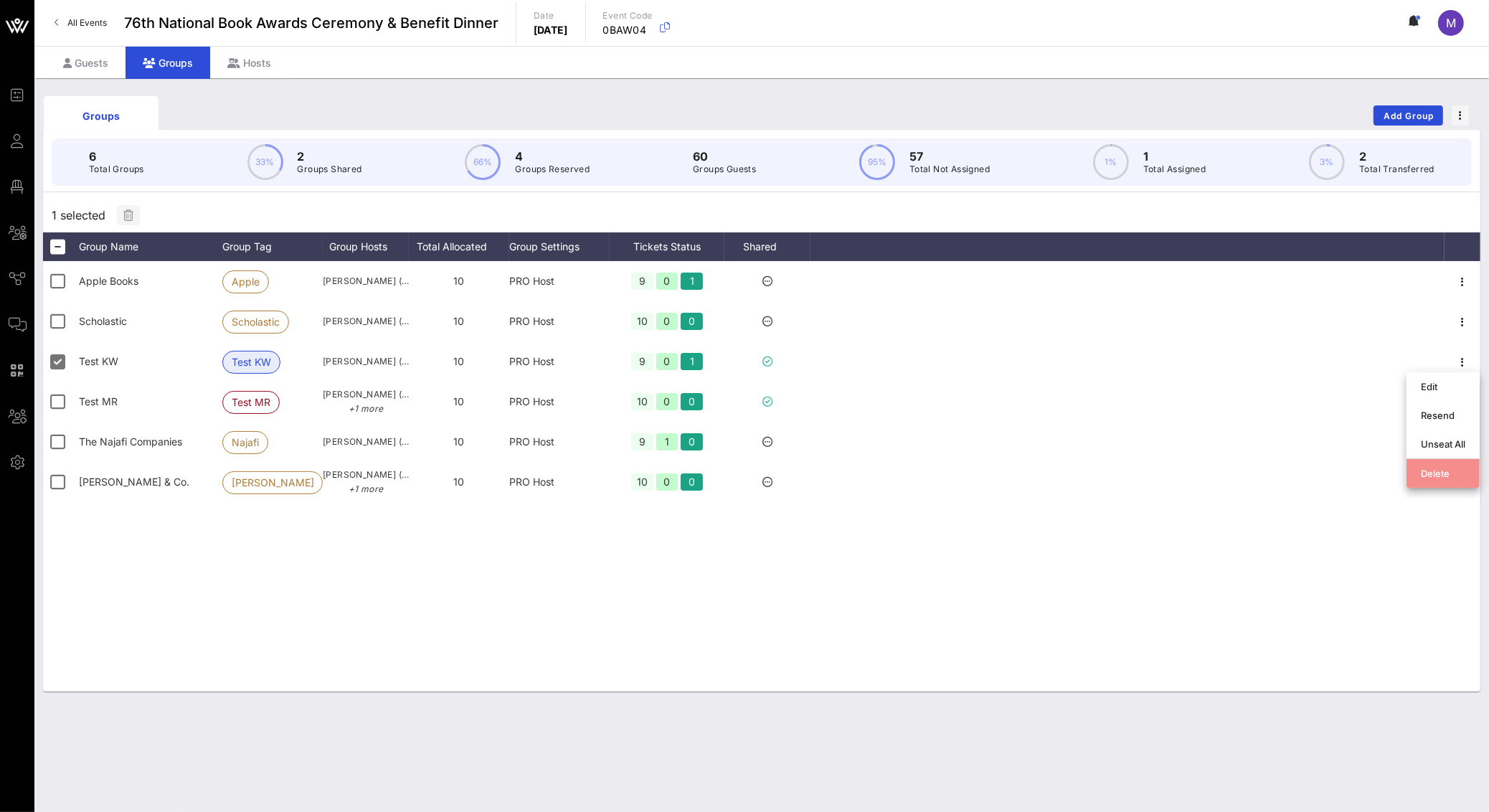
click at [1441, 469] on div "Delete" at bounding box center [1442, 474] width 45 height 12
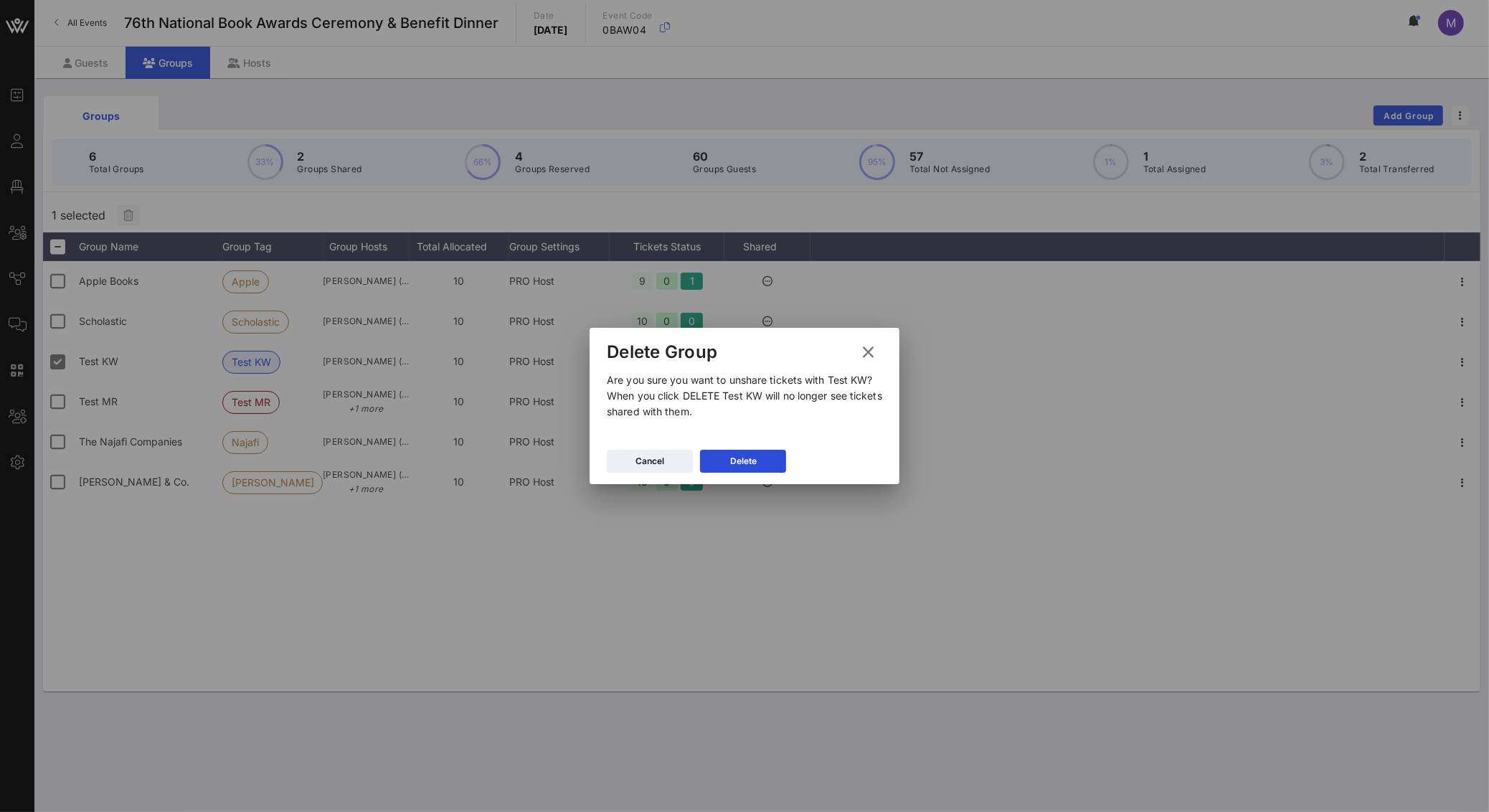
drag, startPoint x: 765, startPoint y: 456, endPoint x: 794, endPoint y: 474, distance: 34.1
click at [765, 456] on button "Delete" at bounding box center [743, 460] width 86 height 23
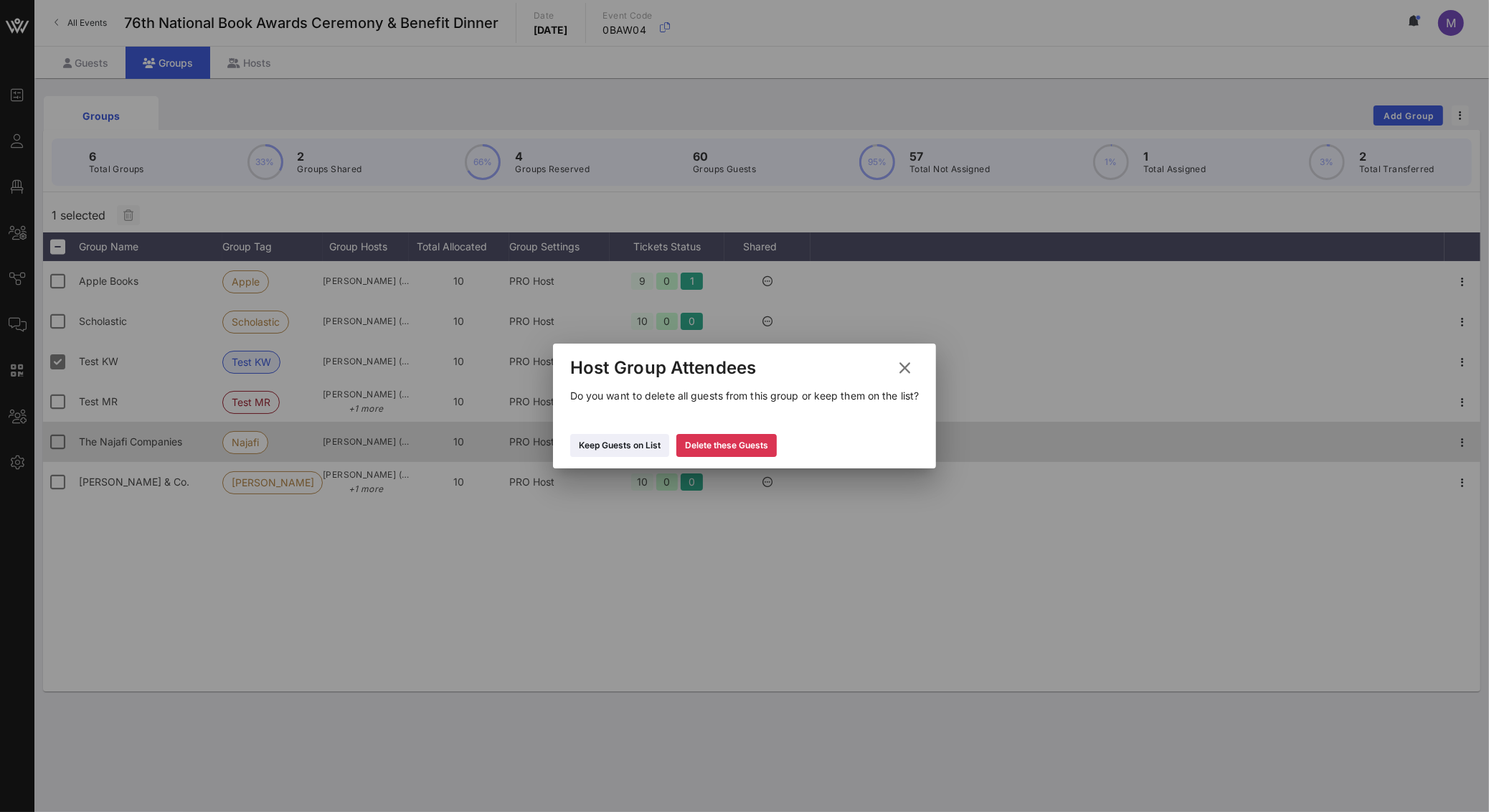
click at [761, 449] on div "Delete these Guests" at bounding box center [727, 445] width 83 height 15
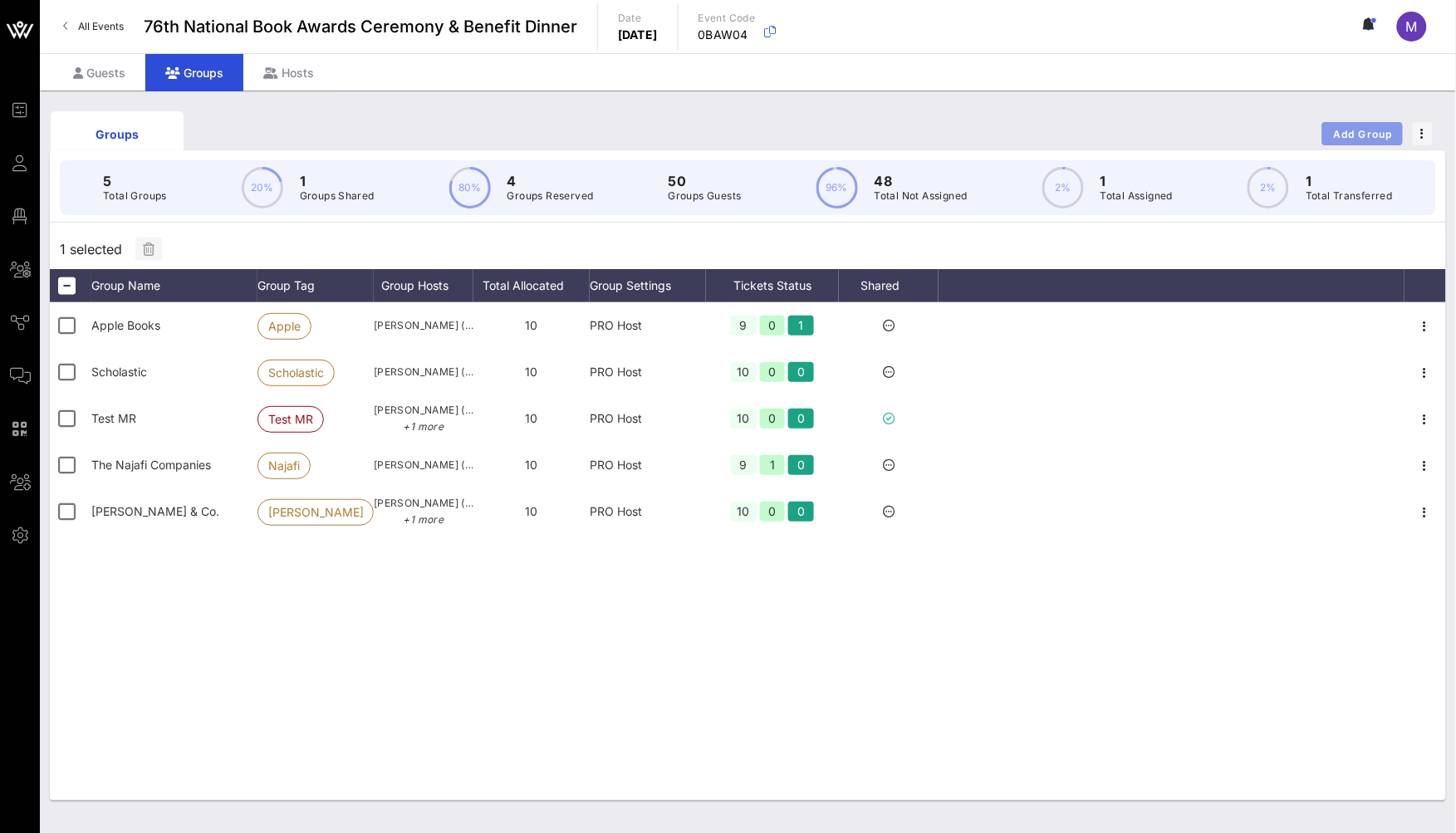
click at [1340, 124] on button "Add Group" at bounding box center [1362, 133] width 80 height 23
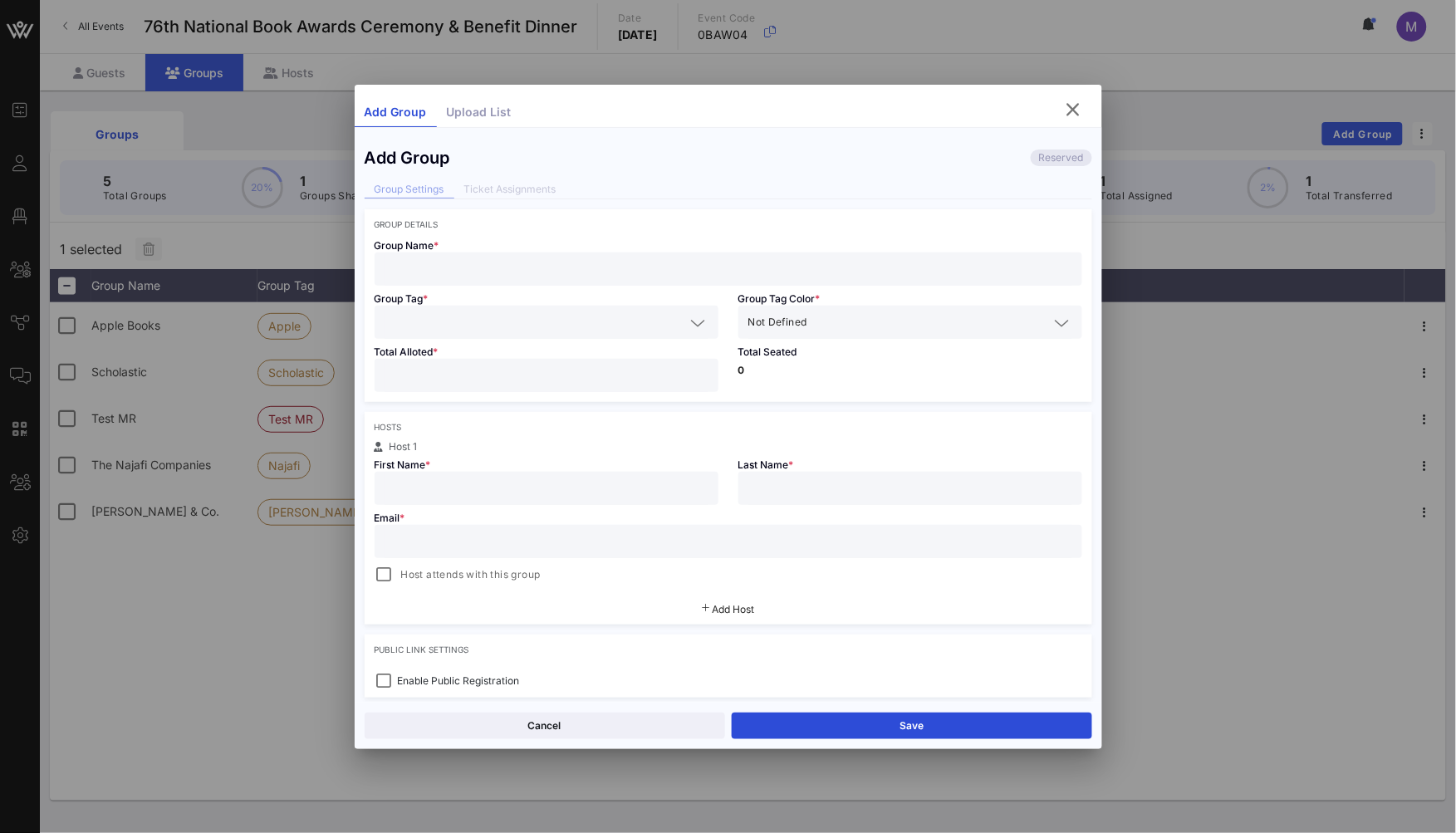
click at [527, 268] on input "text" at bounding box center [728, 269] width 687 height 22
type input "Test KW"
click at [487, 331] on input "text" at bounding box center [534, 323] width 301 height 22
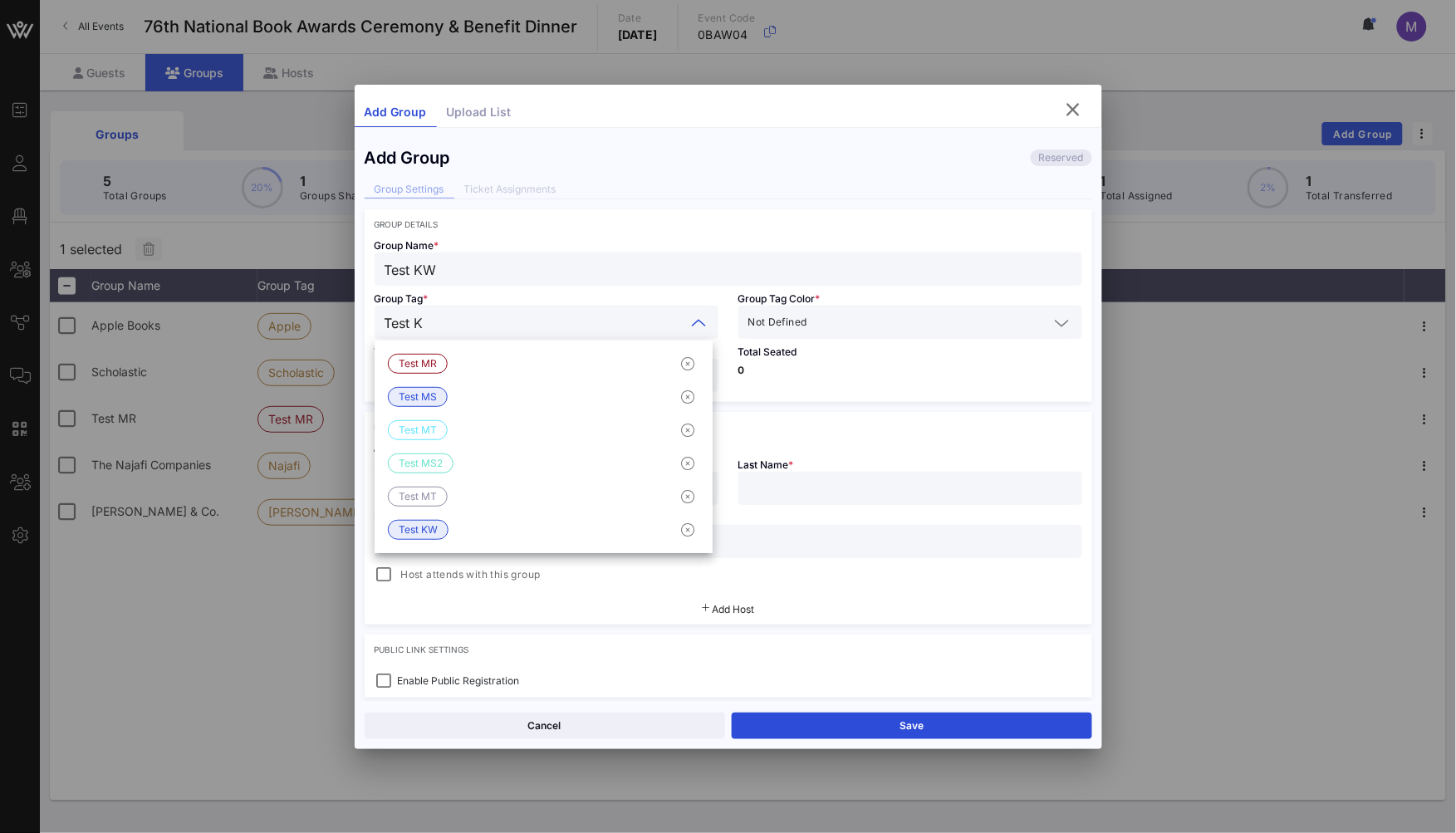
type input "Test KW"
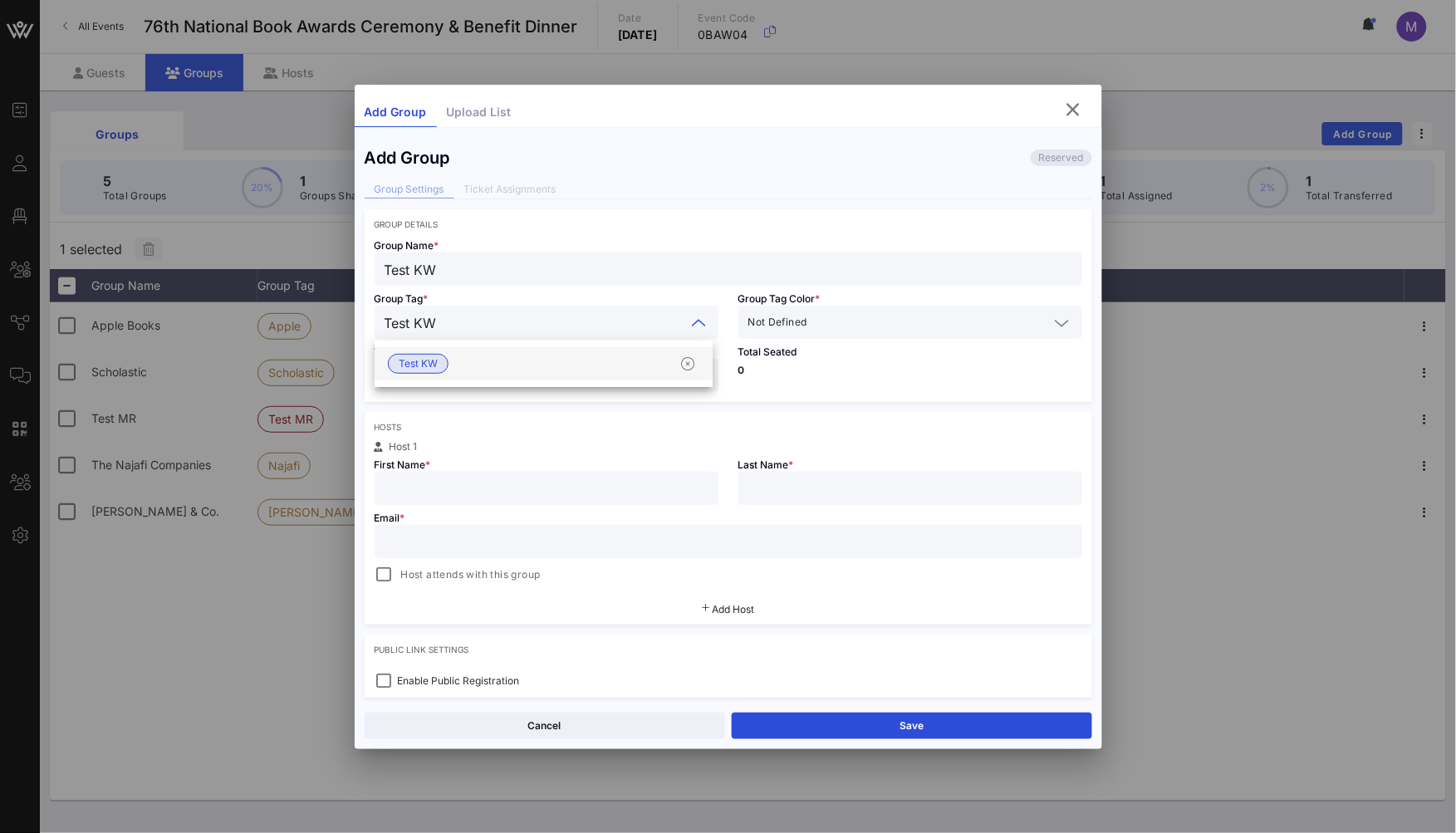
click at [490, 371] on div "Test KW" at bounding box center [543, 363] width 338 height 33
click at [553, 371] on input "number" at bounding box center [546, 376] width 324 height 22
type input "**"
click at [599, 419] on div "Hosts Host 1 First Name * Last Name * Email * Host attends with this group Add …" at bounding box center [728, 518] width 727 height 212
click at [615, 474] on div at bounding box center [546, 488] width 324 height 33
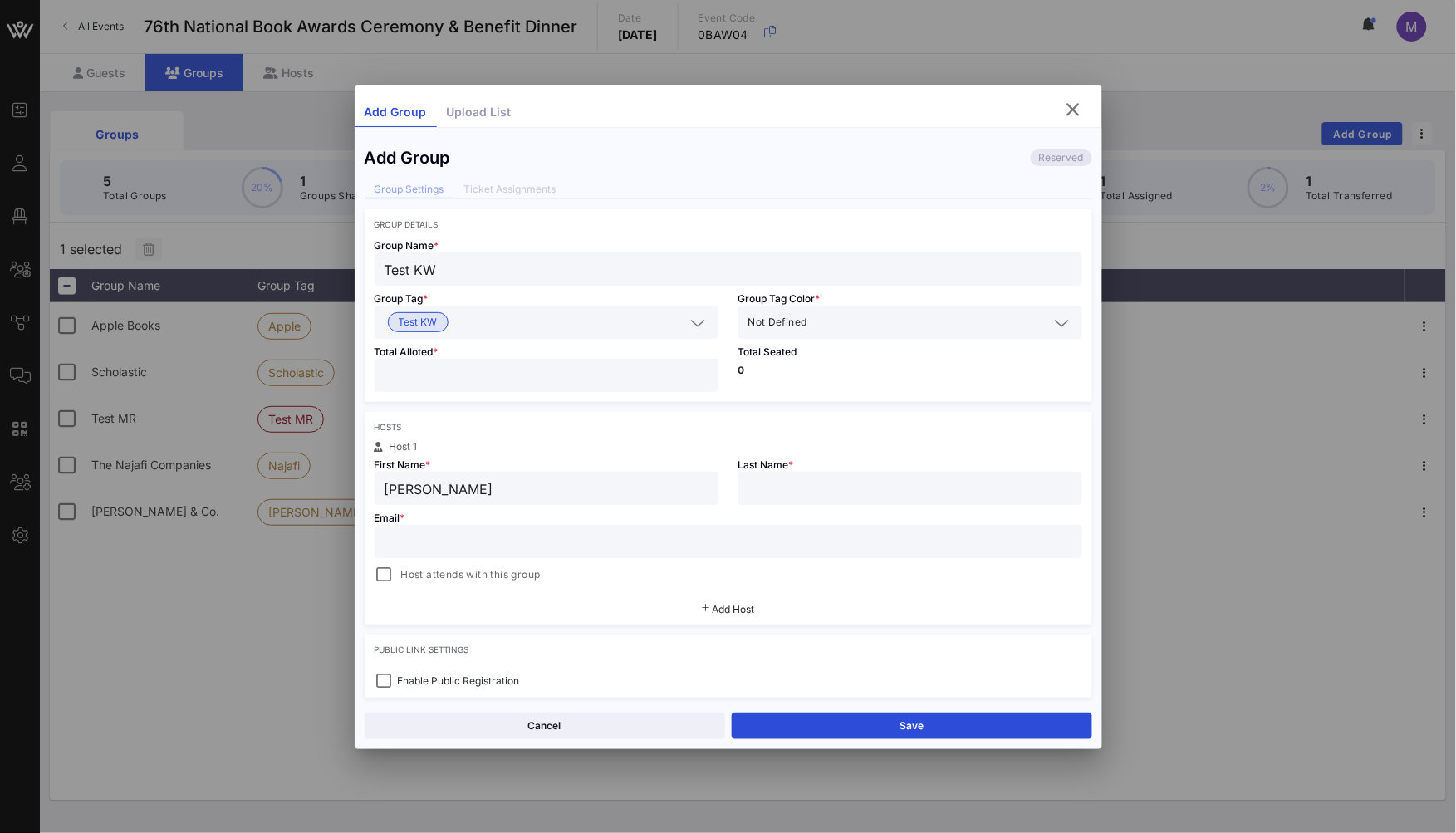
type input "[PERSON_NAME]"
click at [774, 549] on input "text" at bounding box center [728, 542] width 687 height 22
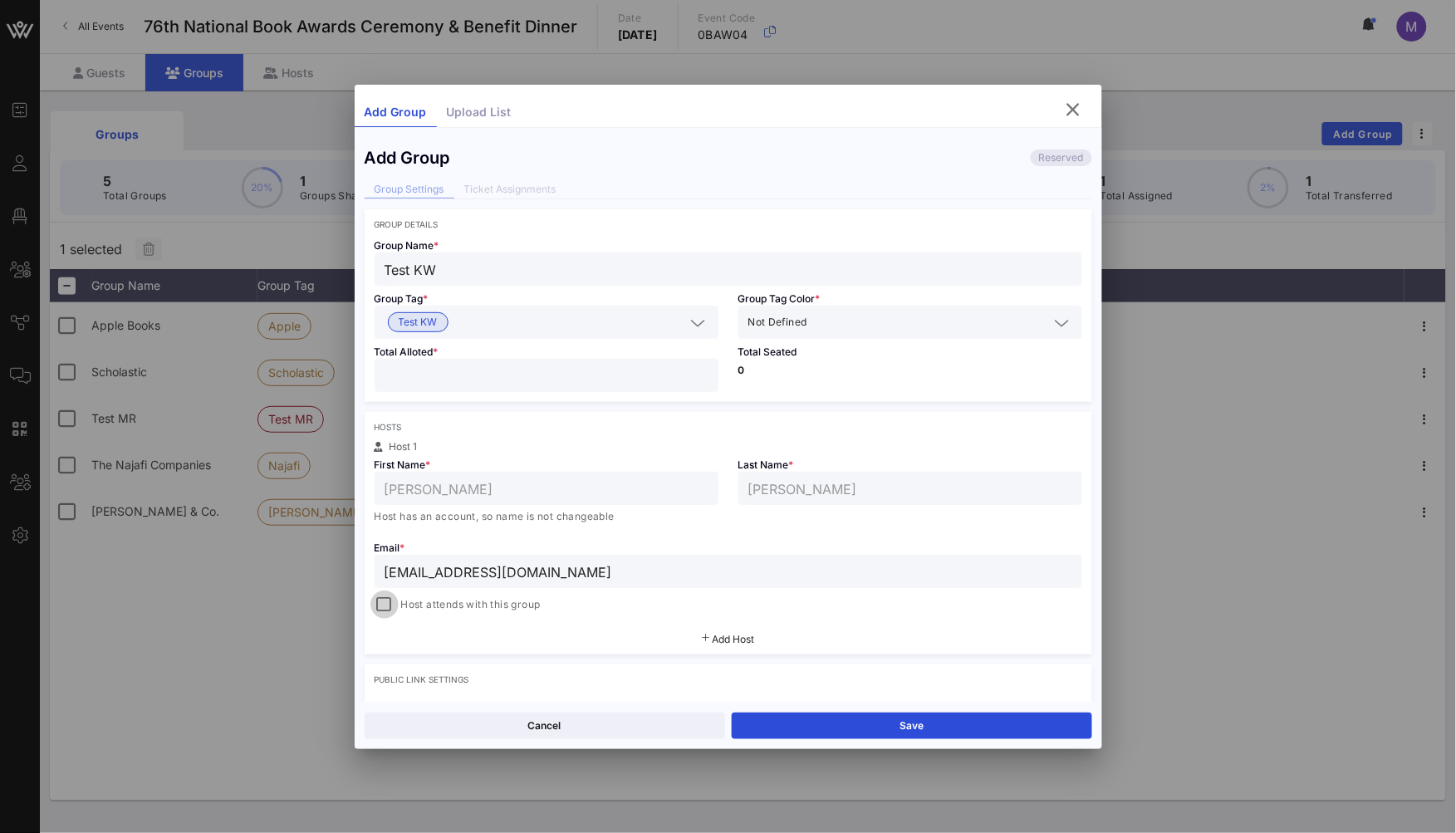
type input "[EMAIL_ADDRESS][DOMAIN_NAME]"
click at [394, 604] on div at bounding box center [383, 604] width 23 height 23
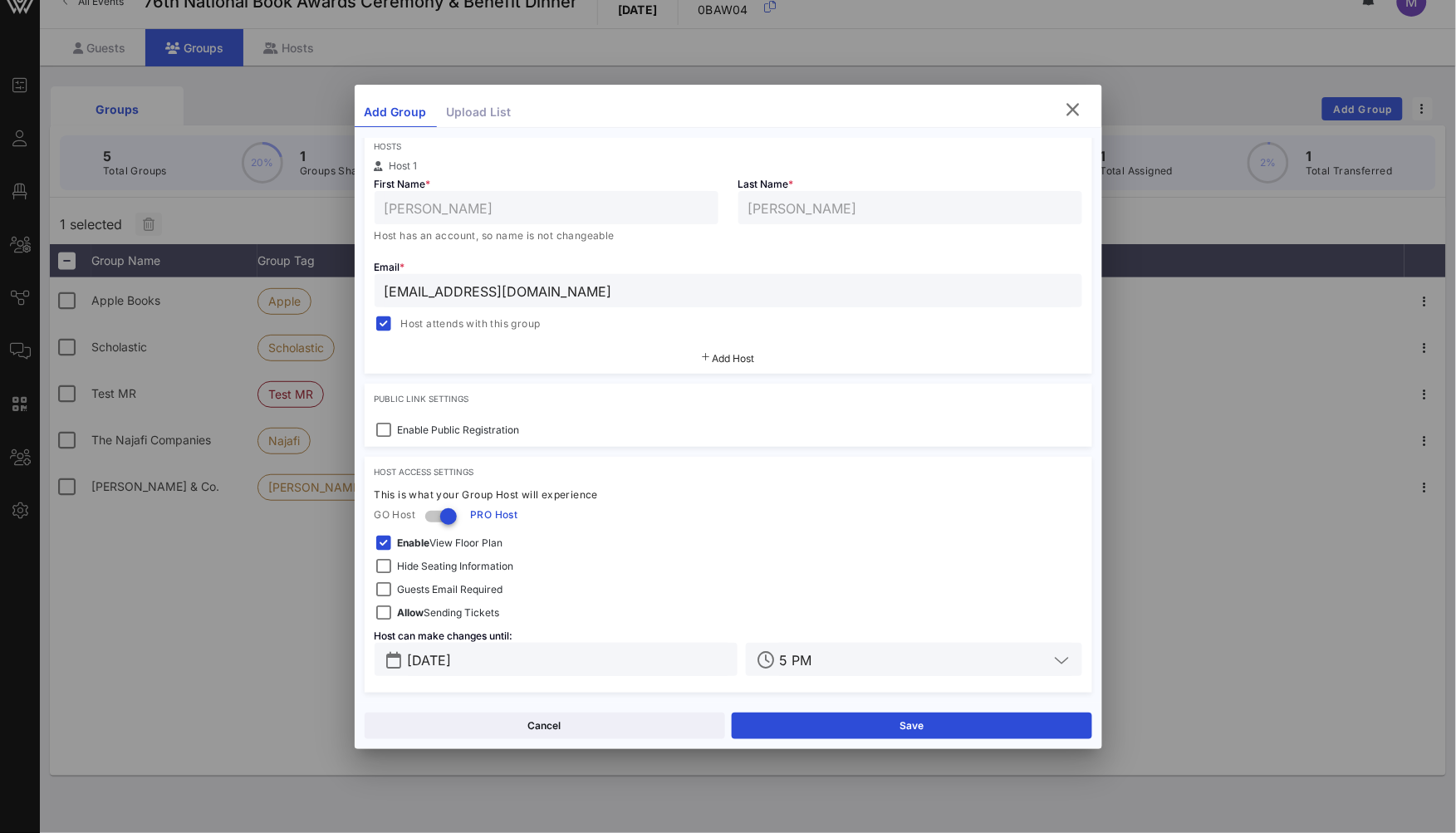
scroll to position [37, 0]
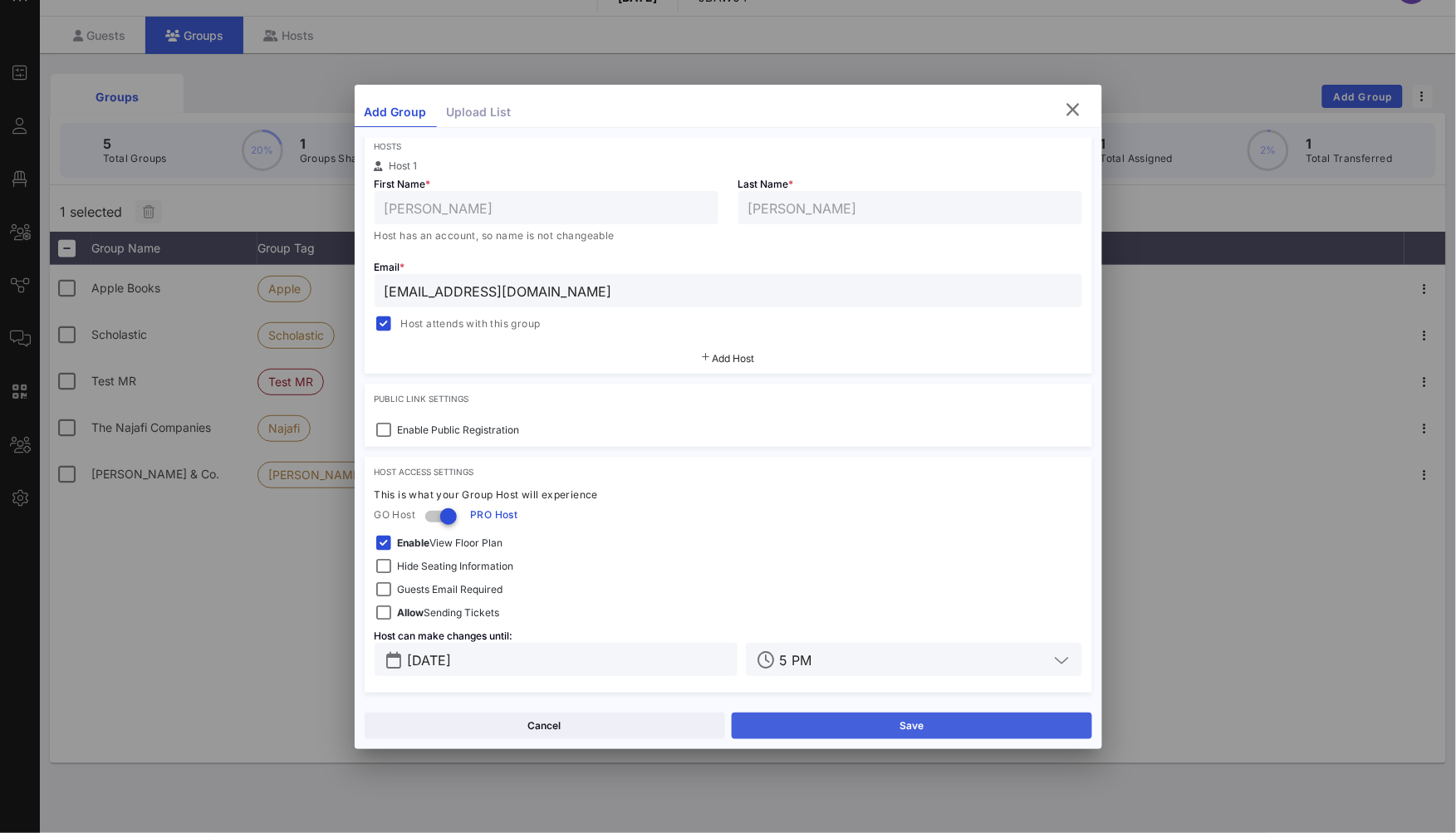
click at [861, 719] on button "Save" at bounding box center [912, 725] width 361 height 26
click at [1074, 116] on icon "button" at bounding box center [1074, 110] width 20 height 20
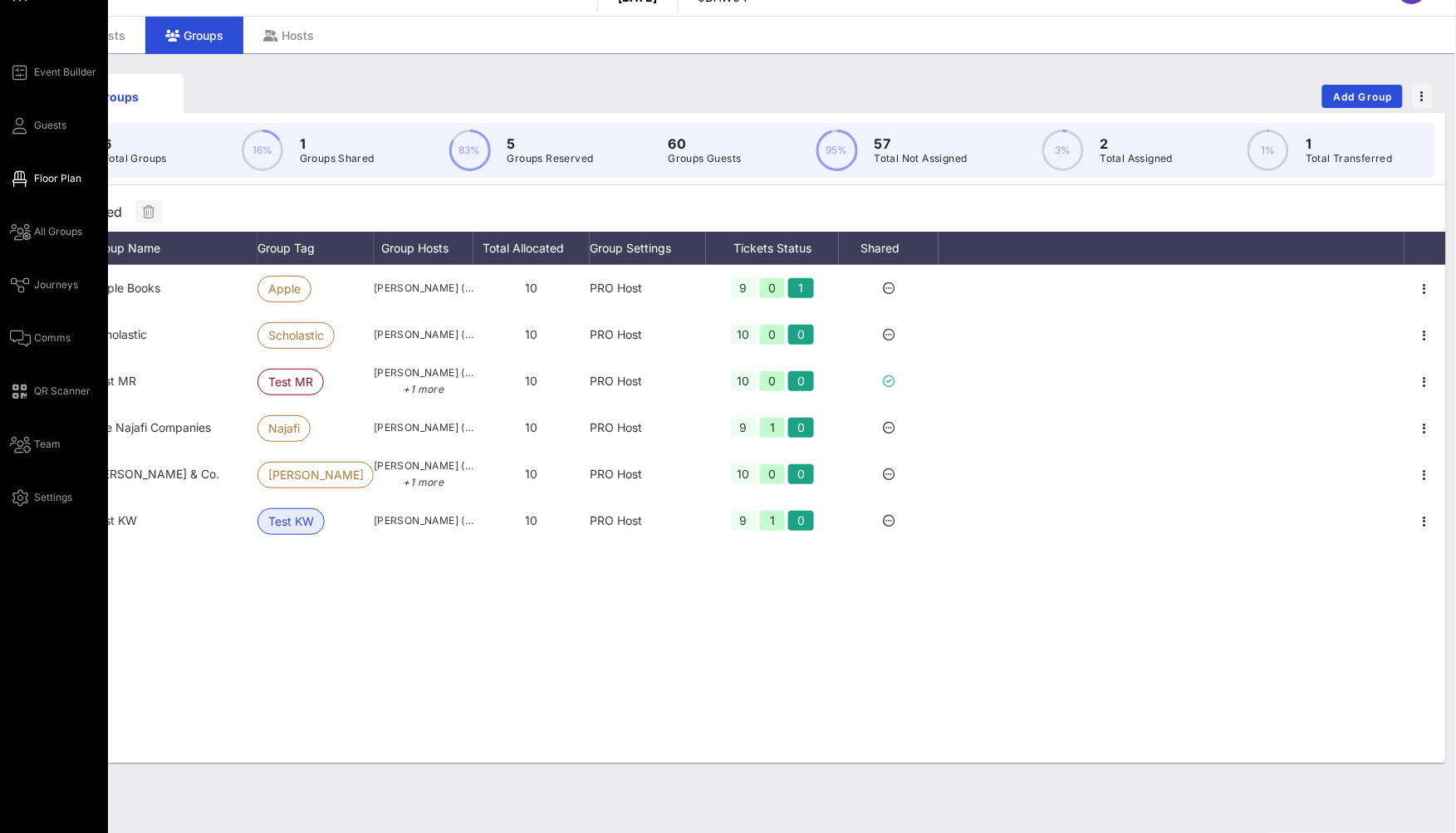
click at [41, 178] on span "Floor Plan" at bounding box center [58, 179] width 47 height 15
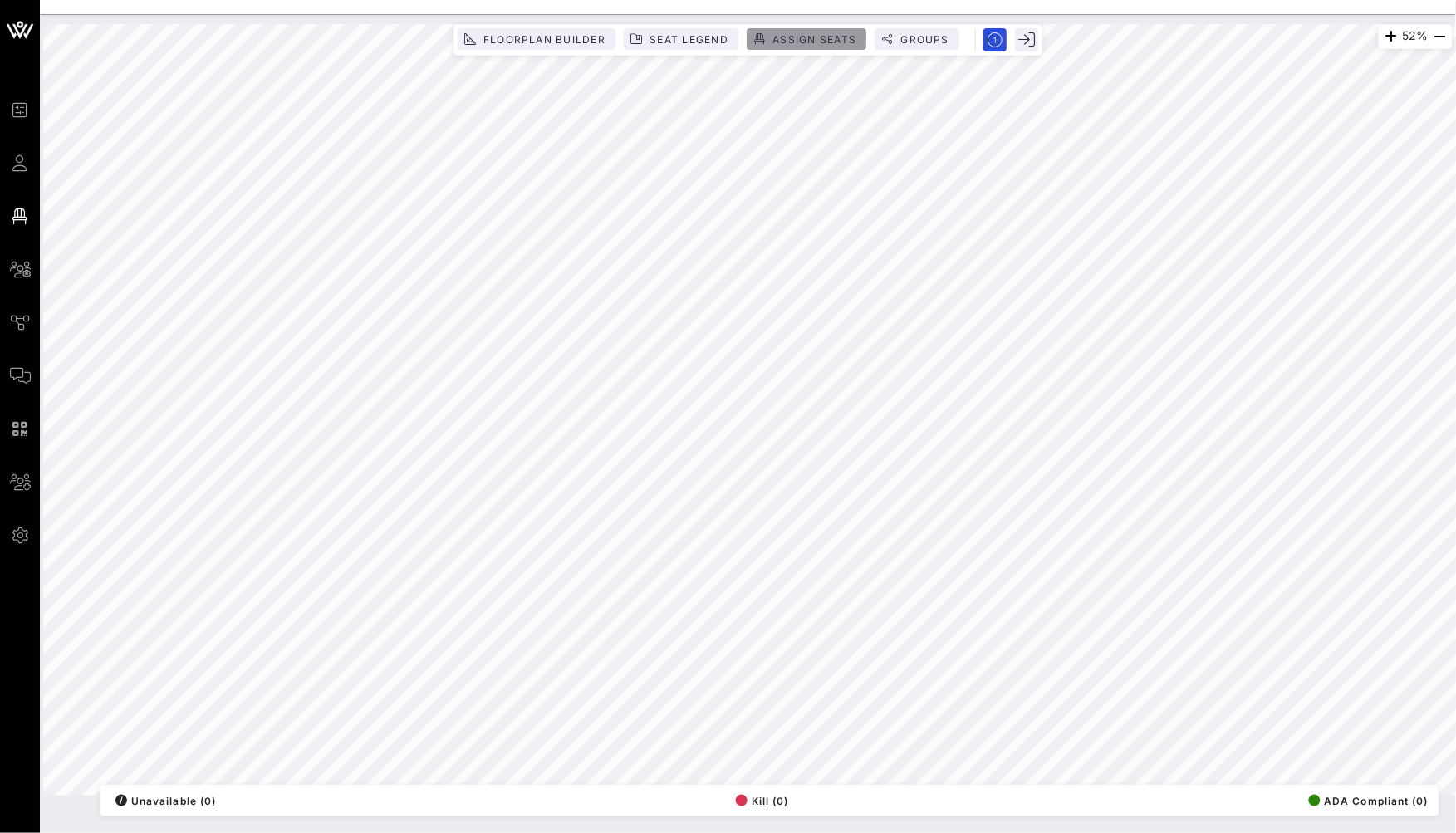
click at [787, 38] on span "Assign Seats" at bounding box center [813, 39] width 85 height 13
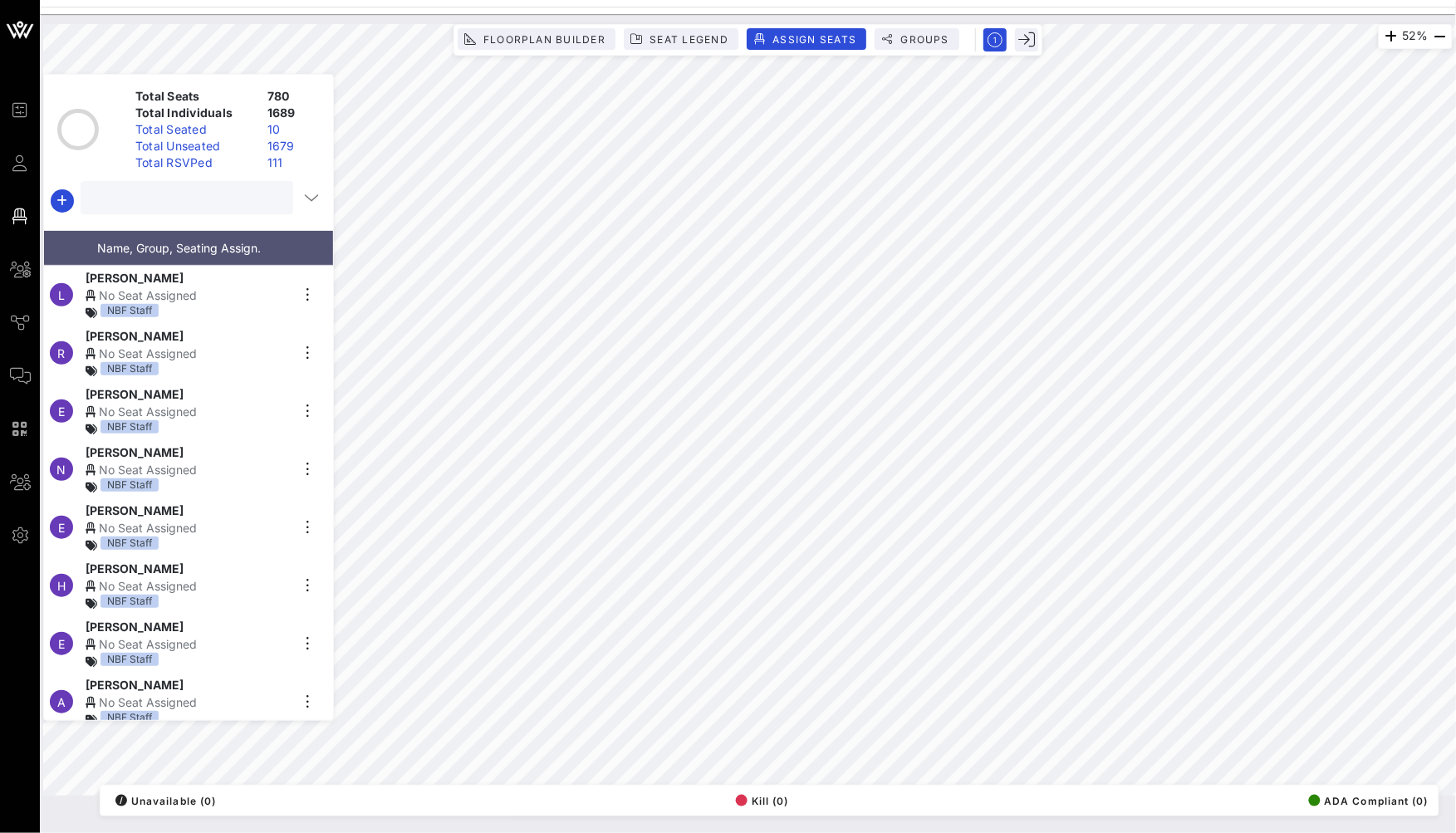
click at [191, 193] on input "text" at bounding box center [185, 198] width 190 height 22
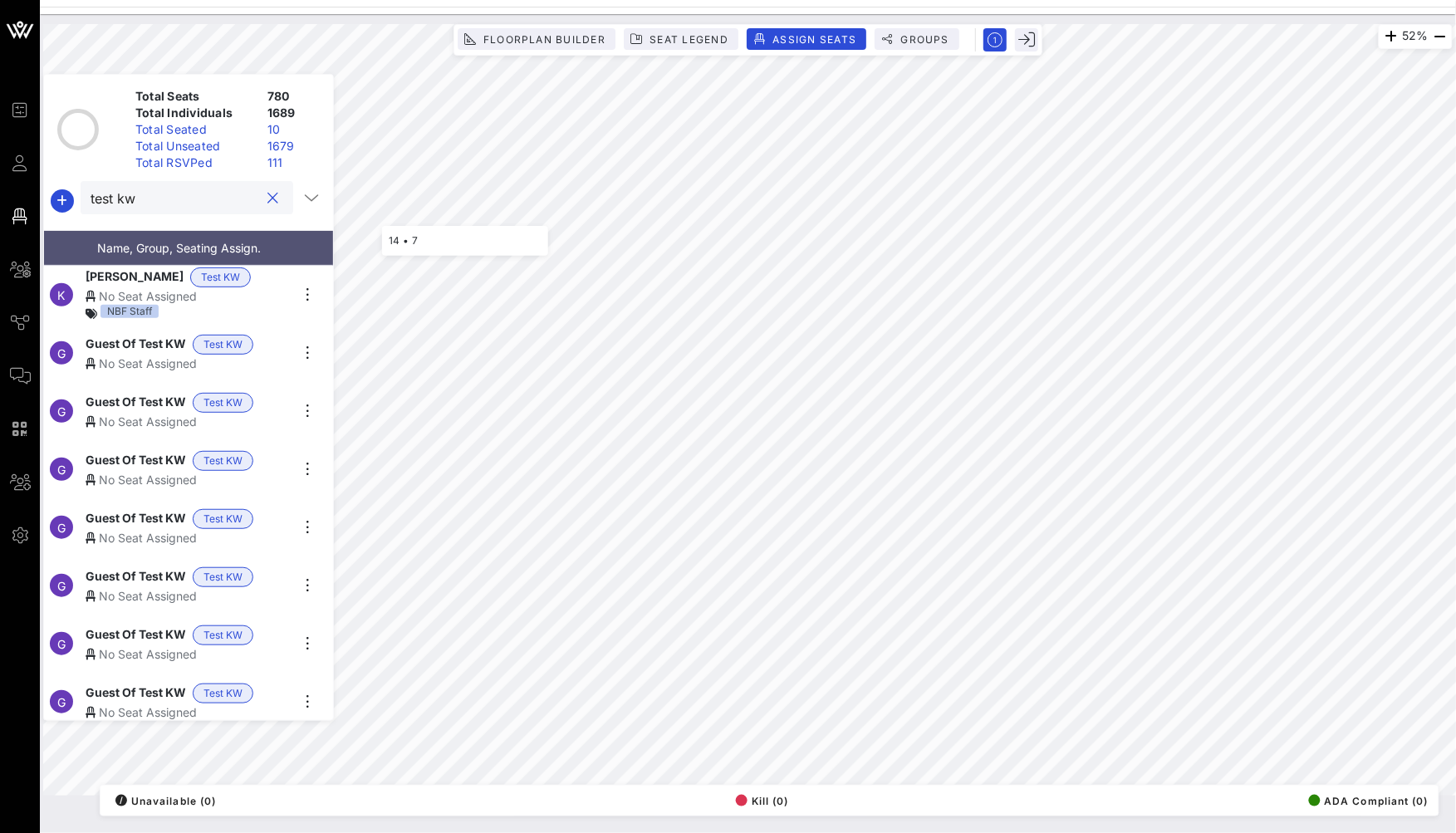
type input "test kw"
click at [212, 287] on div "No Seat Assigned" at bounding box center [187, 295] width 204 height 18
click at [259, 355] on div "No Seat Assigned" at bounding box center [187, 363] width 204 height 18
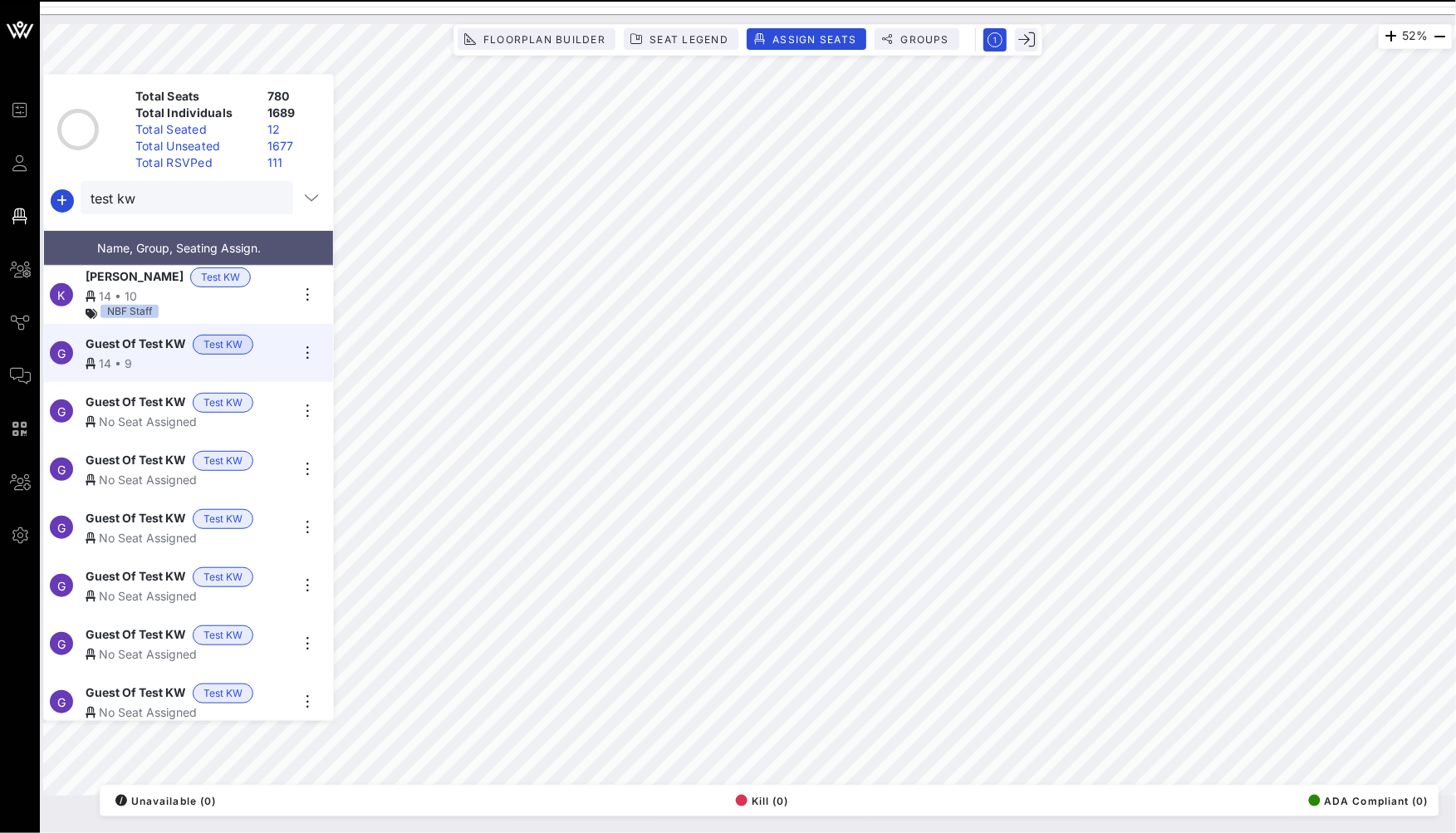
click at [135, 413] on div "No Seat Assigned" at bounding box center [187, 422] width 204 height 18
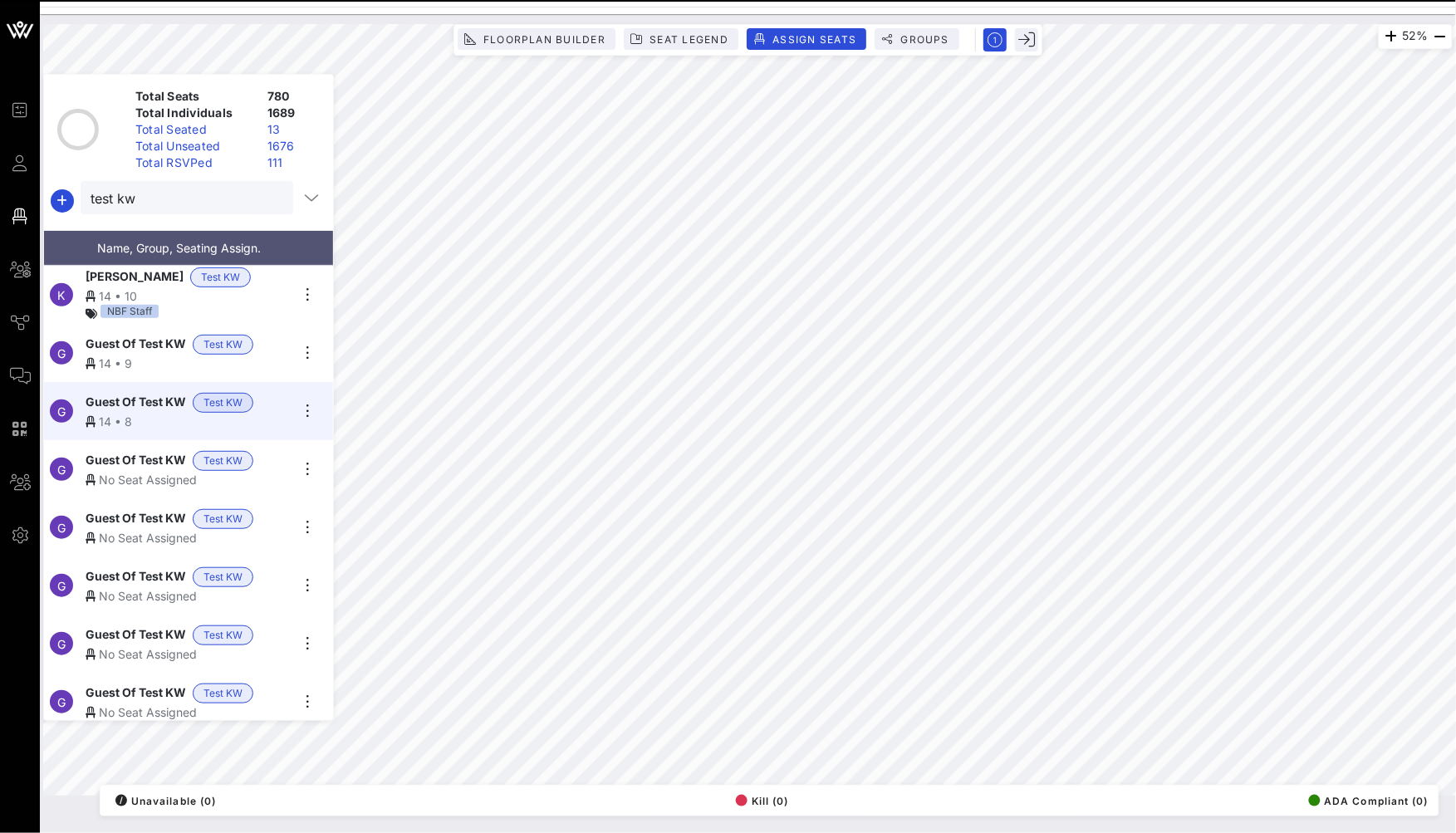
click at [130, 456] on span "Guest Of Test KW" at bounding box center [135, 461] width 101 height 20
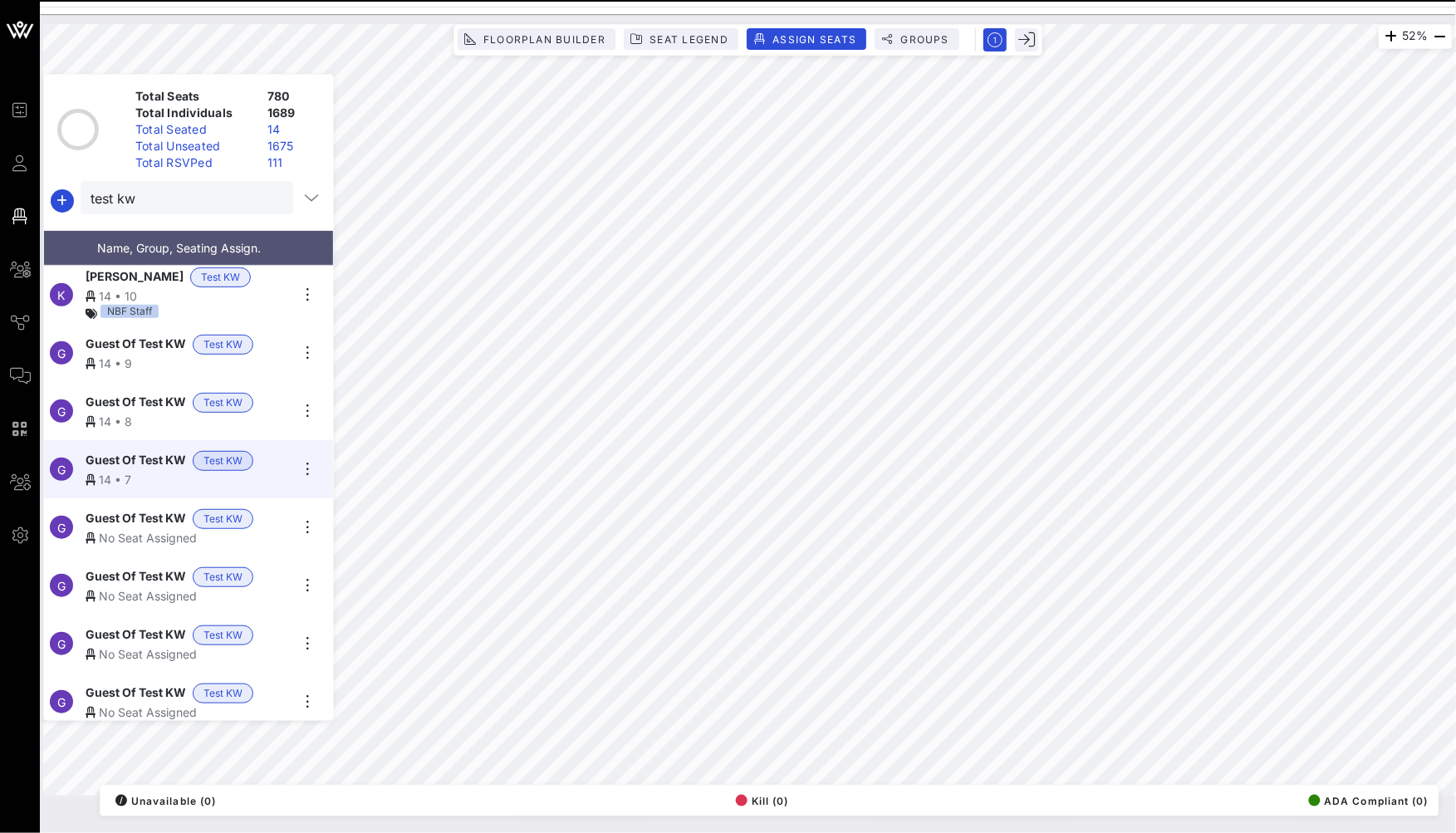
click at [155, 520] on span "Guest Of Test KW" at bounding box center [135, 519] width 101 height 20
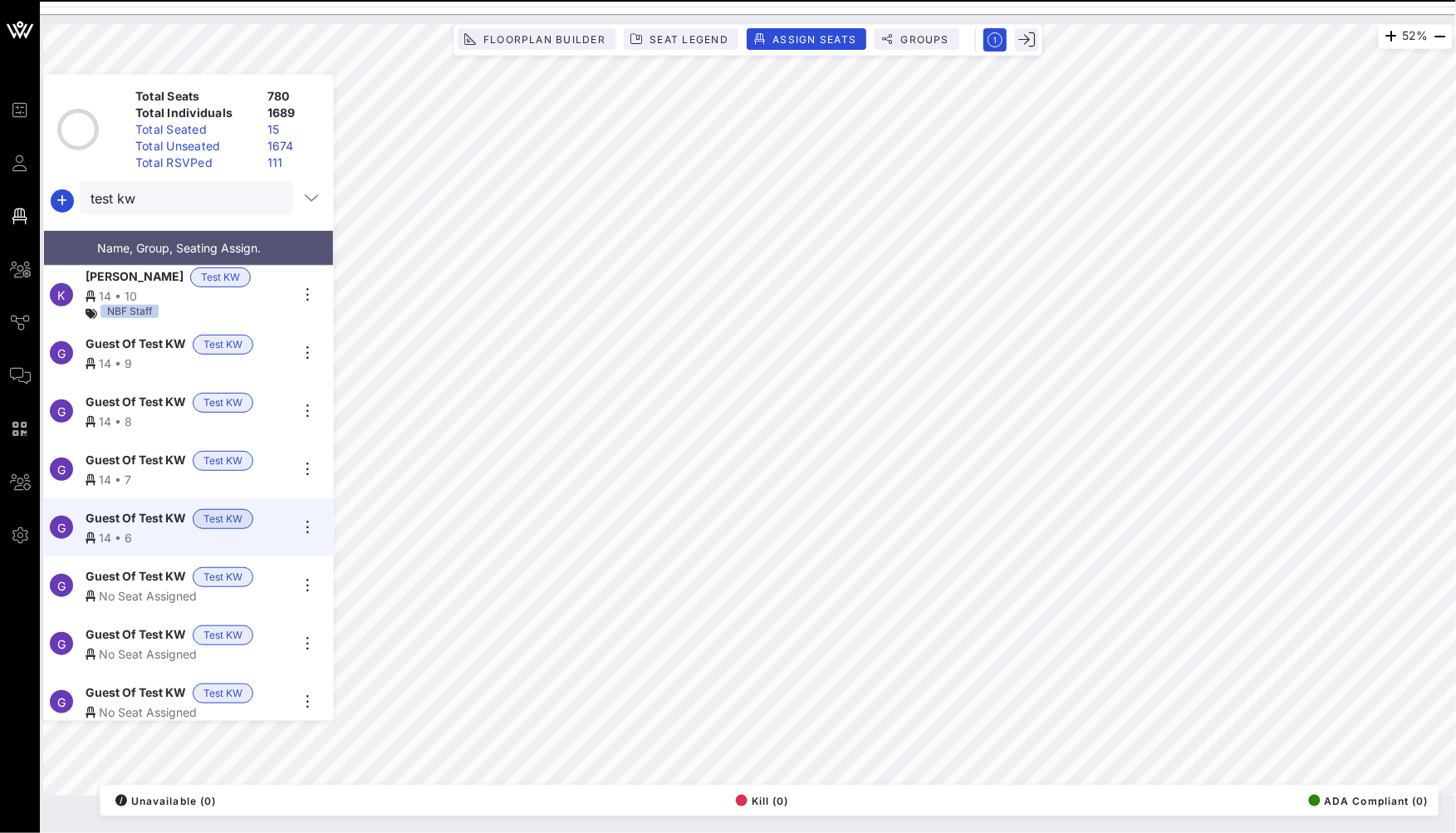
click at [142, 588] on div "No Seat Assigned" at bounding box center [187, 596] width 204 height 18
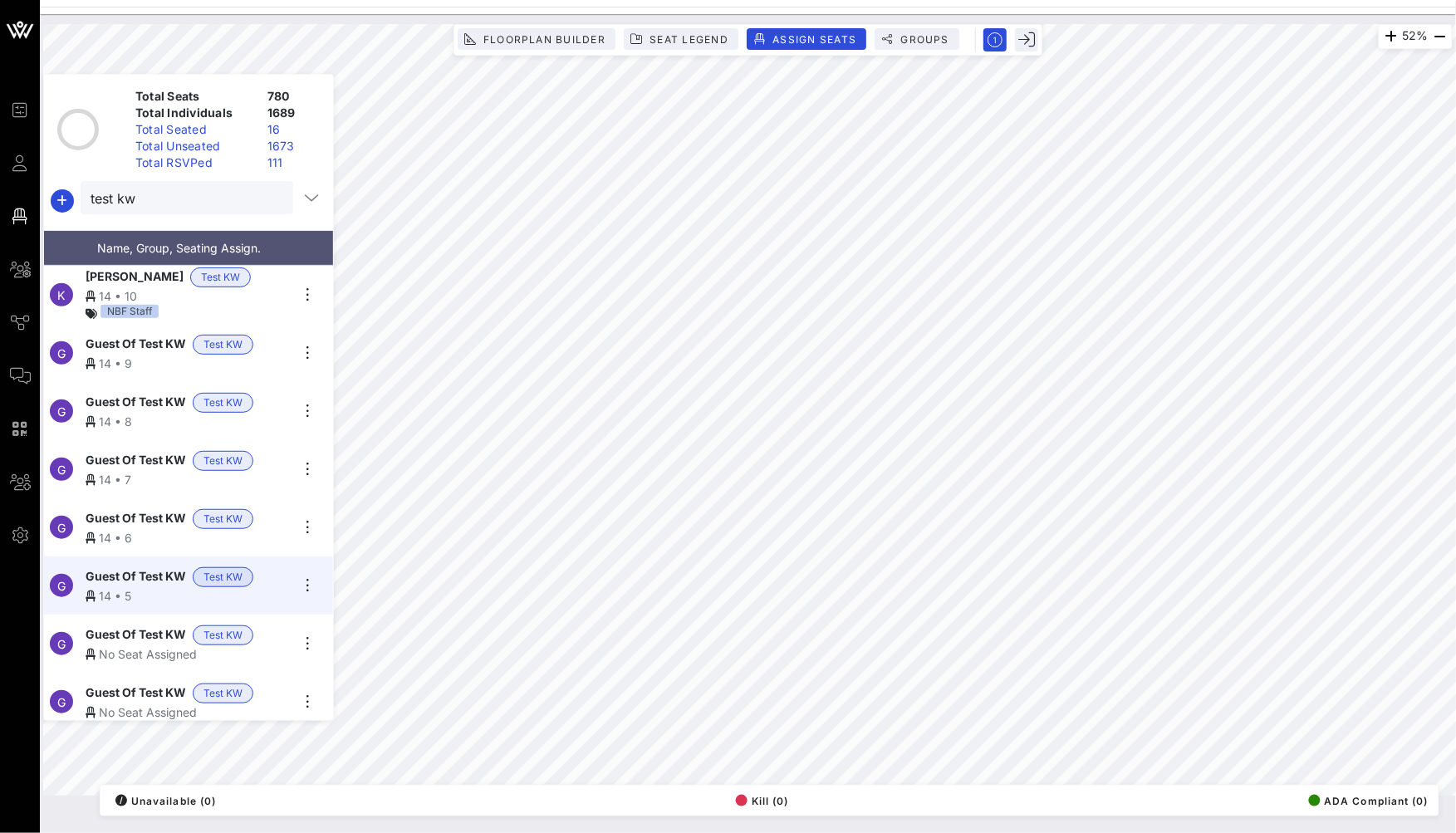
drag, startPoint x: 130, startPoint y: 633, endPoint x: 262, endPoint y: 501, distance: 186.7
click at [130, 633] on span "Guest Of Test KW" at bounding box center [135, 636] width 101 height 20
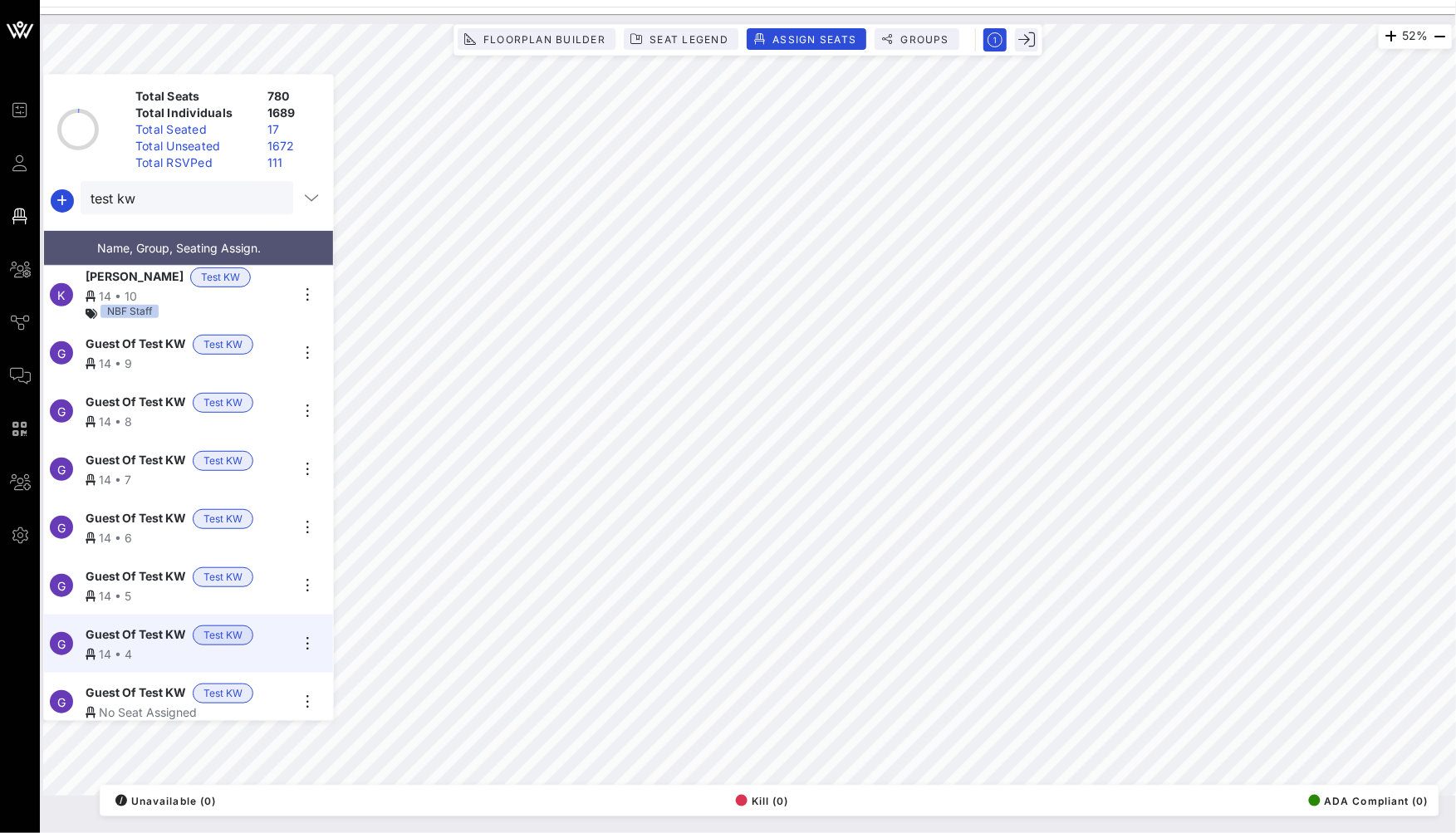
click at [147, 683] on span "Guest Of Test KW" at bounding box center [135, 693] width 101 height 20
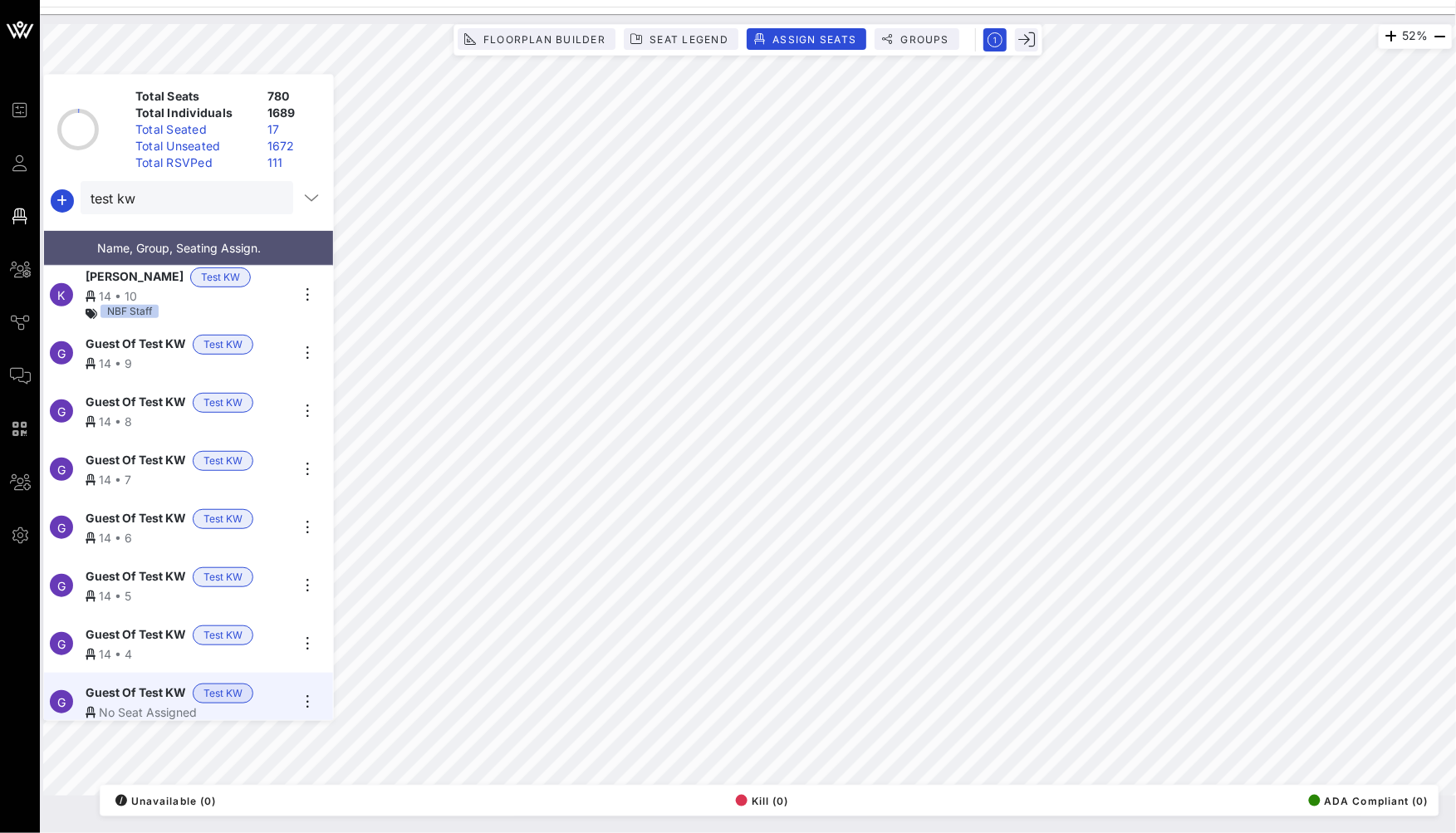
scroll to position [120, 0]
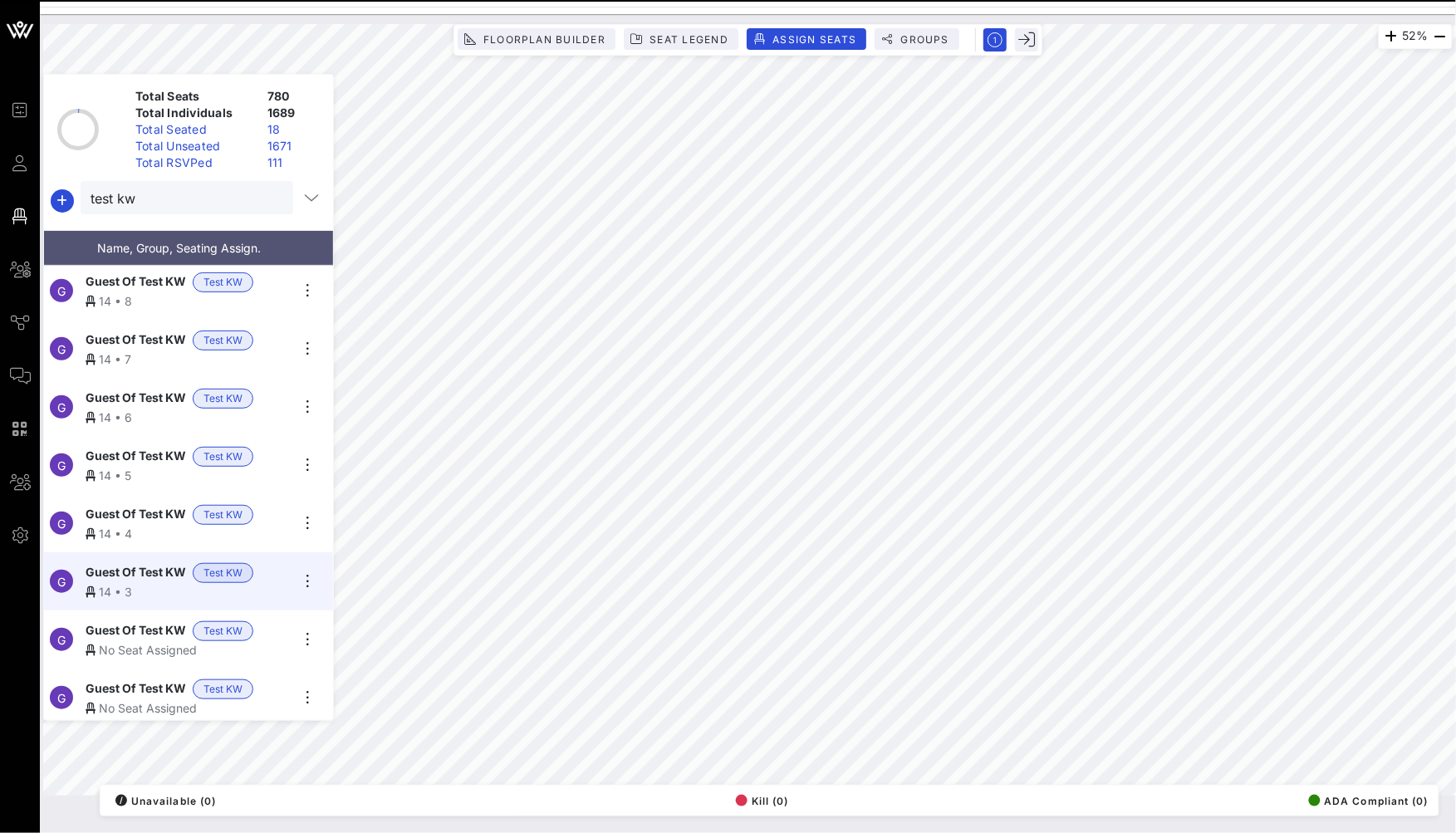
click at [141, 641] on div "No Seat Assigned" at bounding box center [187, 649] width 204 height 18
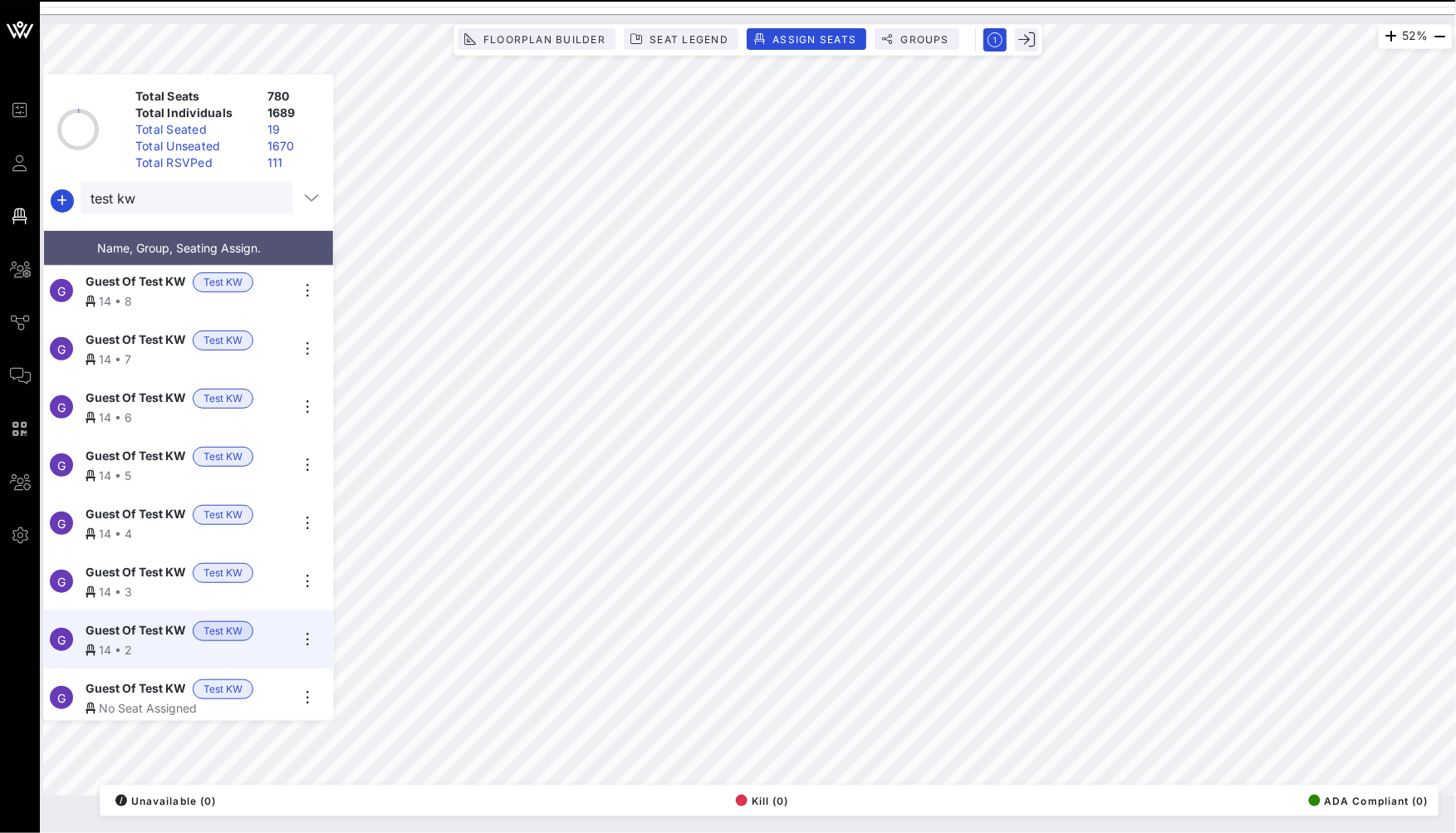
drag, startPoint x: 142, startPoint y: 684, endPoint x: 157, endPoint y: 648, distance: 39.0
click at [142, 683] on span "Guest Of Test KW" at bounding box center [135, 690] width 101 height 20
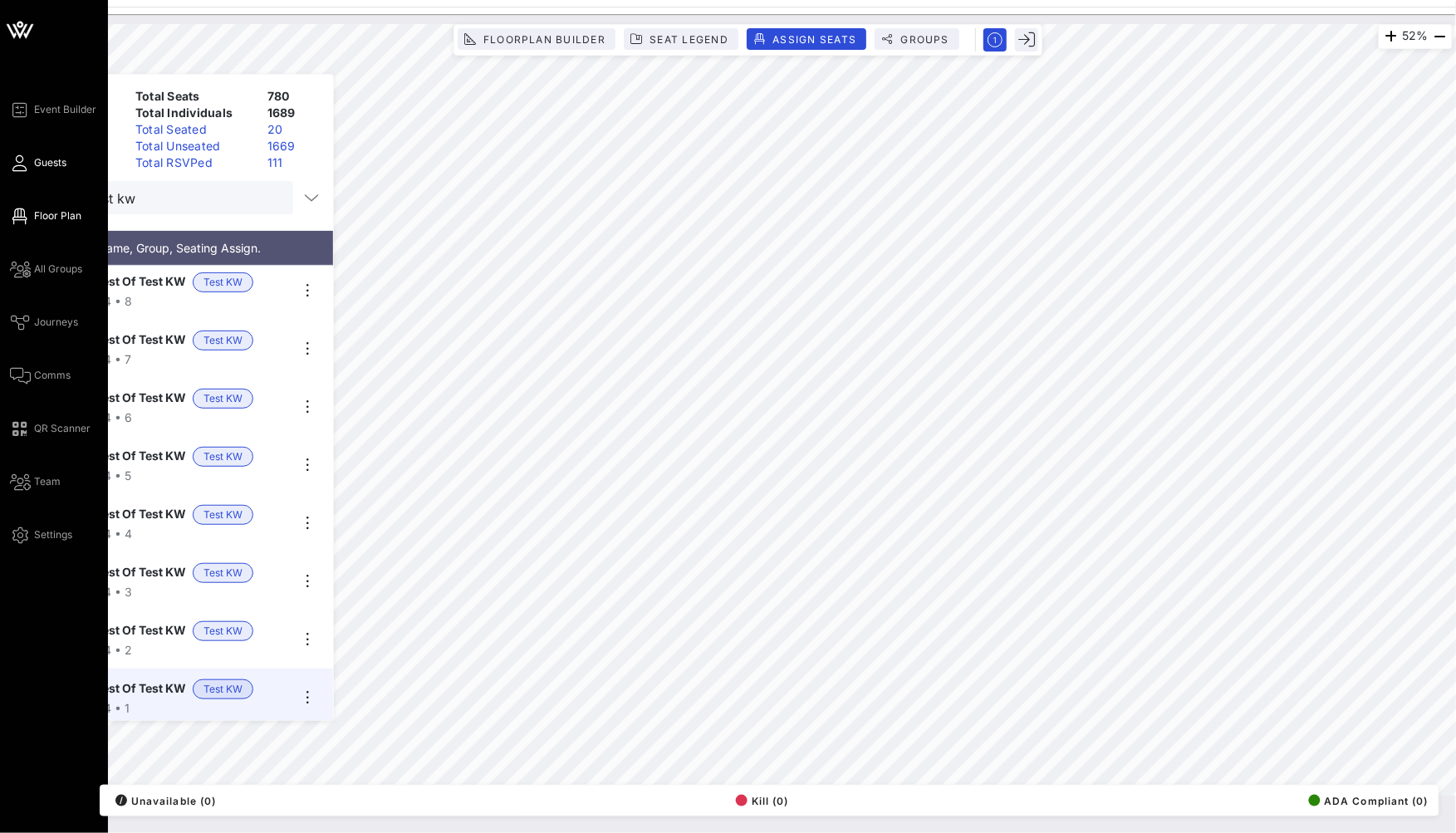
click at [47, 163] on span "Guests" at bounding box center [50, 163] width 32 height 15
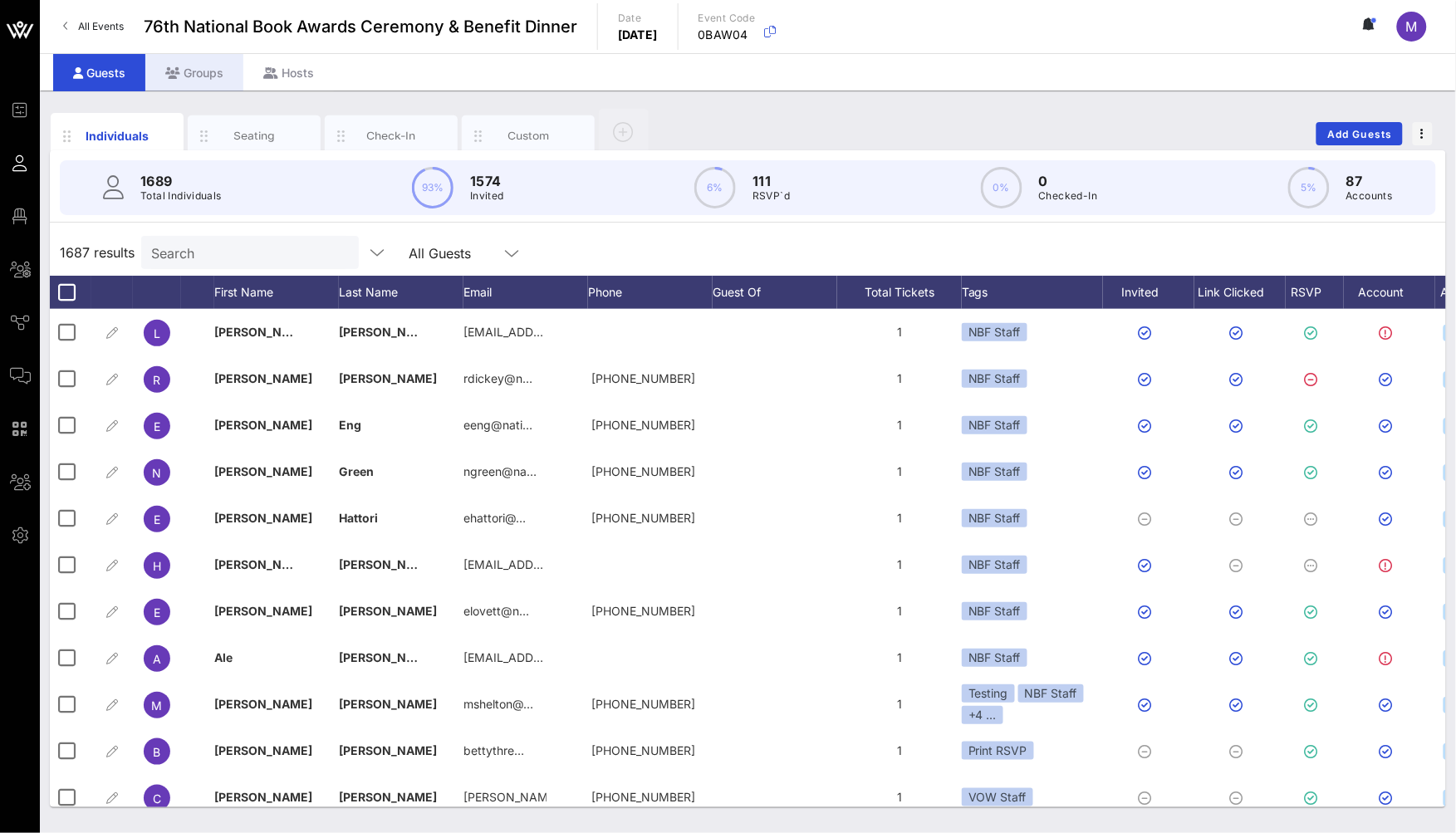
click at [212, 68] on div "Groups" at bounding box center [195, 73] width 98 height 37
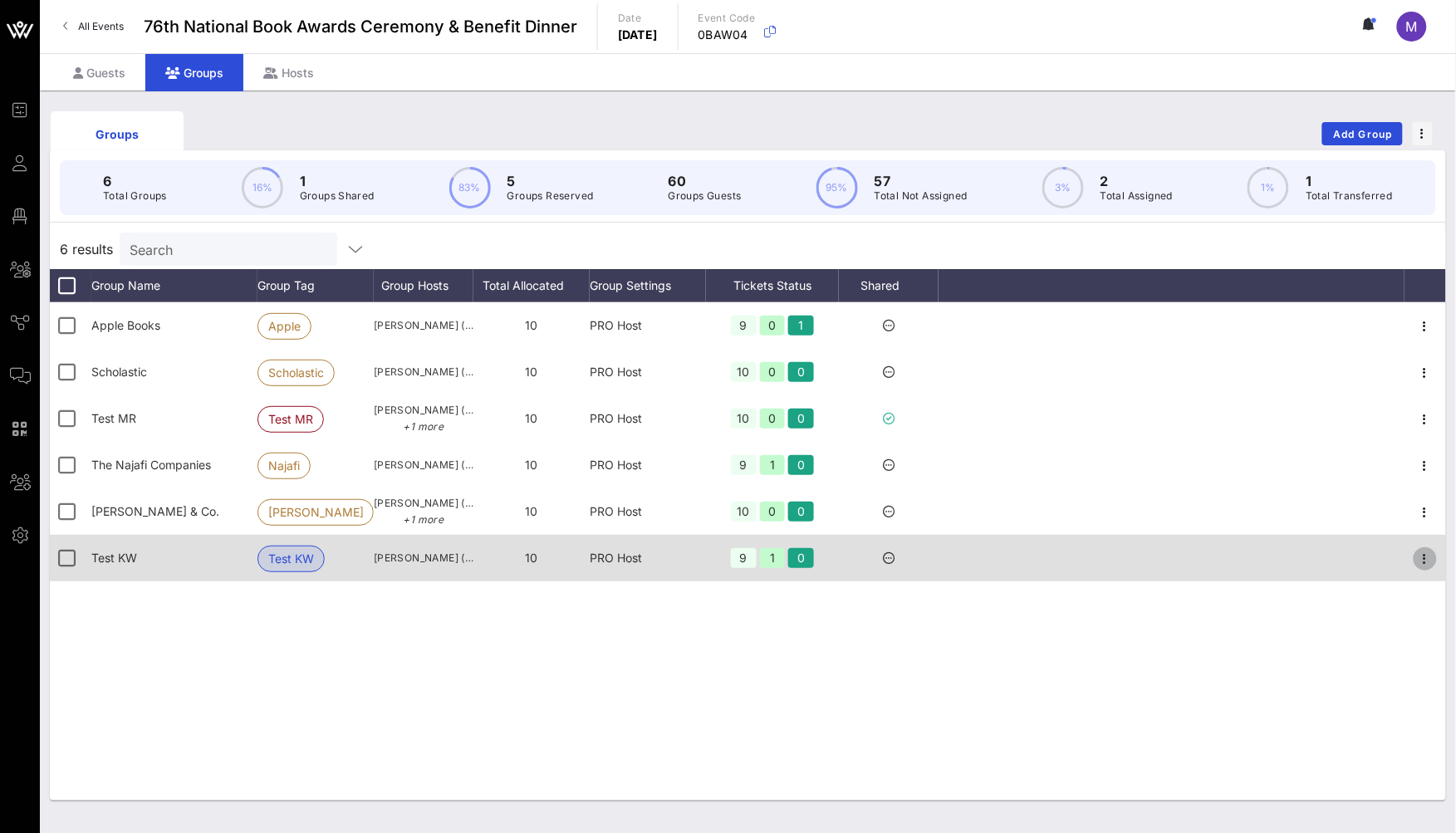
click at [1425, 563] on icon "button" at bounding box center [1426, 559] width 20 height 20
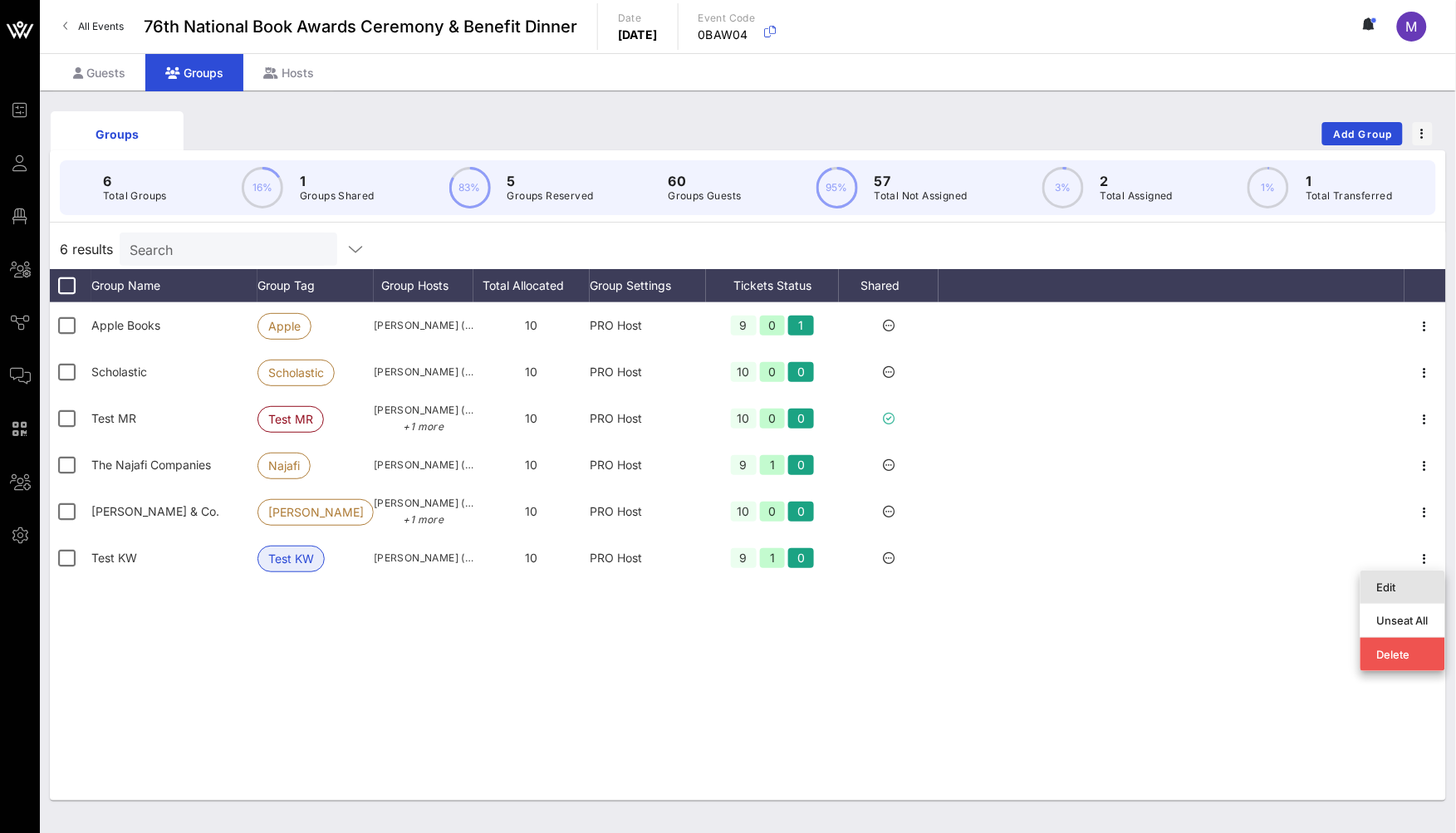
click at [1400, 591] on div "Edit" at bounding box center [1403, 588] width 52 height 14
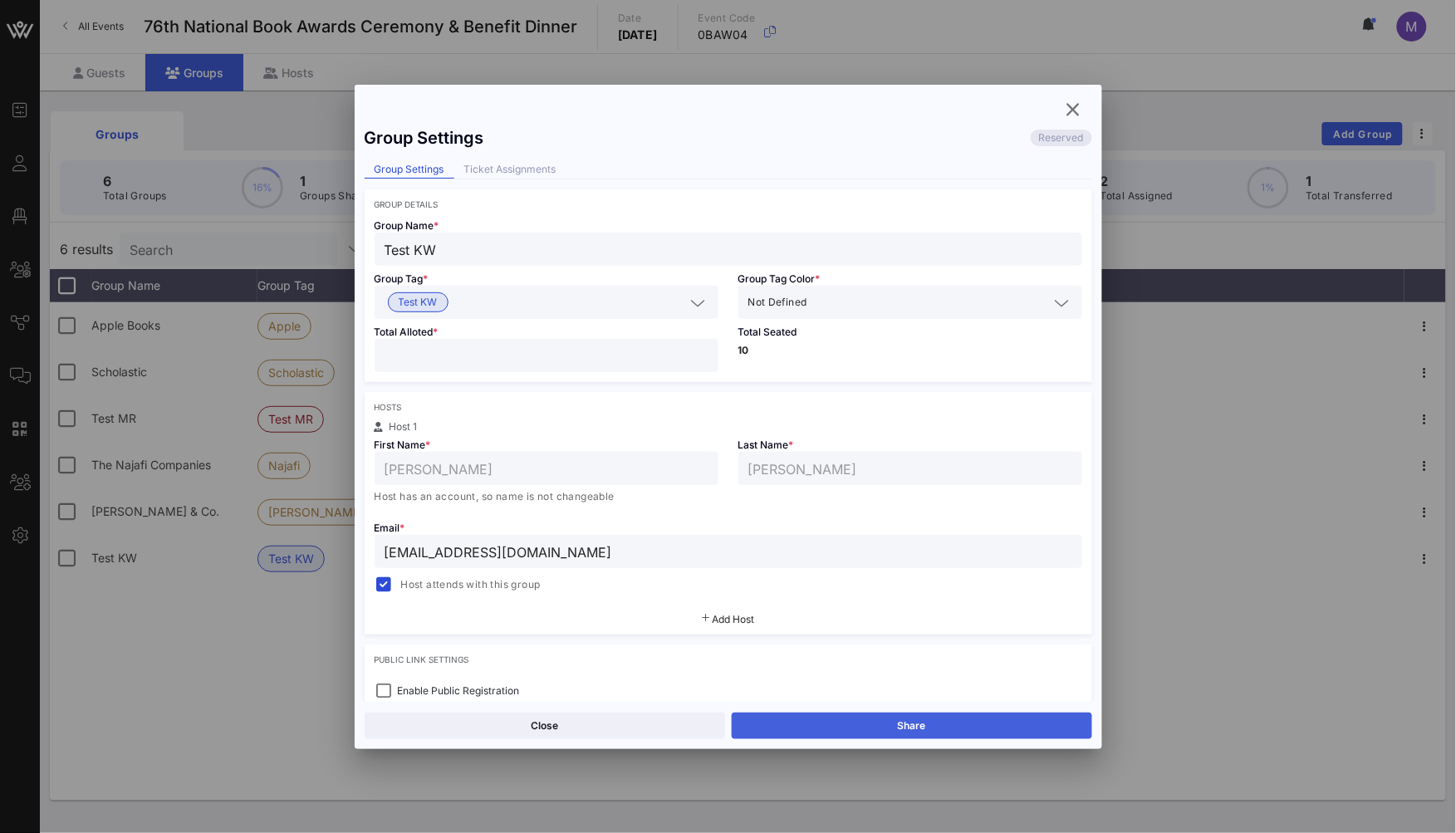
click at [994, 731] on button "Share" at bounding box center [912, 725] width 361 height 26
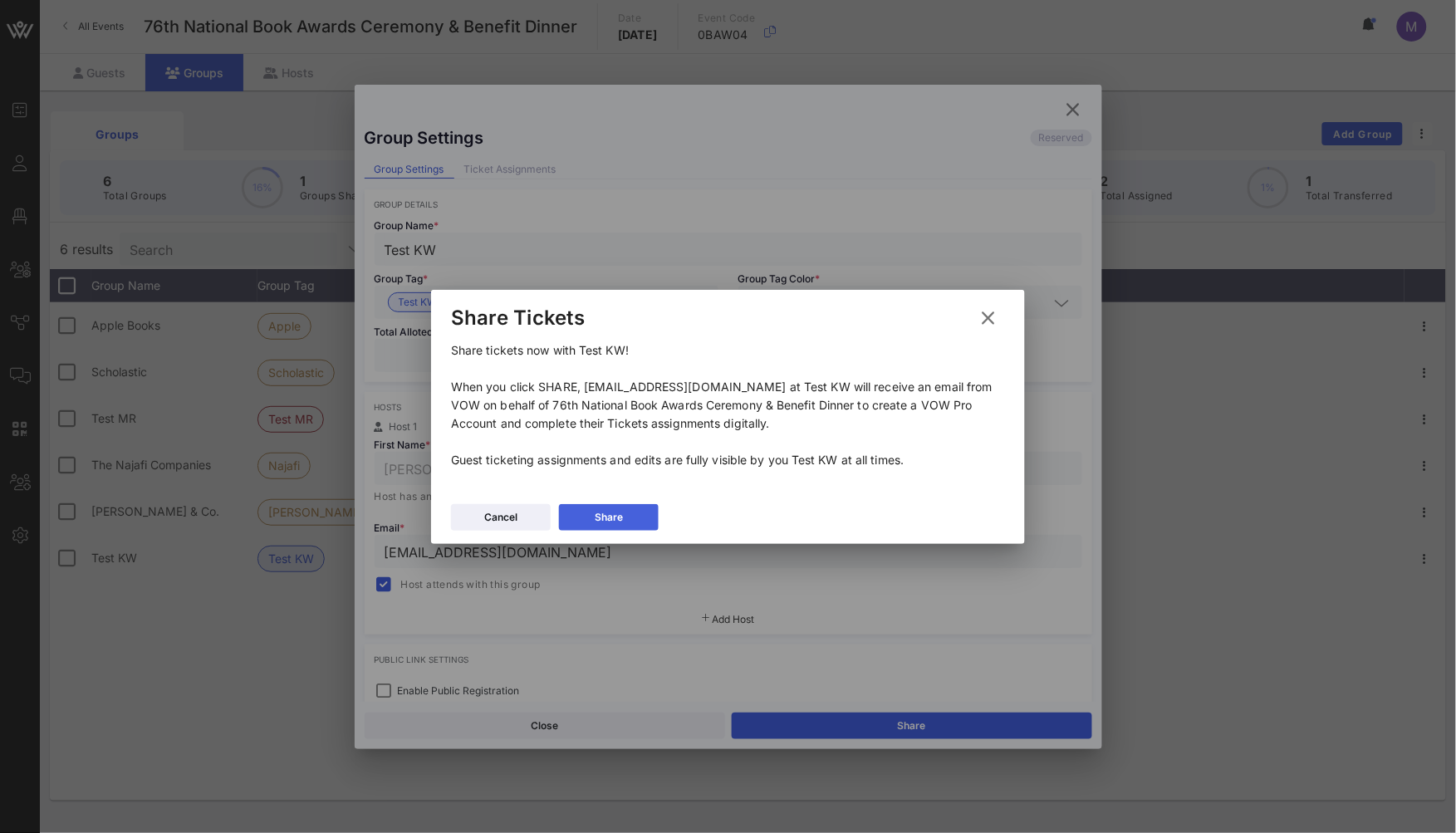
click at [636, 520] on button "Share" at bounding box center [609, 517] width 100 height 26
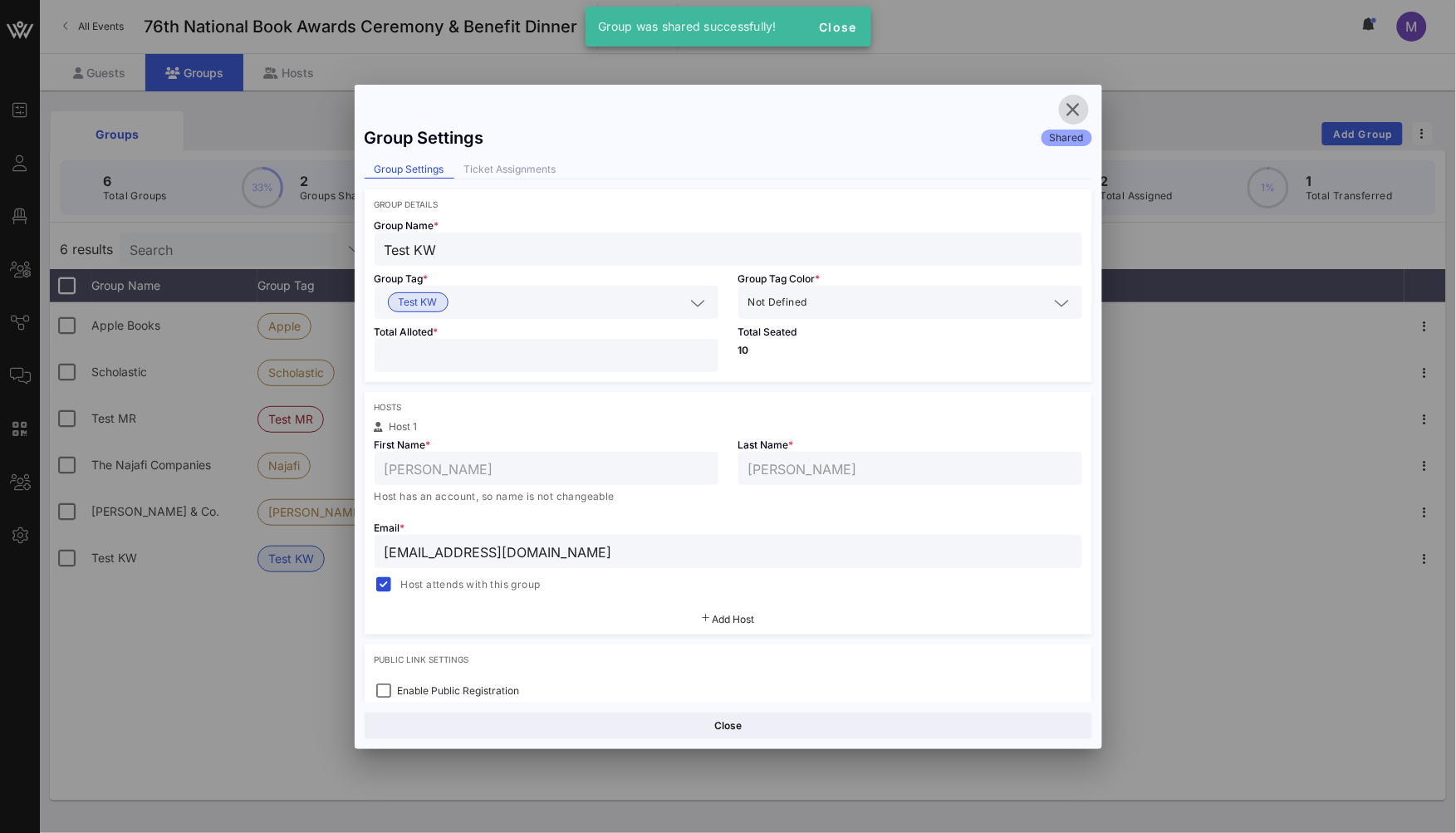
click at [1067, 108] on icon "button" at bounding box center [1074, 110] width 20 height 20
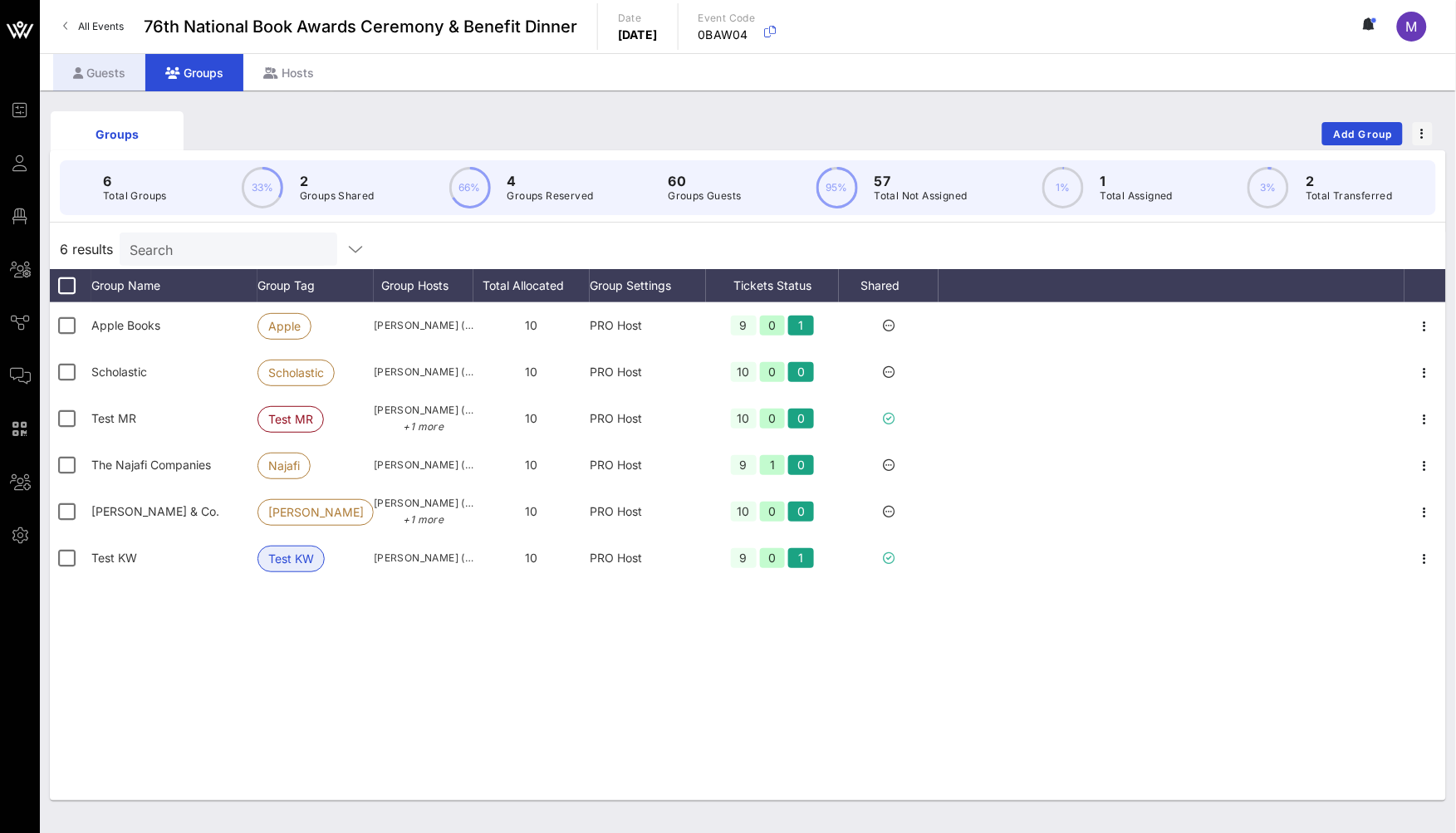
click at [110, 74] on div "Guests" at bounding box center [99, 73] width 92 height 37
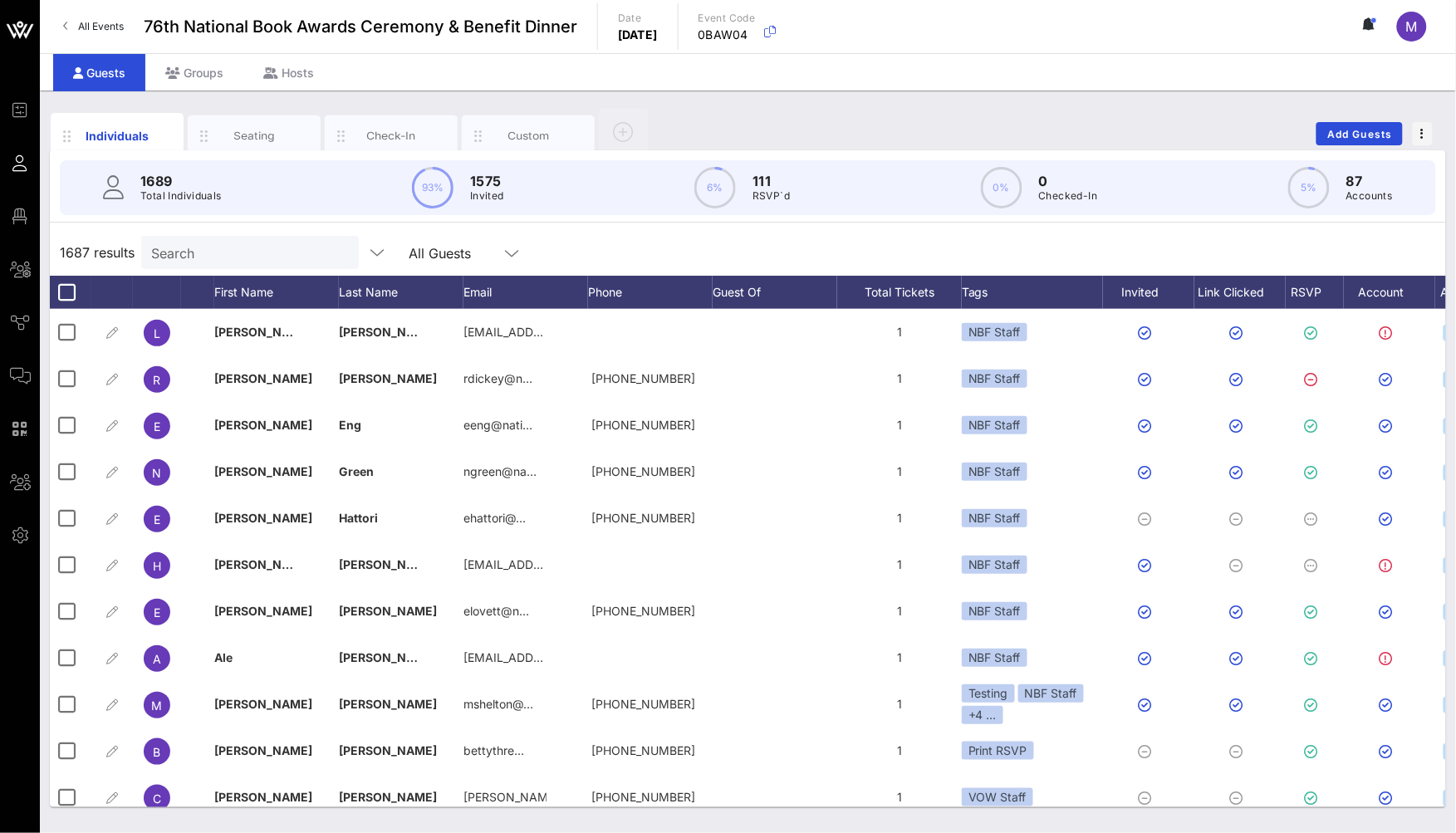
click at [190, 249] on input "Search" at bounding box center [249, 252] width 195 height 22
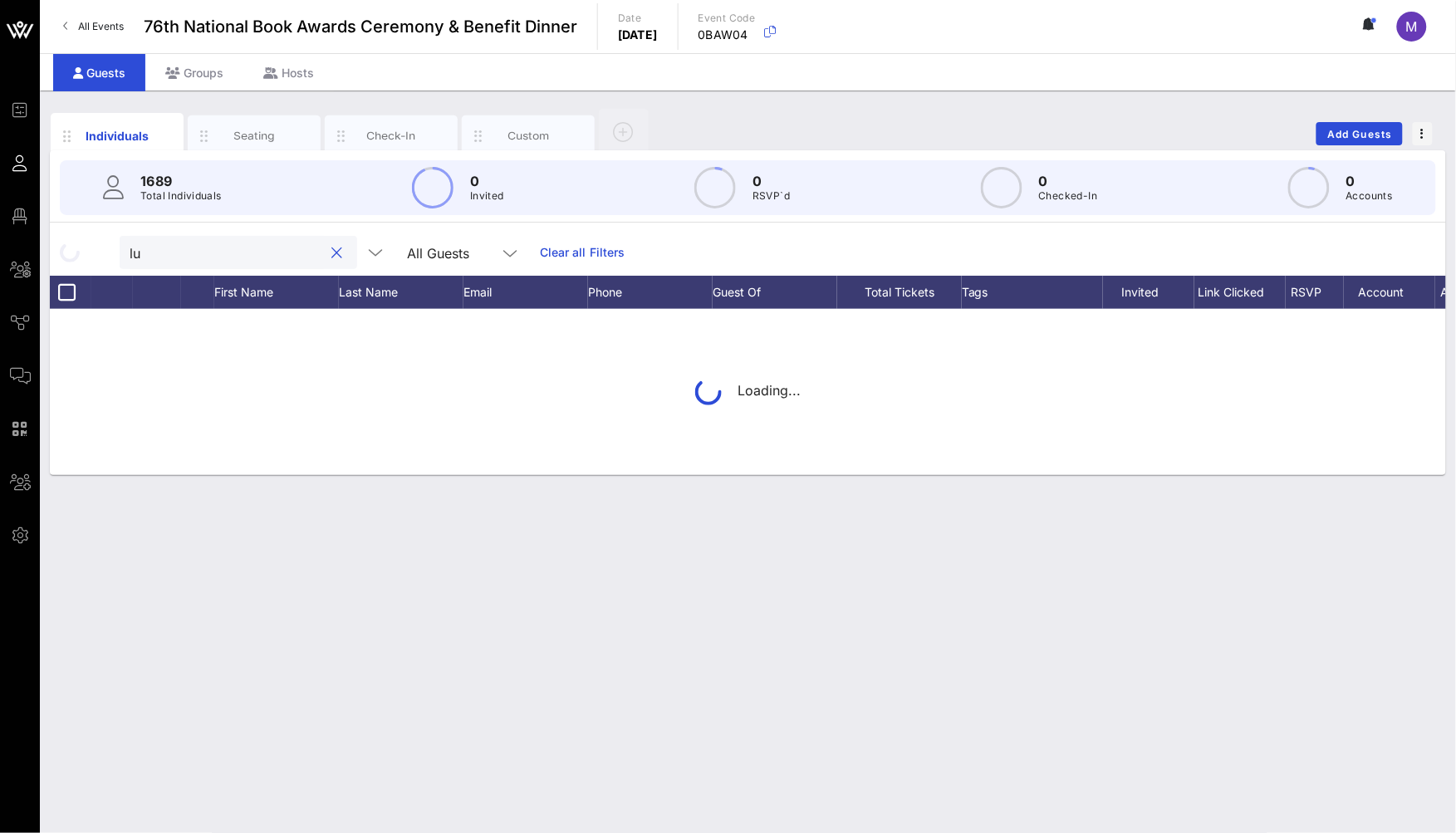
type input "l"
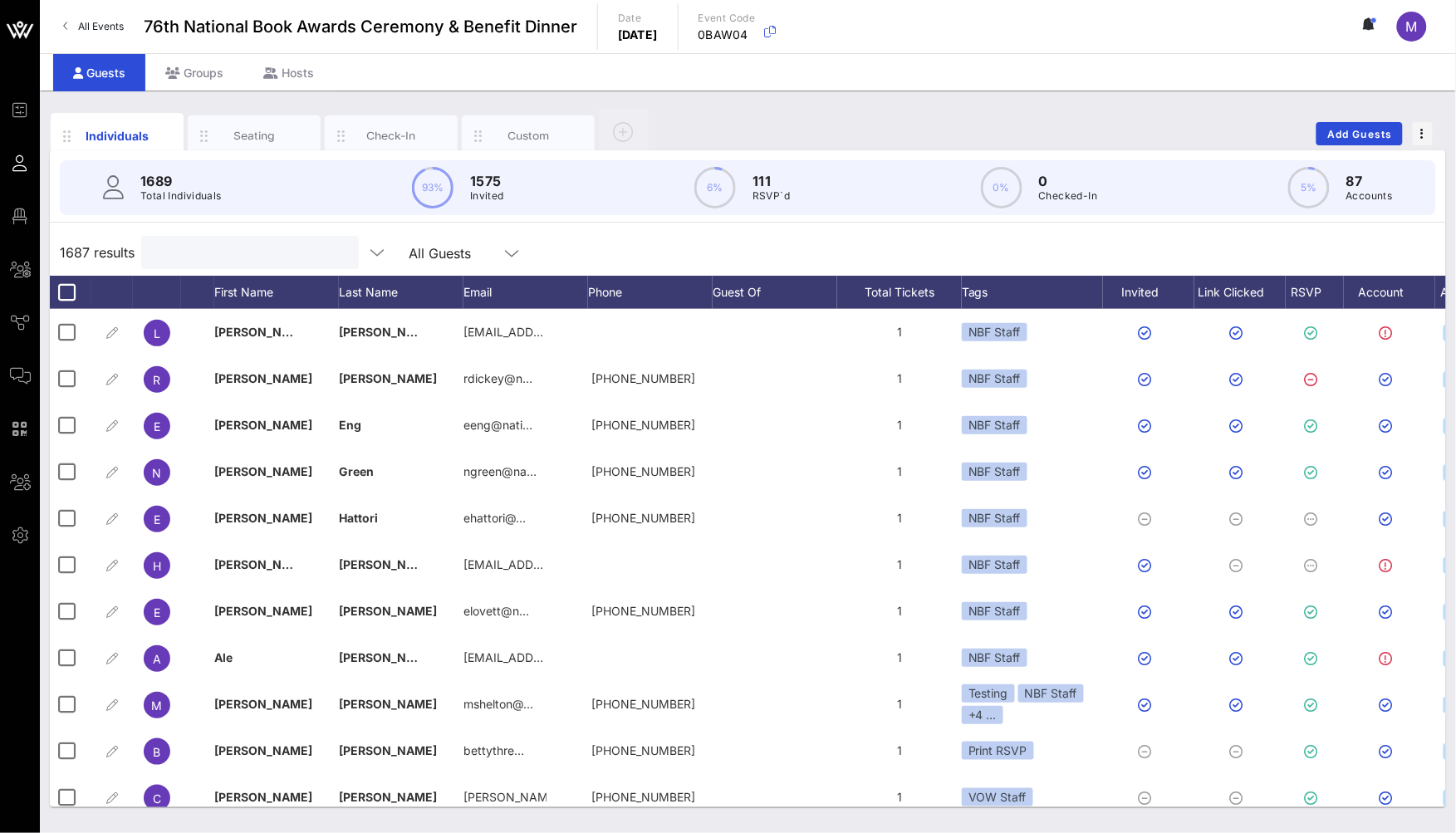
click at [1183, 78] on div "Guests Groups Hosts" at bounding box center [747, 72] width 1416 height 37
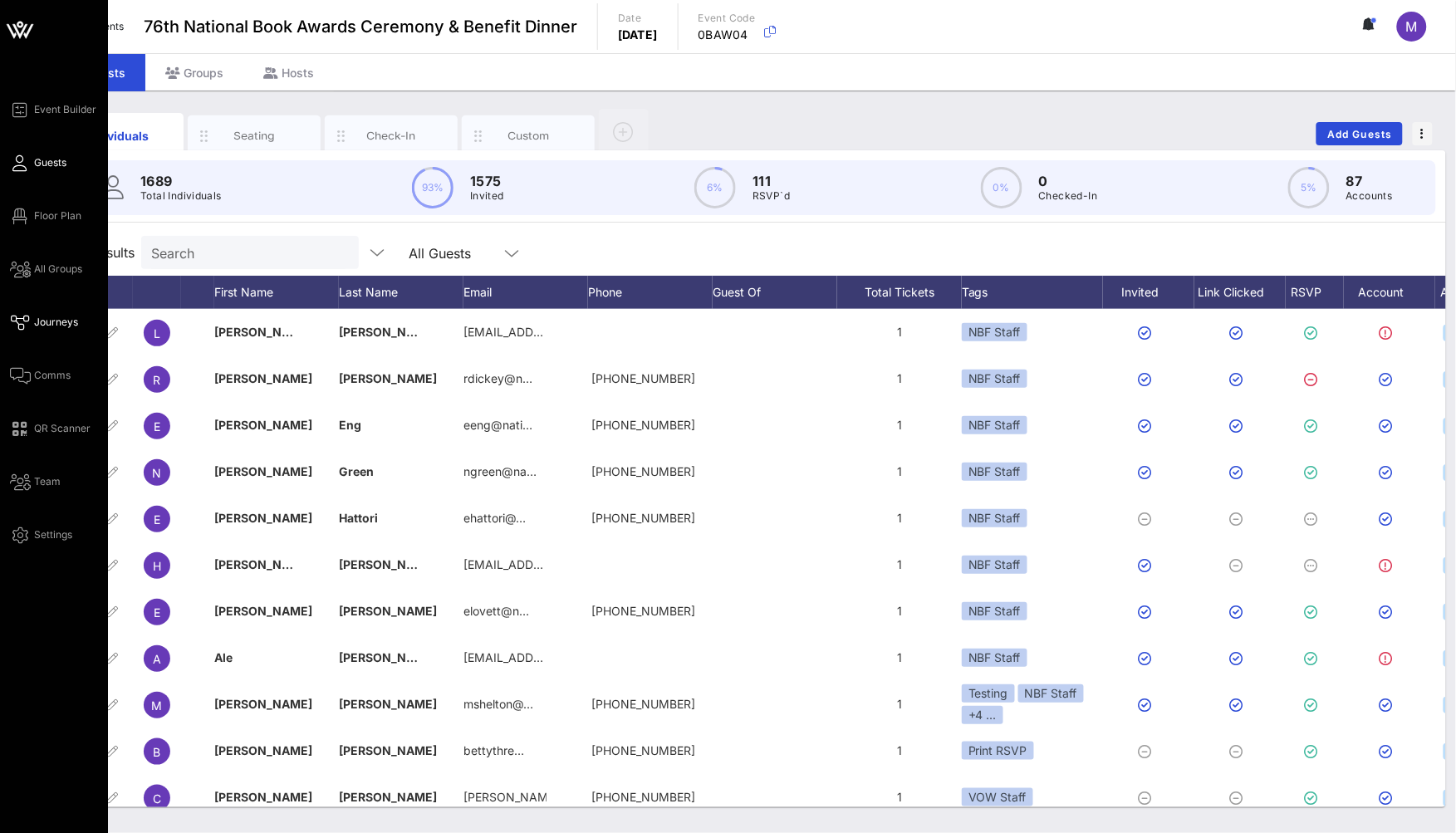
click at [66, 323] on span "Journeys" at bounding box center [56, 323] width 44 height 15
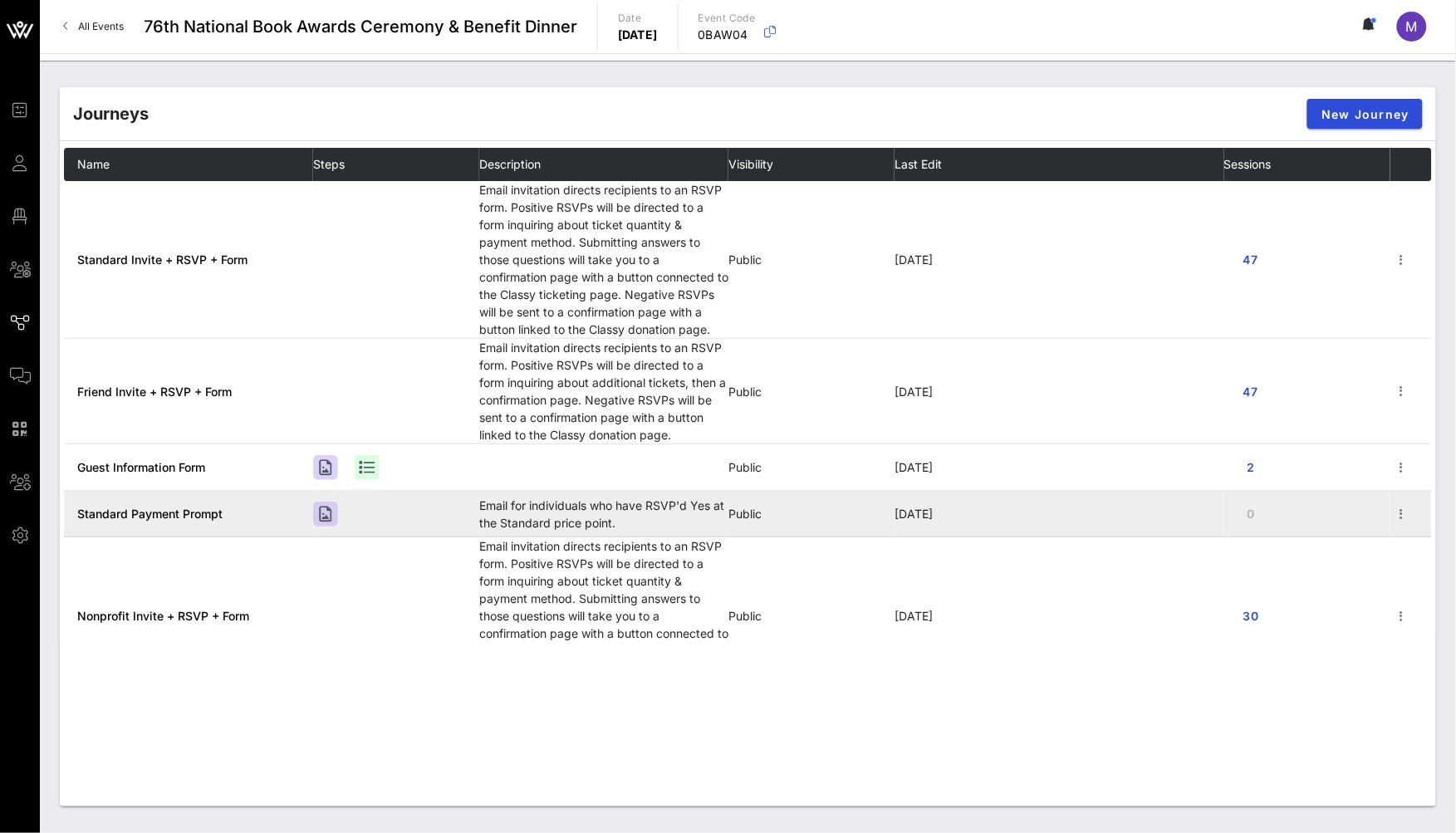
click at [179, 510] on span "Standard Payment Prompt" at bounding box center [150, 513] width 146 height 14
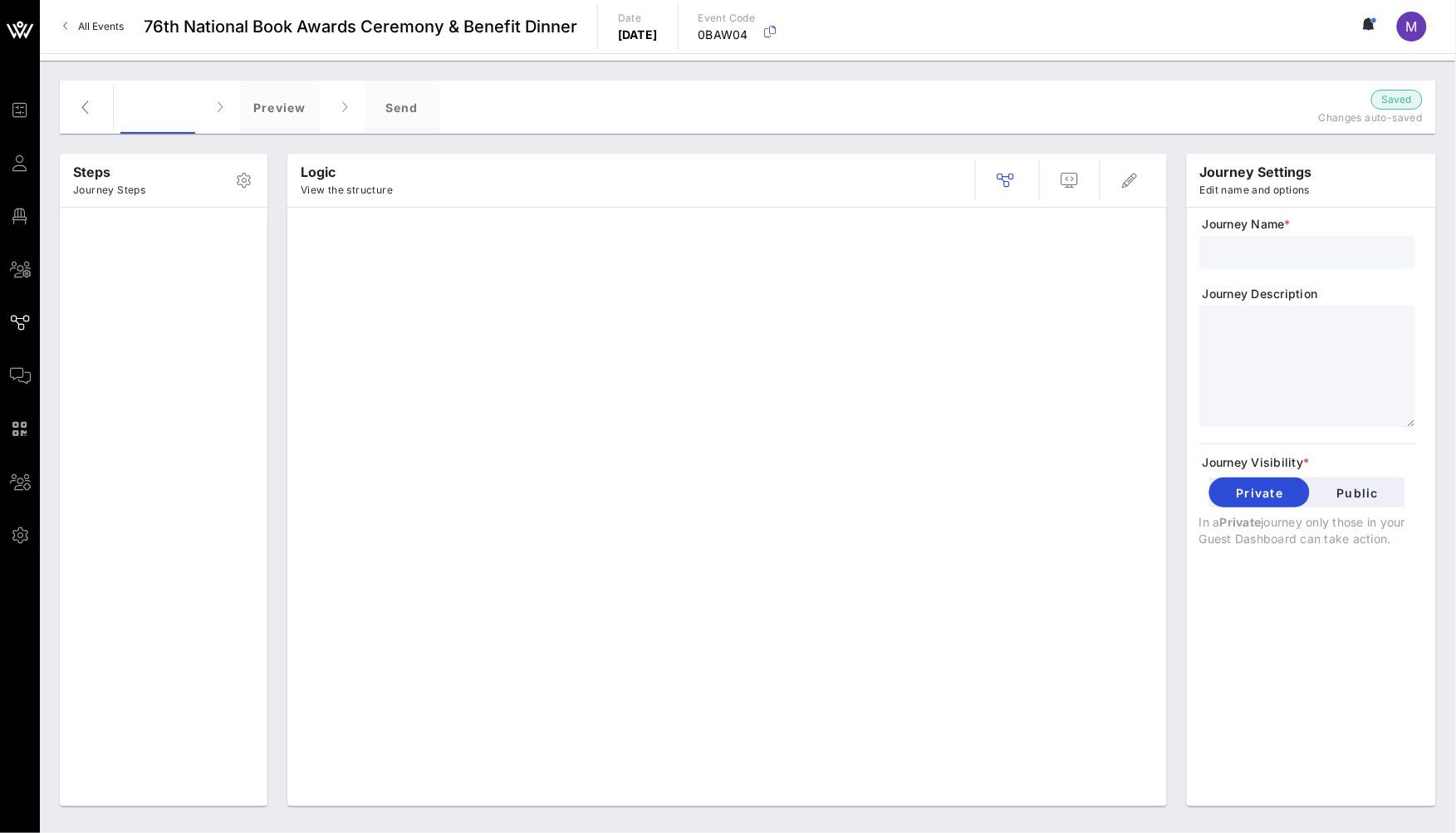
type input "Standard Payment Prompt"
type textarea "**********"
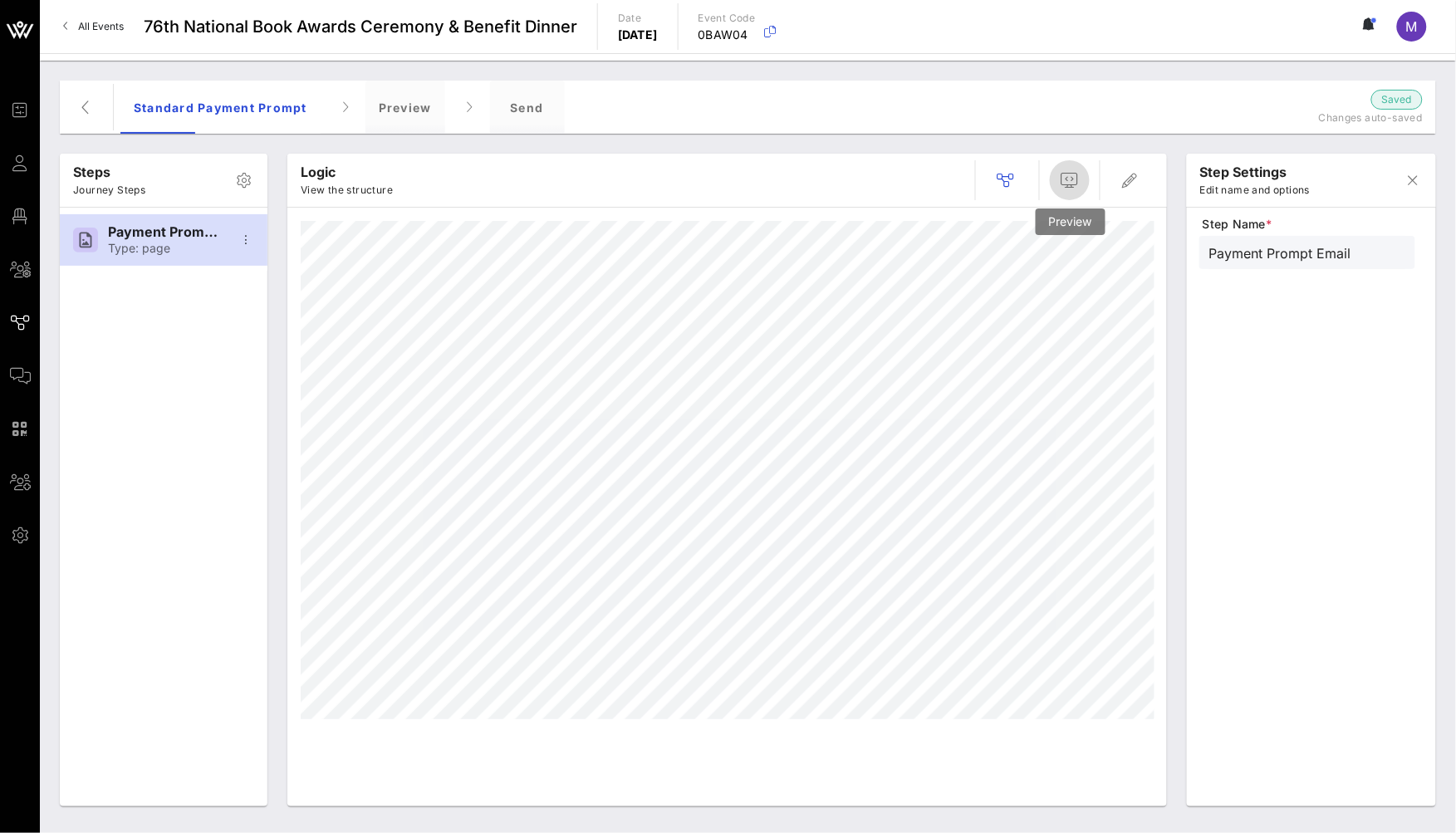
click at [1073, 171] on icon "button" at bounding box center [1070, 180] width 20 height 20
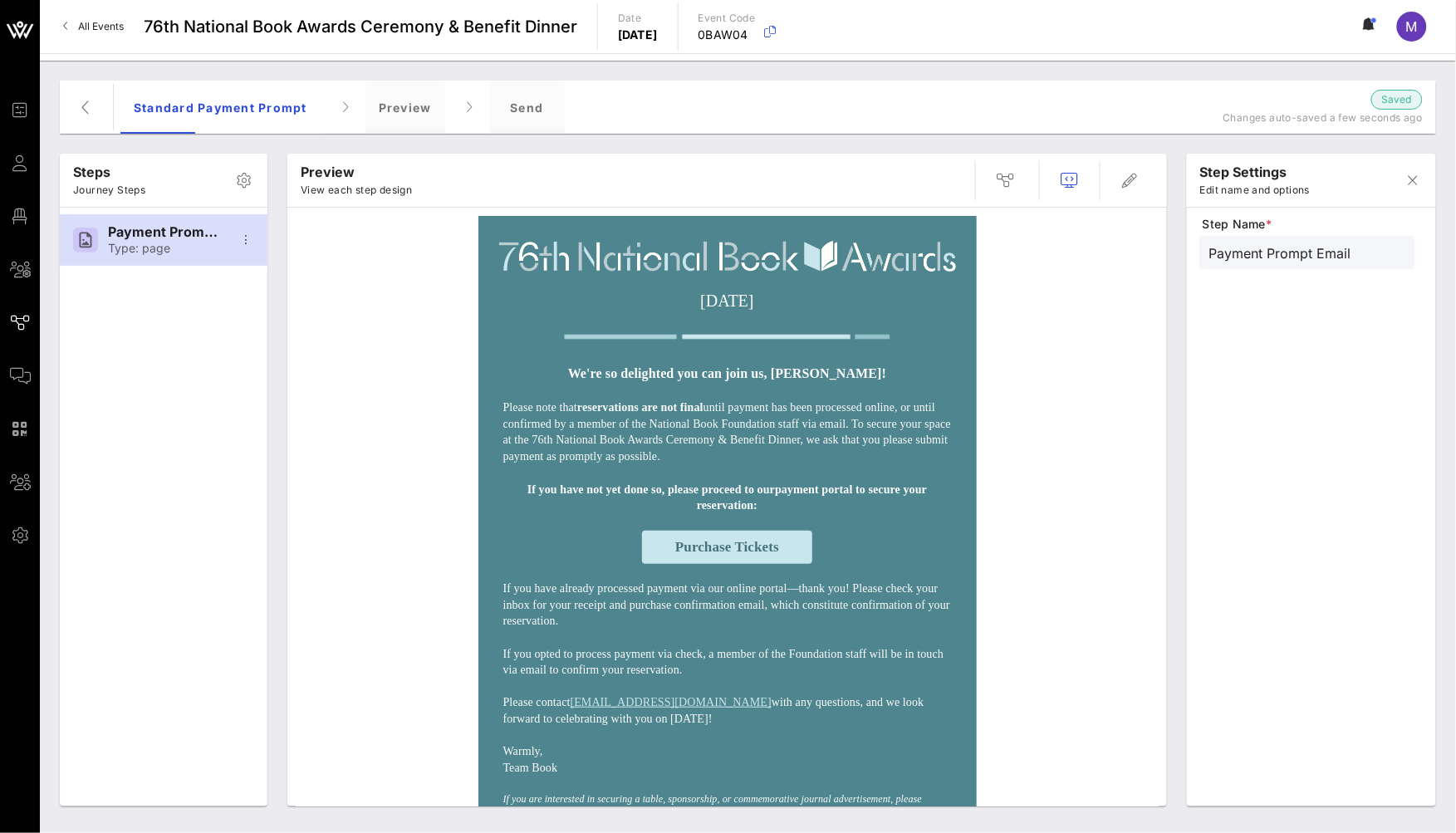
click at [753, 450] on p "Please note that reservations are not final until payment has been processed on…" at bounding box center [728, 432] width 449 height 65
click at [1127, 193] on button "button" at bounding box center [1130, 179] width 40 height 40
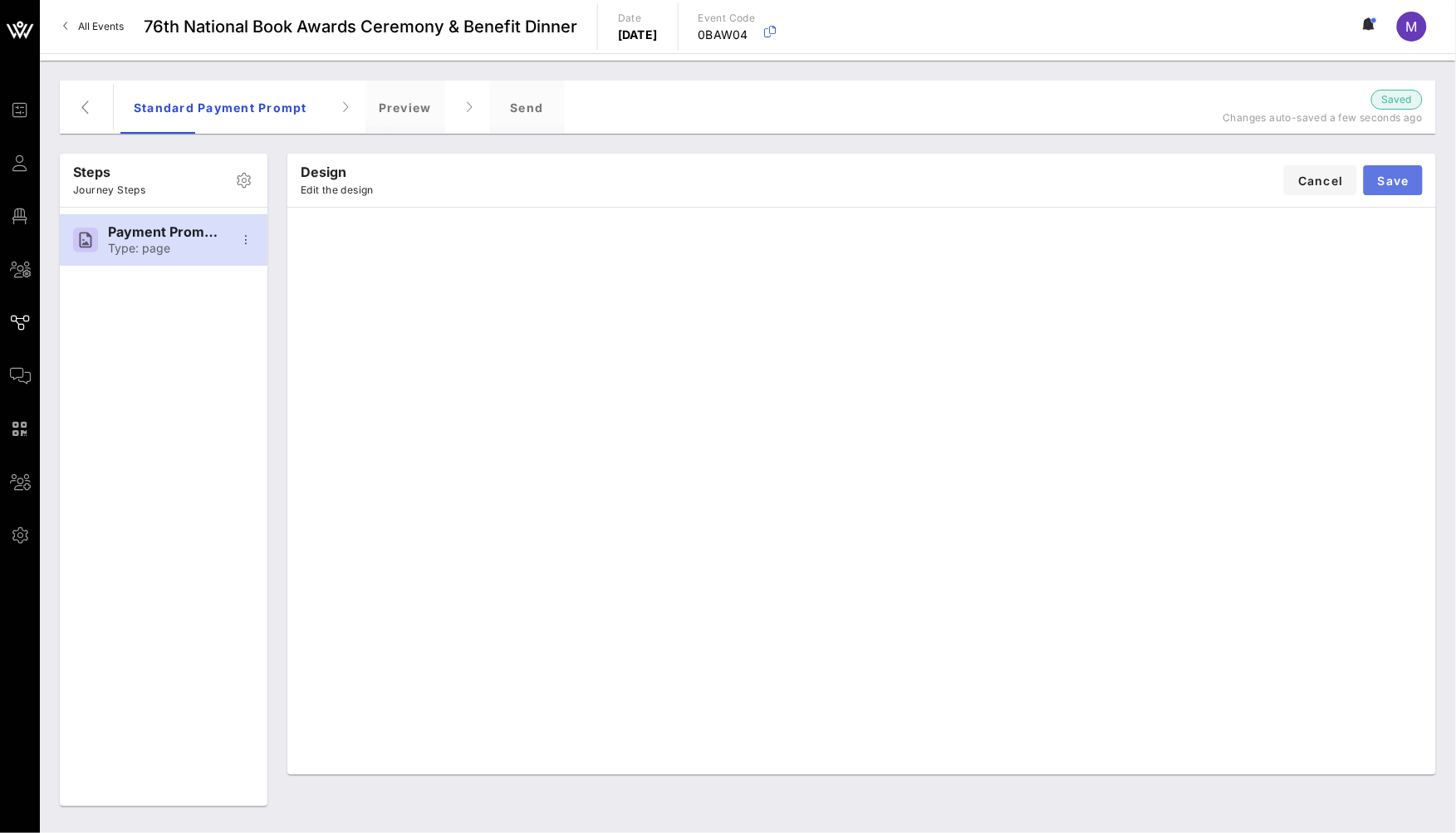
click at [1415, 168] on button "Save" at bounding box center [1393, 179] width 59 height 30
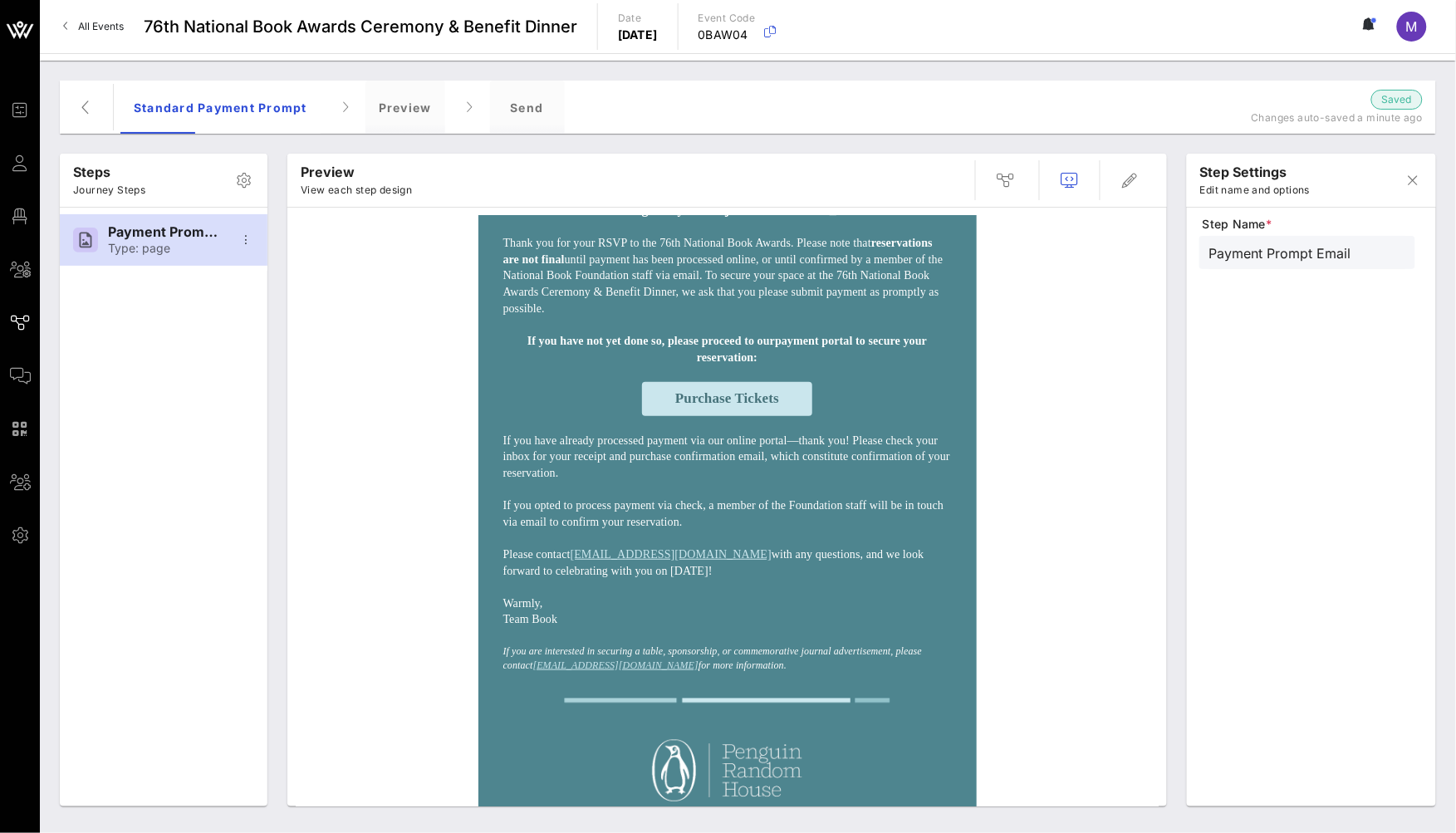
scroll to position [54, 0]
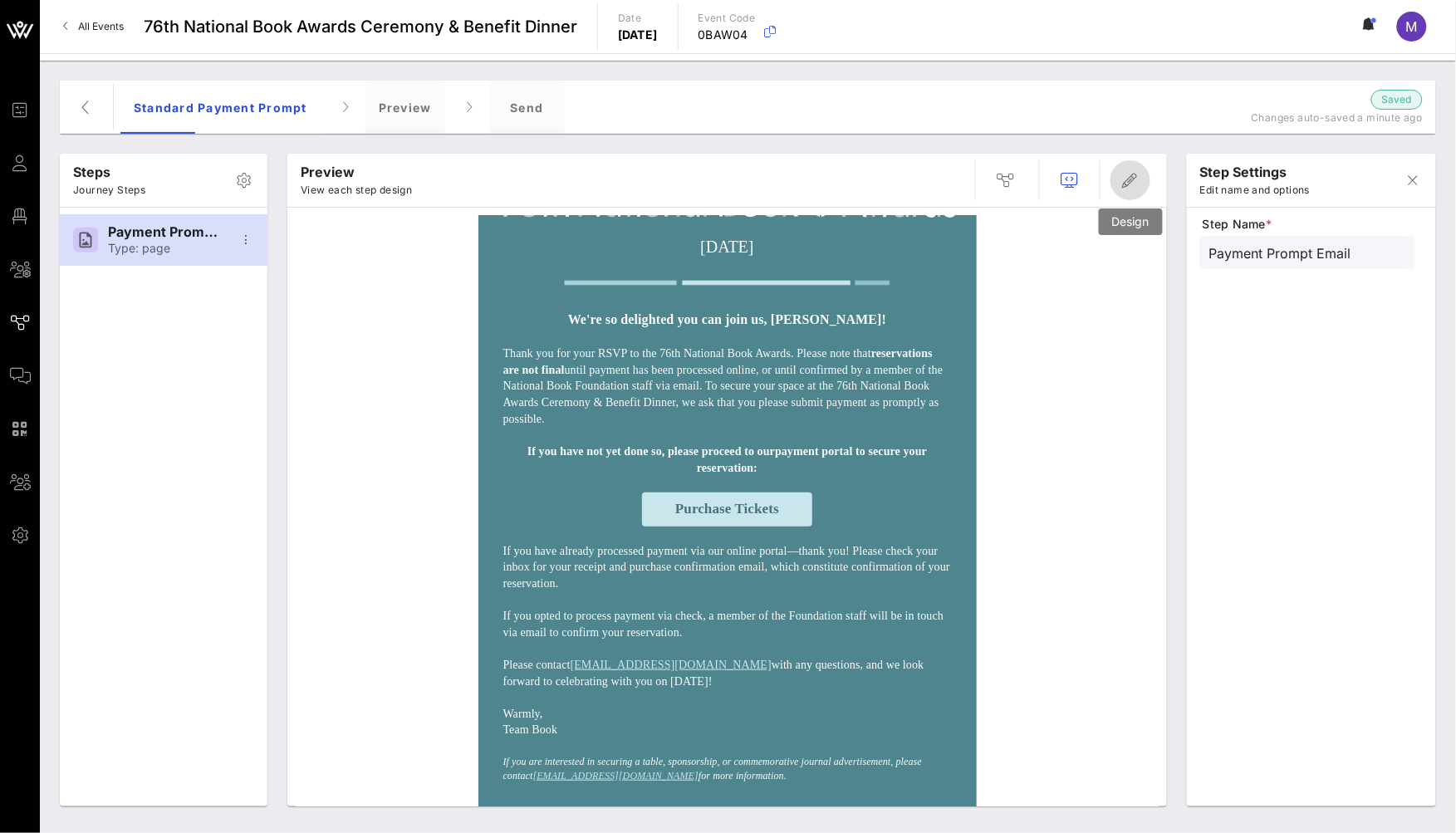
click at [1126, 171] on icon "button" at bounding box center [1130, 180] width 20 height 20
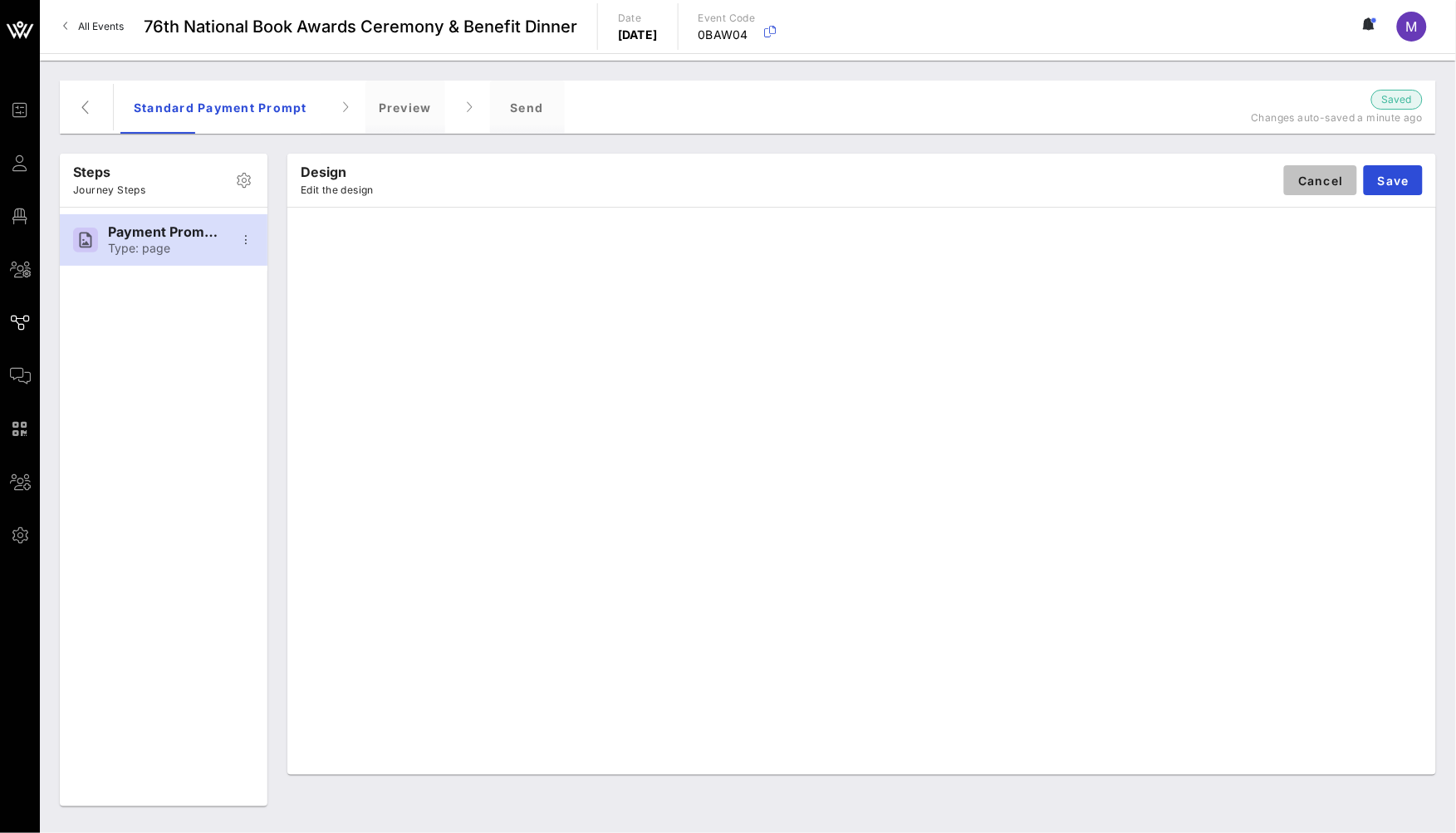
click at [1310, 185] on span "Cancel" at bounding box center [1320, 180] width 47 height 14
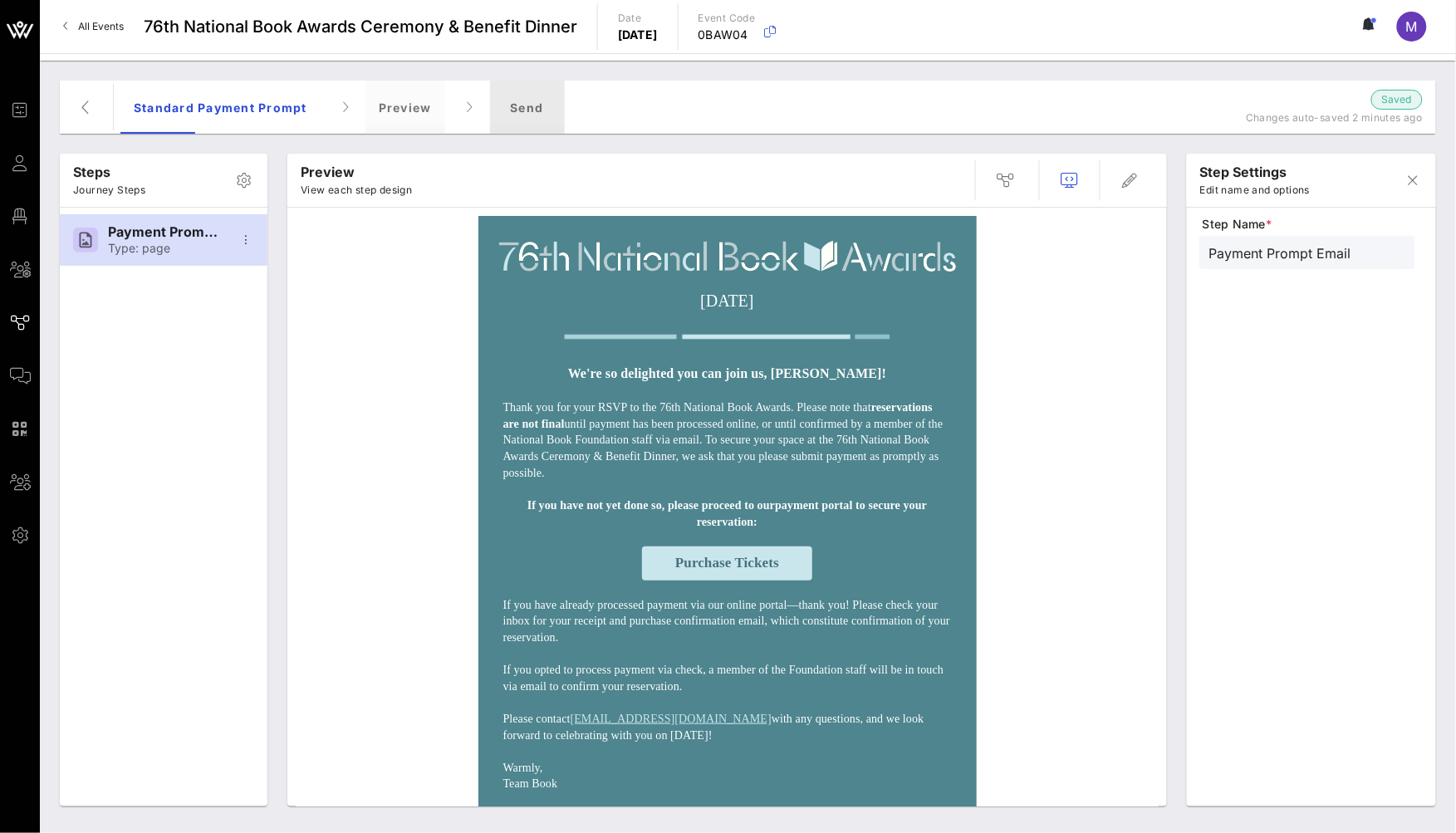
click at [505, 115] on div "Send" at bounding box center [527, 107] width 74 height 53
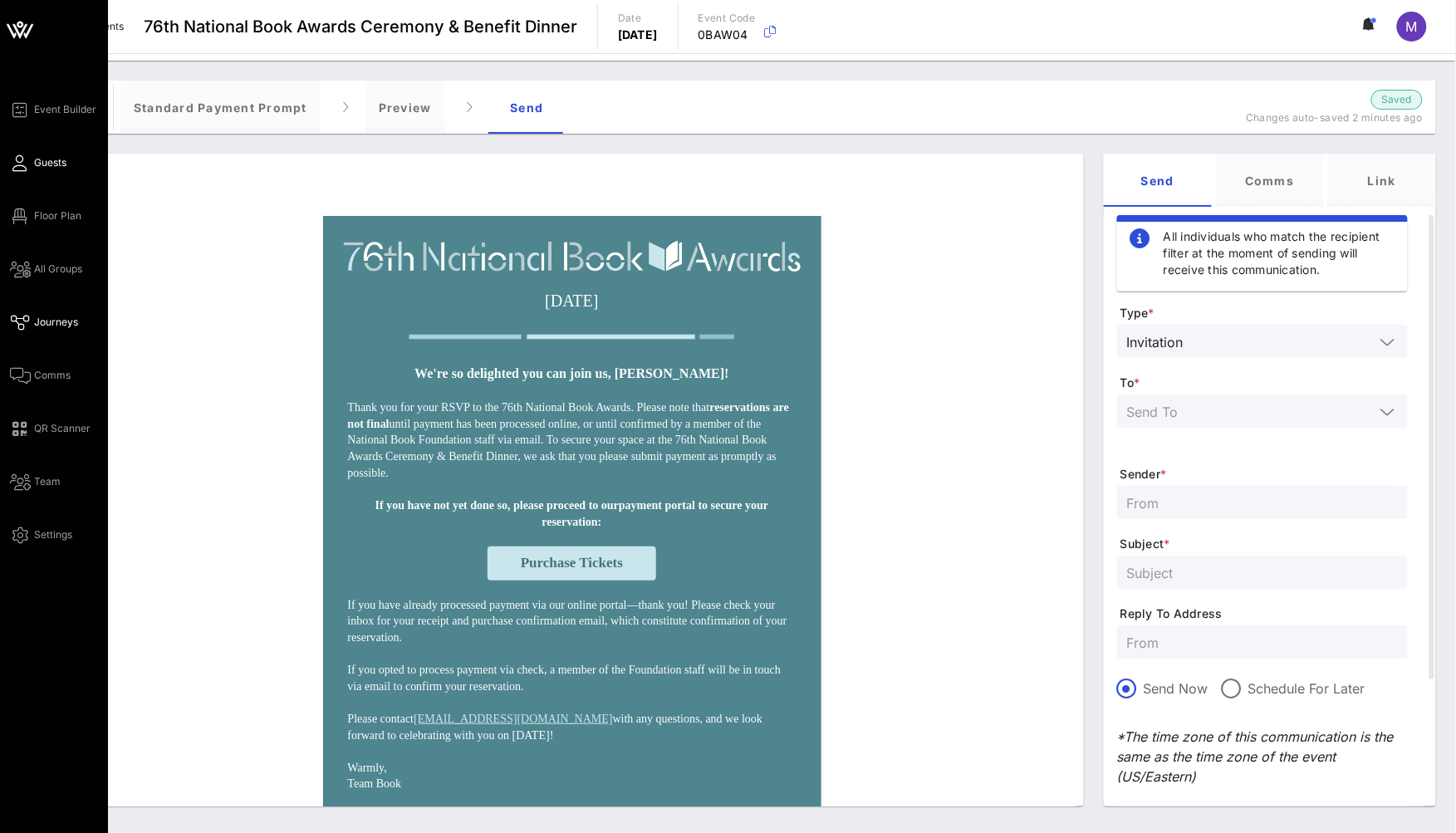
click at [20, 164] on icon at bounding box center [20, 163] width 21 height 3
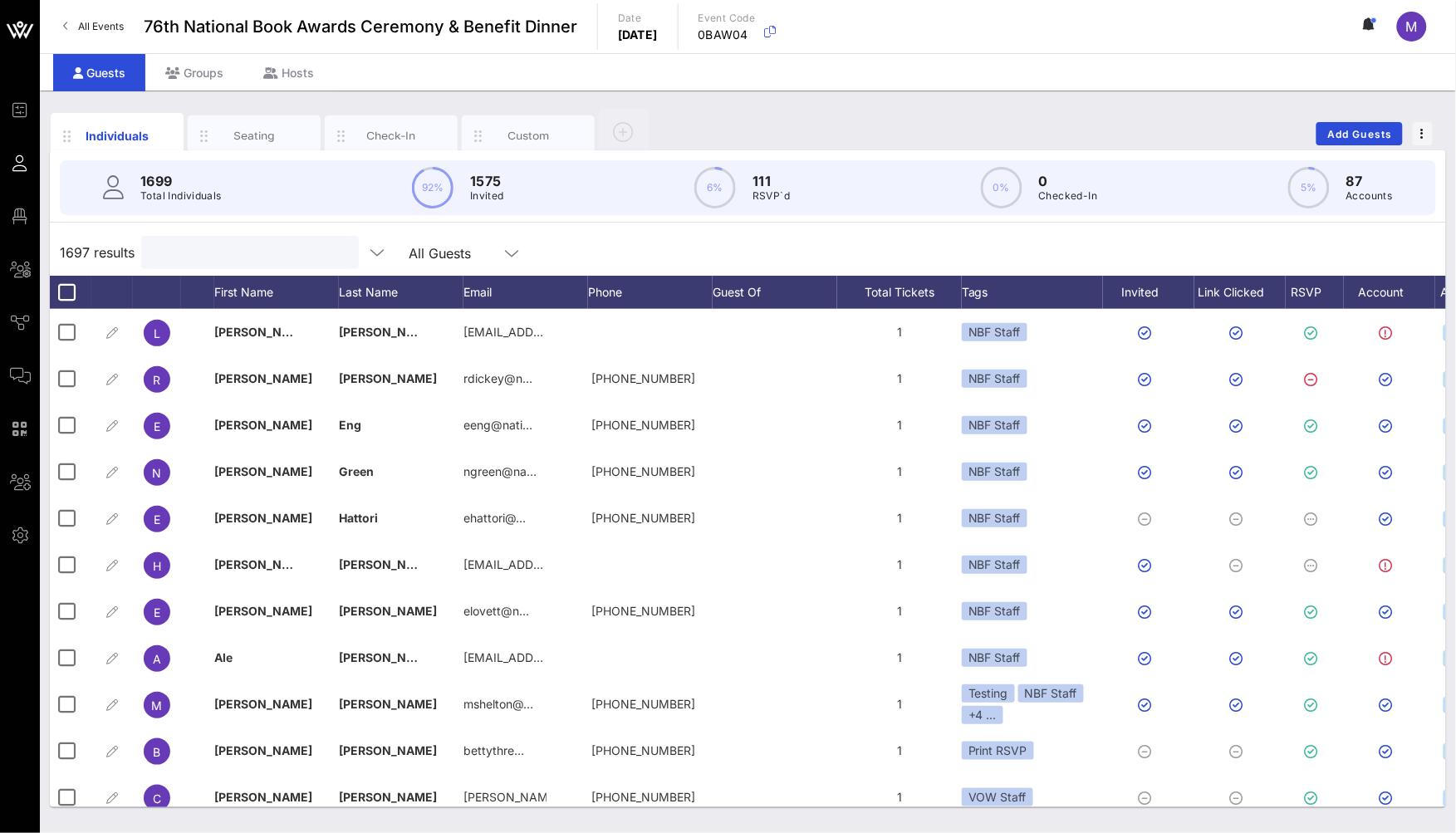
click at [266, 250] on input "text" at bounding box center [249, 252] width 195 height 22
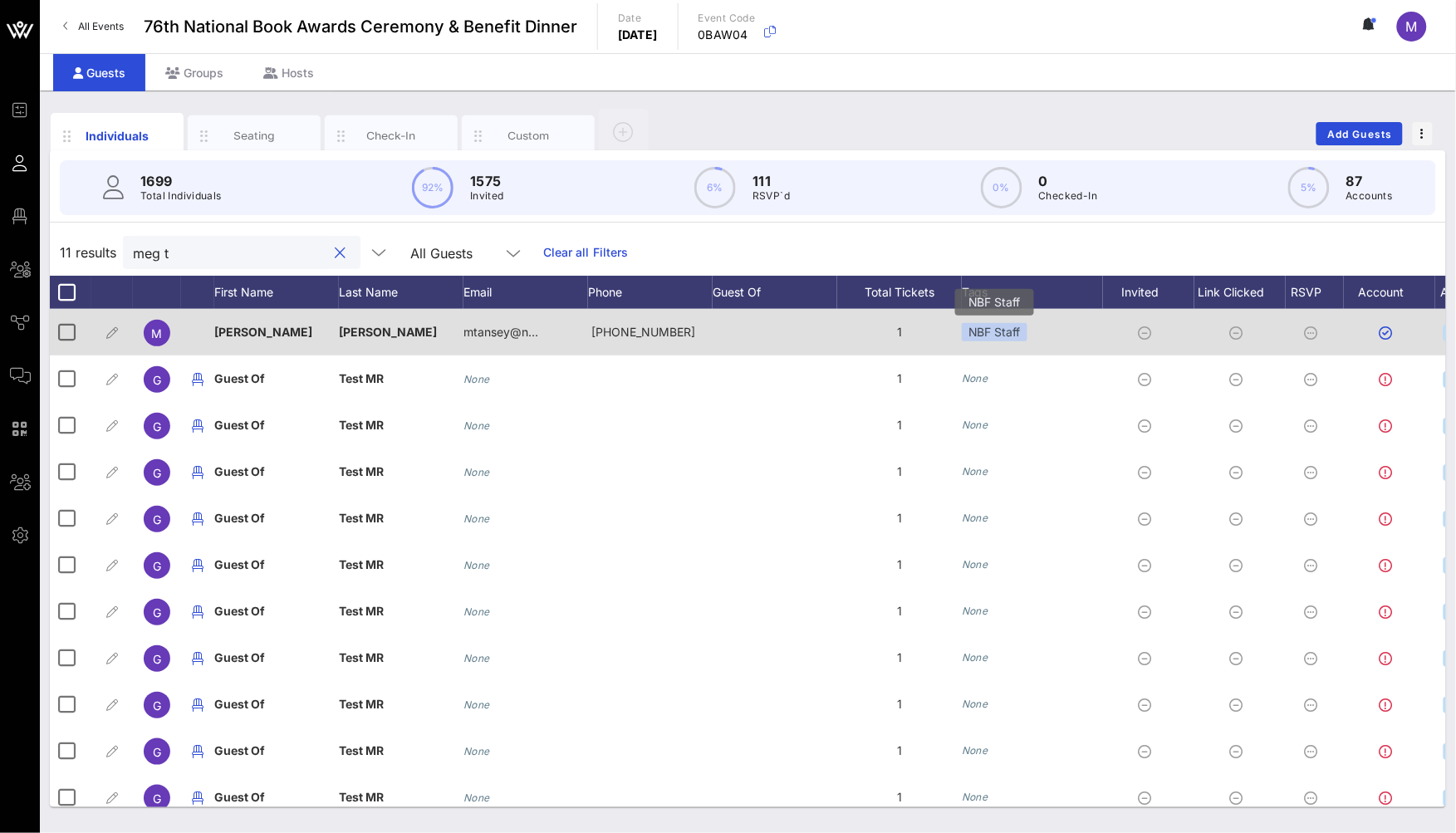
type input "meg t"
click at [1014, 331] on div "NBF Staff" at bounding box center [995, 333] width 66 height 19
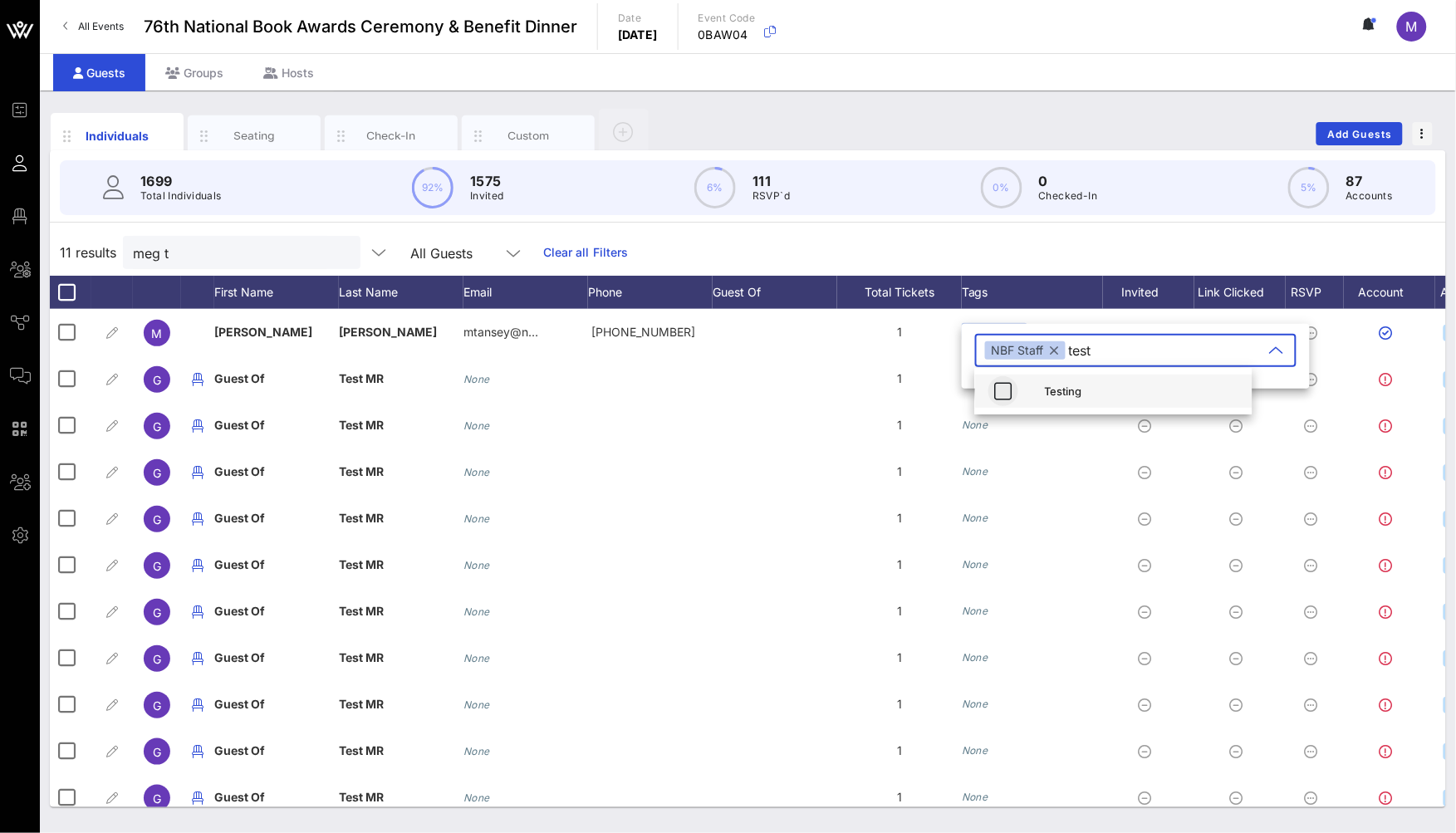
type input "test"
click at [1002, 397] on icon "button" at bounding box center [1003, 391] width 20 height 20
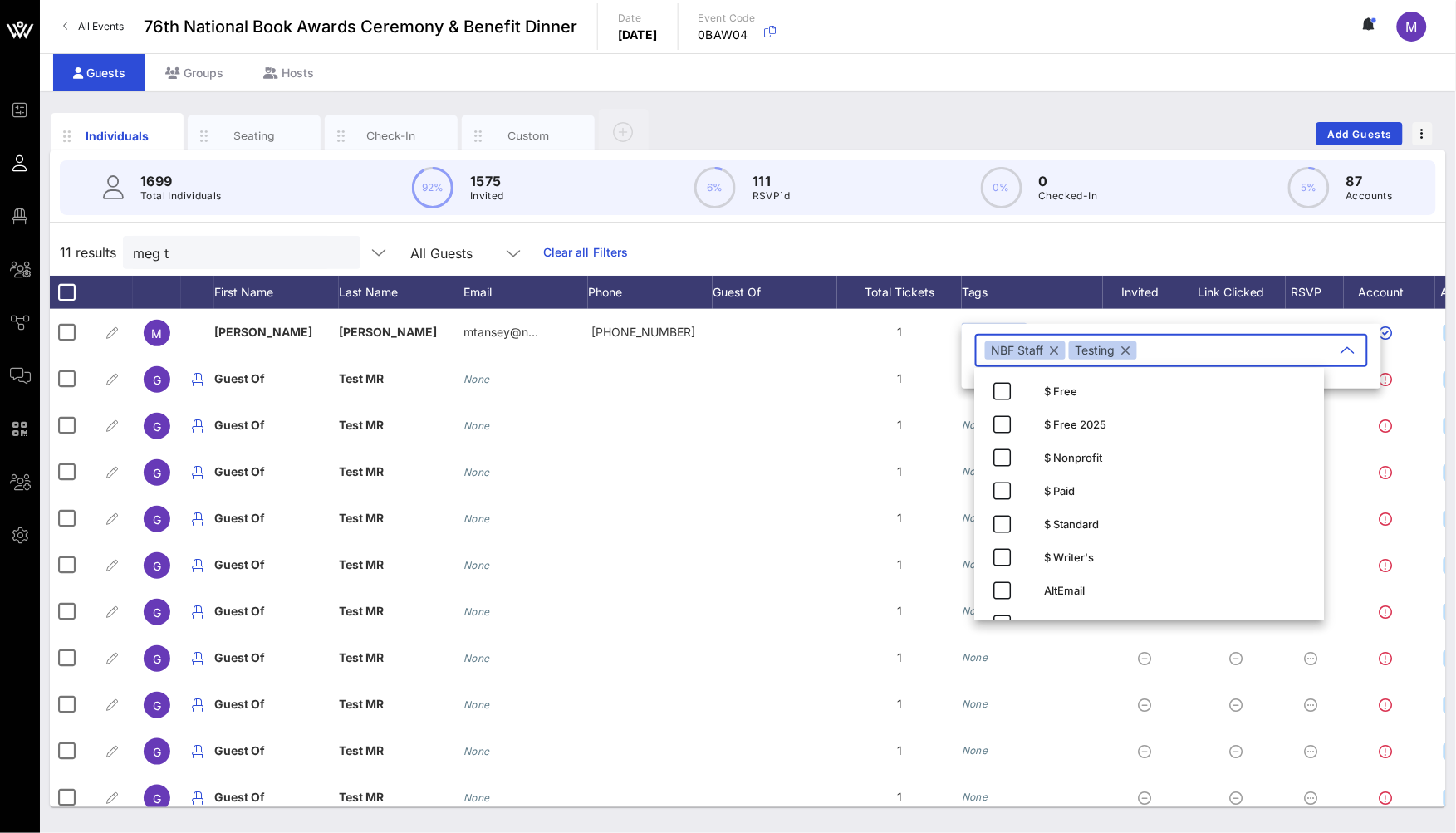
click at [743, 250] on div "11 results meg t All Guests Clear all Filters" at bounding box center [747, 252] width 1396 height 47
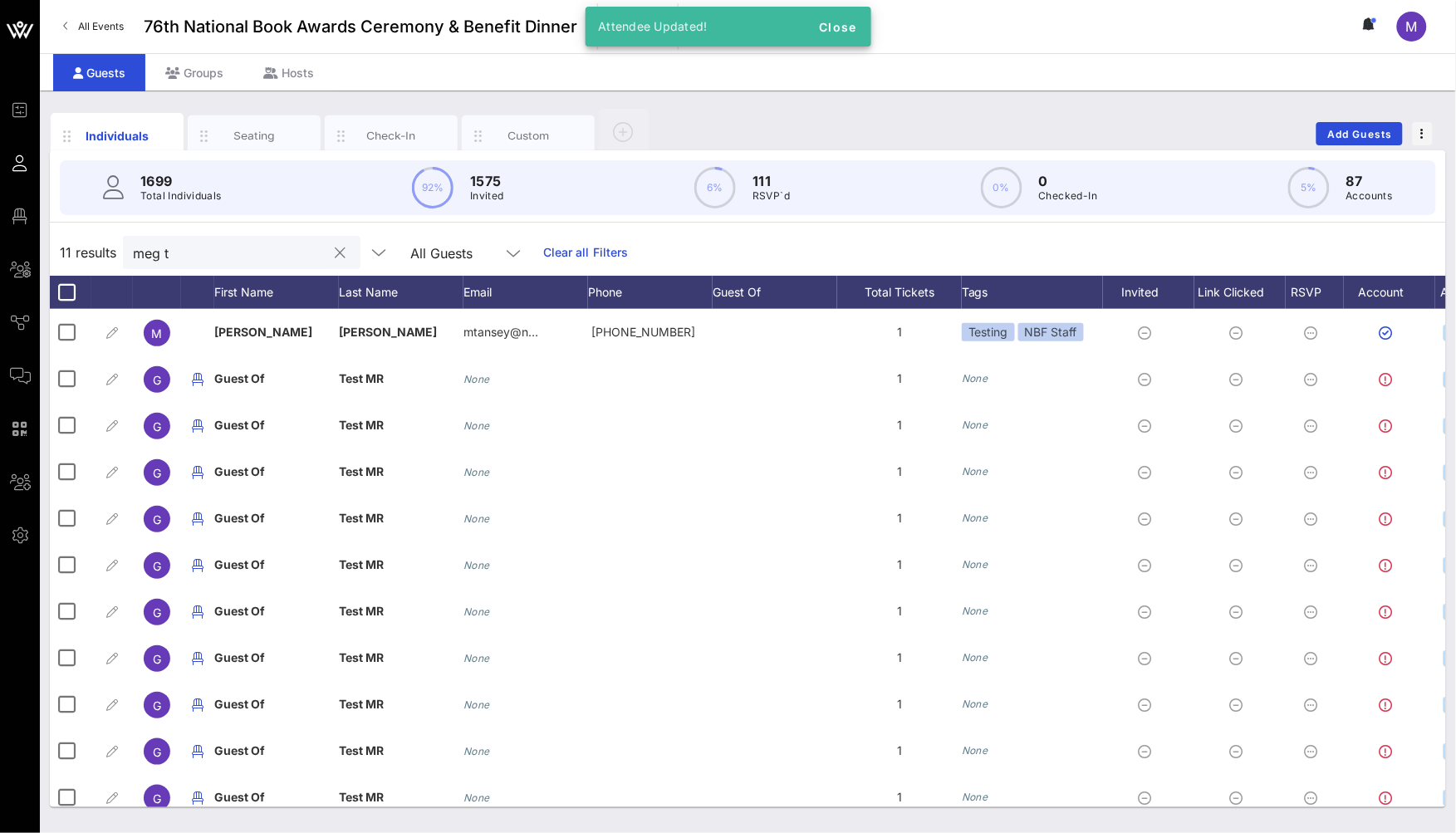
click at [204, 249] on input "meg t" at bounding box center [230, 252] width 195 height 22
click at [204, 248] on input "meg t" at bounding box center [230, 252] width 195 height 22
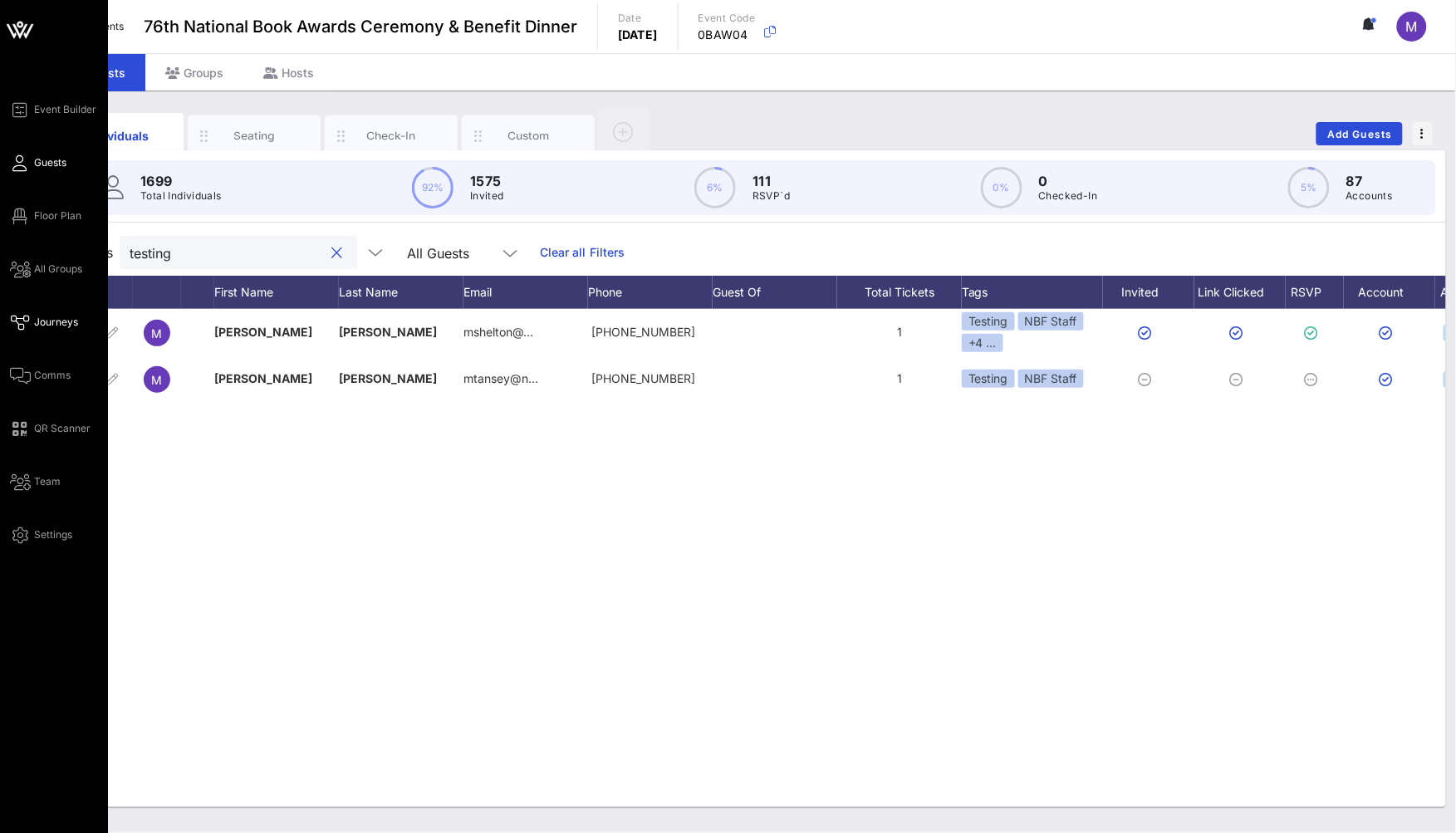
type input "testing"
click at [62, 315] on span "Journeys" at bounding box center [56, 323] width 44 height 15
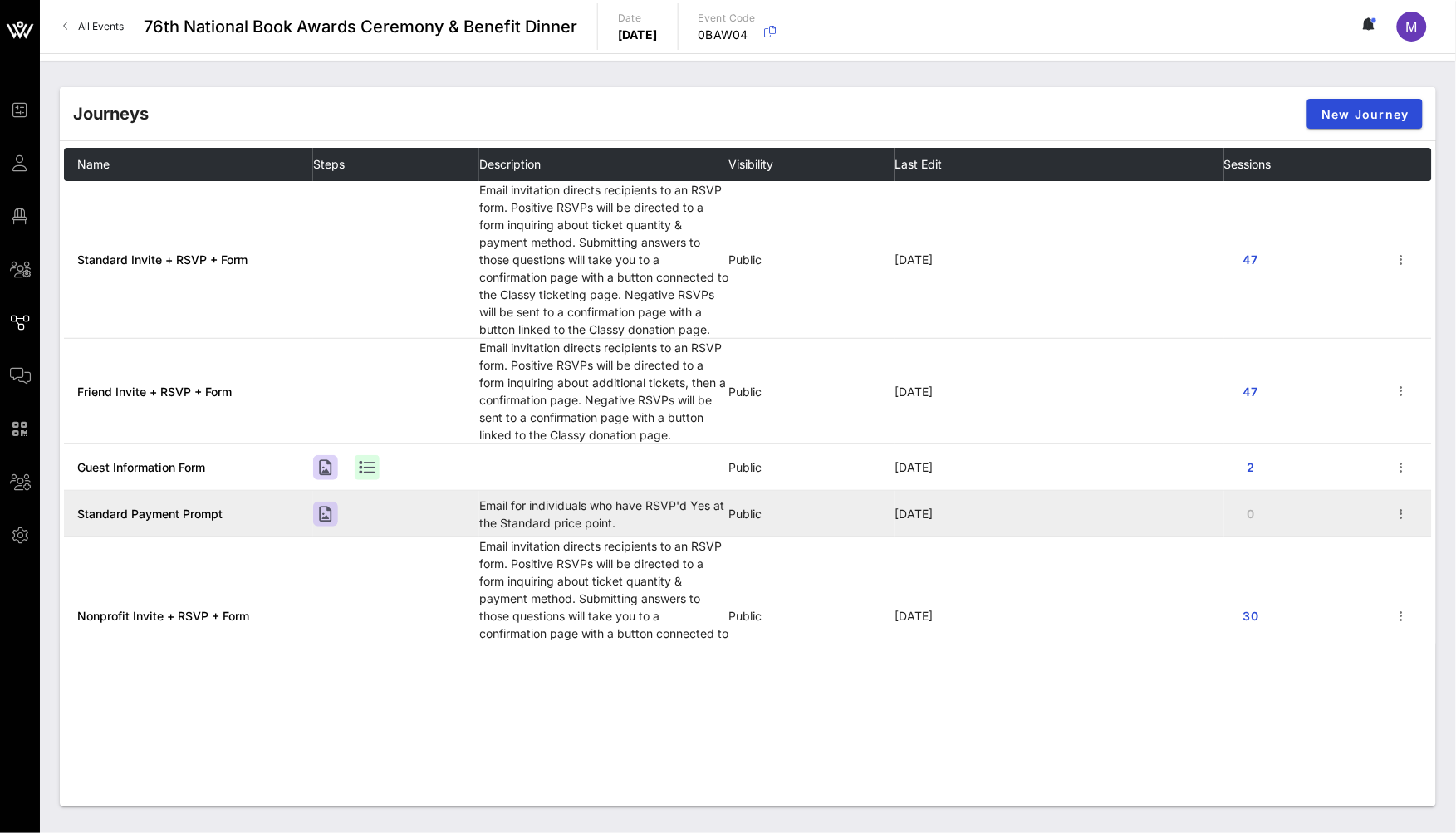
click at [197, 516] on span "Standard Payment Prompt" at bounding box center [150, 513] width 146 height 14
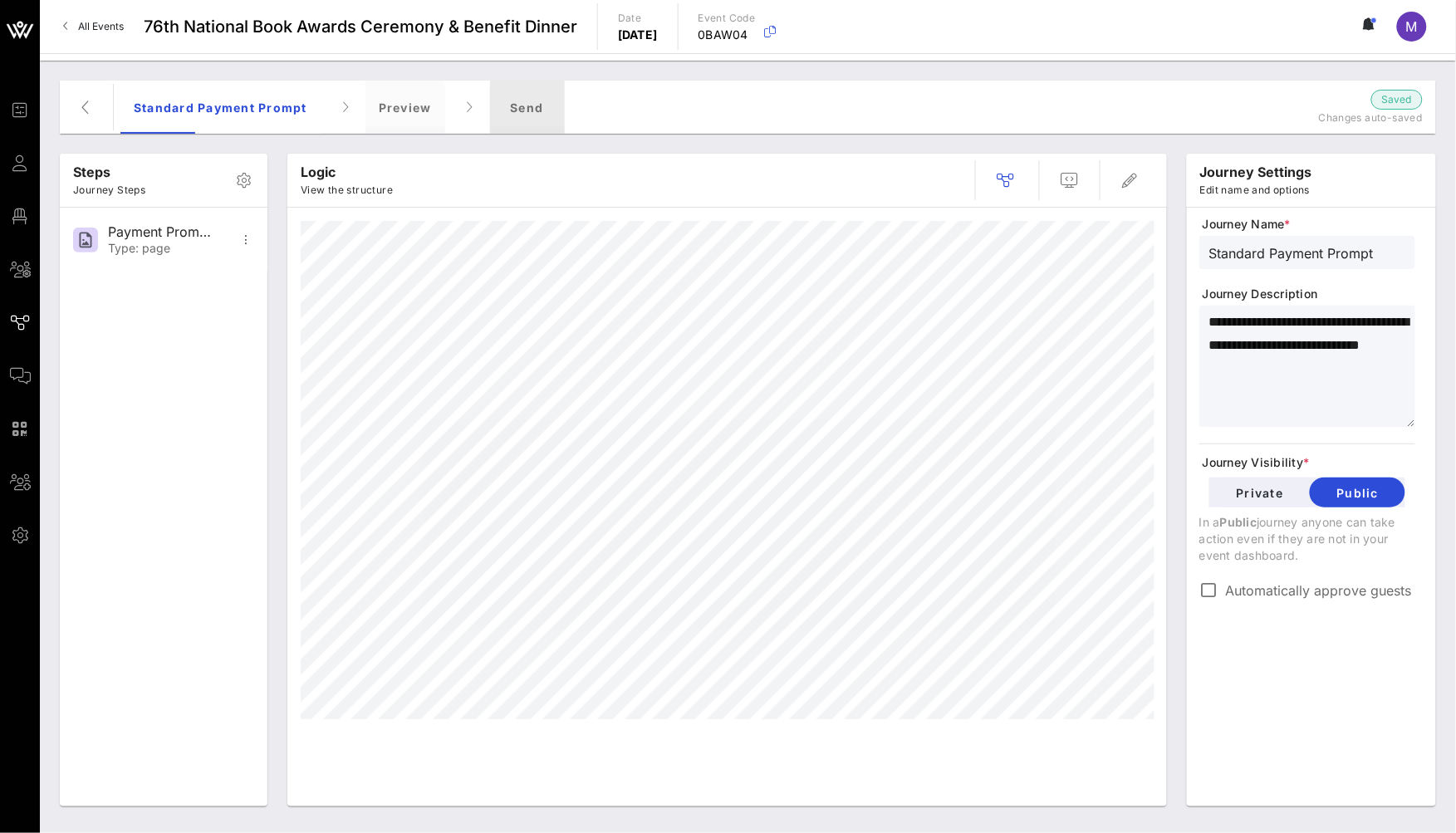
click at [528, 110] on div "Send" at bounding box center [527, 107] width 74 height 53
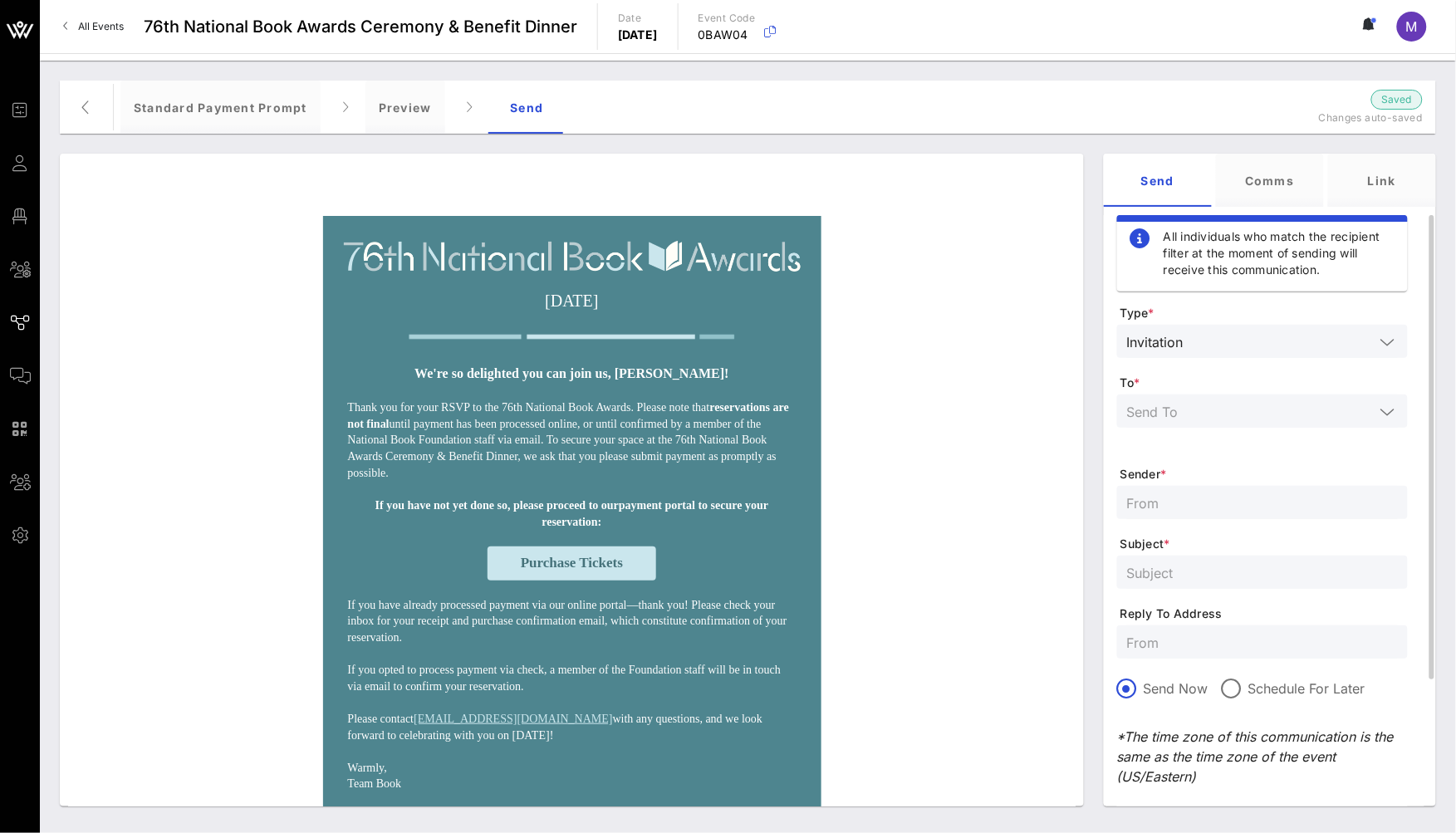
click at [1208, 413] on input "text" at bounding box center [1250, 411] width 247 height 22
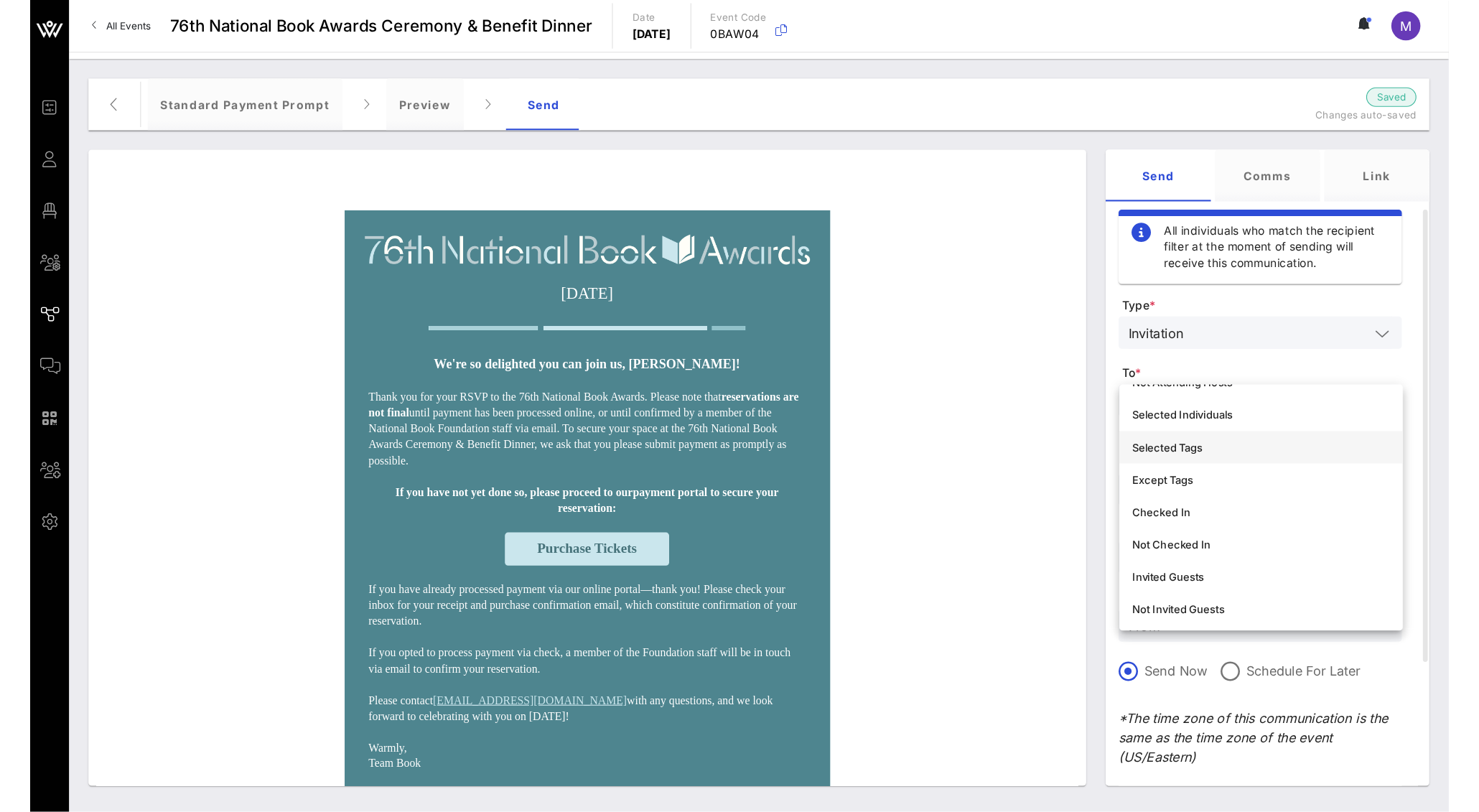
scroll to position [80, 0]
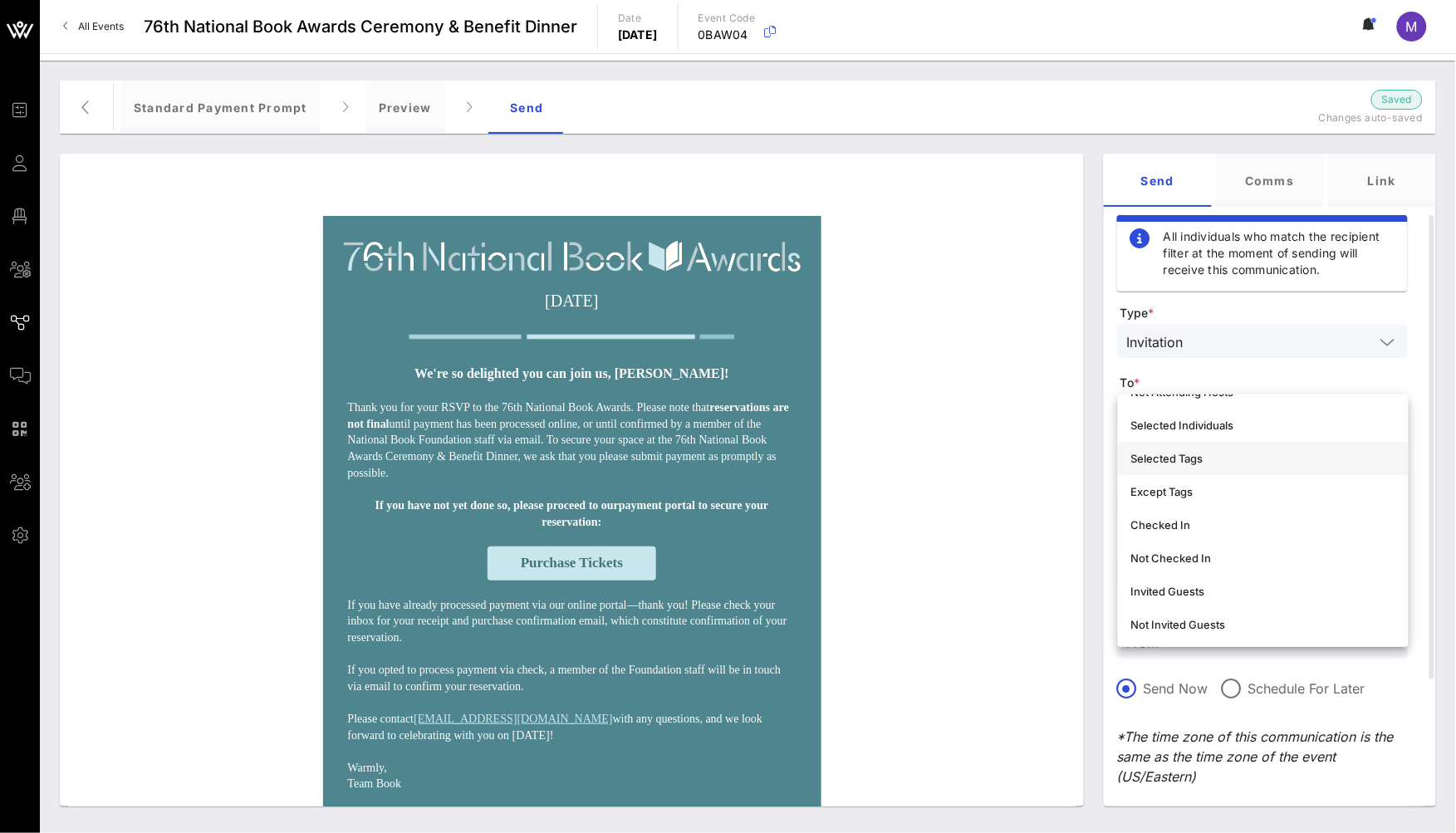
click at [1192, 461] on div "Selected Tags" at bounding box center [1263, 459] width 264 height 14
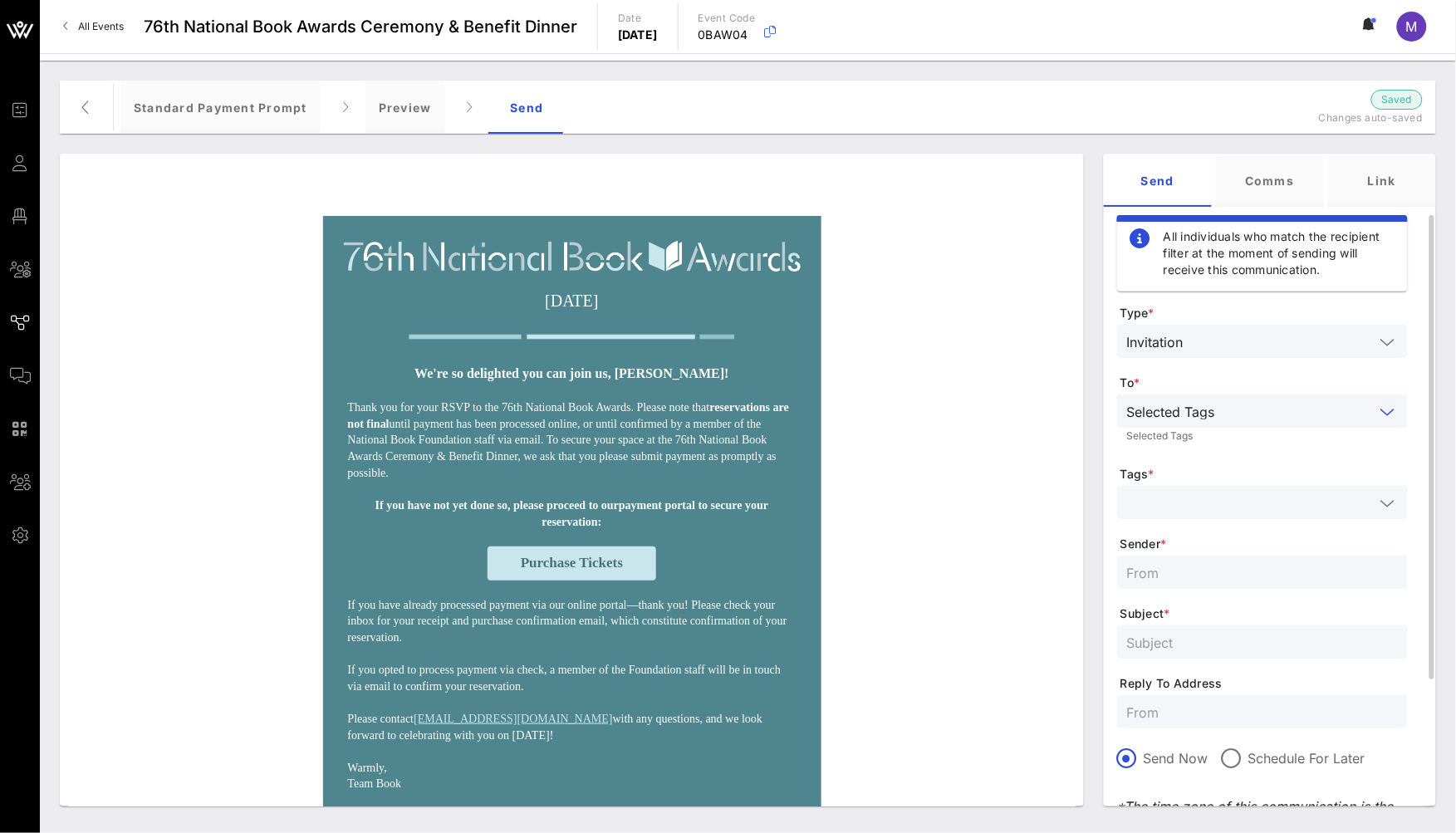
click at [1233, 510] on input "text" at bounding box center [1250, 503] width 247 height 22
click at [1128, 546] on div "Test ing" at bounding box center [1263, 547] width 290 height 41
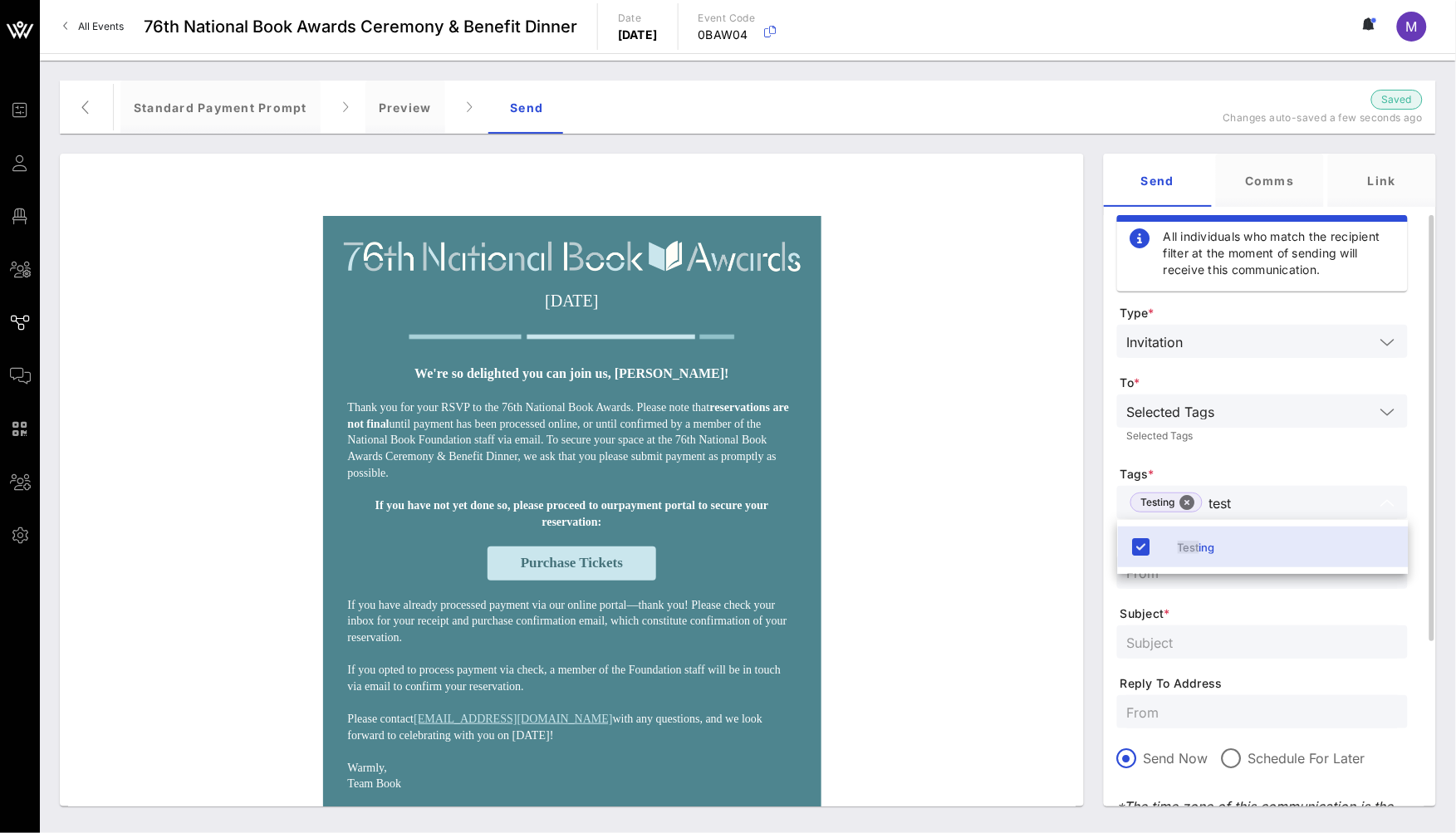
type input "test"
click at [1233, 447] on div "Selected Tags Selected Tags" at bounding box center [1262, 422] width 290 height 55
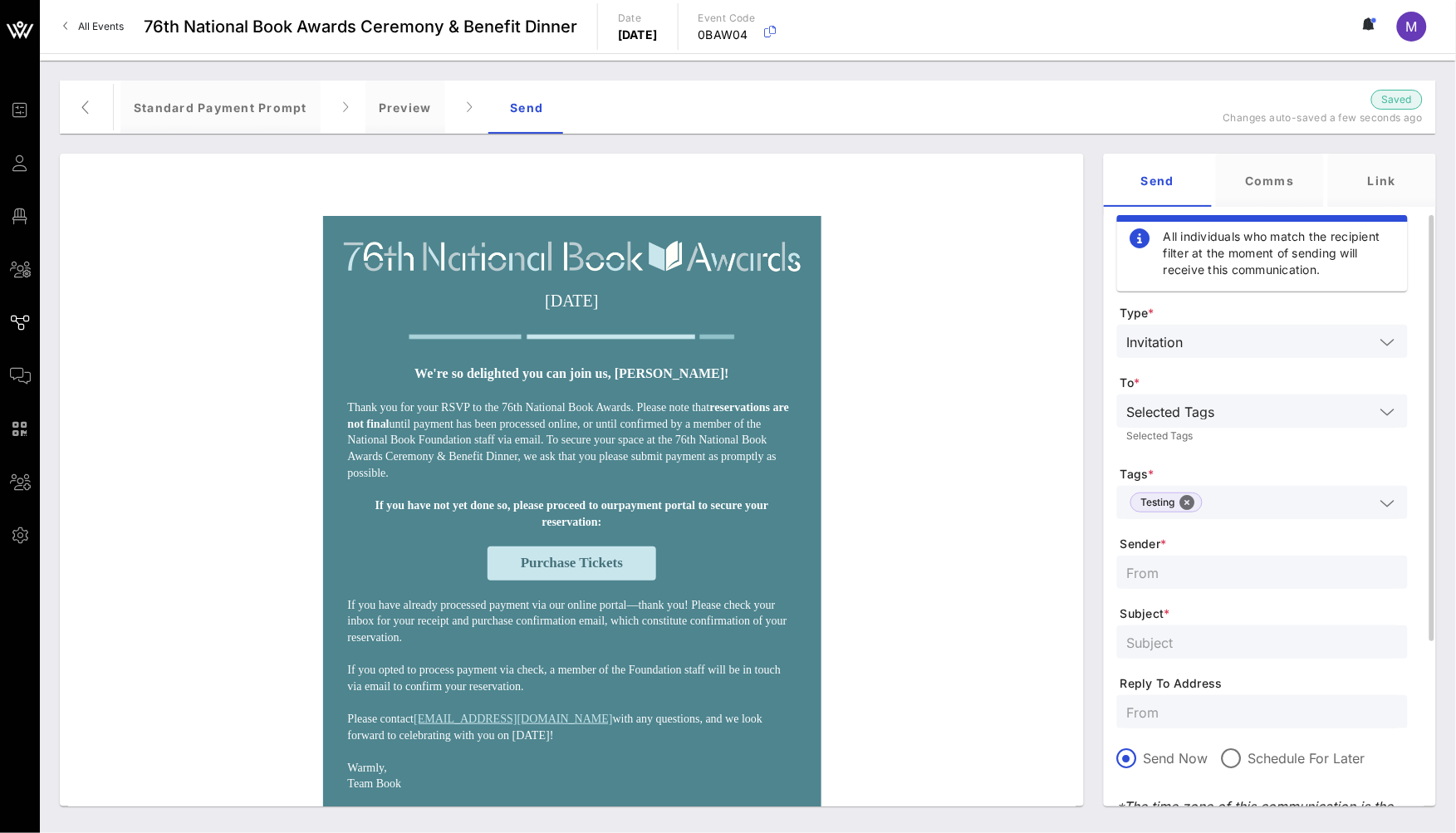
click at [1194, 564] on input "text" at bounding box center [1262, 572] width 271 height 22
type input "National Book Foundation"
click at [1211, 632] on input "text" at bounding box center [1262, 643] width 271 height 22
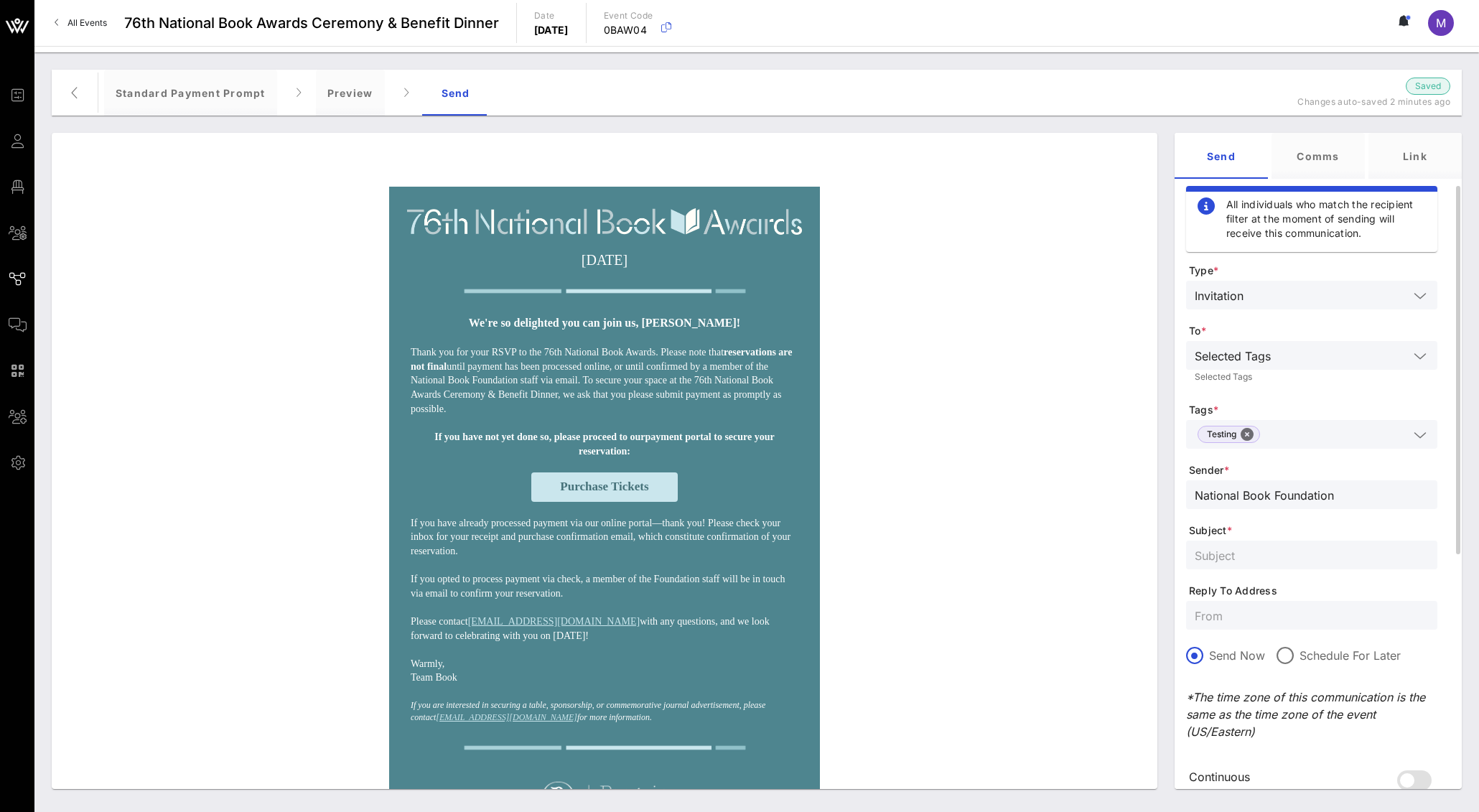
paste input "Finalize your reservation for the 76th National Book Awards"
type input "Finalize your reservation for the 76th National Book Awards"
drag, startPoint x: 313, startPoint y: 97, endPoint x: 329, endPoint y: 97, distance: 16.0
click at [313, 97] on div "Standard Payment Prompt Preview Send" at bounding box center [687, 92] width 1167 height 46
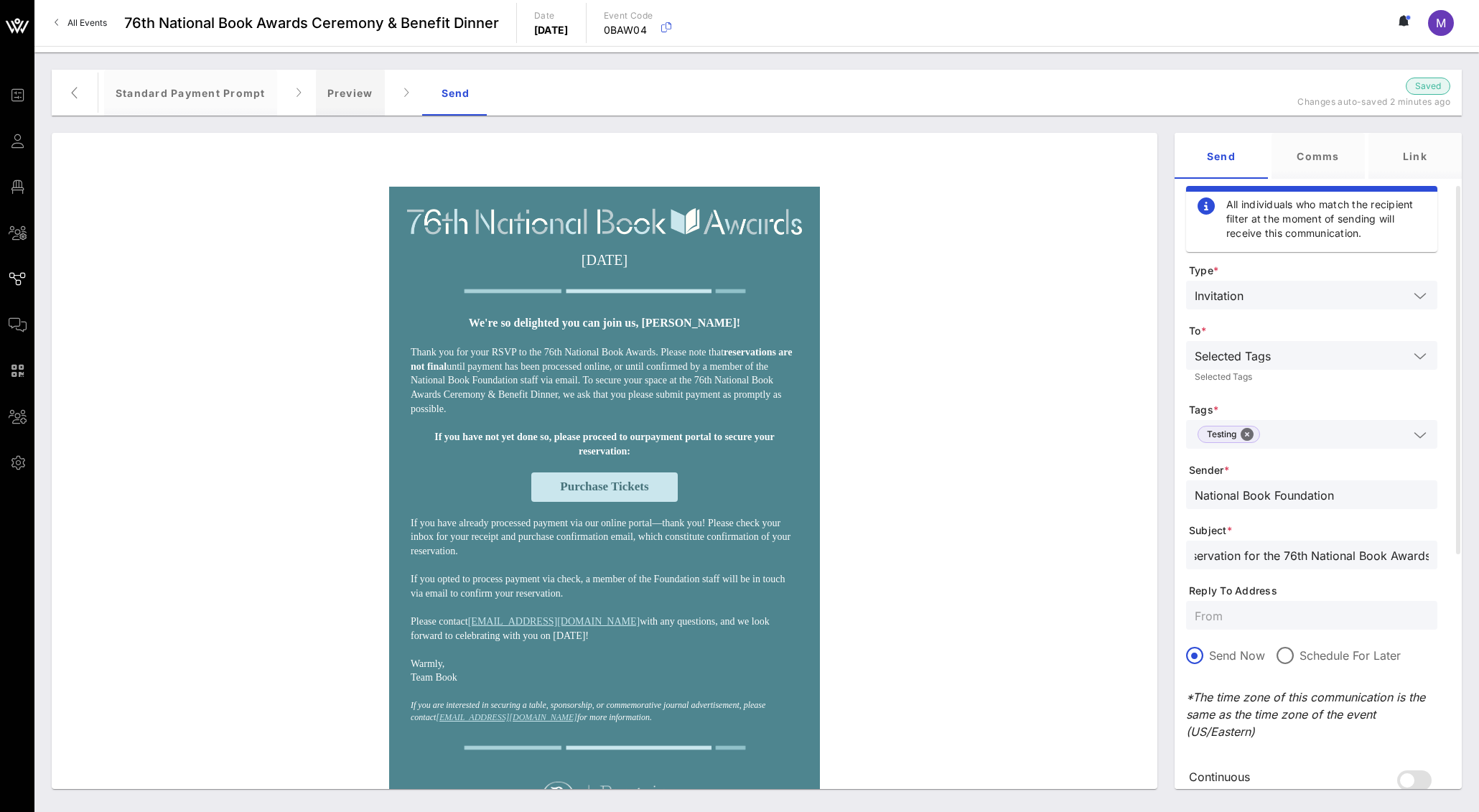
scroll to position [0, 0]
click at [337, 97] on div "Preview" at bounding box center [351, 92] width 69 height 46
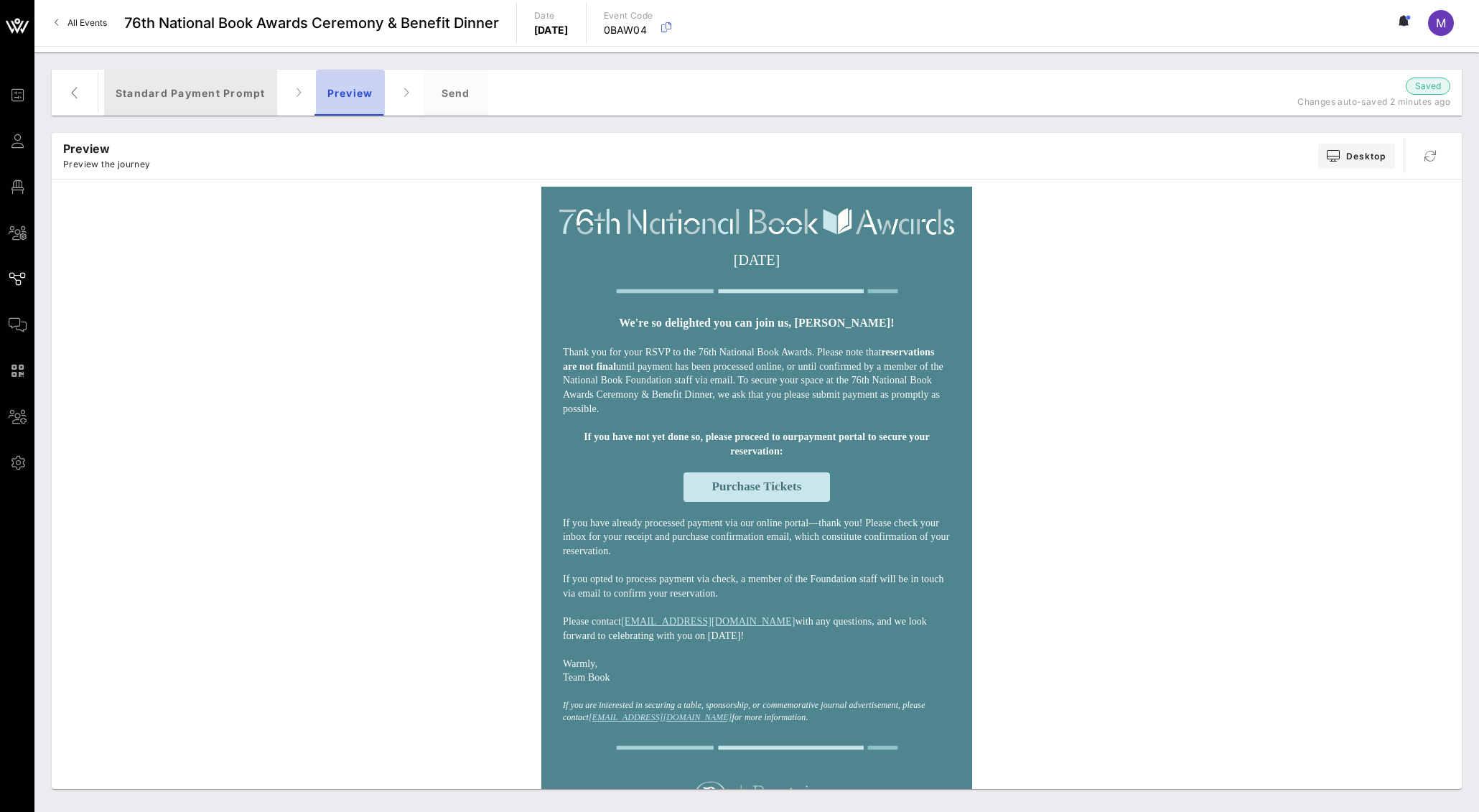
click at [244, 100] on div "Standard Payment Prompt" at bounding box center [190, 92] width 173 height 46
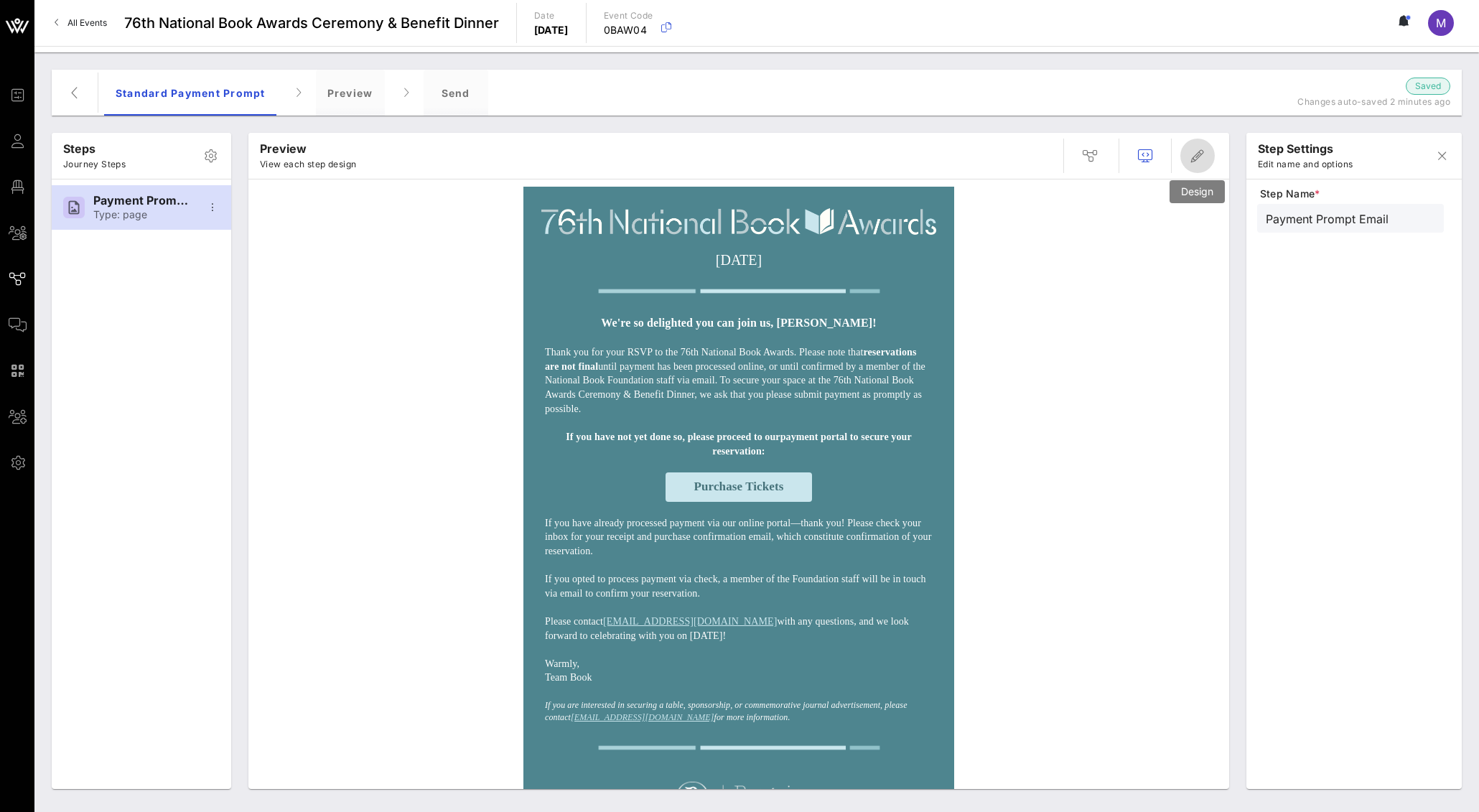
click at [1187, 155] on span "button" at bounding box center [1197, 156] width 34 height 18
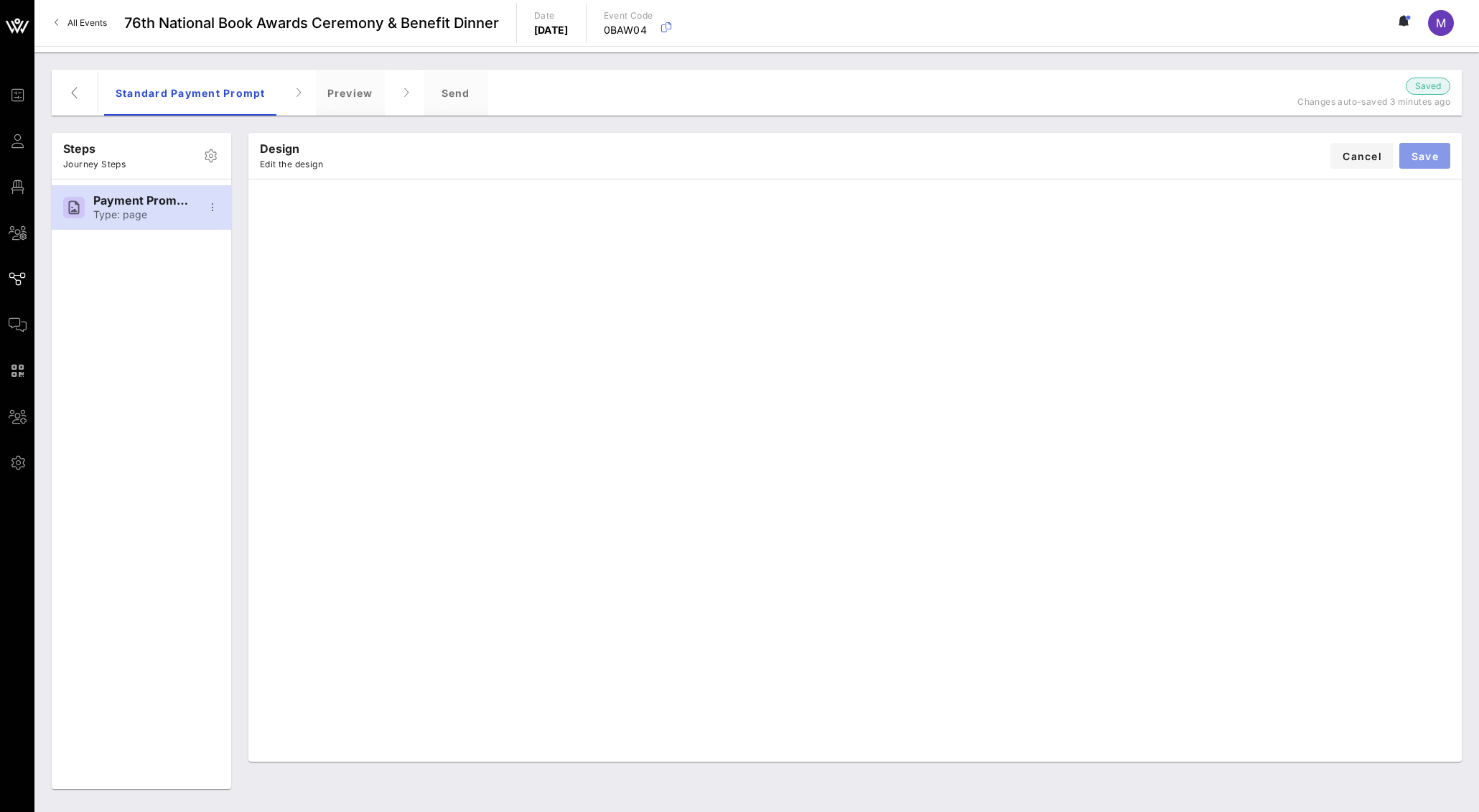
click at [1436, 151] on span "Save" at bounding box center [1425, 156] width 28 height 12
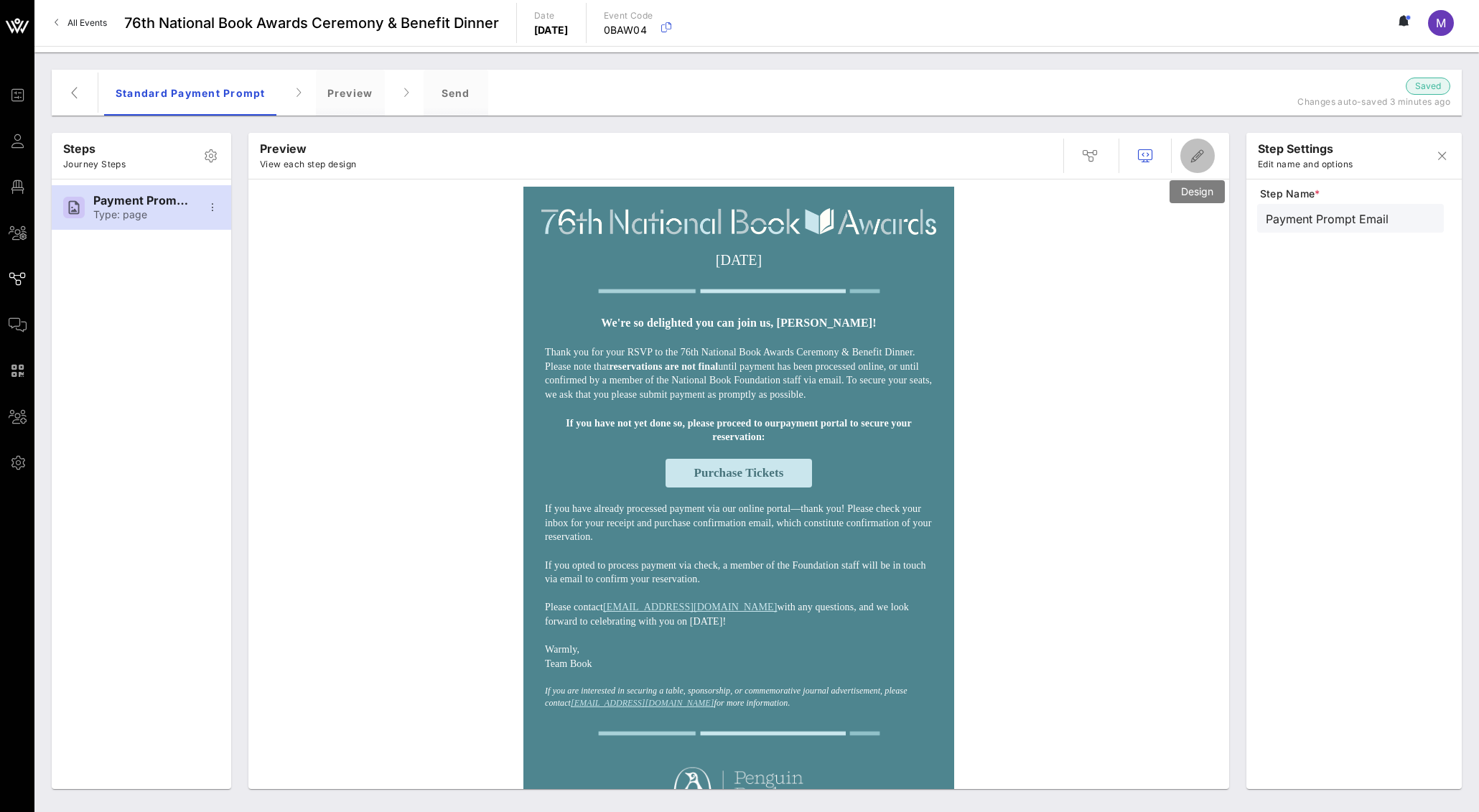
click at [1196, 147] on icon "button" at bounding box center [1198, 156] width 18 height 18
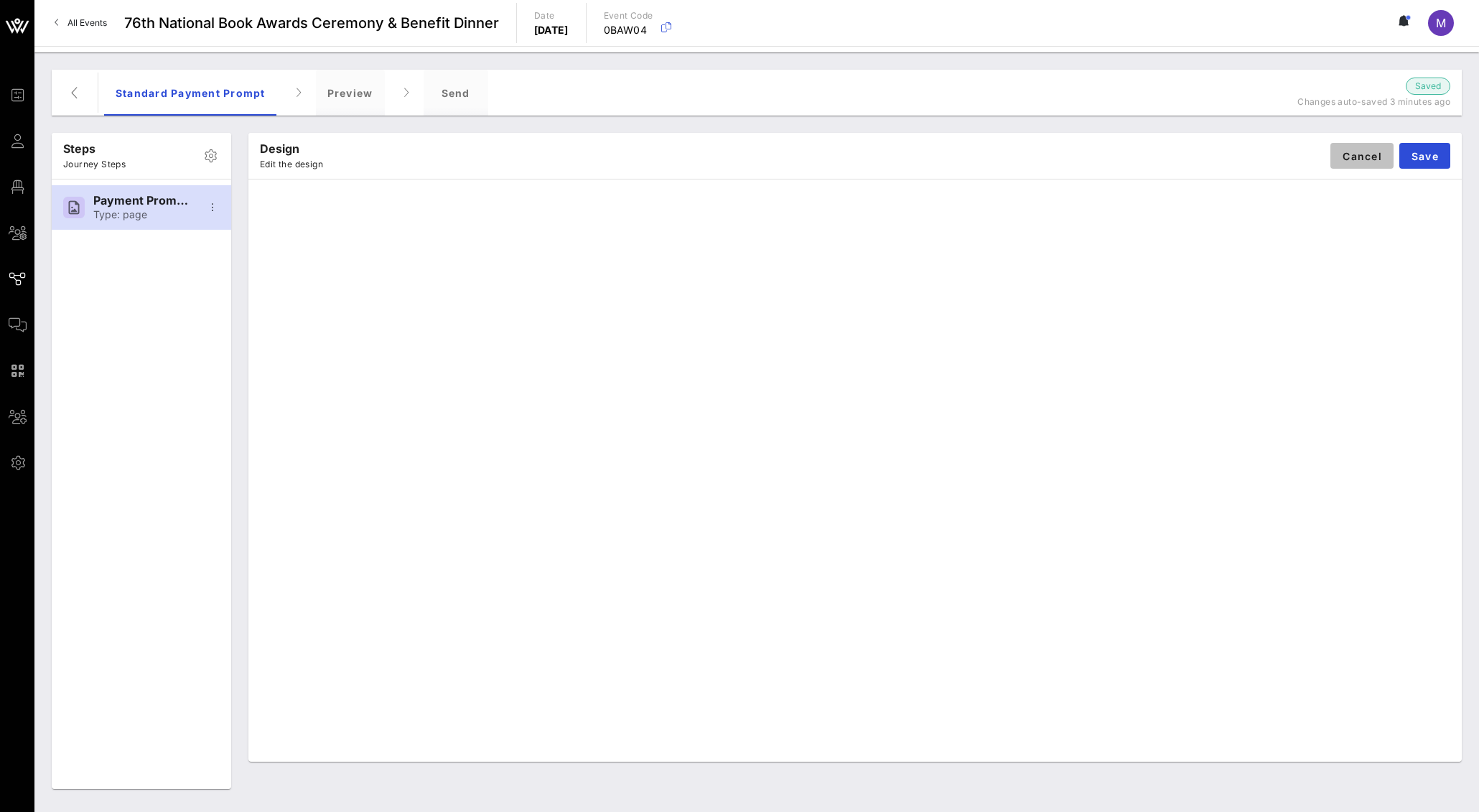
click at [1342, 154] on span "Cancel" at bounding box center [1362, 156] width 40 height 12
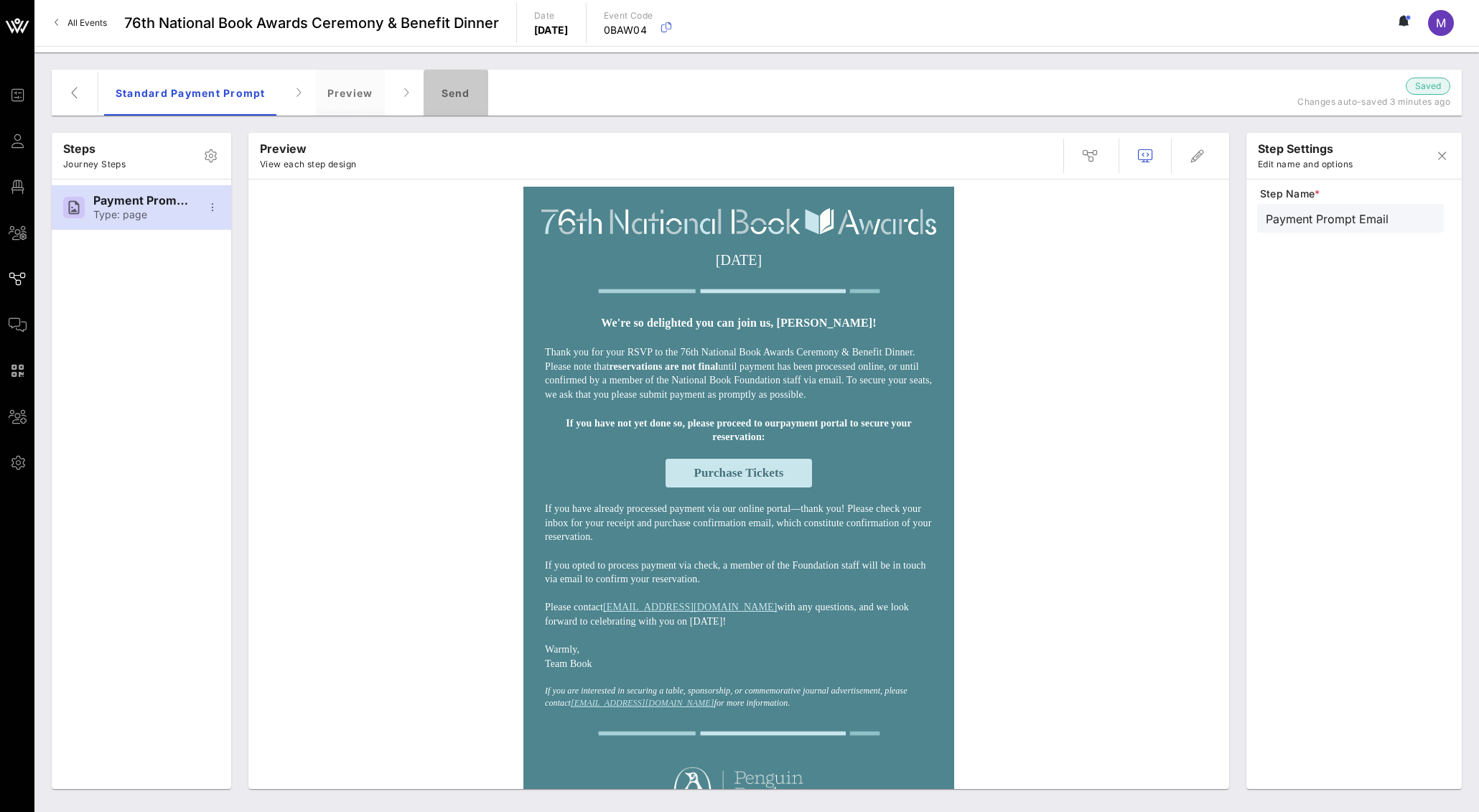
click at [478, 91] on div "Send" at bounding box center [456, 92] width 64 height 46
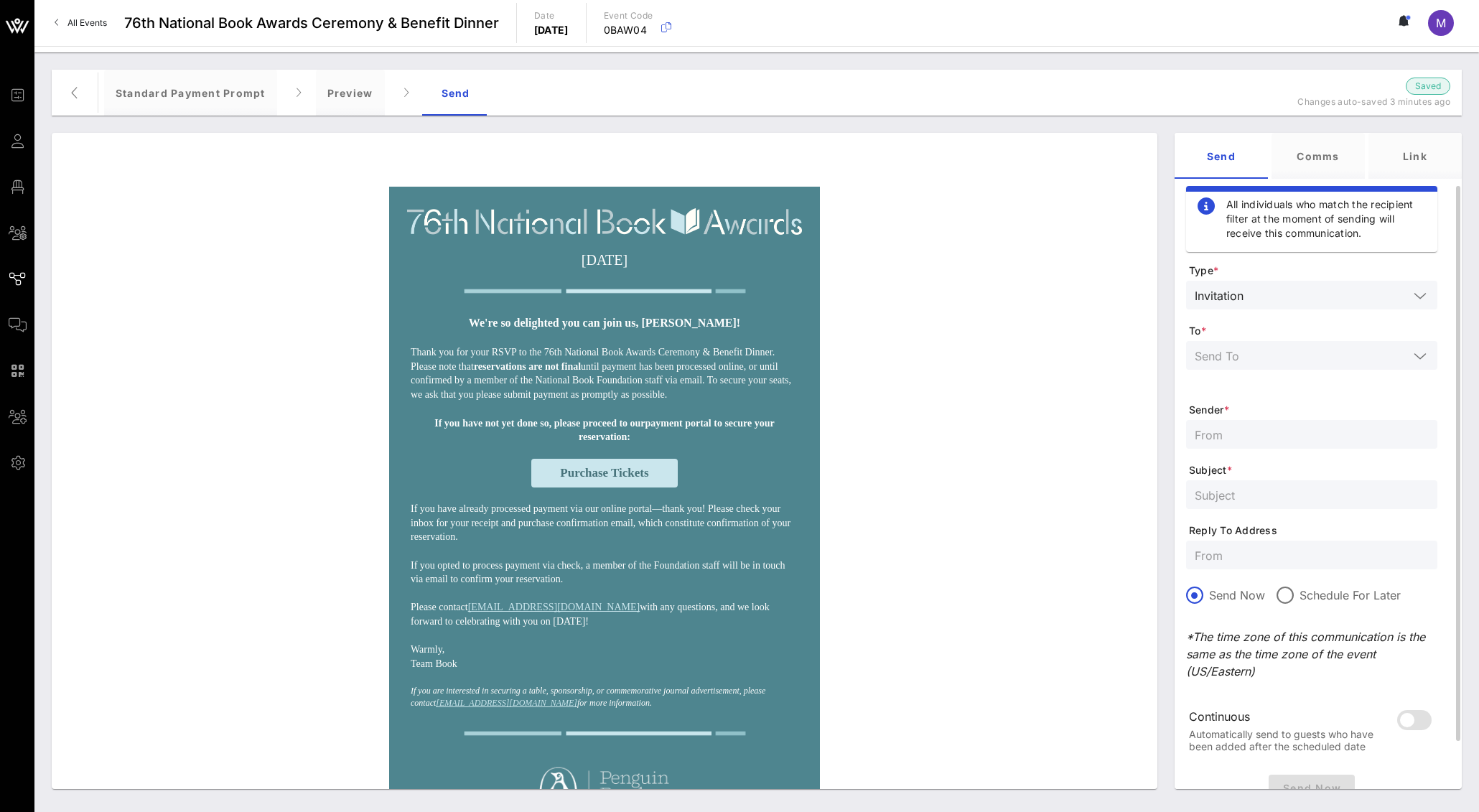
click at [1322, 345] on div at bounding box center [1311, 355] width 234 height 29
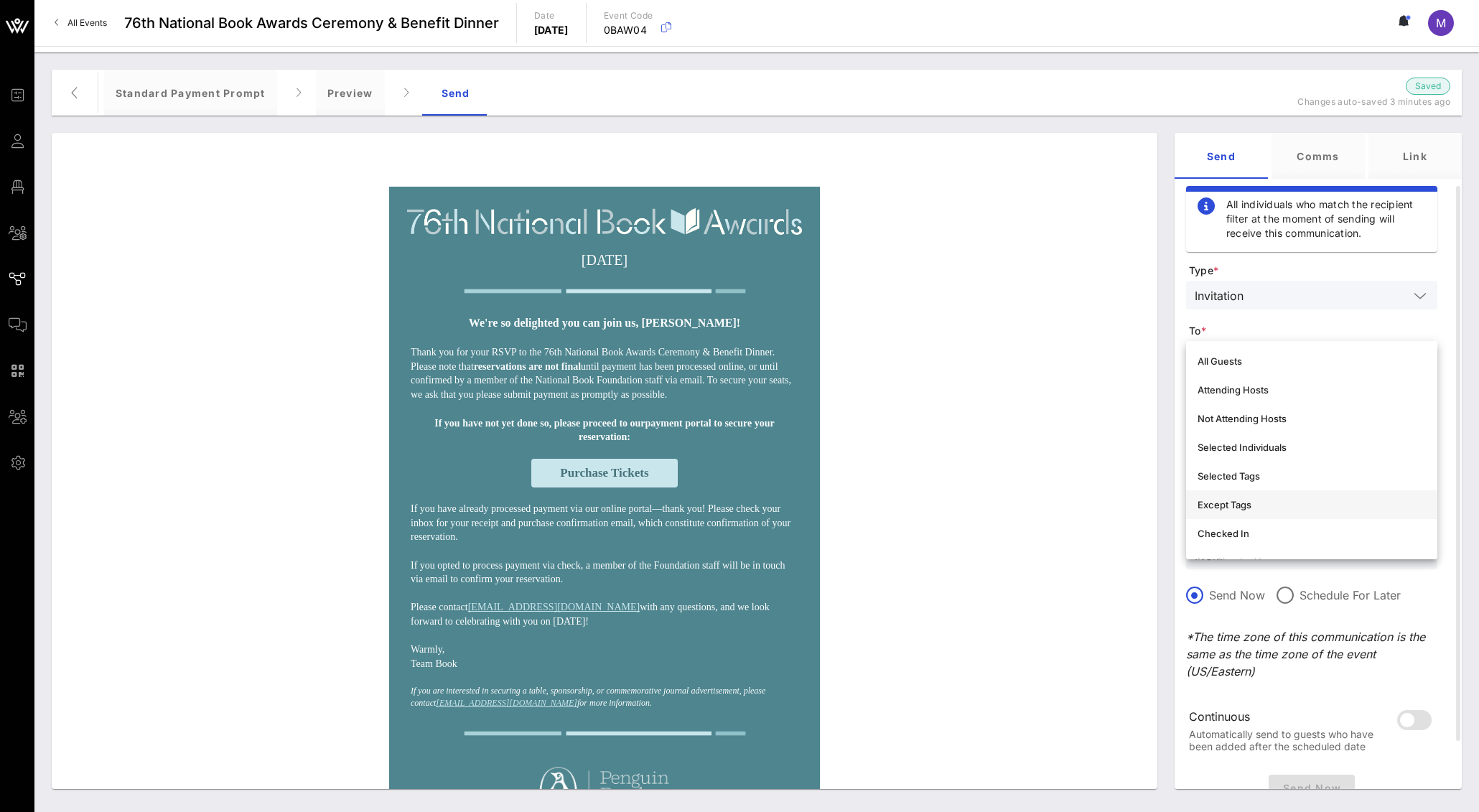
scroll to position [4, 0]
click at [1274, 479] on div "Selected Tags" at bounding box center [1311, 472] width 228 height 23
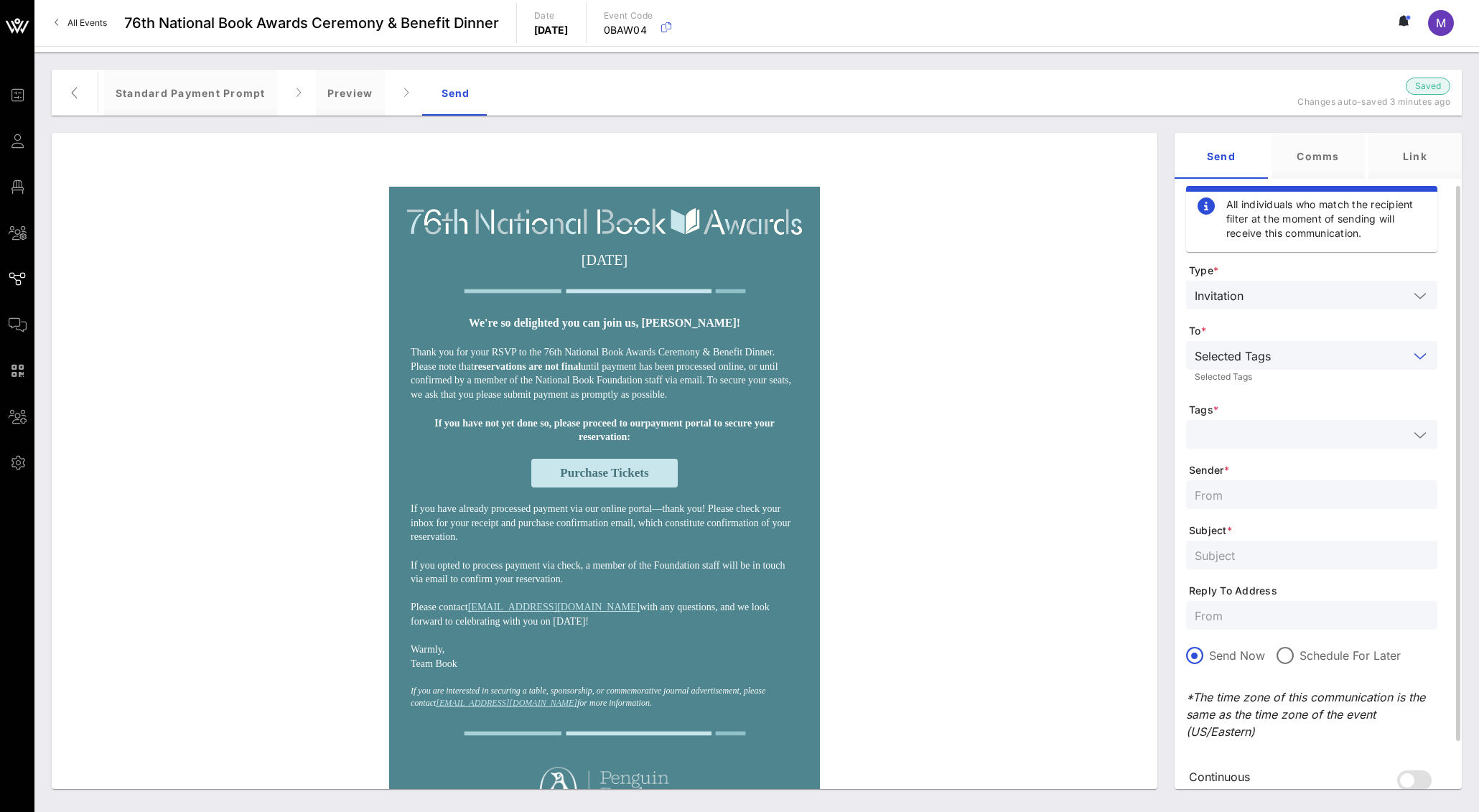
click at [1287, 433] on input "text" at bounding box center [1301, 435] width 214 height 19
click at [1259, 467] on div "Test ing" at bounding box center [1331, 473] width 188 height 12
type input "test"
click at [1225, 386] on div "Selected Tags Selected Tags" at bounding box center [1311, 364] width 251 height 48
click at [1263, 497] on input "text" at bounding box center [1311, 495] width 234 height 19
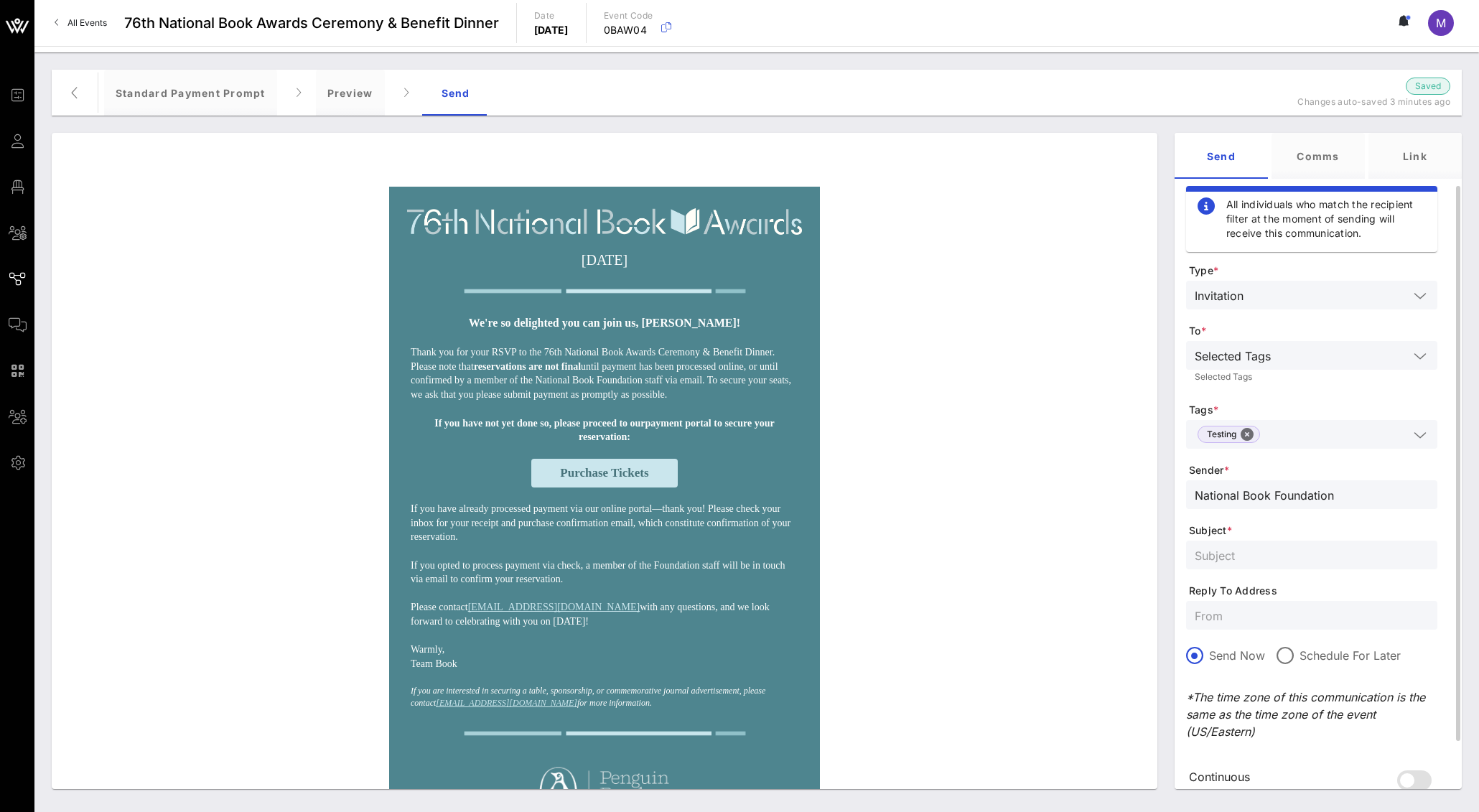
type input "National Book Foundation"
click at [1295, 548] on input "text" at bounding box center [1311, 555] width 234 height 19
paste input "Finalize your reservation for the 76th National Book Awards"
click at [1330, 554] on input "Finalize your reservation for the 76th National Book Awards" at bounding box center [1311, 555] width 234 height 19
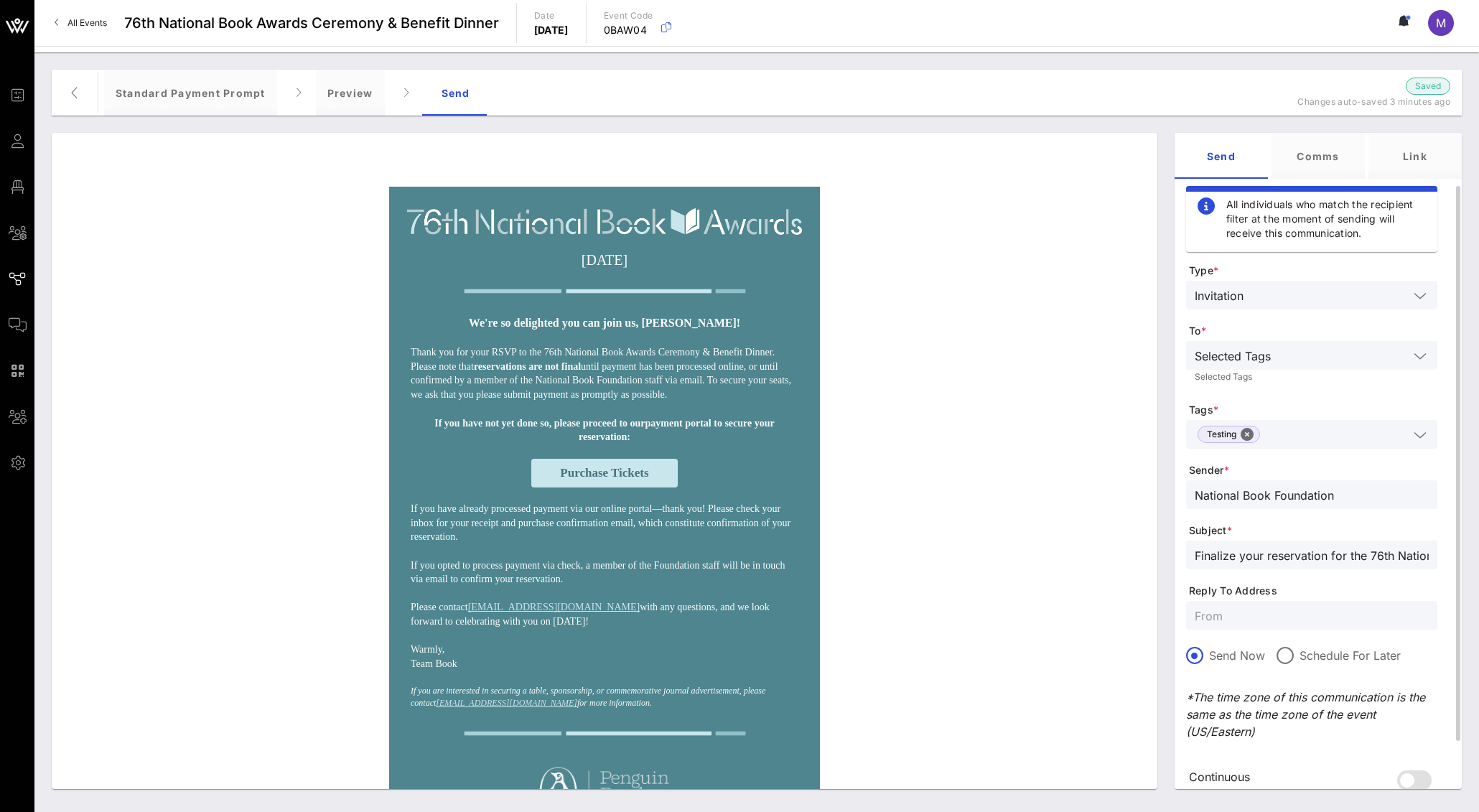
click at [1368, 552] on input "Finalize your reservation for the 76th National Book Awards" at bounding box center [1311, 555] width 234 height 19
type input "Finalize your reservation for the 76th National Book Awards"
click at [1270, 618] on input "text" at bounding box center [1311, 615] width 234 height 19
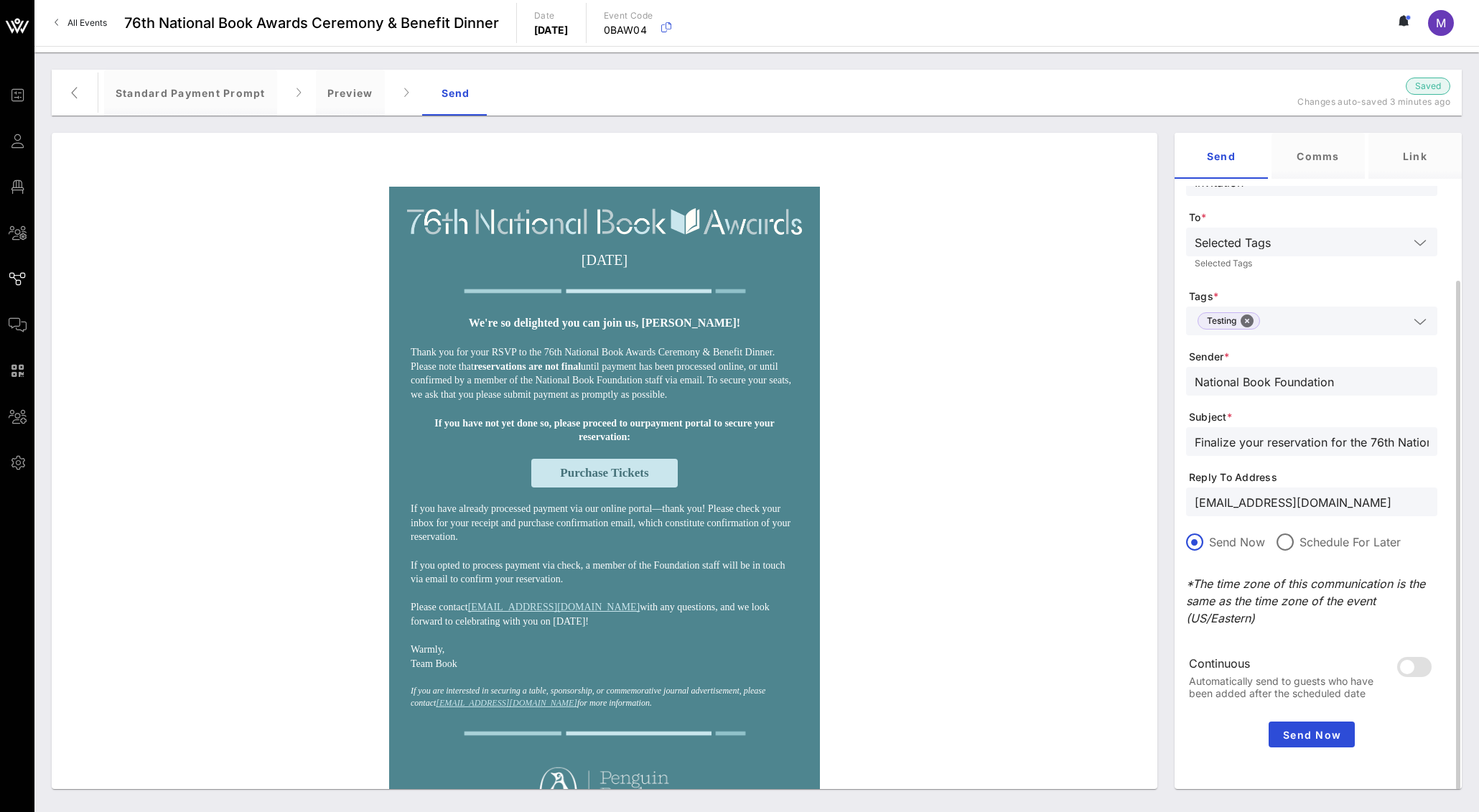
scroll to position [120, 0]
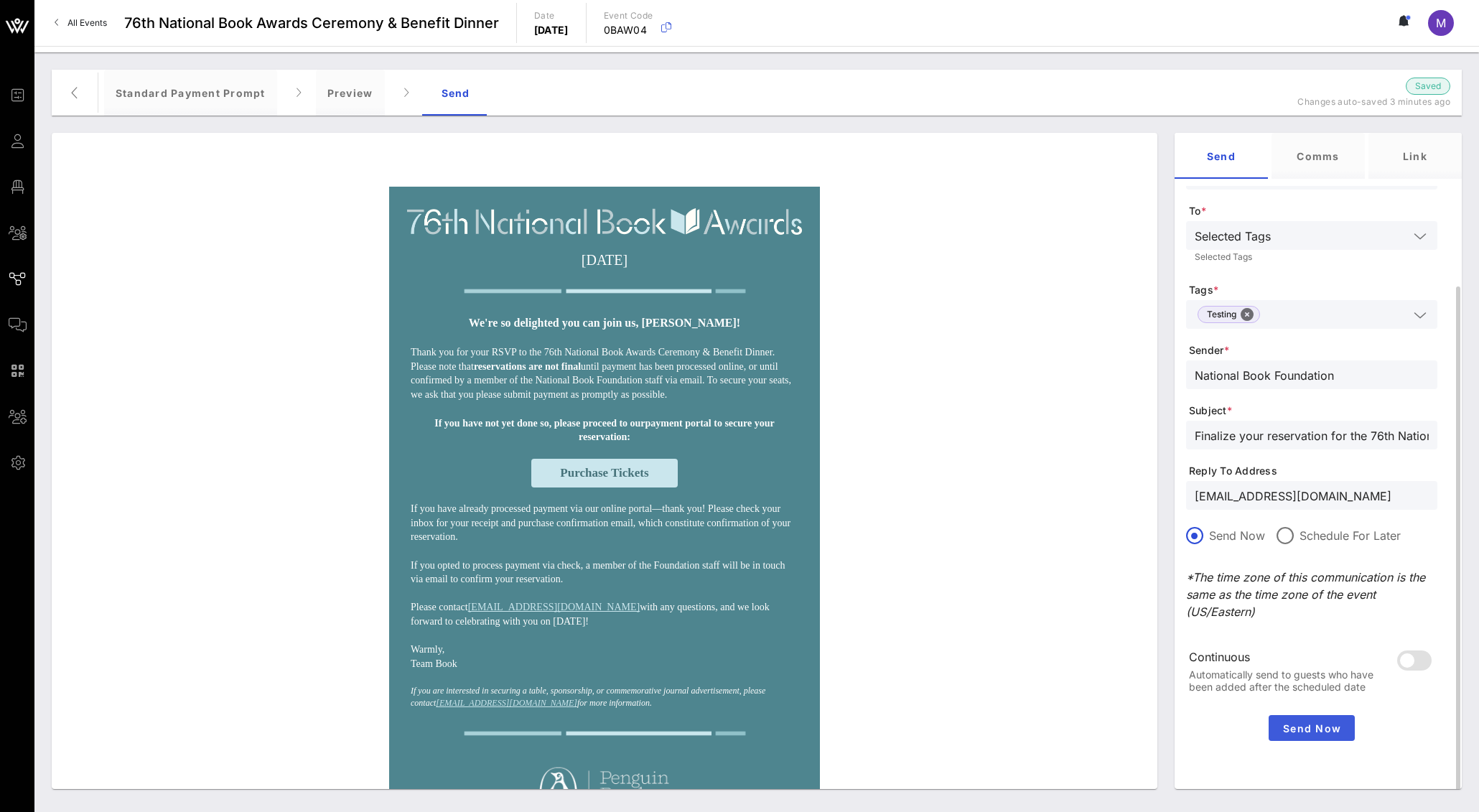
type input "[EMAIL_ADDRESS][DOMAIN_NAME]"
click at [1314, 729] on span "Send Now" at bounding box center [1311, 728] width 75 height 12
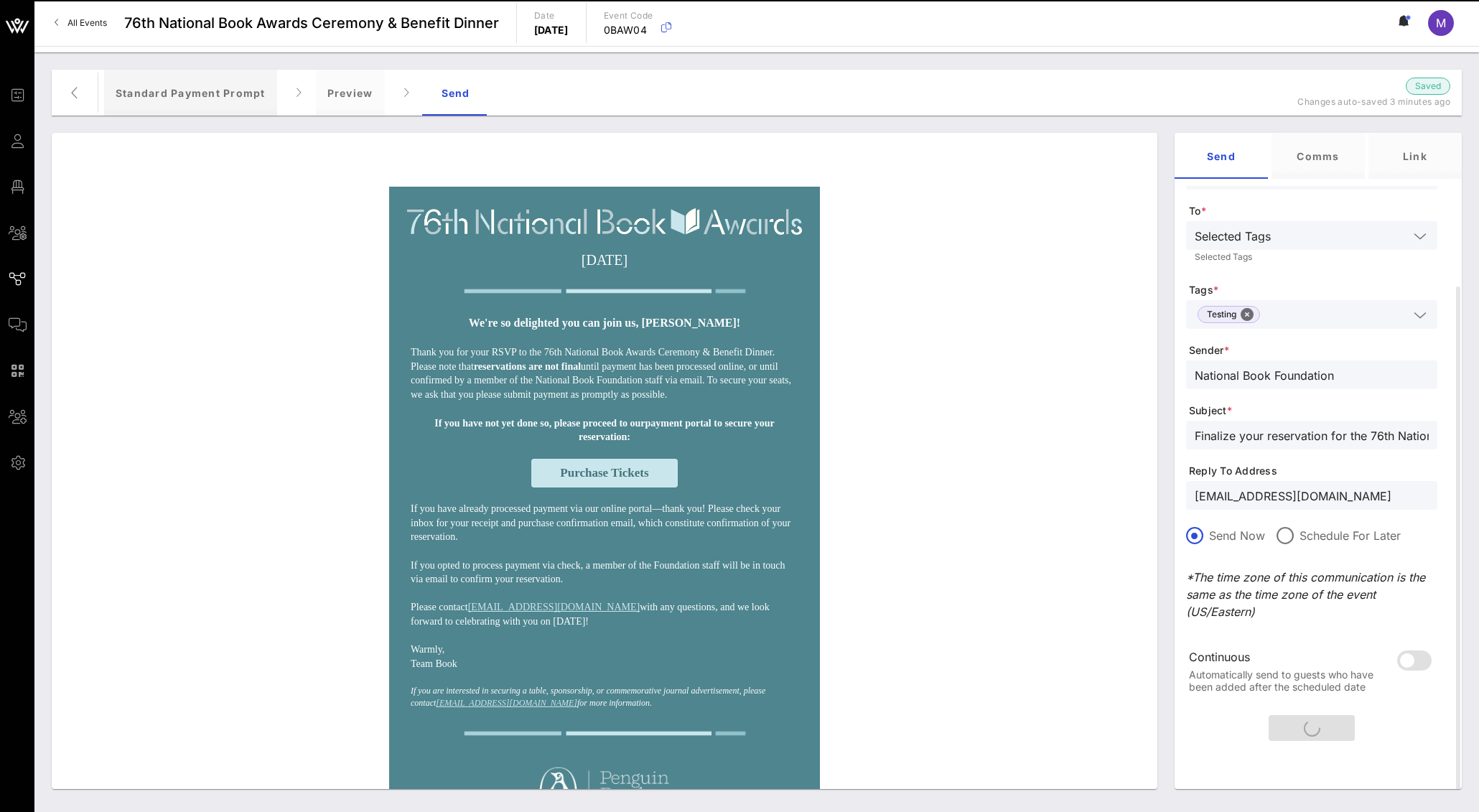
scroll to position [0, 0]
